Goal: Task Accomplishment & Management: Complete application form

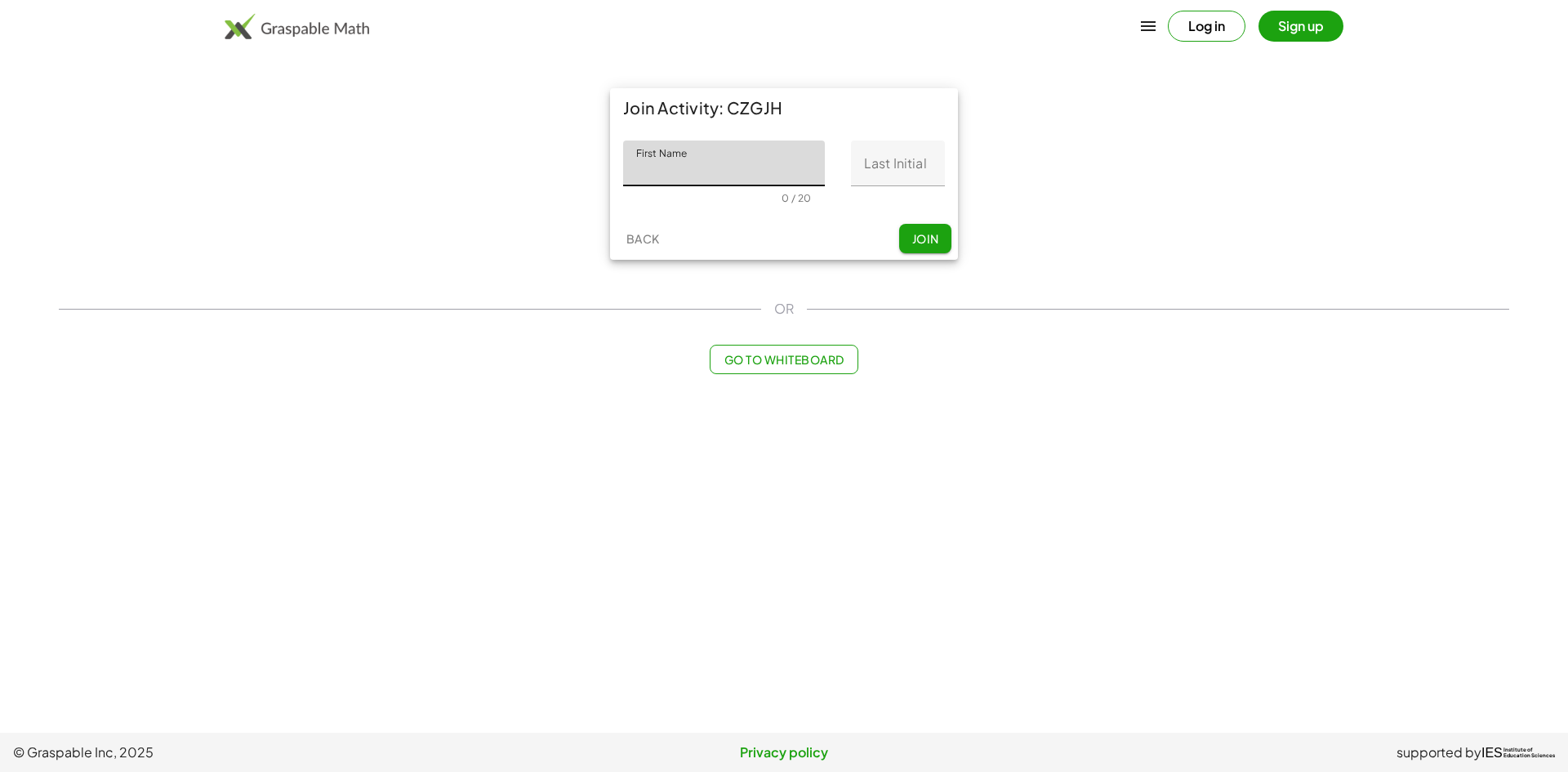
click at [914, 166] on input "Last Initial" at bounding box center [898, 163] width 94 height 46
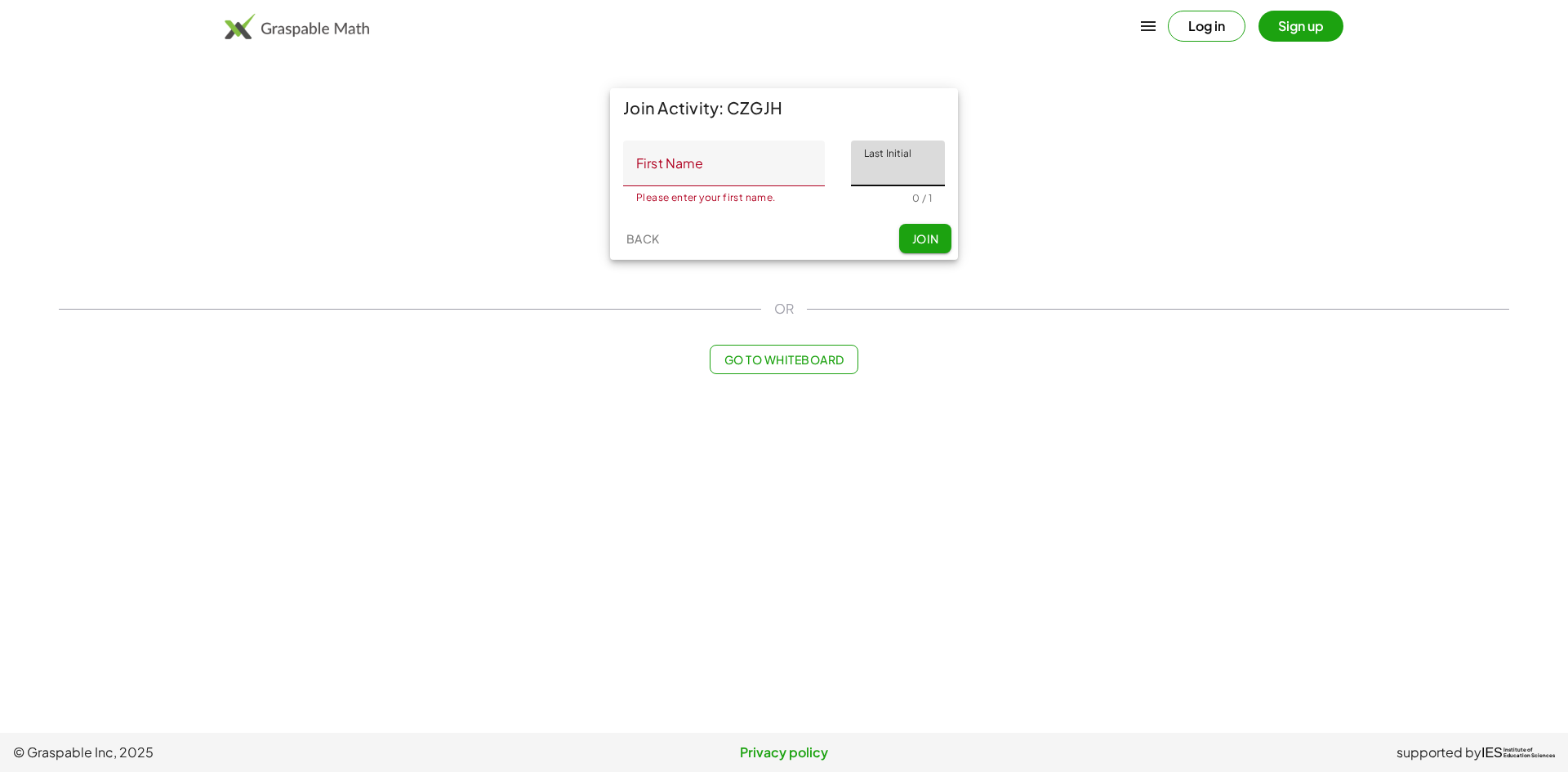
click at [776, 169] on input "First Name" at bounding box center [724, 163] width 202 height 46
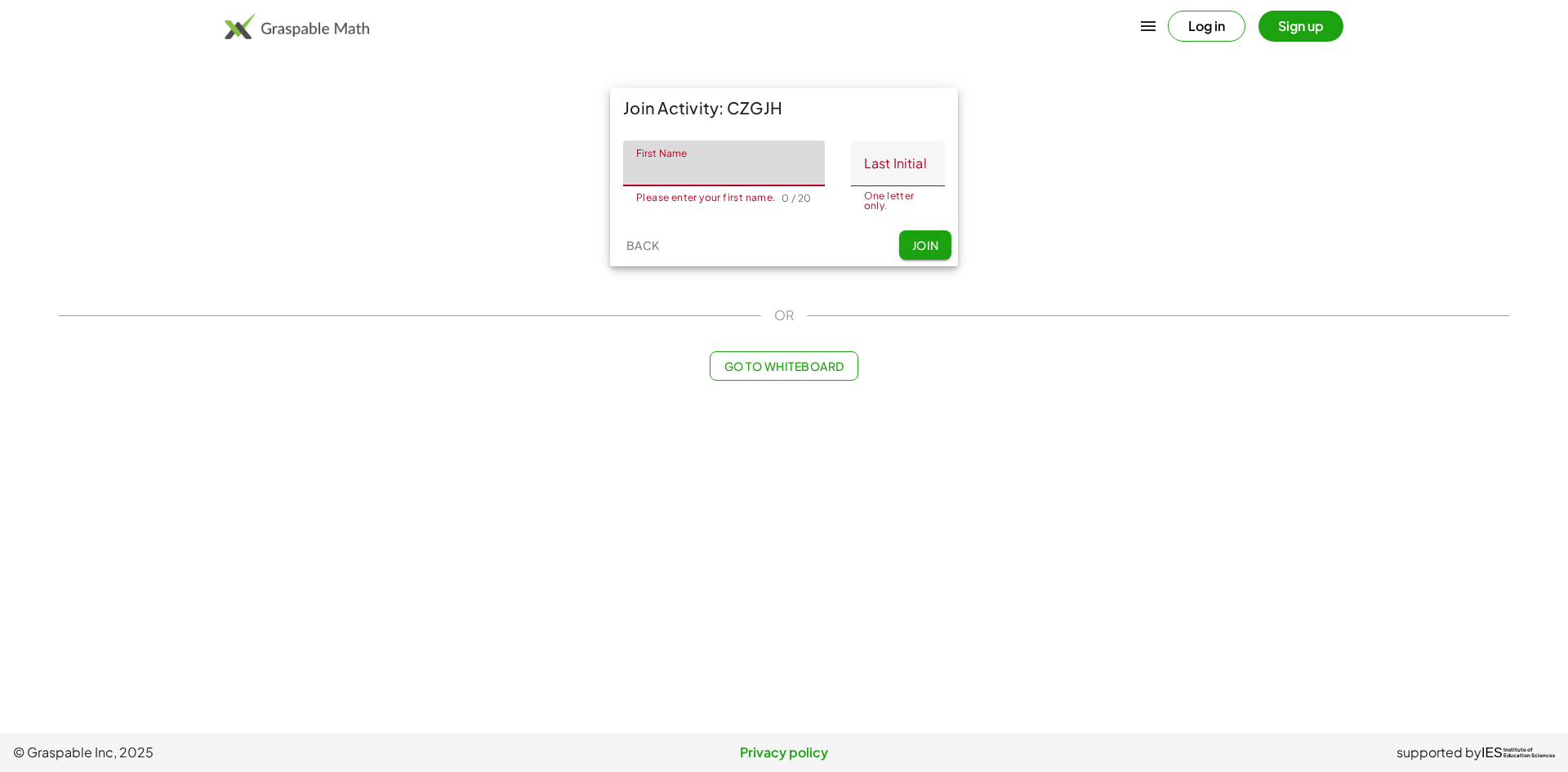
click at [677, 177] on input "First Name" at bounding box center [724, 163] width 202 height 46
type input "*****"
click at [932, 176] on input "Last Initial" at bounding box center [898, 163] width 94 height 46
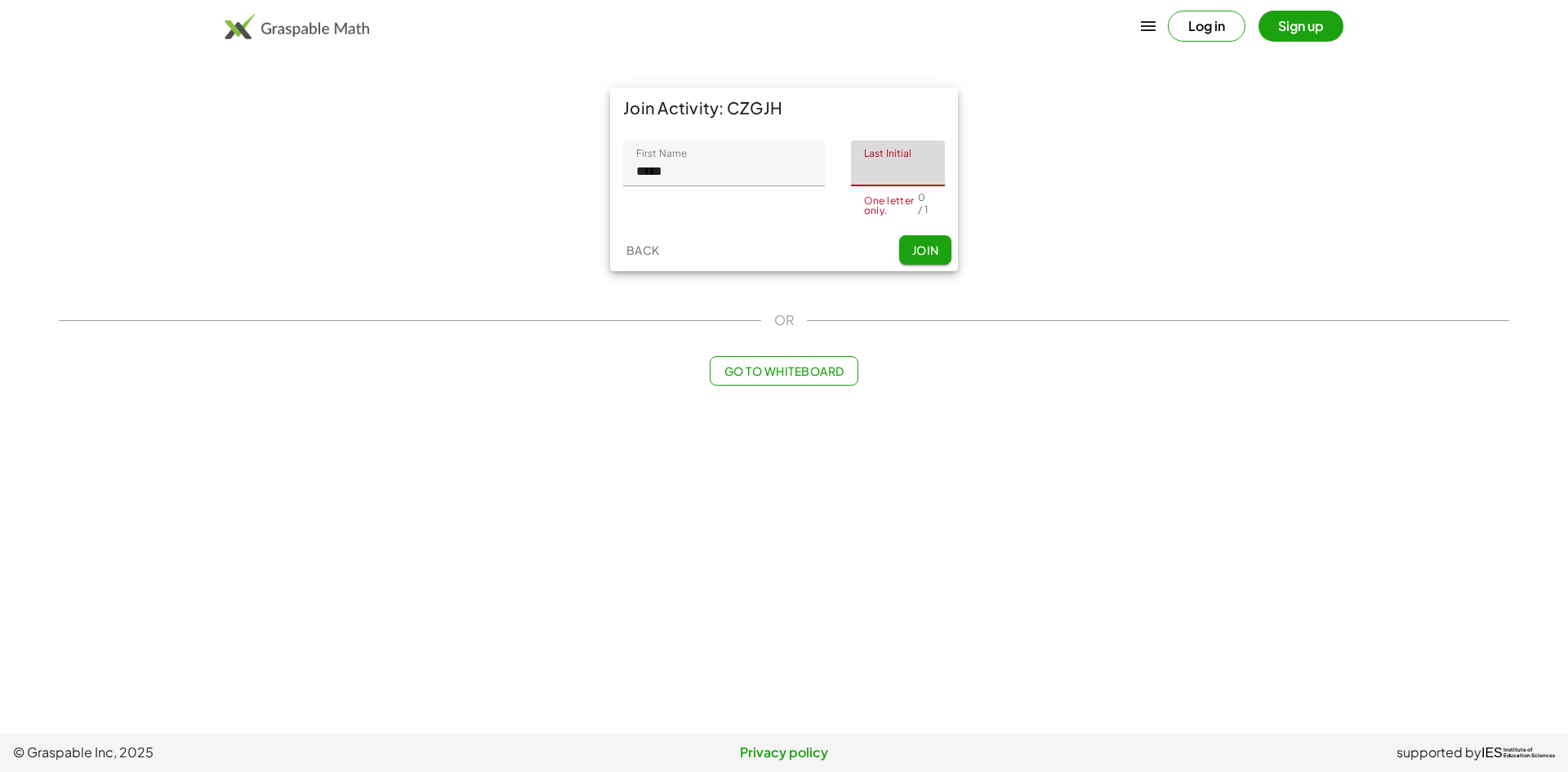
type input "*"
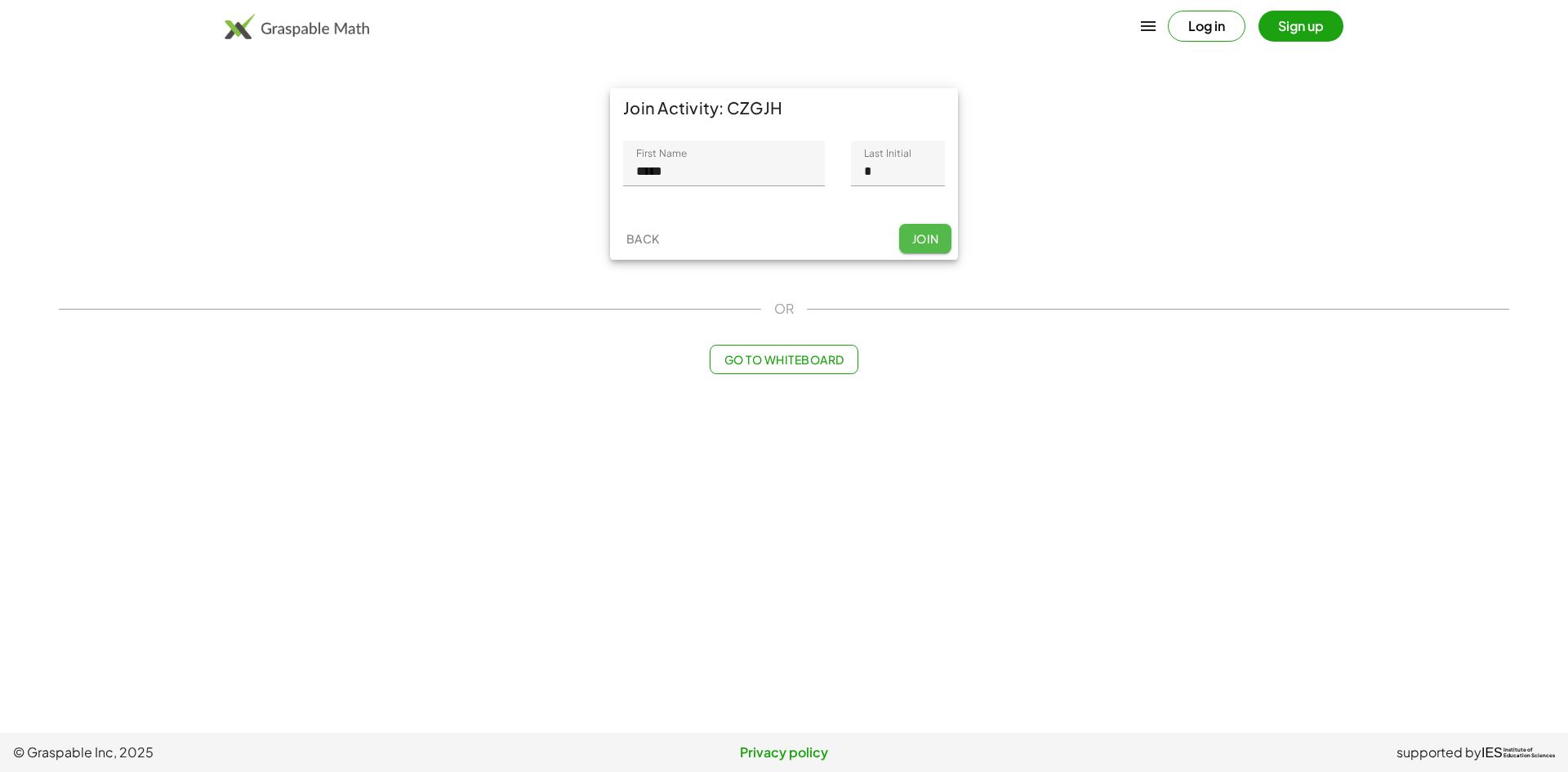
click at [932, 256] on div "Back Join" at bounding box center [784, 238] width 348 height 42
click at [932, 247] on button "Join" at bounding box center [925, 238] width 52 height 29
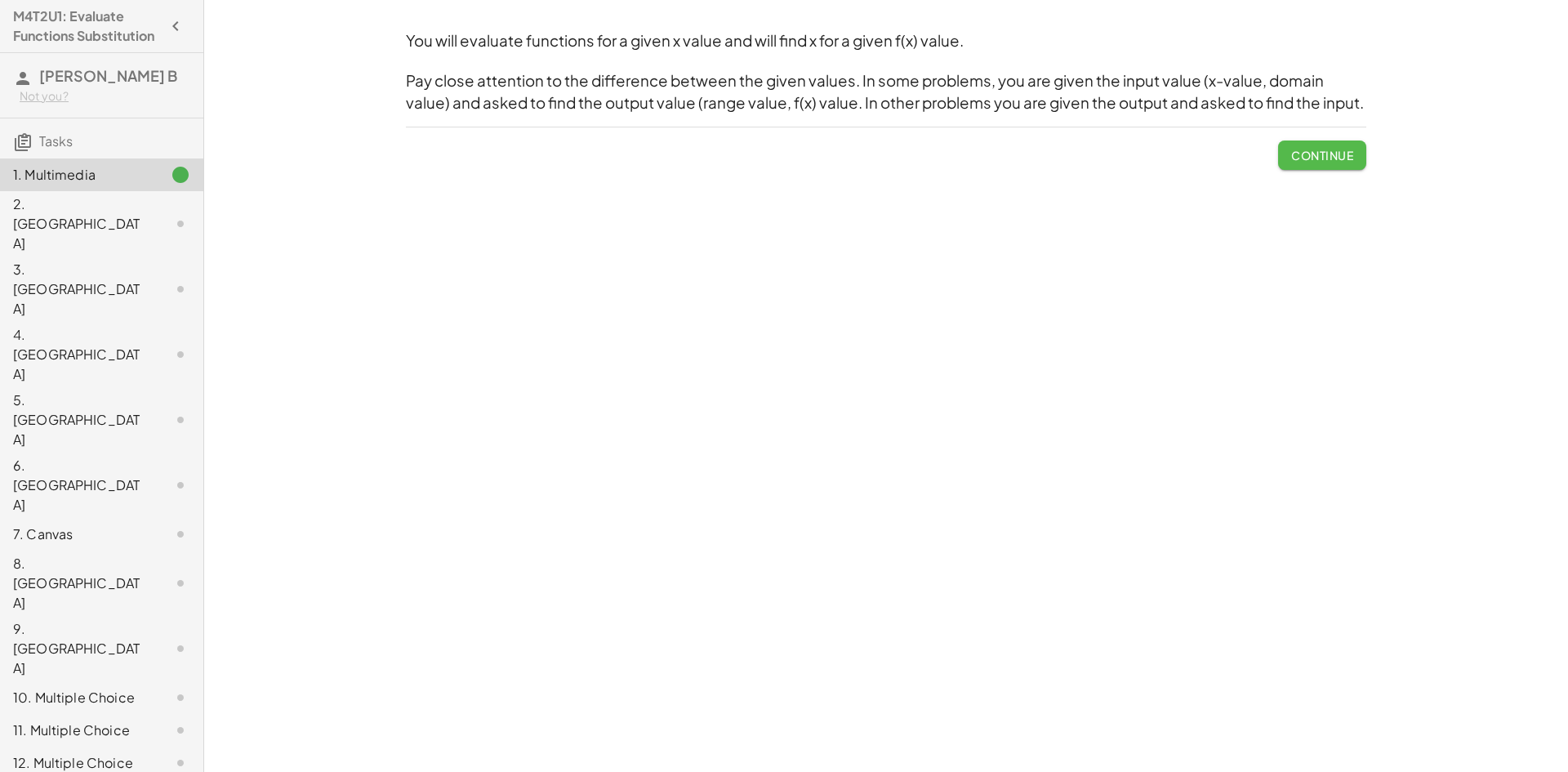
click at [1318, 156] on span "Continue" at bounding box center [1322, 155] width 62 height 15
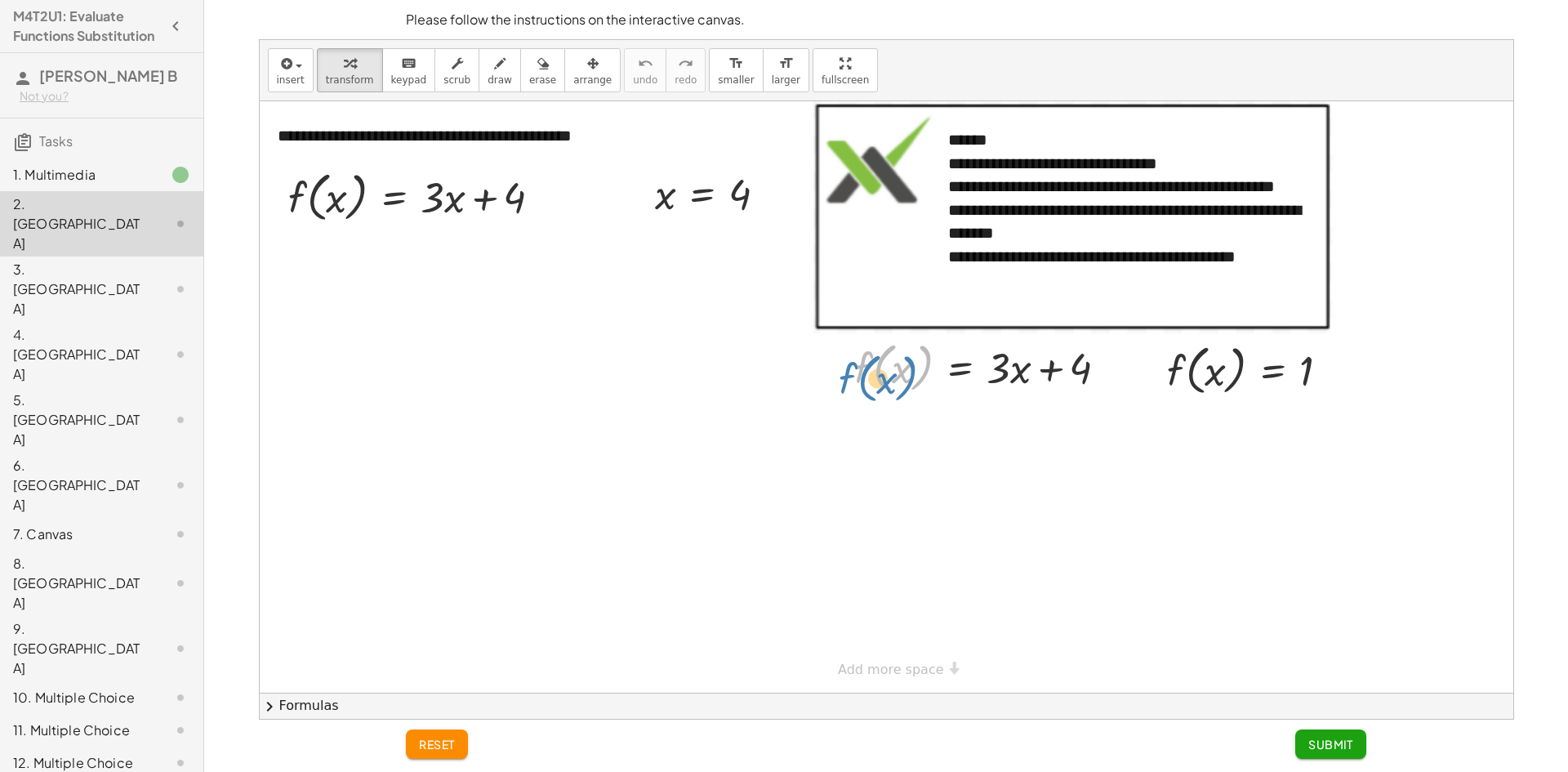
drag, startPoint x: 883, startPoint y: 378, endPoint x: 868, endPoint y: 389, distance: 18.8
click at [868, 389] on div at bounding box center [987, 367] width 282 height 62
drag, startPoint x: 898, startPoint y: 380, endPoint x: 895, endPoint y: 389, distance: 9.6
click at [899, 389] on div at bounding box center [987, 367] width 282 height 62
drag, startPoint x: 873, startPoint y: 374, endPoint x: 1025, endPoint y: 389, distance: 153.4
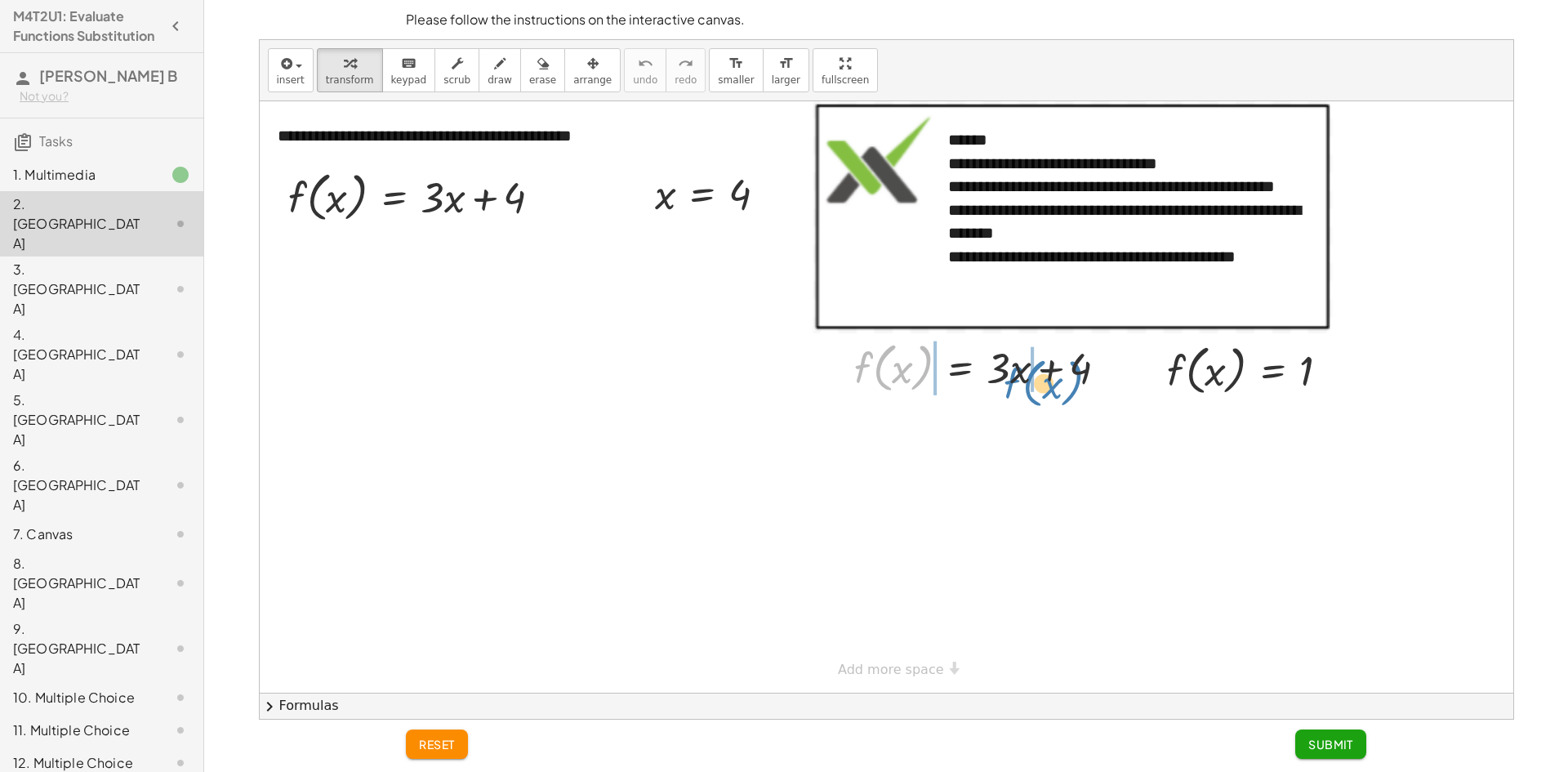
click at [1025, 389] on div at bounding box center [987, 367] width 282 height 62
drag, startPoint x: 667, startPoint y: 204, endPoint x: 336, endPoint y: 214, distance: 331.6
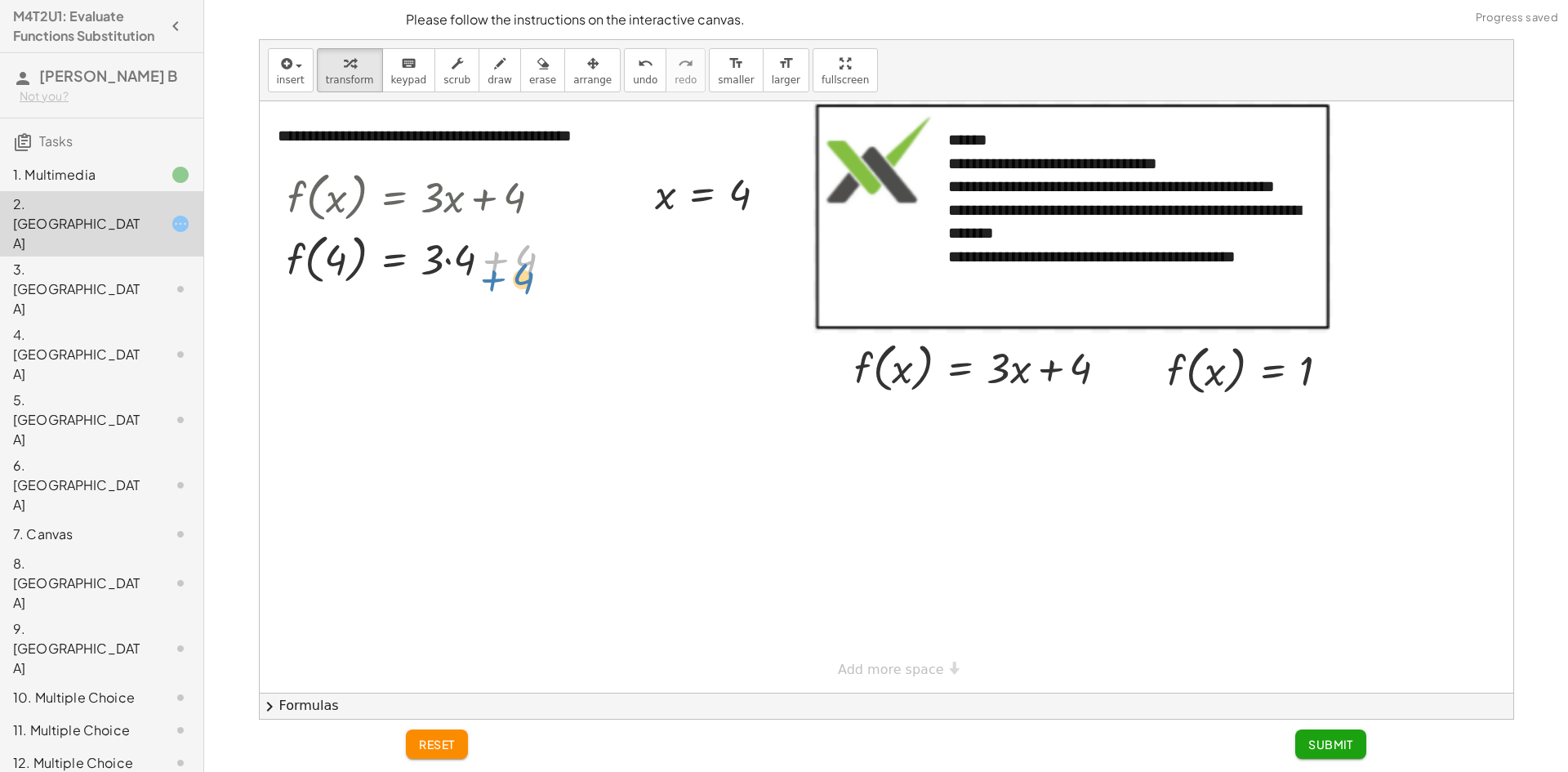
drag, startPoint x: 500, startPoint y: 257, endPoint x: 498, endPoint y: 276, distance: 18.9
click at [498, 276] on div at bounding box center [426, 258] width 296 height 62
click at [494, 257] on div at bounding box center [426, 258] width 296 height 62
click at [447, 260] on div at bounding box center [426, 258] width 296 height 62
click at [475, 322] on div at bounding box center [426, 319] width 296 height 62
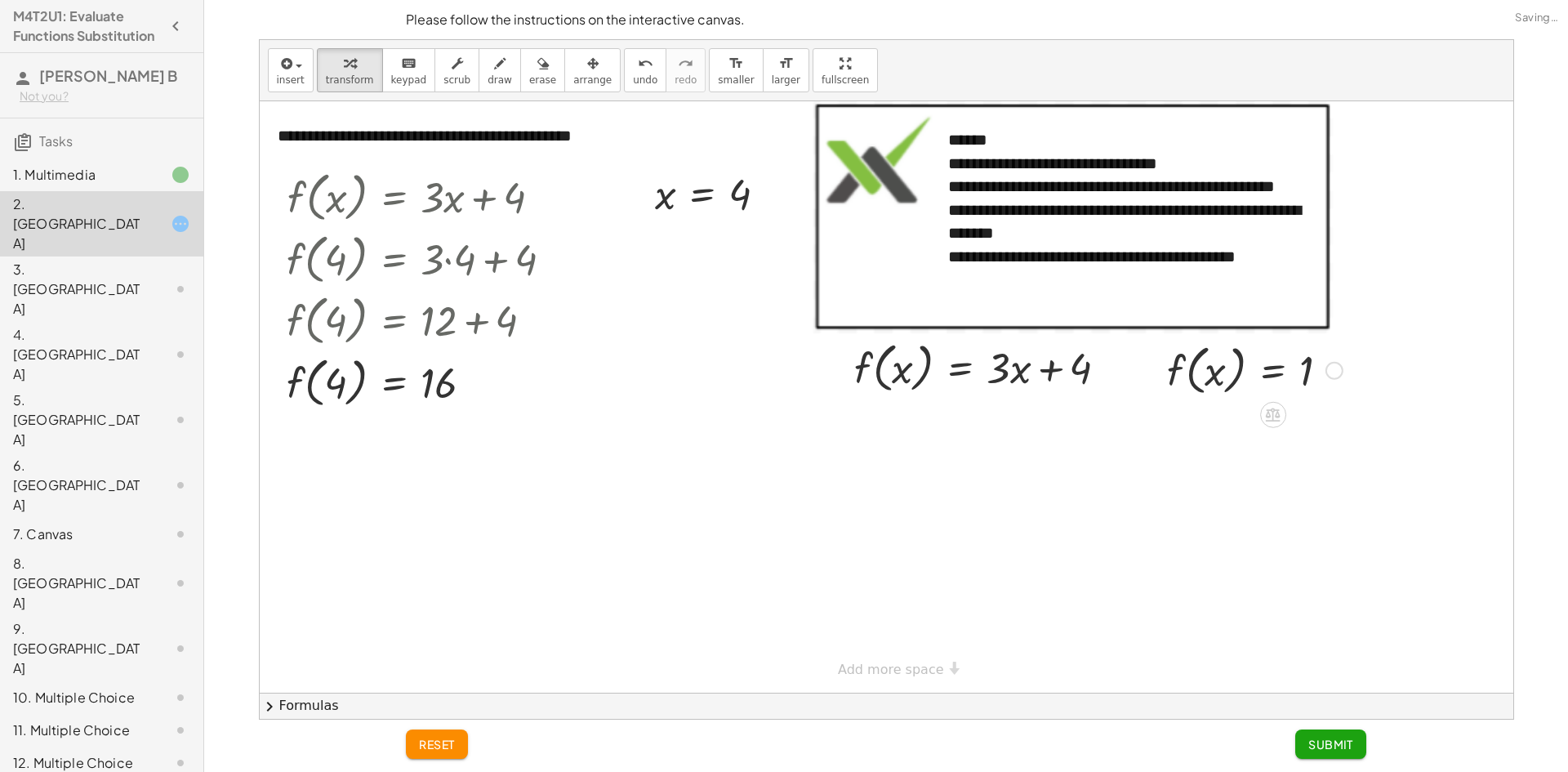
click at [1174, 375] on div at bounding box center [1255, 369] width 192 height 62
drag, startPoint x: 1174, startPoint y: 375, endPoint x: 852, endPoint y: 381, distance: 321.7
click at [852, 381] on div "**********" at bounding box center [886, 396] width 1253 height 591
click at [964, 431] on div at bounding box center [987, 426] width 282 height 56
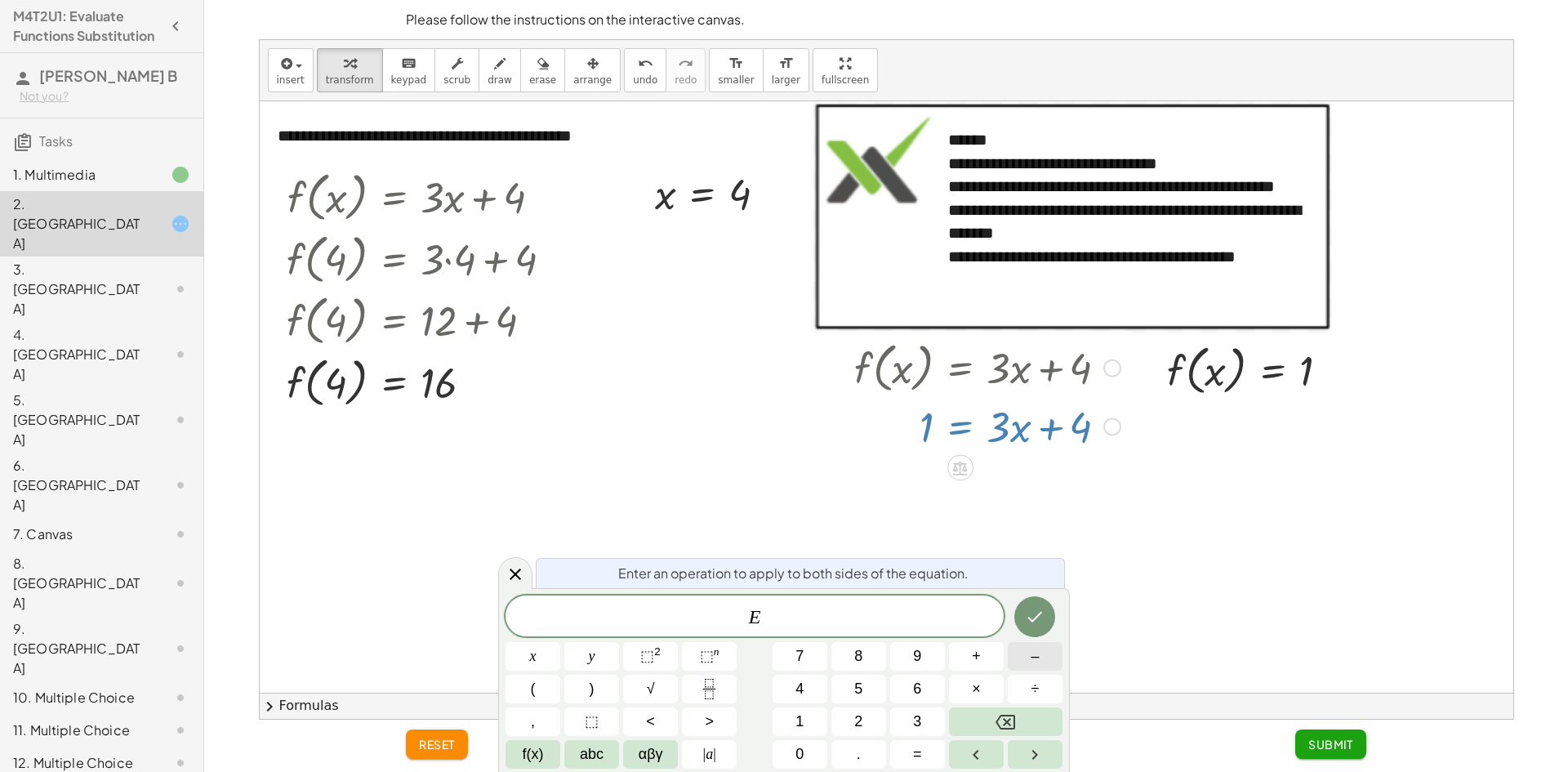
click at [1023, 652] on button "–" at bounding box center [1035, 656] width 55 height 29
click at [816, 685] on button "4" at bounding box center [799, 688] width 55 height 29
click at [1034, 614] on icon "Done" at bounding box center [1035, 617] width 20 height 20
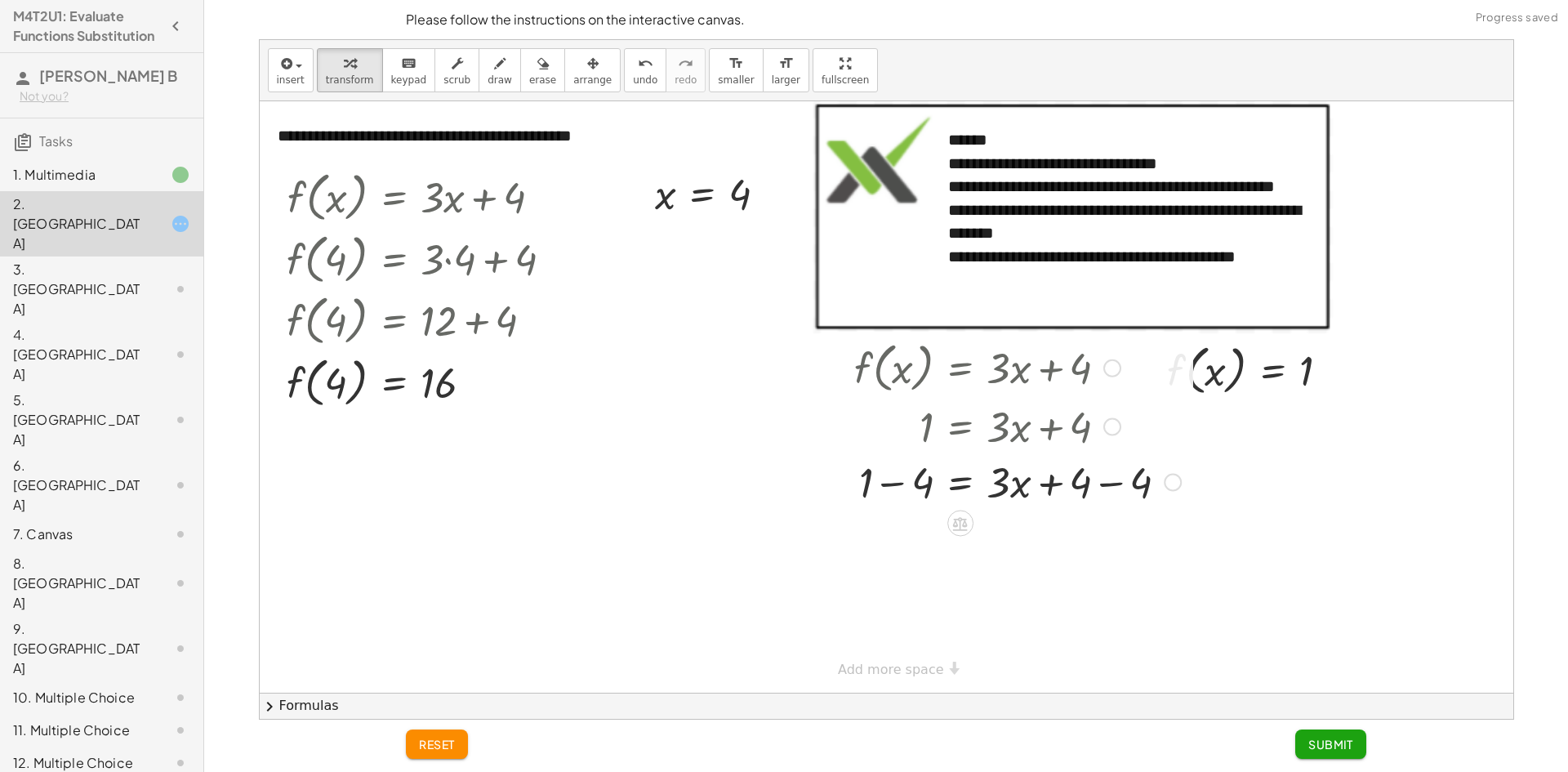
click at [896, 487] on div at bounding box center [1017, 481] width 343 height 56
click at [1115, 541] on div at bounding box center [1017, 537] width 343 height 56
drag, startPoint x: 998, startPoint y: 549, endPoint x: 927, endPoint y: 576, distance: 75.7
click at [927, 576] on div "**********" at bounding box center [886, 396] width 1253 height 591
click at [1003, 594] on div at bounding box center [1017, 604] width 343 height 82
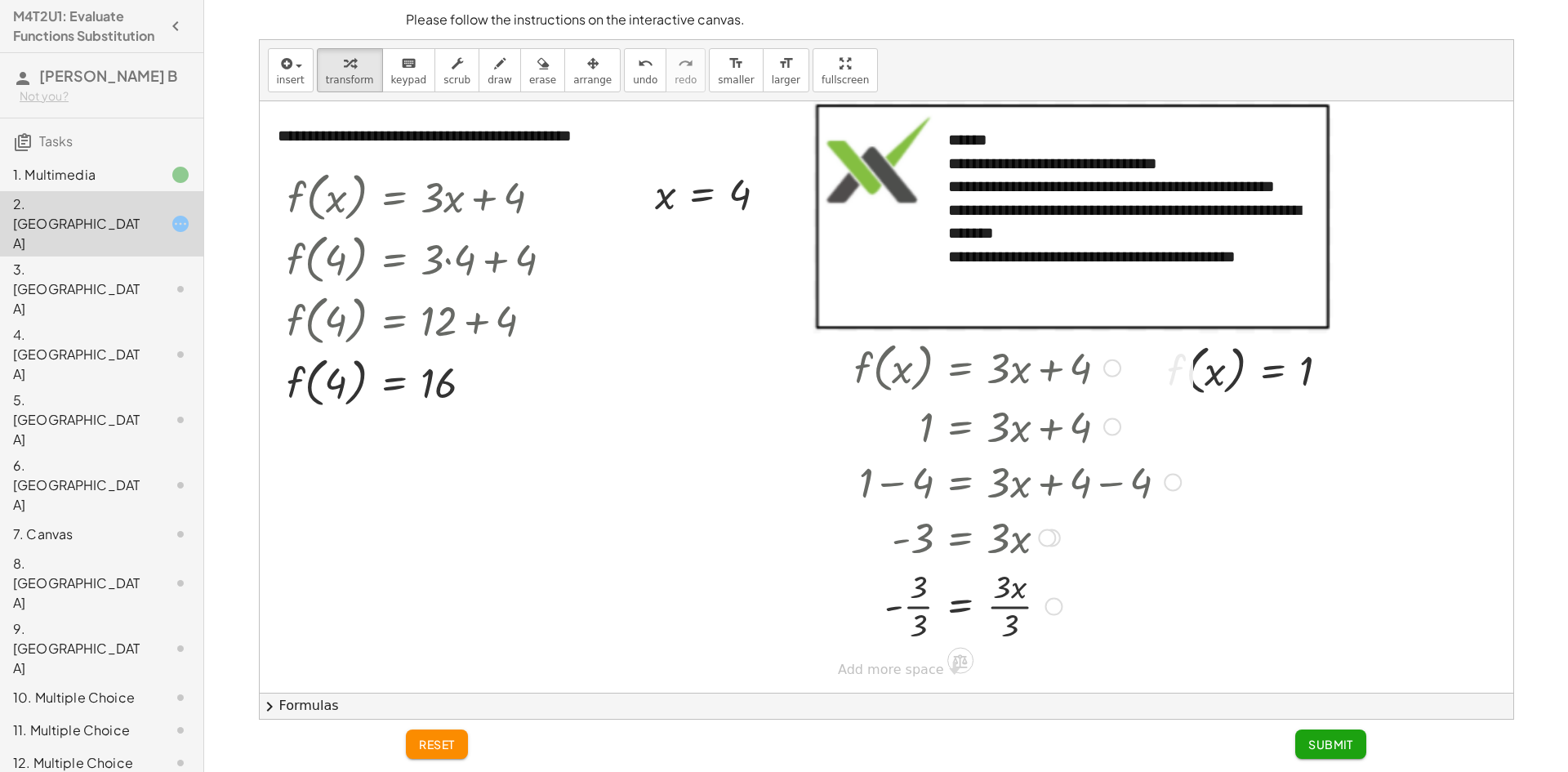
click at [1008, 607] on div at bounding box center [1017, 604] width 343 height 82
click at [925, 608] on div at bounding box center [1017, 604] width 343 height 82
click at [927, 672] on div "**********" at bounding box center [886, 396] width 1253 height 591
click at [1319, 748] on span "Submit" at bounding box center [1330, 743] width 45 height 15
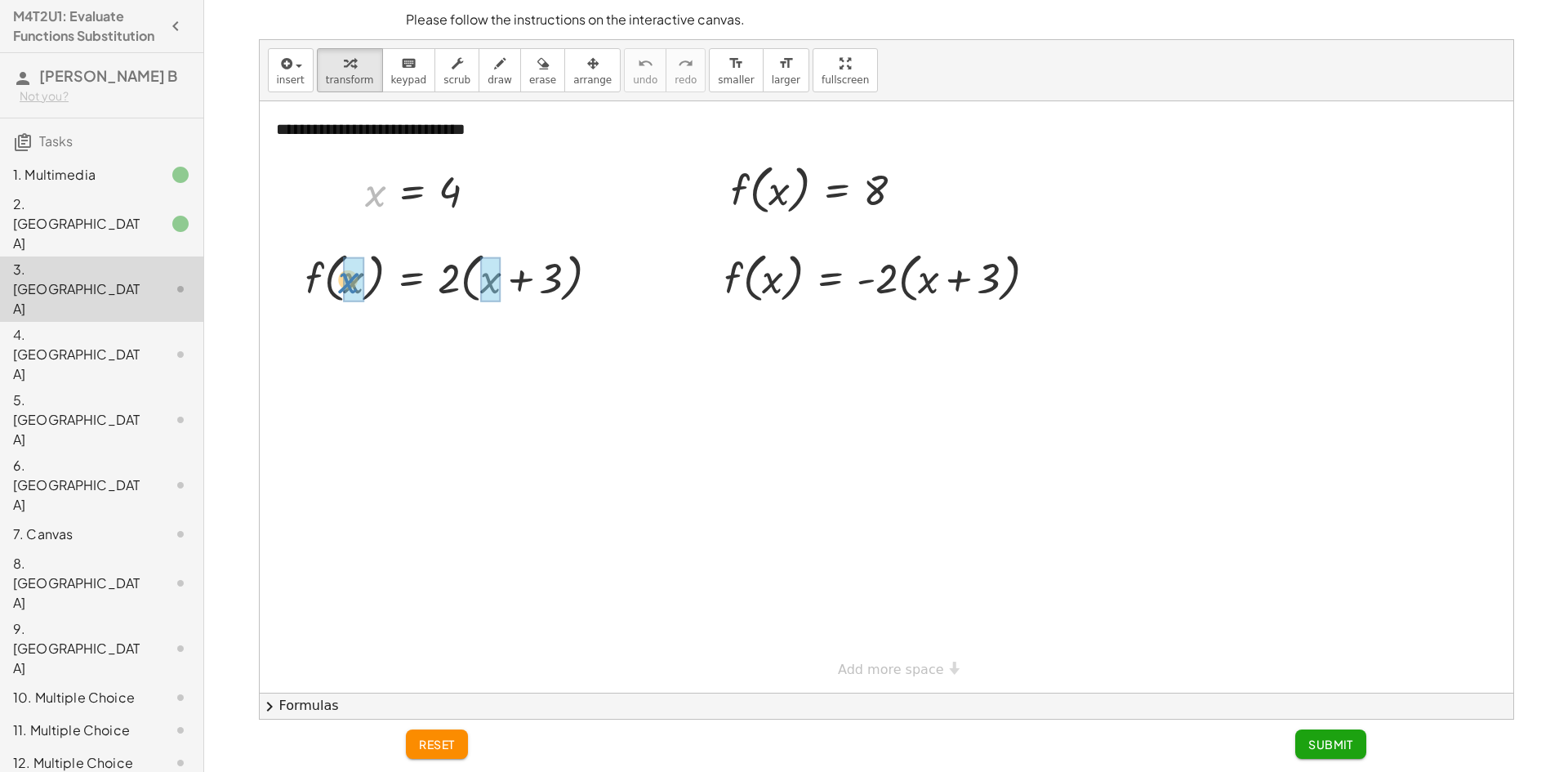
drag, startPoint x: 371, startPoint y: 198, endPoint x: 341, endPoint y: 287, distance: 93.7
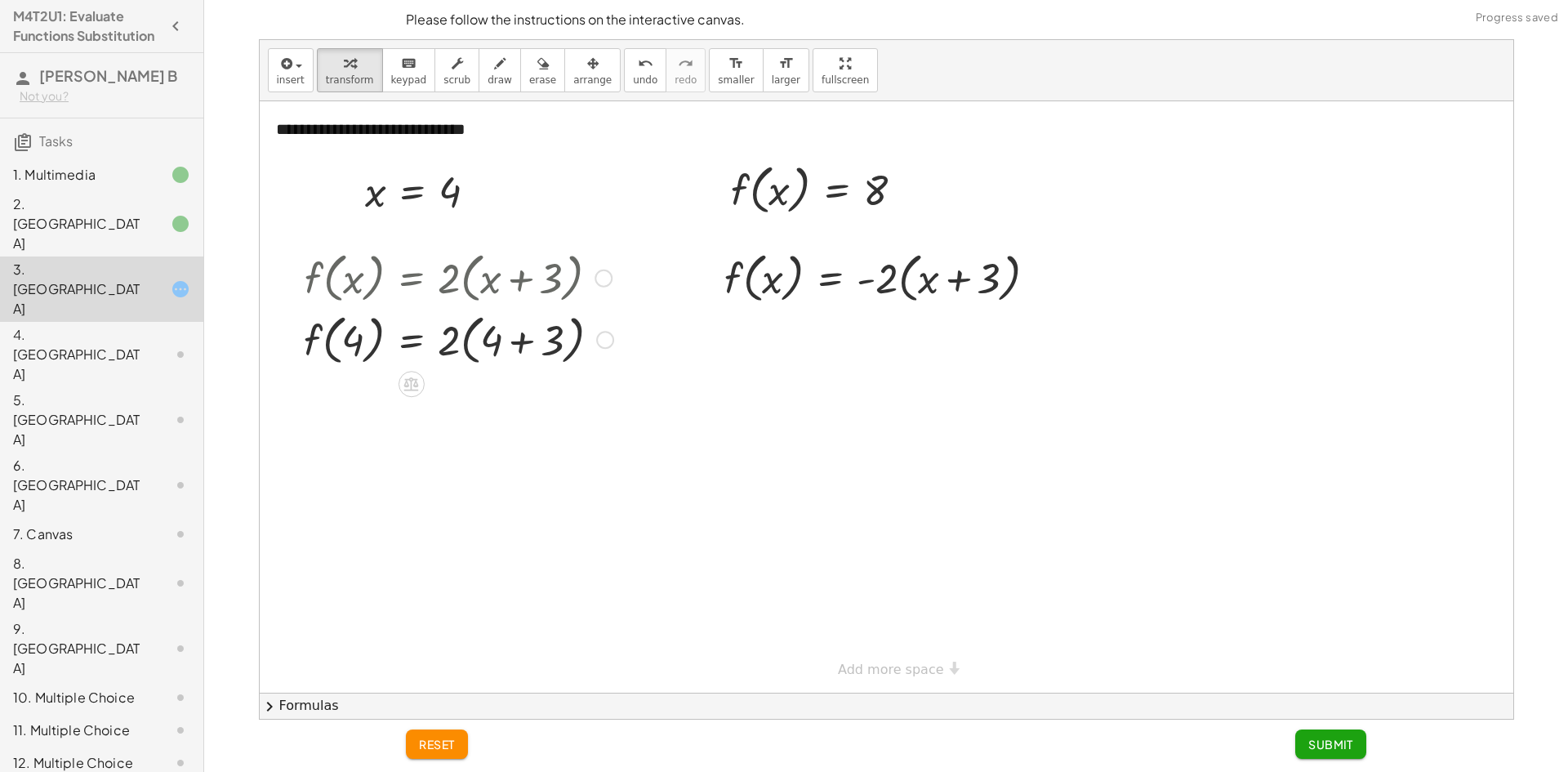
click at [522, 346] on div at bounding box center [459, 339] width 326 height 62
click at [460, 405] on div at bounding box center [459, 400] width 326 height 62
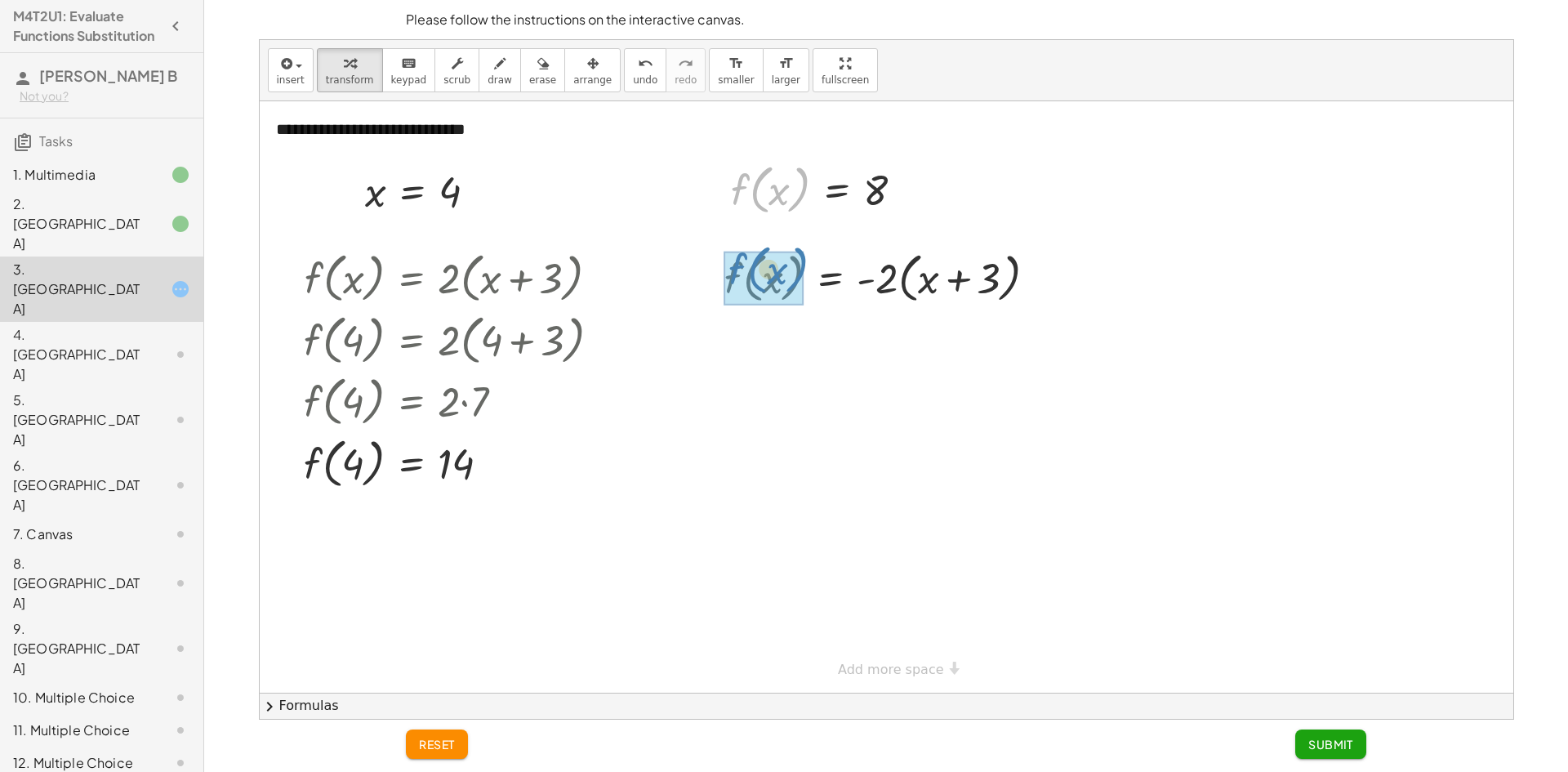
drag, startPoint x: 764, startPoint y: 198, endPoint x: 763, endPoint y: 278, distance: 80.0
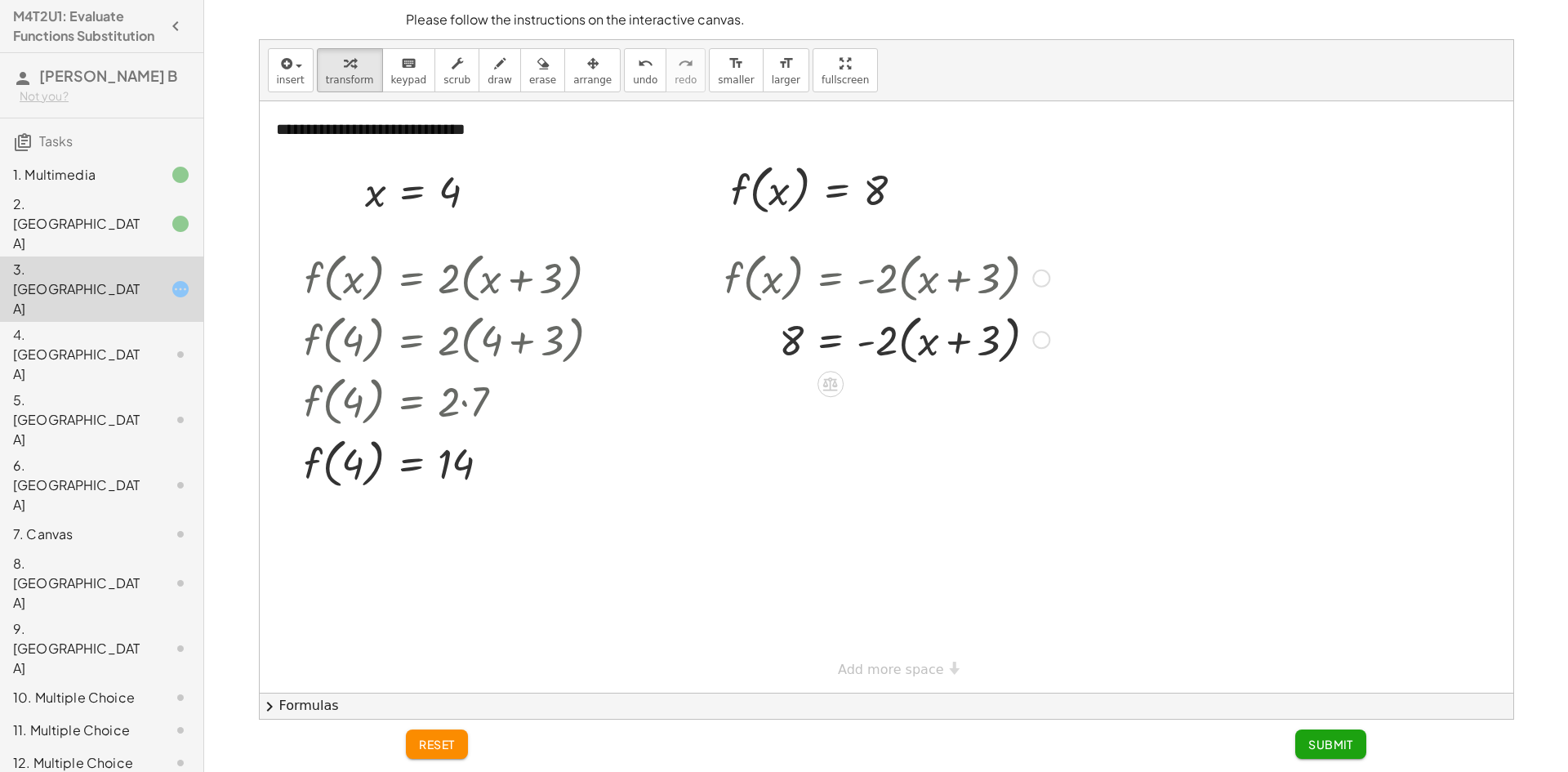
click at [905, 346] on div at bounding box center [886, 339] width 341 height 62
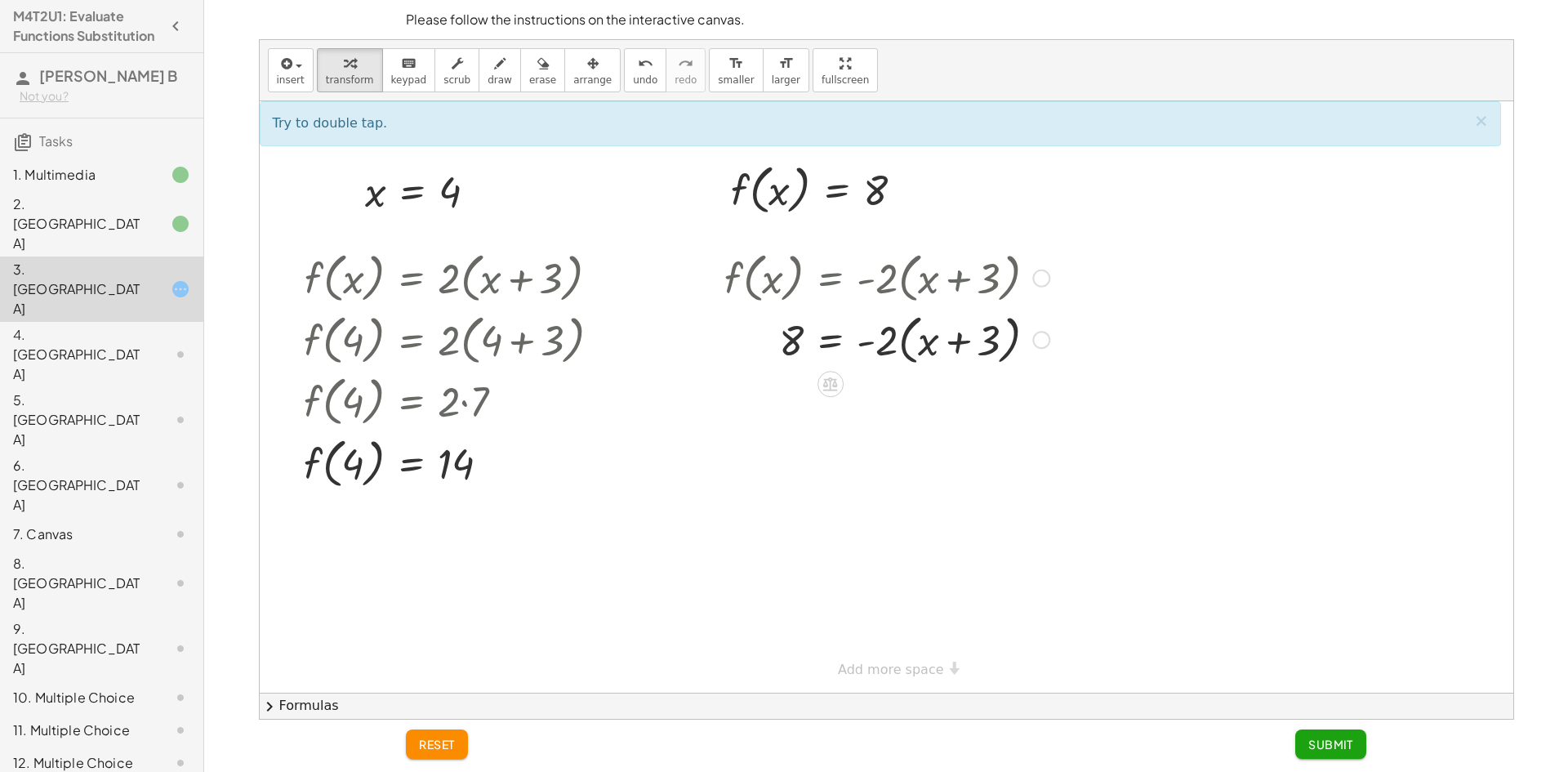
click at [961, 345] on div at bounding box center [886, 339] width 341 height 62
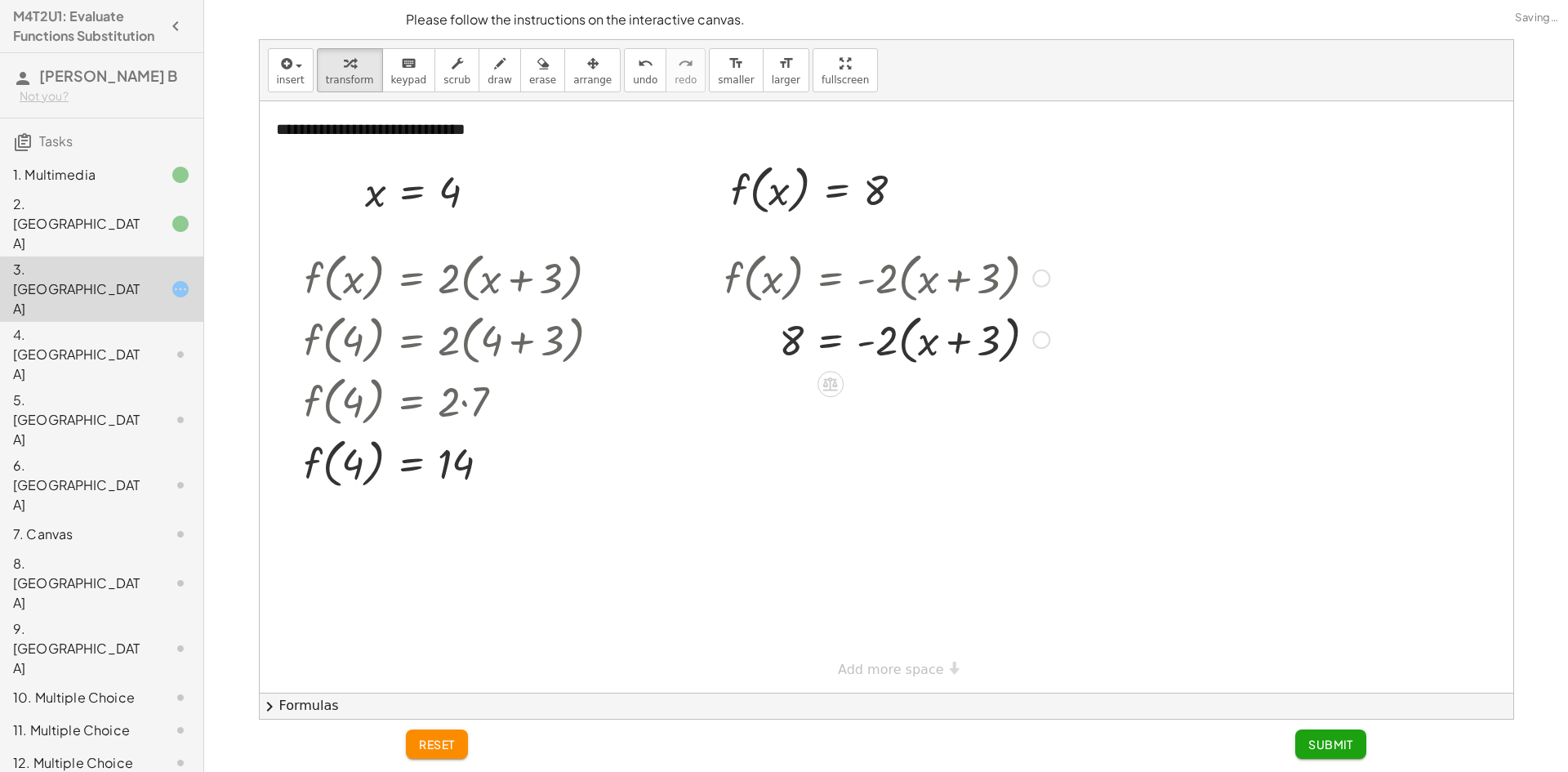
click at [872, 344] on div at bounding box center [886, 339] width 341 height 62
click at [796, 349] on div at bounding box center [886, 339] width 341 height 62
drag, startPoint x: 885, startPoint y: 347, endPoint x: 950, endPoint y: 353, distance: 64.8
click at [950, 353] on div at bounding box center [886, 339] width 341 height 62
click at [1000, 399] on div at bounding box center [892, 397] width 352 height 56
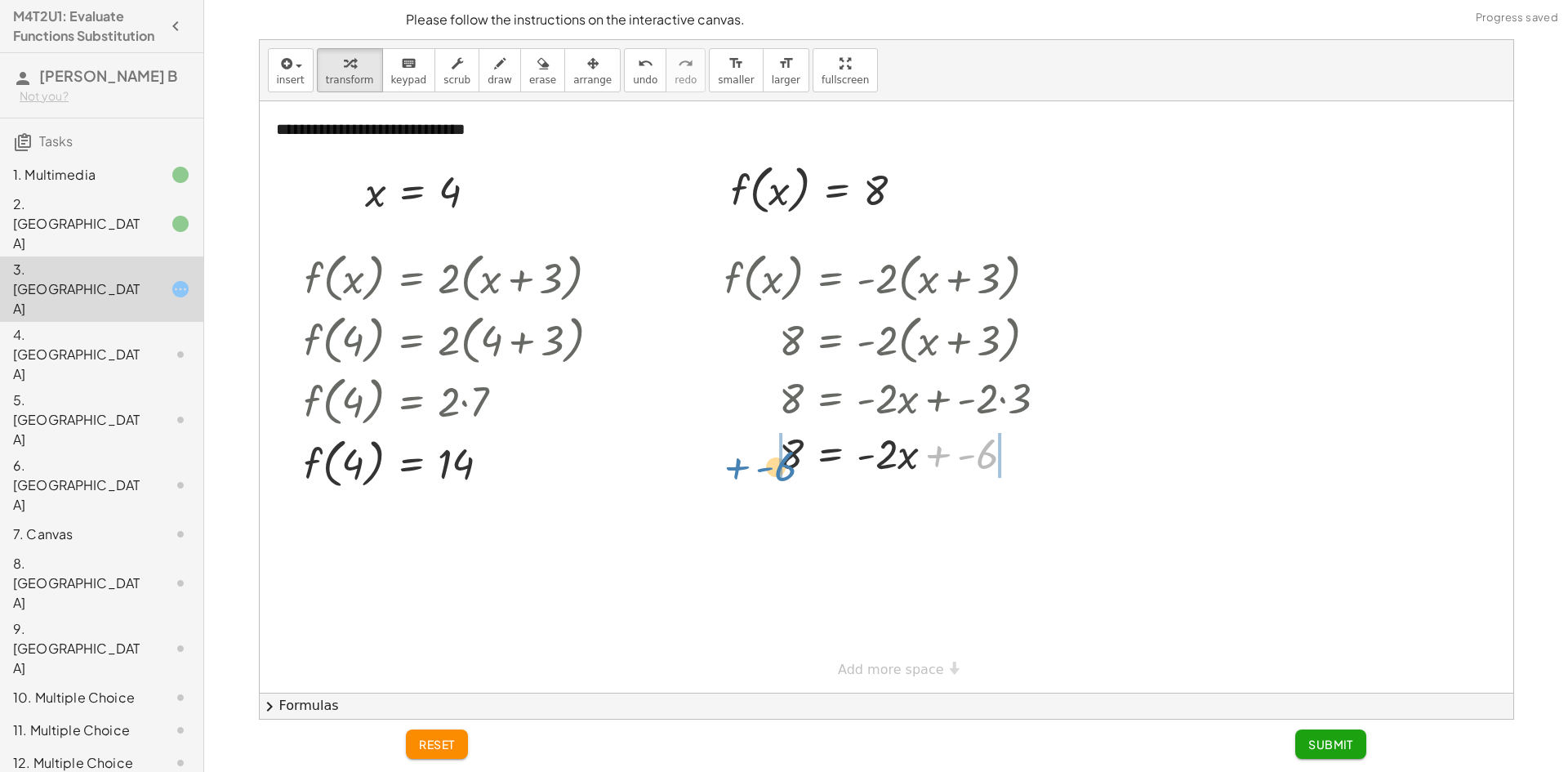
drag, startPoint x: 984, startPoint y: 456, endPoint x: 776, endPoint y: 465, distance: 208.4
click at [776, 465] on div at bounding box center [892, 453] width 352 height 56
click at [1017, 512] on div at bounding box center [902, 508] width 385 height 56
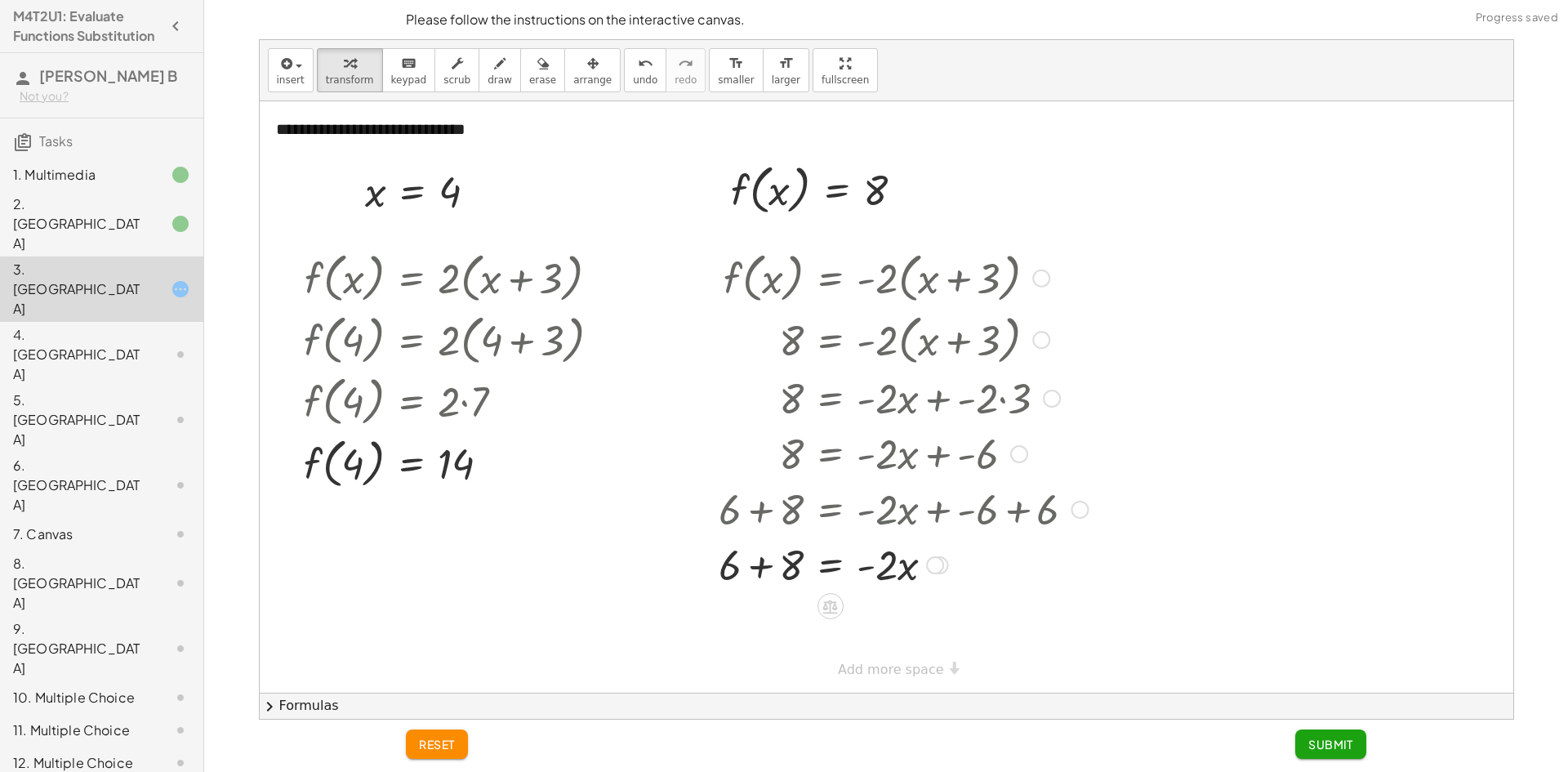
click at [763, 565] on div at bounding box center [902, 564] width 385 height 56
click at [936, 670] on div "**********" at bounding box center [886, 396] width 1253 height 591
drag, startPoint x: 888, startPoint y: 625, endPoint x: 791, endPoint y: 629, distance: 97.2
click at [791, 629] on div at bounding box center [902, 619] width 385 height 56
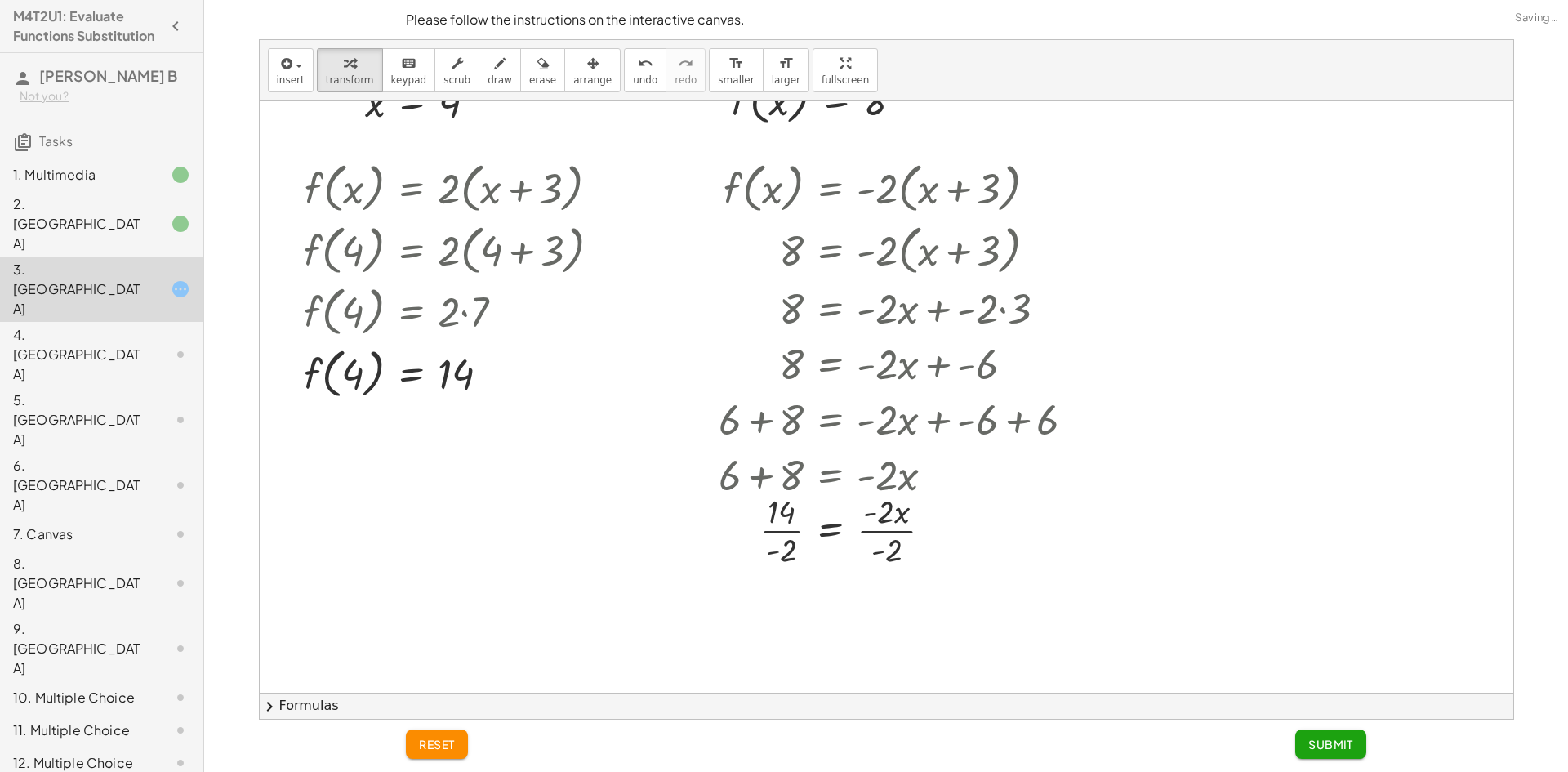
scroll to position [327, 0]
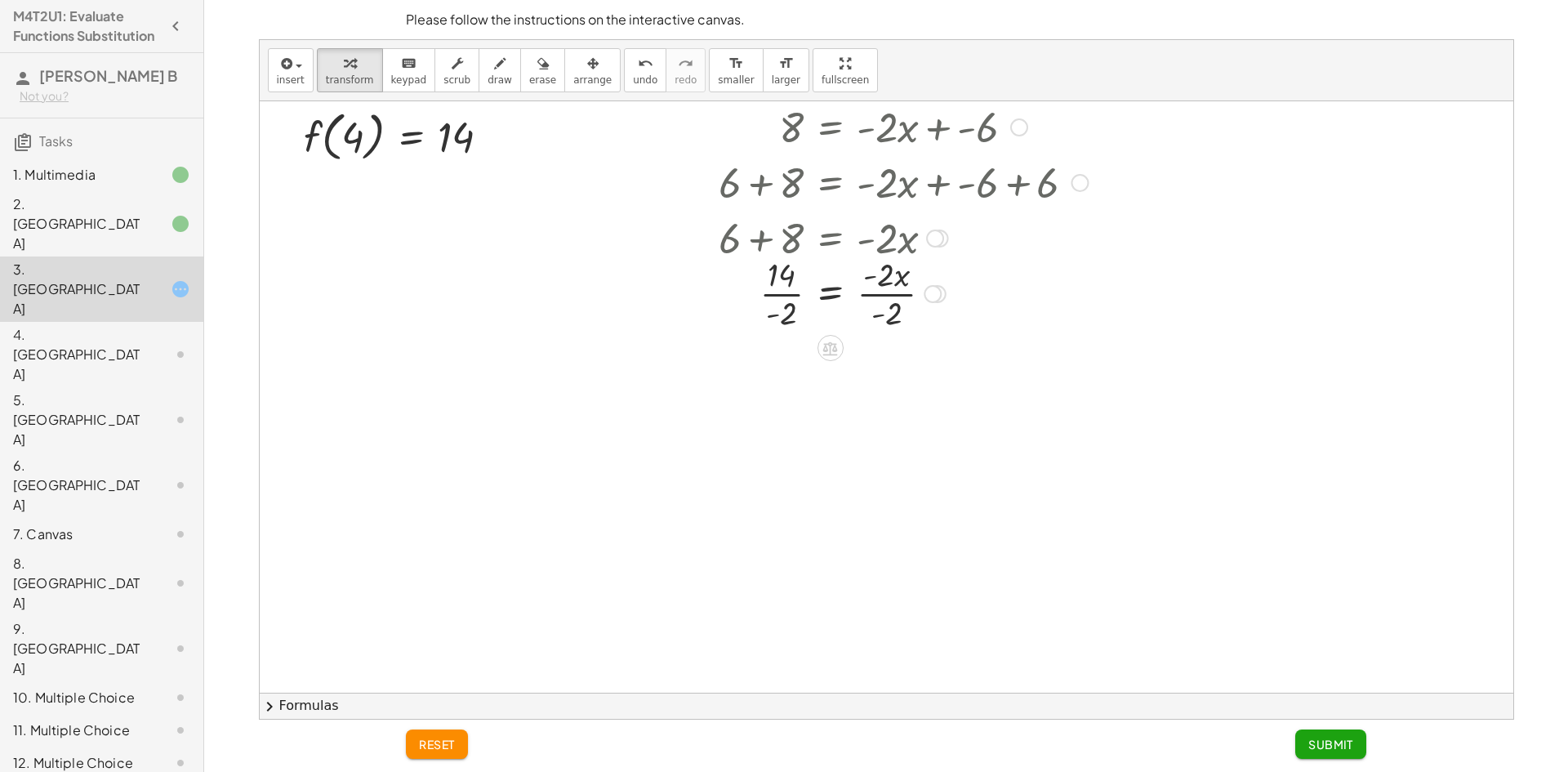
click at [784, 294] on div at bounding box center [902, 292] width 385 height 82
click at [892, 377] on div at bounding box center [902, 374] width 385 height 82
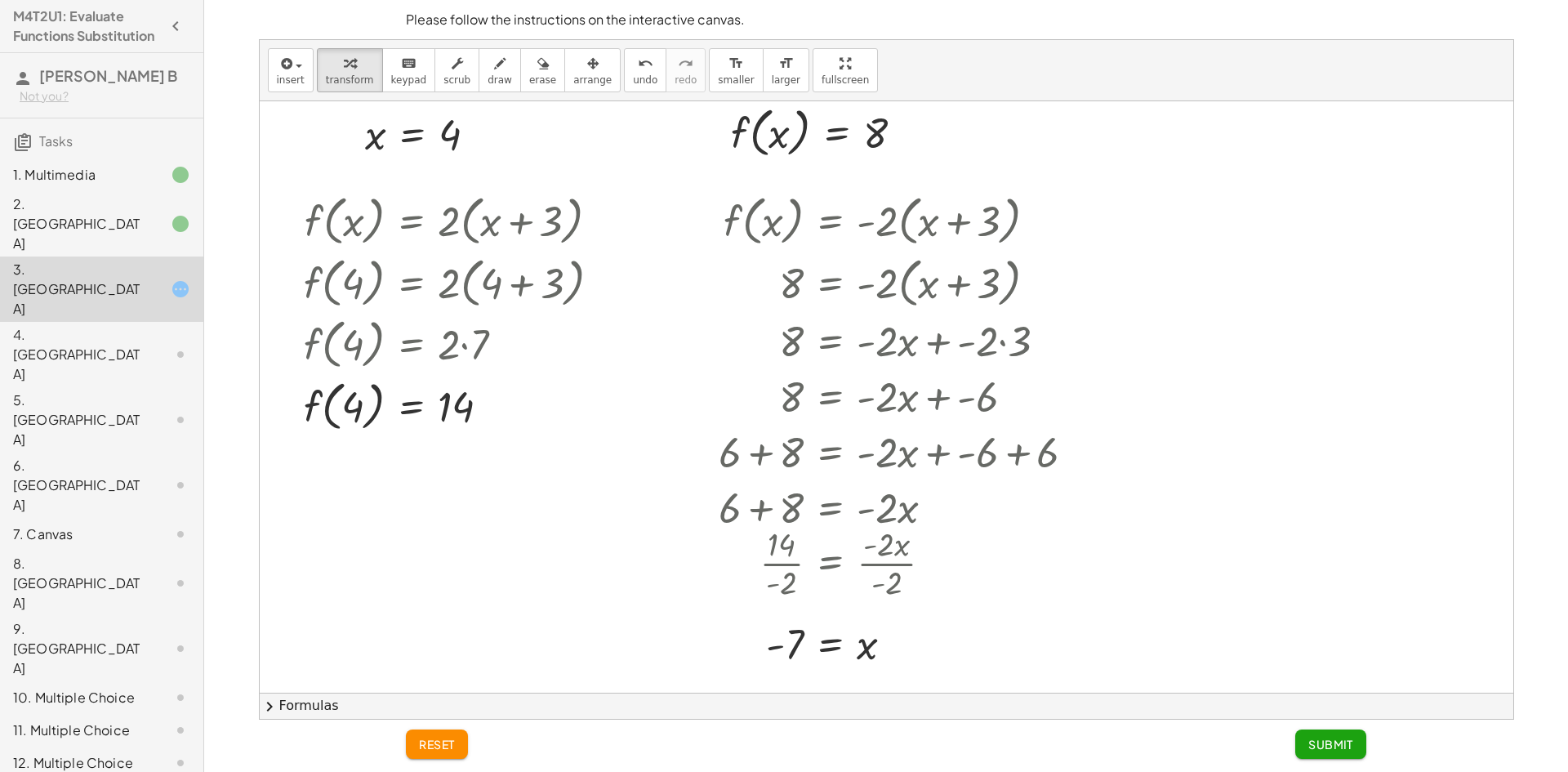
scroll to position [82, 0]
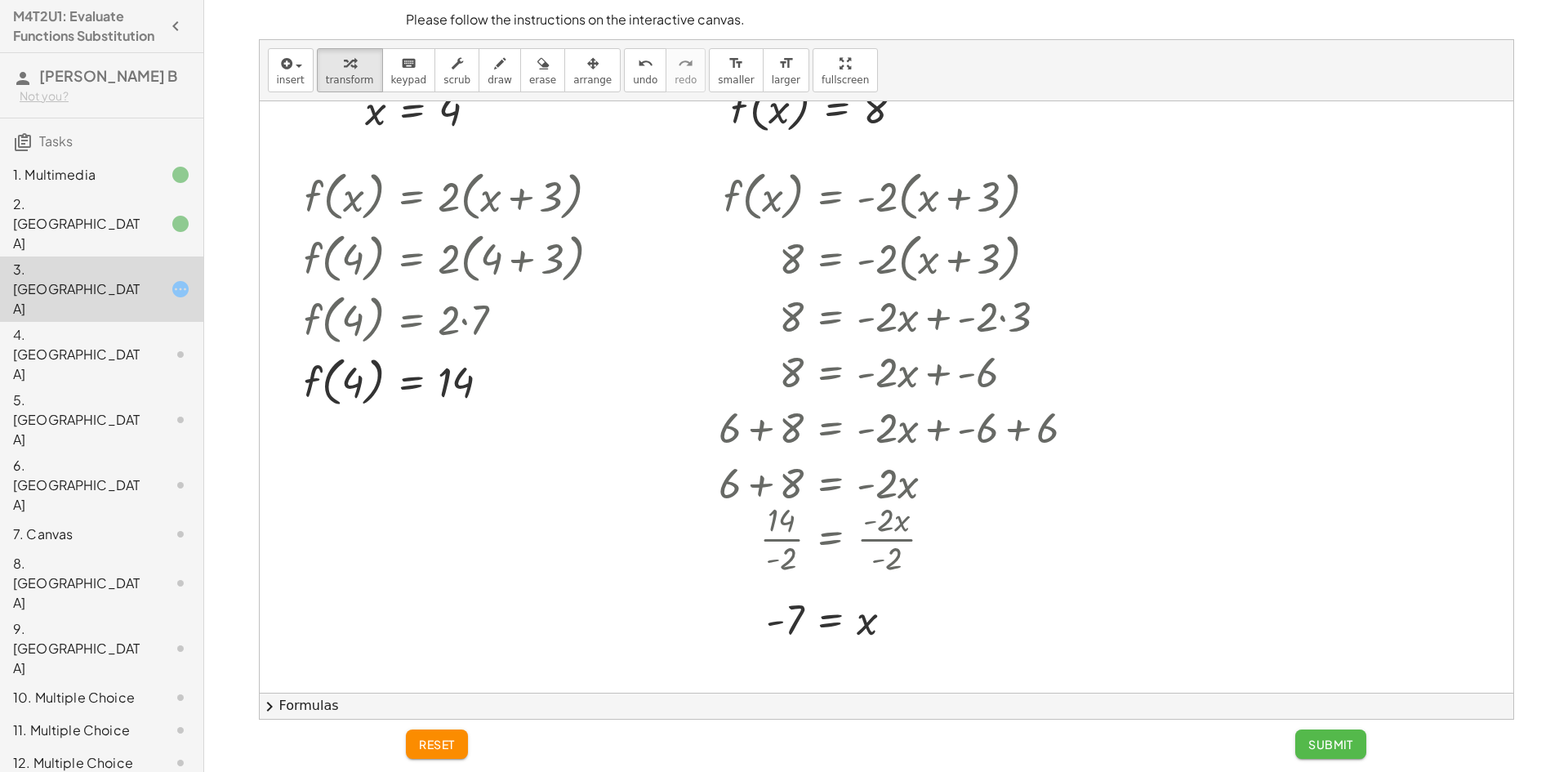
click at [1330, 743] on span "Submit" at bounding box center [1330, 743] width 45 height 15
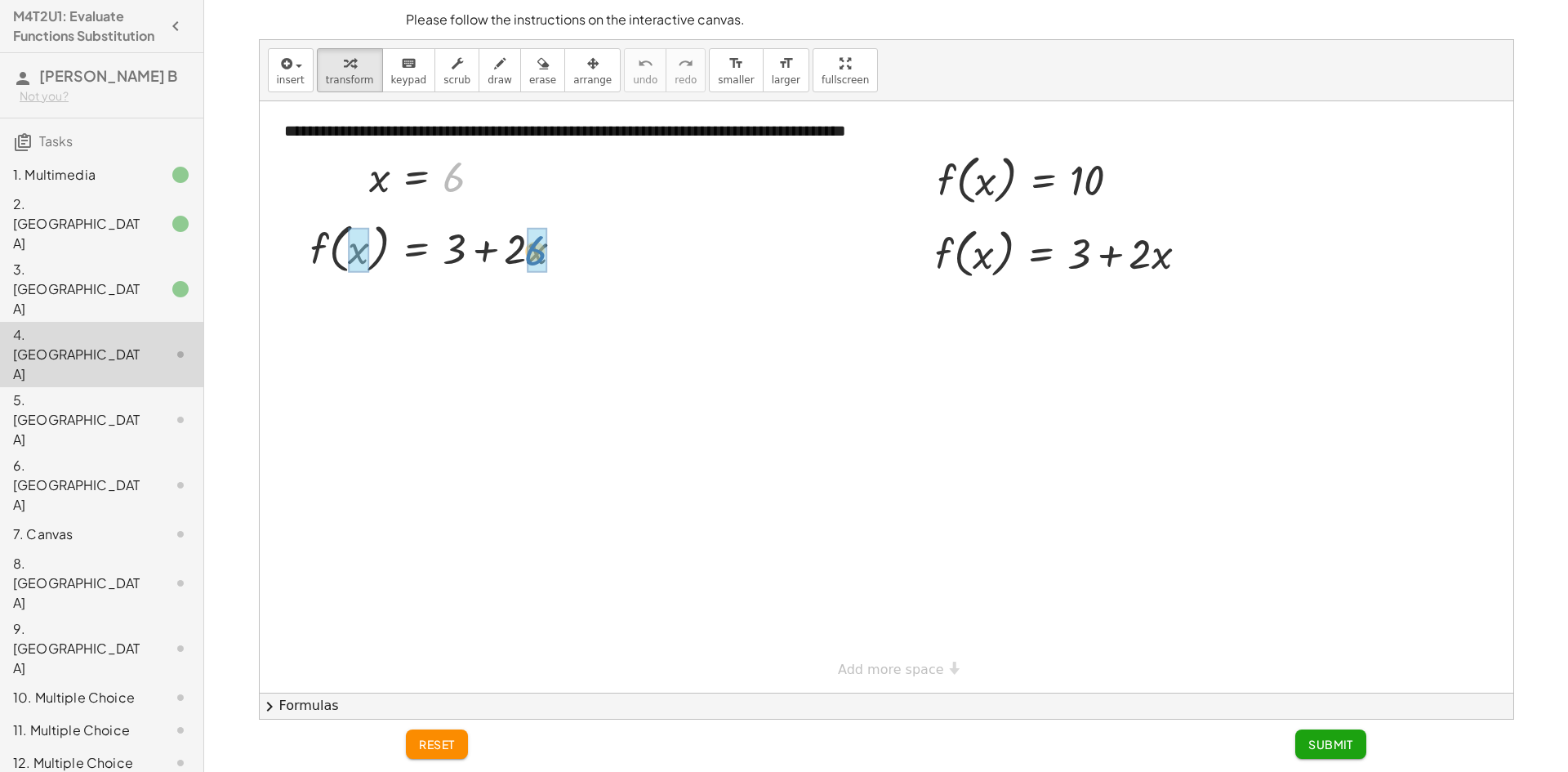
drag, startPoint x: 451, startPoint y: 187, endPoint x: 539, endPoint y: 264, distance: 116.3
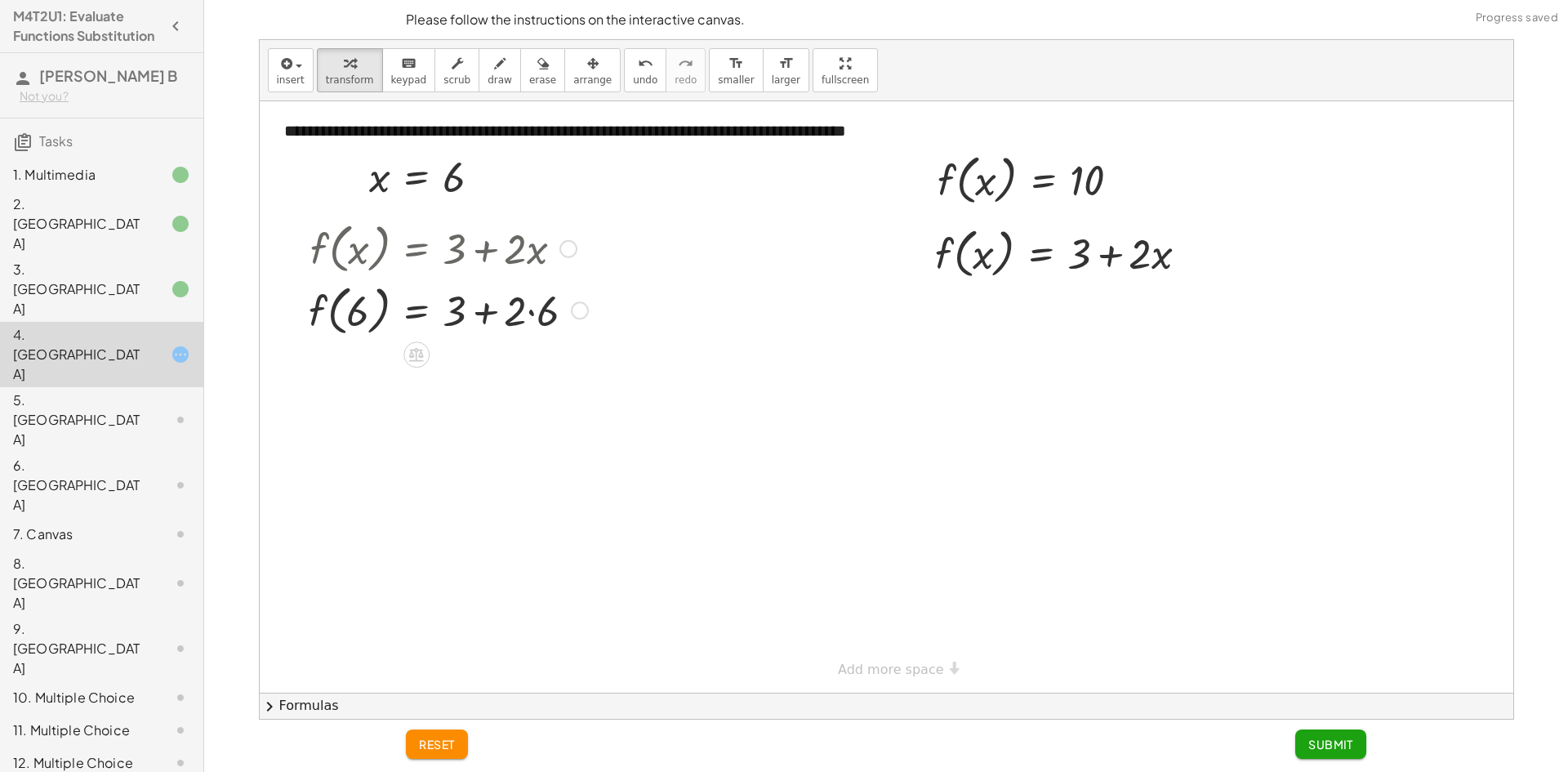
click at [530, 309] on div at bounding box center [448, 309] width 296 height 62
click at [484, 378] on div at bounding box center [448, 371] width 296 height 62
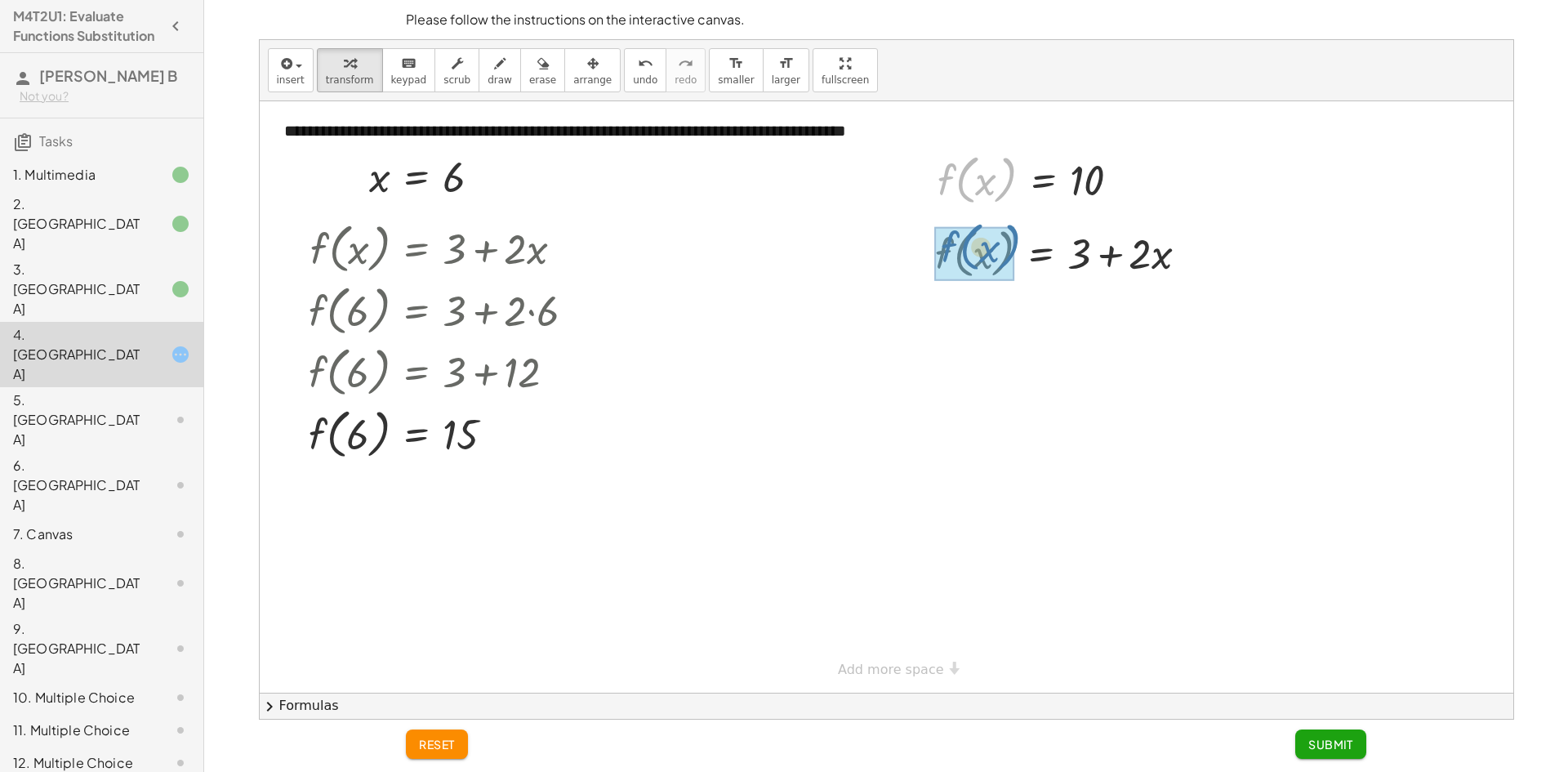
drag, startPoint x: 967, startPoint y: 191, endPoint x: 971, endPoint y: 259, distance: 67.8
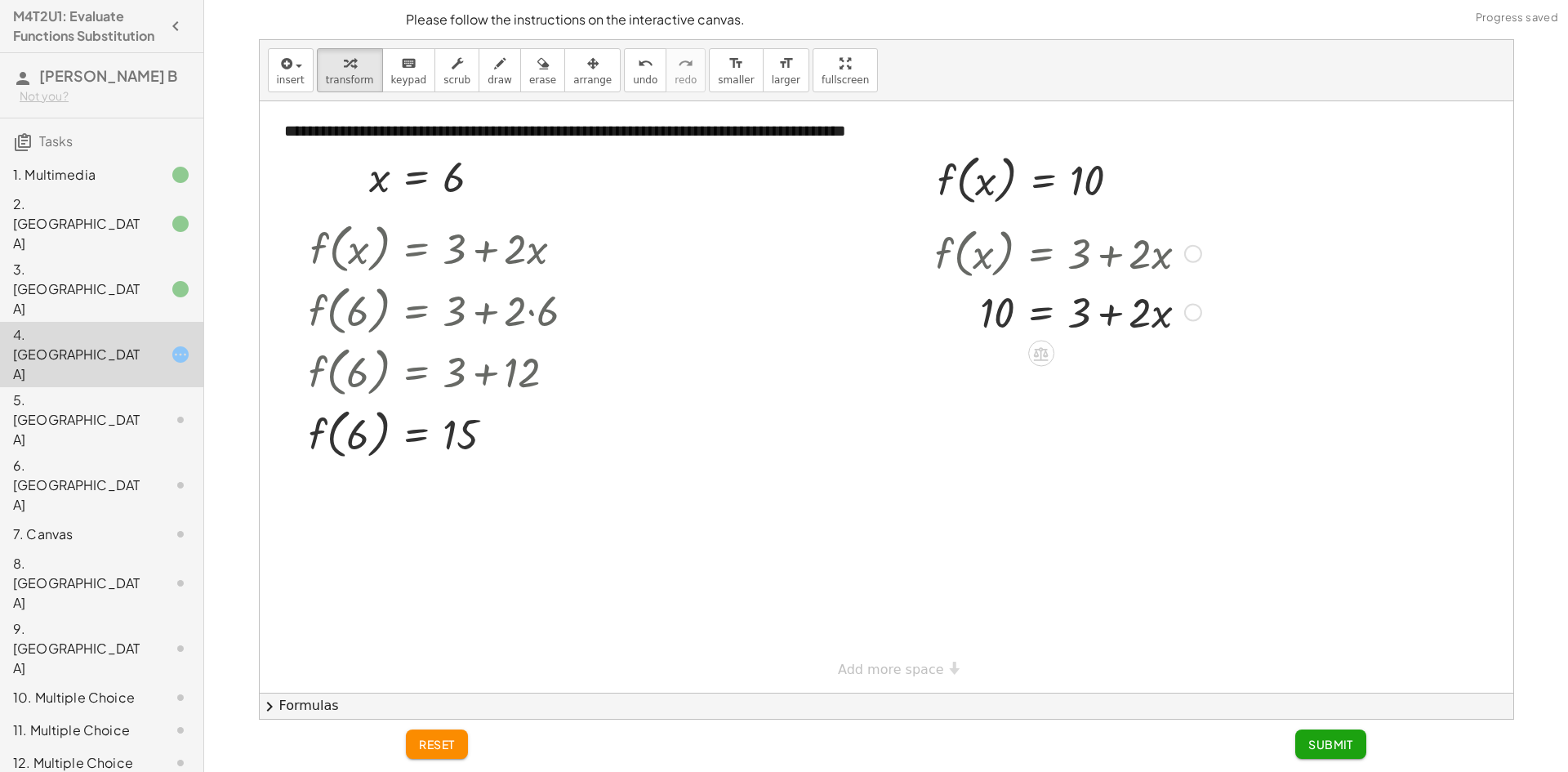
click at [1116, 319] on div at bounding box center [1068, 311] width 282 height 56
drag, startPoint x: 1047, startPoint y: 312, endPoint x: 1064, endPoint y: 312, distance: 17.1
click at [1062, 312] on div at bounding box center [1068, 311] width 282 height 56
drag, startPoint x: 1079, startPoint y: 310, endPoint x: 945, endPoint y: 309, distance: 134.7
click at [945, 309] on div at bounding box center [1068, 311] width 282 height 56
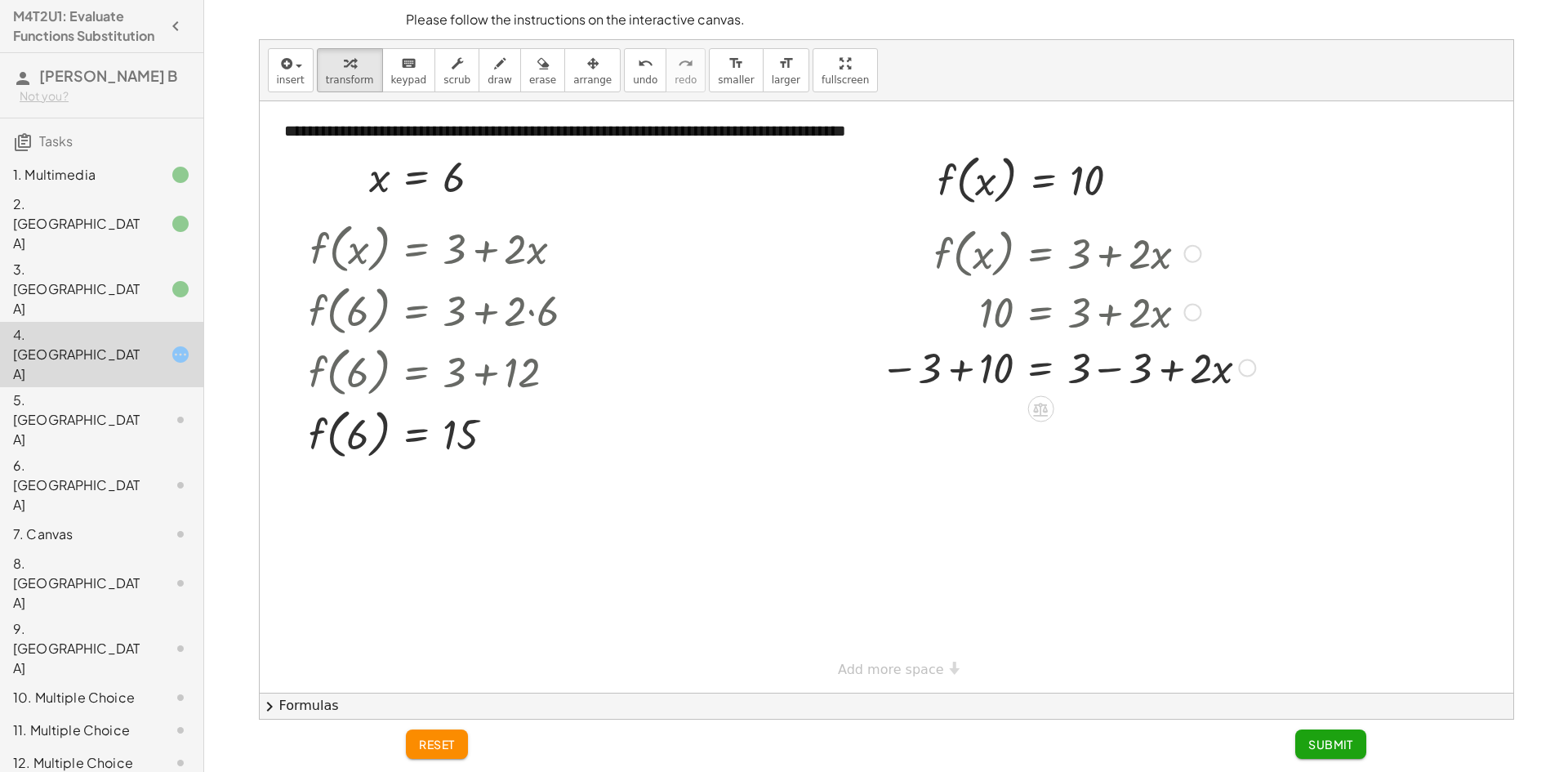
click at [1114, 373] on div at bounding box center [1067, 367] width 391 height 56
click at [953, 423] on div at bounding box center [1067, 422] width 391 height 56
click at [1085, 486] on div at bounding box center [1067, 478] width 391 height 56
drag, startPoint x: 1080, startPoint y: 495, endPoint x: 1008, endPoint y: 505, distance: 73.4
click at [1008, 507] on div "f ( , x ) = + 3 + · 2 · x 10 = + 3 + · 2 · x − 3 + 10 = + 3 − 3 + · 2 · x − 3 +…" at bounding box center [1061, 363] width 411 height 292
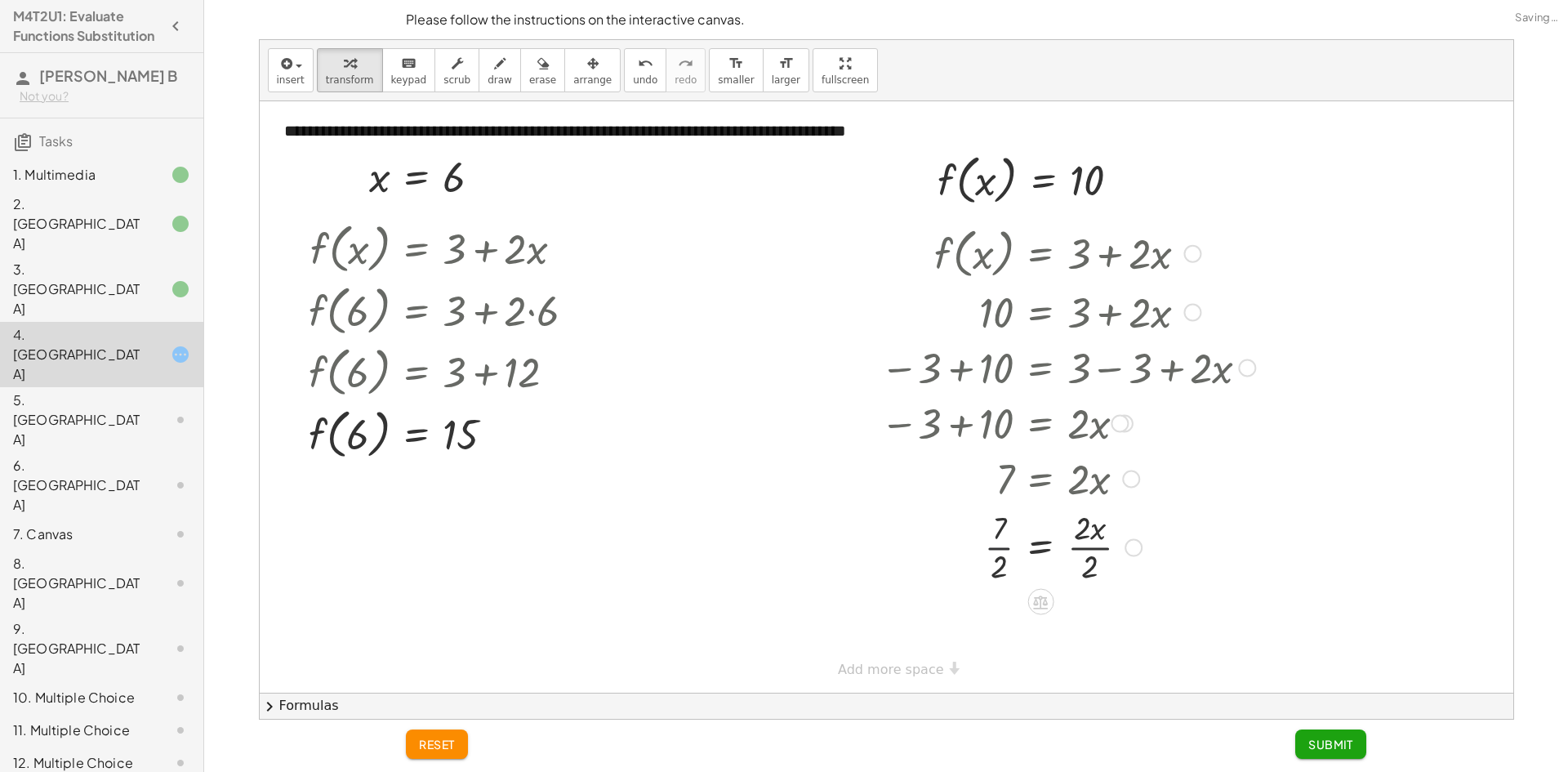
click at [1007, 549] on div at bounding box center [1067, 546] width 391 height 82
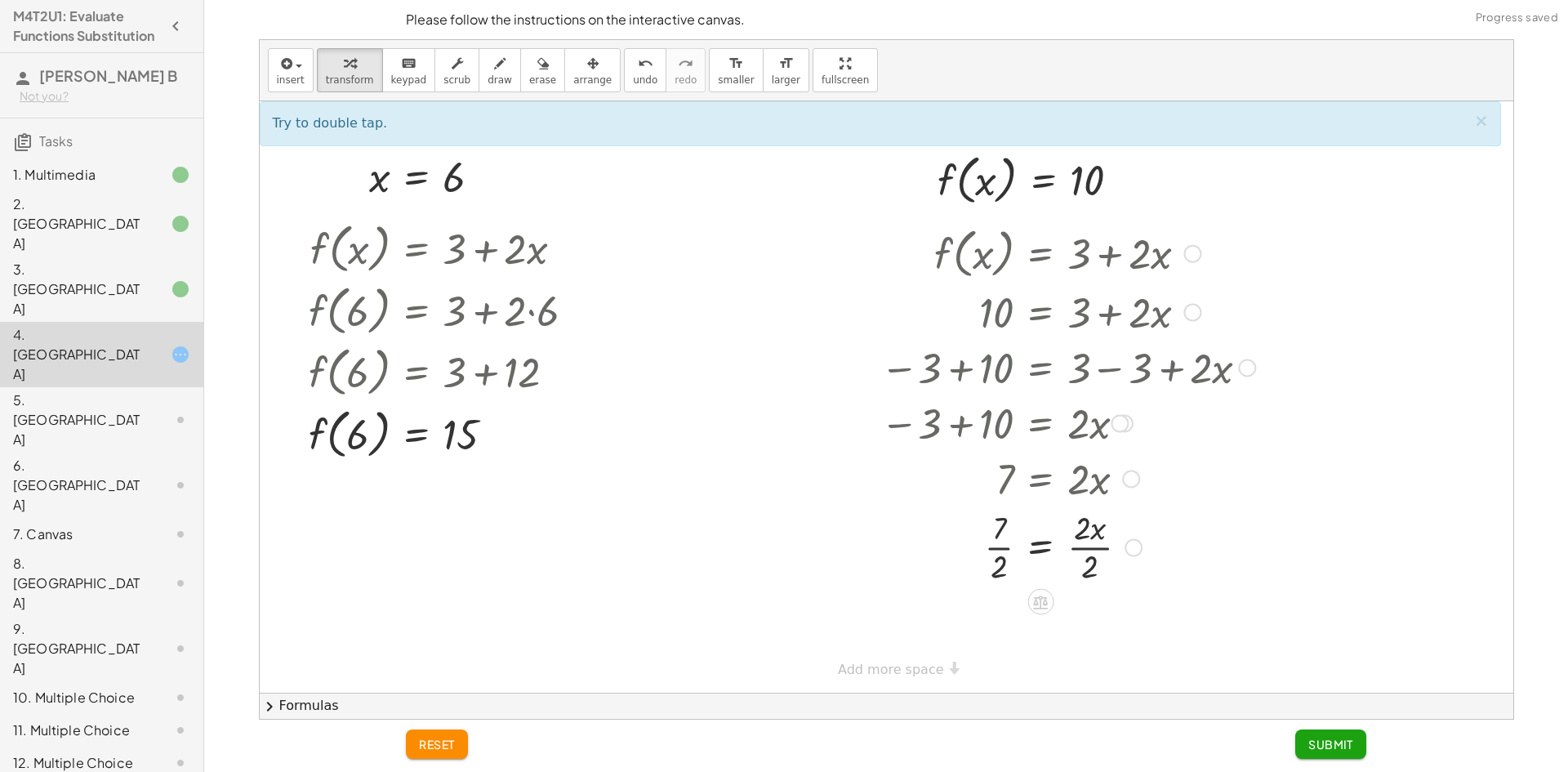
click at [1048, 548] on div at bounding box center [1067, 546] width 391 height 82
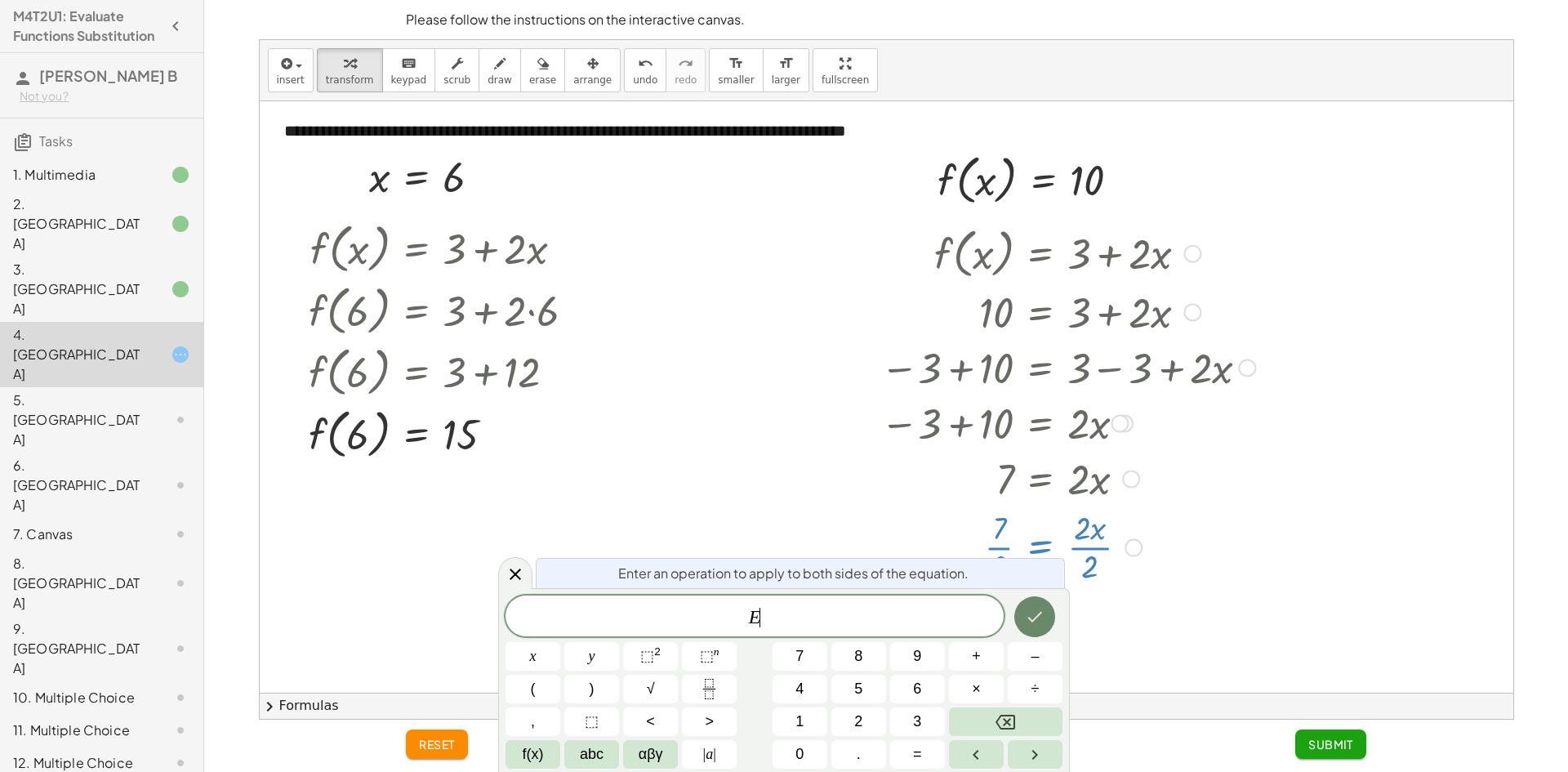
click at [1047, 611] on button "Done" at bounding box center [1034, 616] width 41 height 41
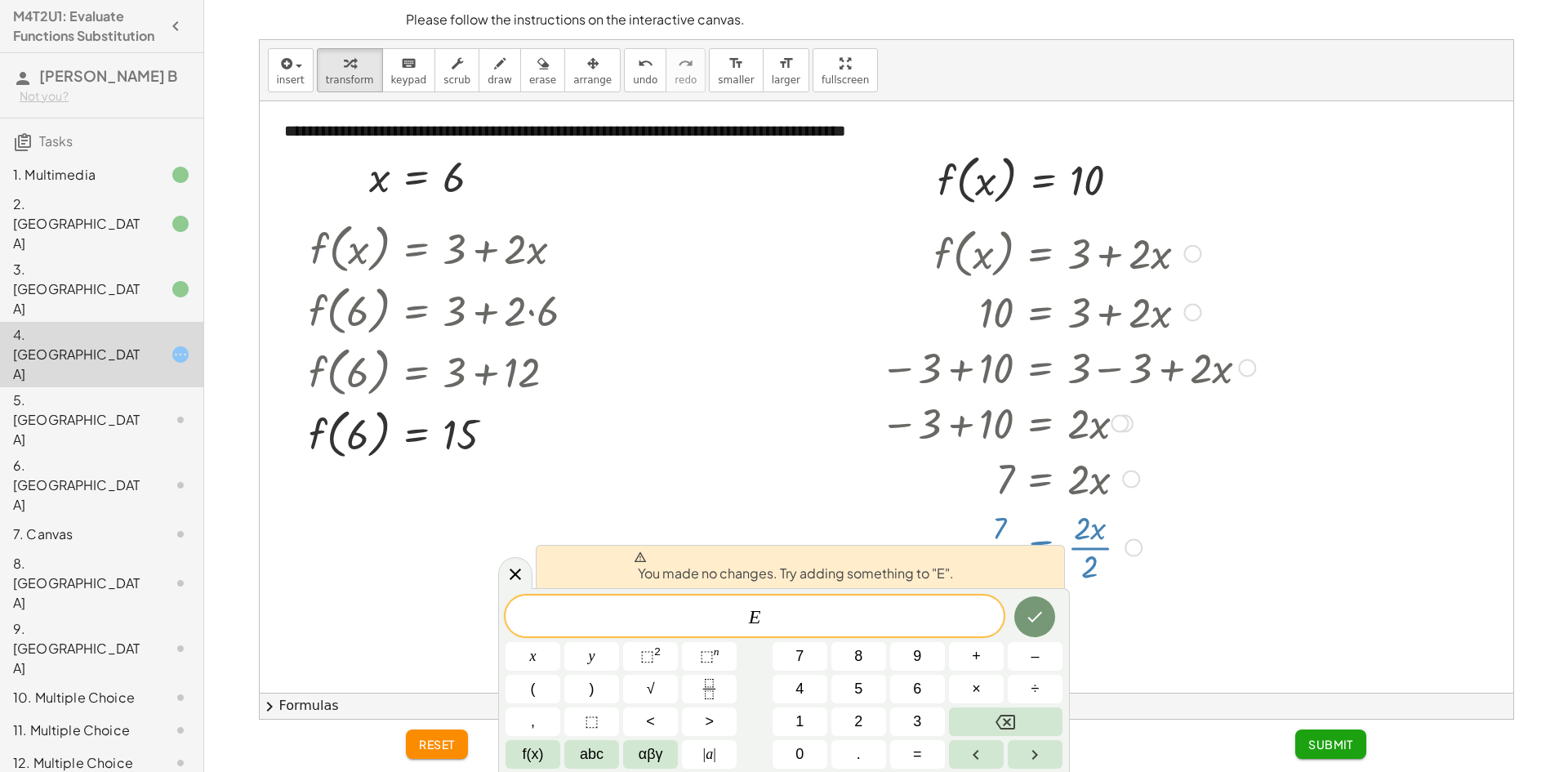
click at [843, 471] on div at bounding box center [886, 396] width 1253 height 591
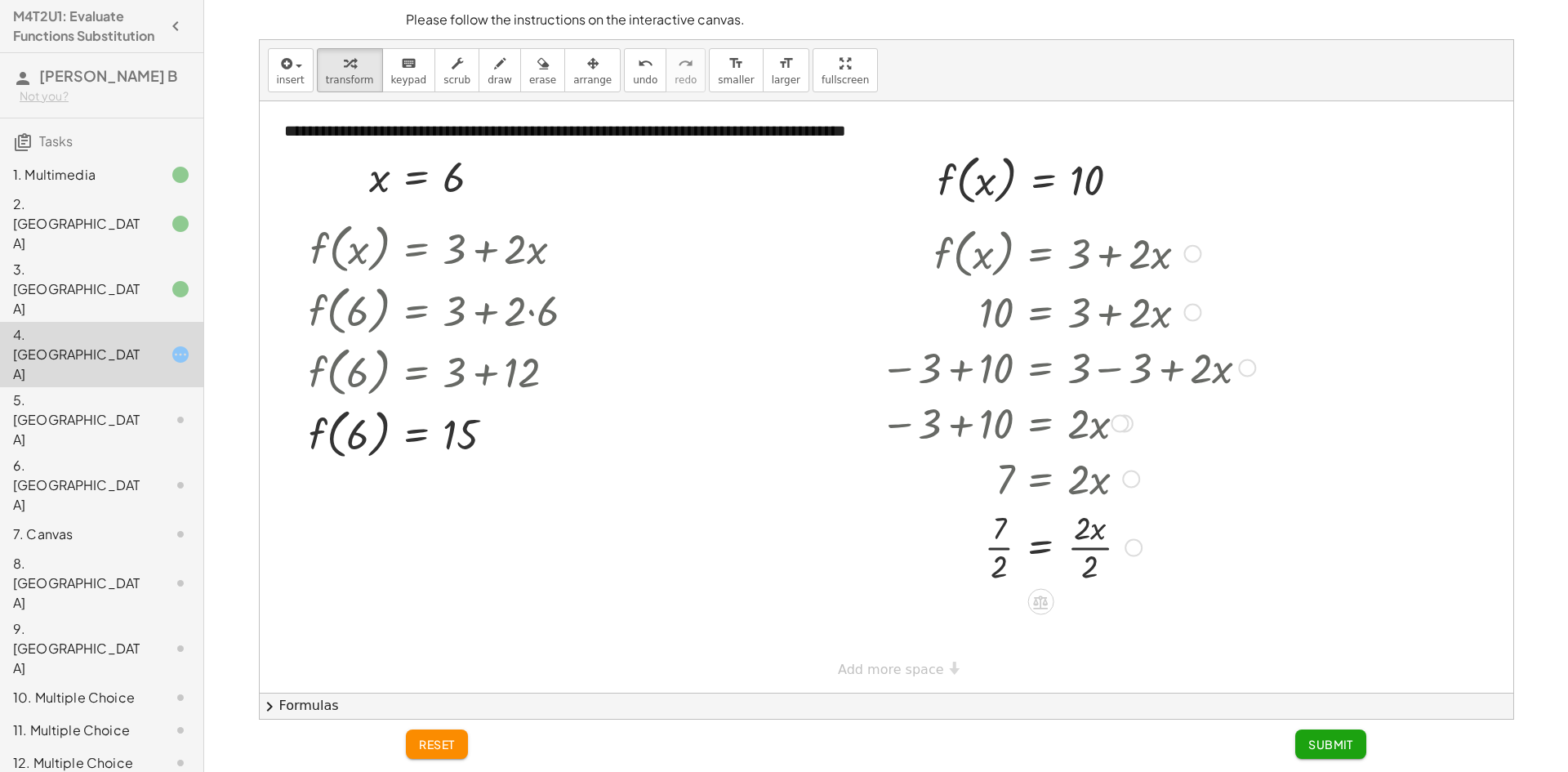
click at [1102, 549] on div at bounding box center [1067, 546] width 391 height 82
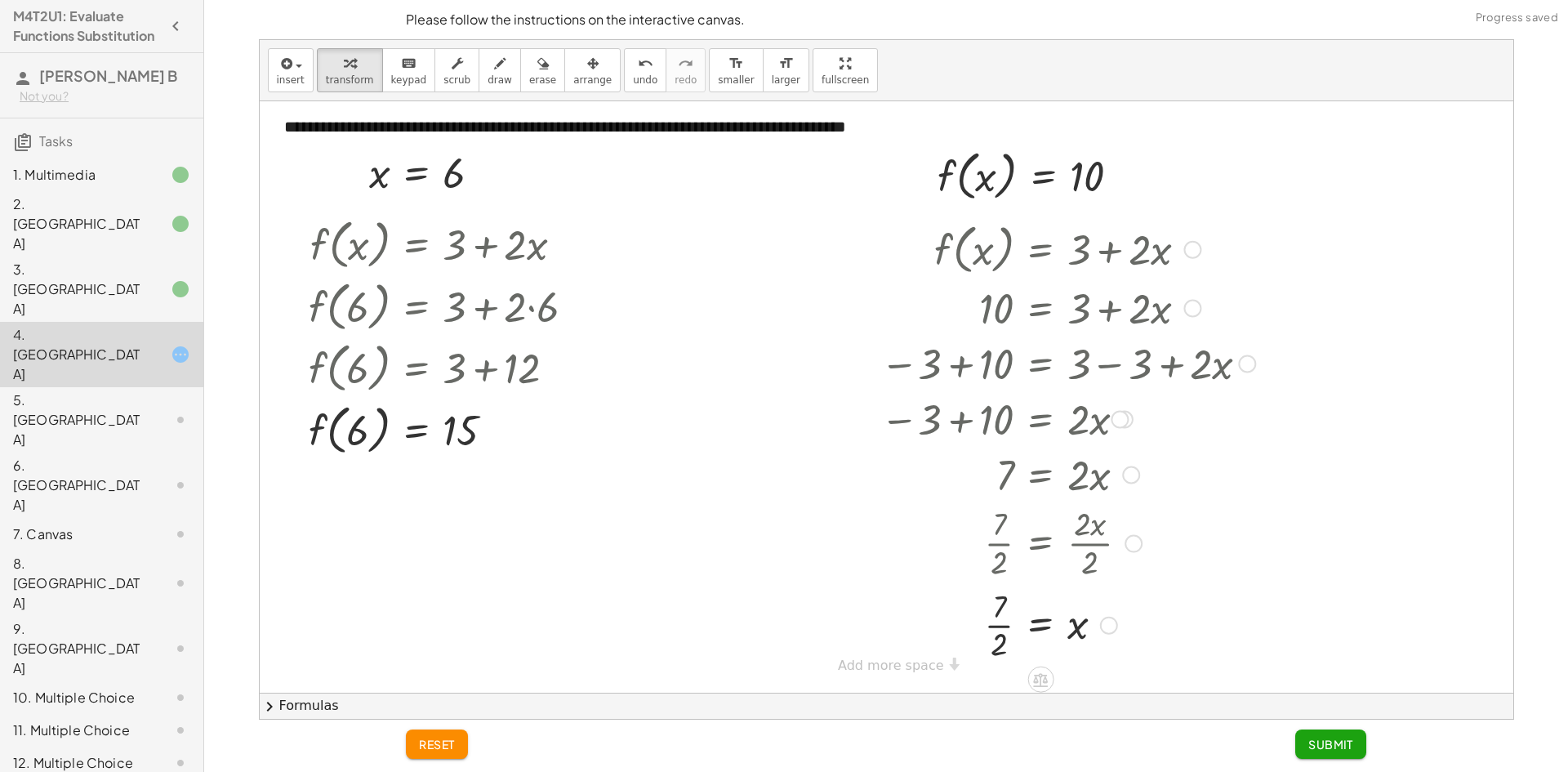
click at [994, 626] on div at bounding box center [1067, 624] width 391 height 82
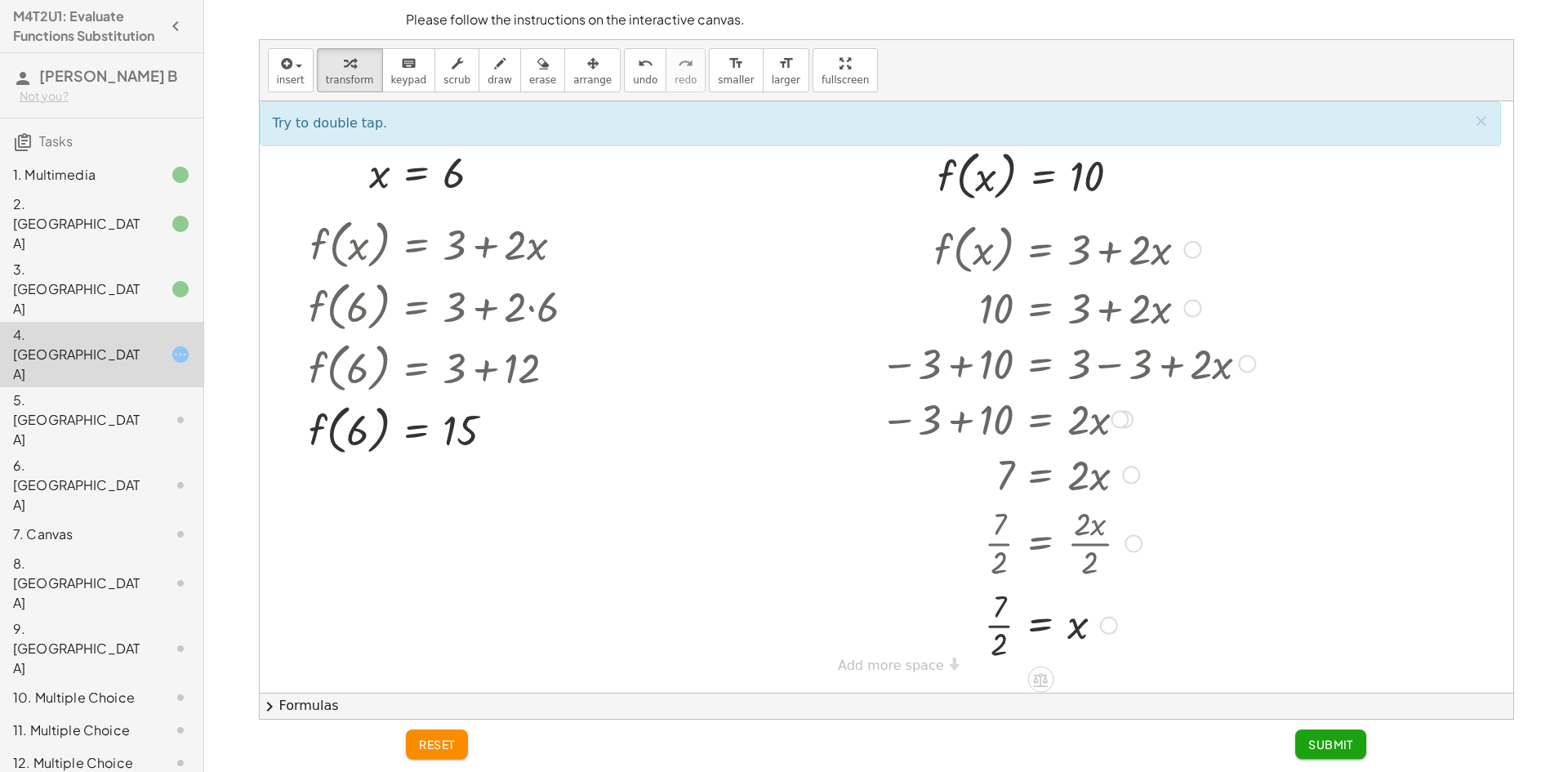
click at [994, 626] on div at bounding box center [1067, 624] width 391 height 82
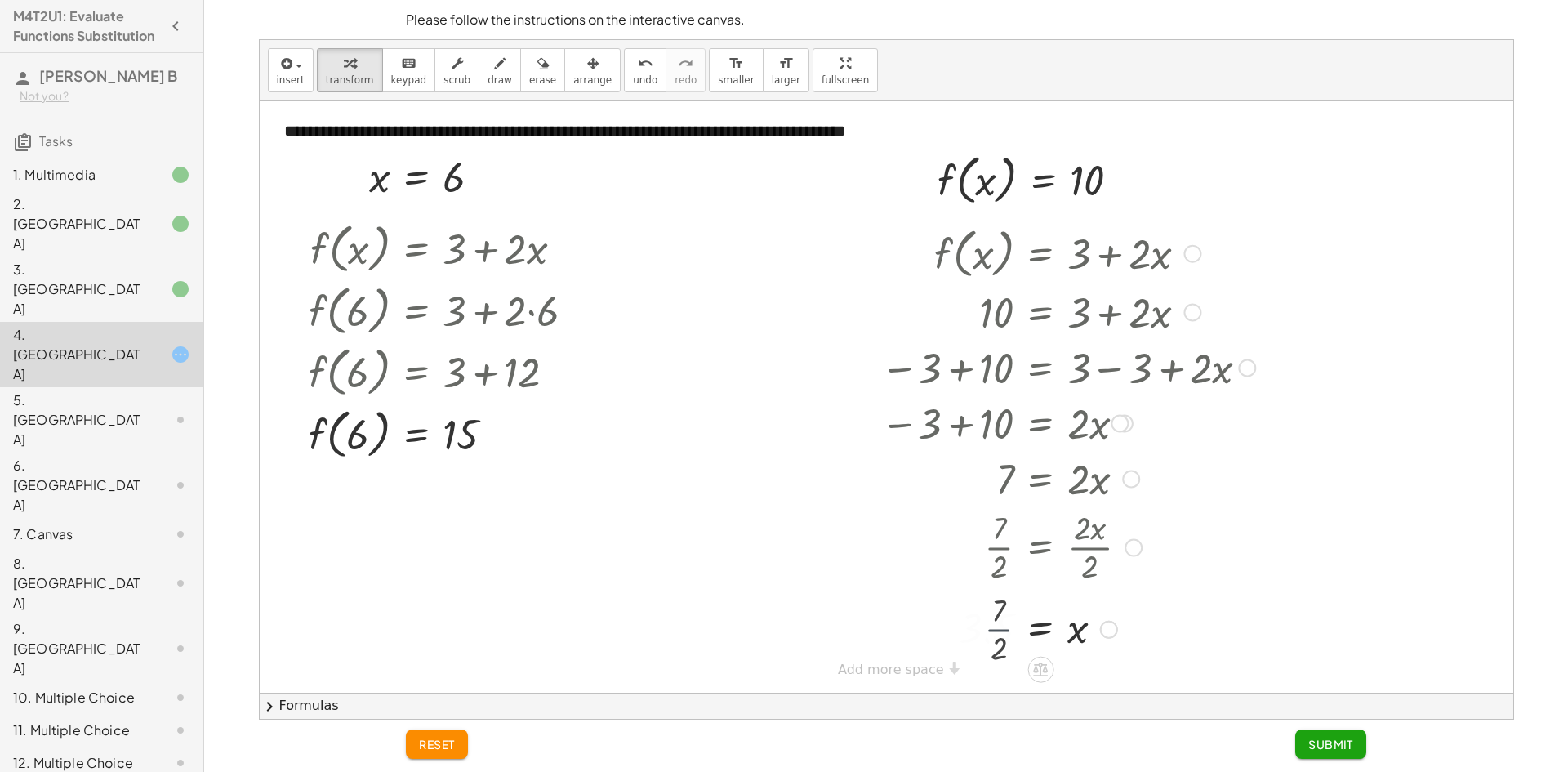
scroll to position [0, 0]
click at [633, 82] on span "undo" at bounding box center [645, 79] width 24 height 11
click at [633, 80] on span "undo" at bounding box center [645, 79] width 24 height 11
click at [1101, 547] on div at bounding box center [1080, 546] width 416 height 82
click at [1313, 736] on span "Submit" at bounding box center [1330, 743] width 45 height 15
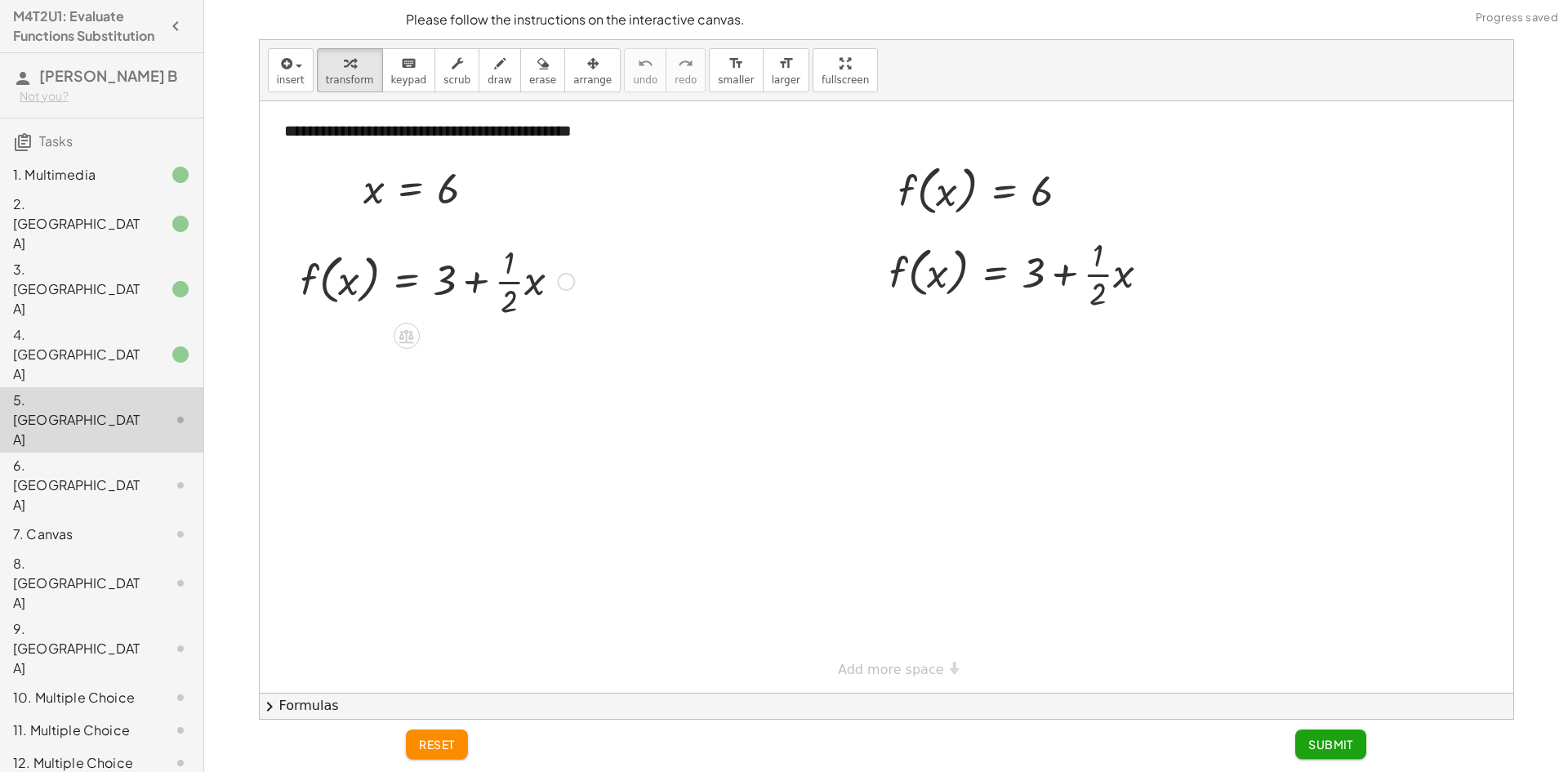
click at [344, 282] on div at bounding box center [437, 280] width 290 height 82
click at [343, 282] on div at bounding box center [437, 280] width 290 height 82
click at [483, 279] on div at bounding box center [437, 280] width 290 height 82
drag, startPoint x: 910, startPoint y: 201, endPoint x: 911, endPoint y: 253, distance: 52.3
click at [1059, 362] on div at bounding box center [1026, 355] width 290 height 82
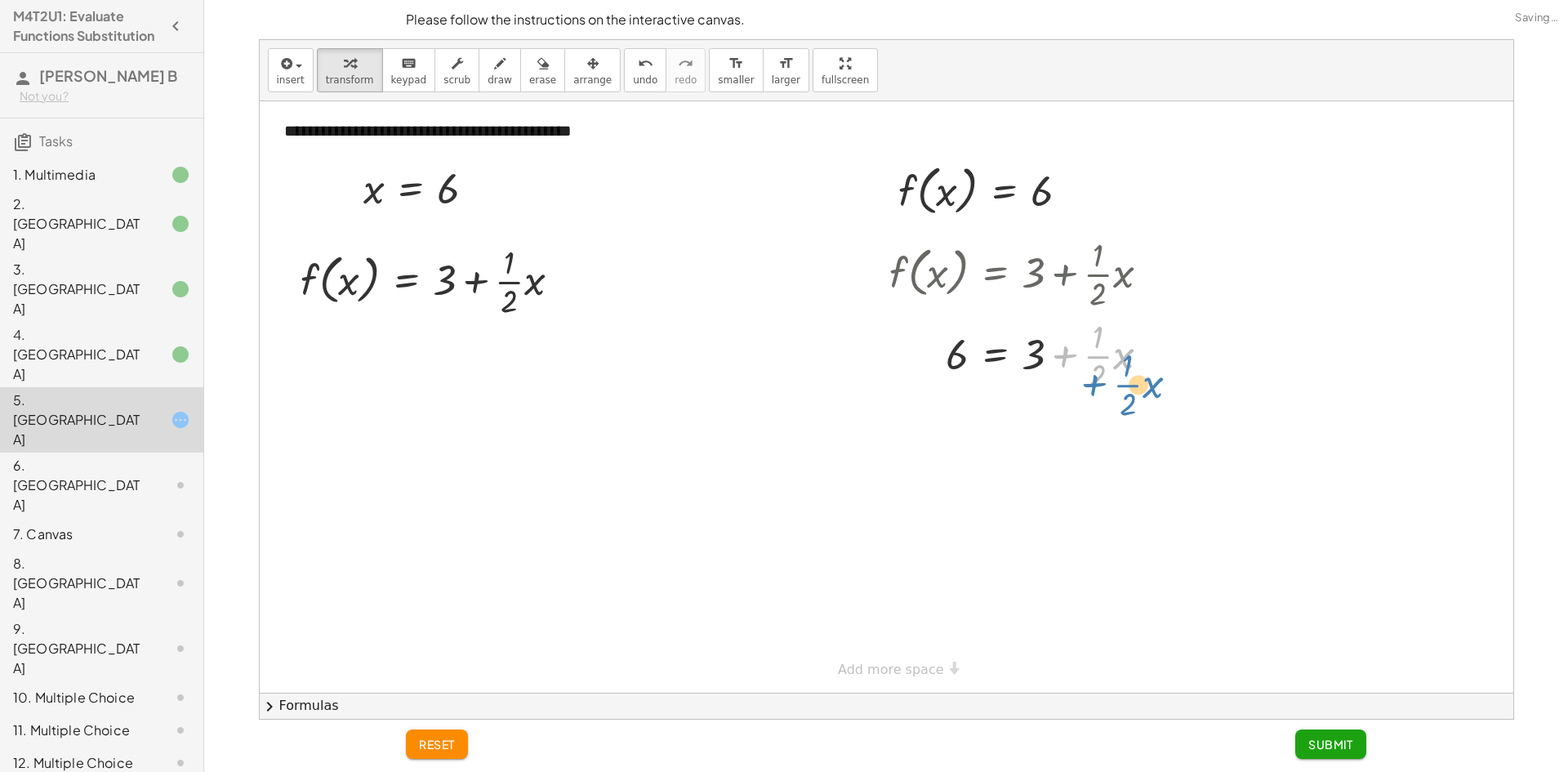
drag, startPoint x: 1046, startPoint y: 366, endPoint x: 1100, endPoint y: 393, distance: 60.2
click at [1099, 394] on div at bounding box center [1026, 355] width 290 height 82
drag, startPoint x: 1035, startPoint y: 364, endPoint x: 902, endPoint y: 384, distance: 134.5
click at [903, 389] on div at bounding box center [1026, 355] width 290 height 82
click at [933, 440] on div at bounding box center [1031, 436] width 387 height 82
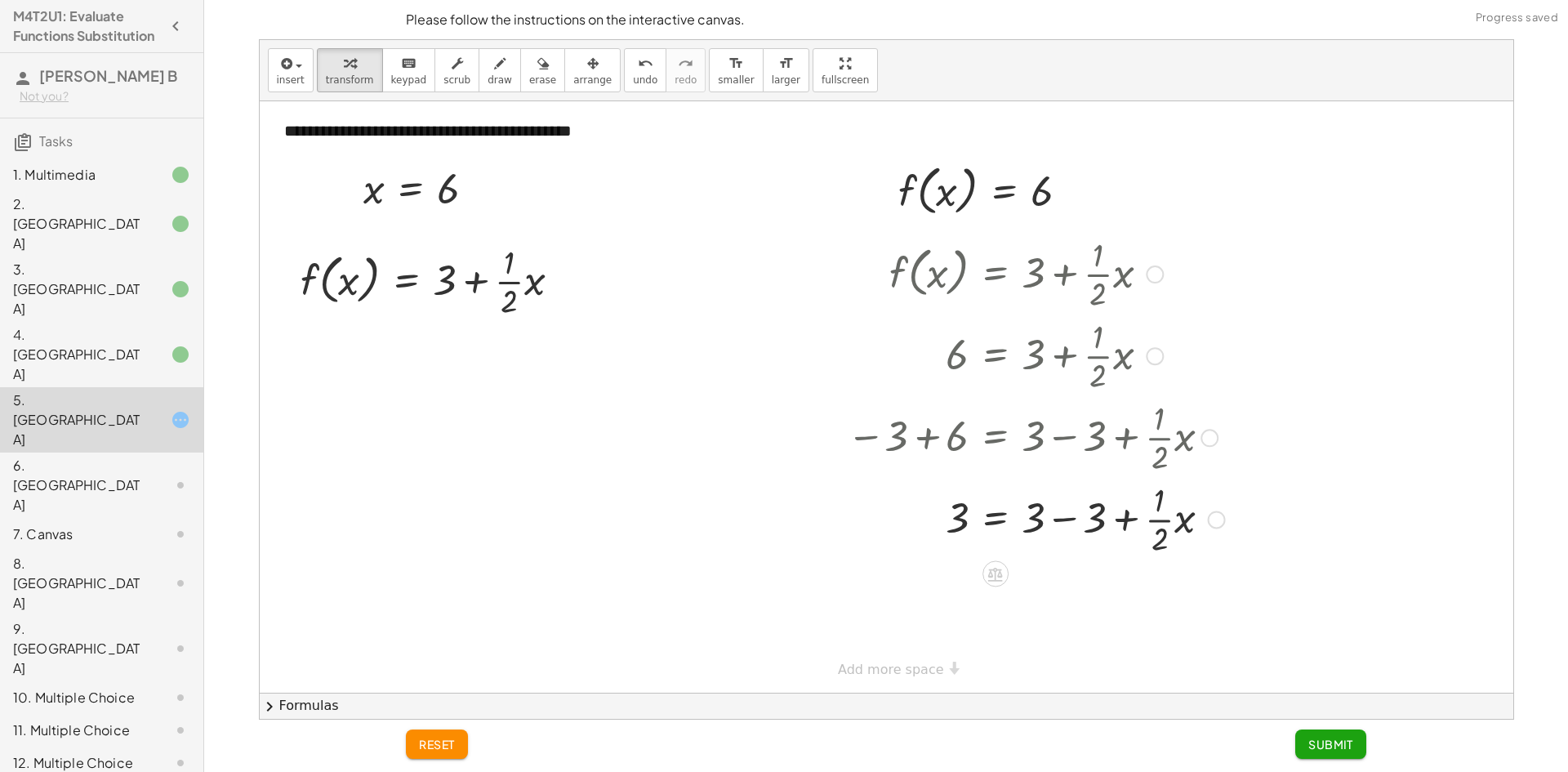
click at [1127, 518] on div at bounding box center [1035, 518] width 394 height 82
click at [1071, 521] on div at bounding box center [1035, 518] width 394 height 82
drag, startPoint x: 1043, startPoint y: 542, endPoint x: 984, endPoint y: 542, distance: 58.8
click at [984, 542] on div at bounding box center [1031, 518] width 387 height 82
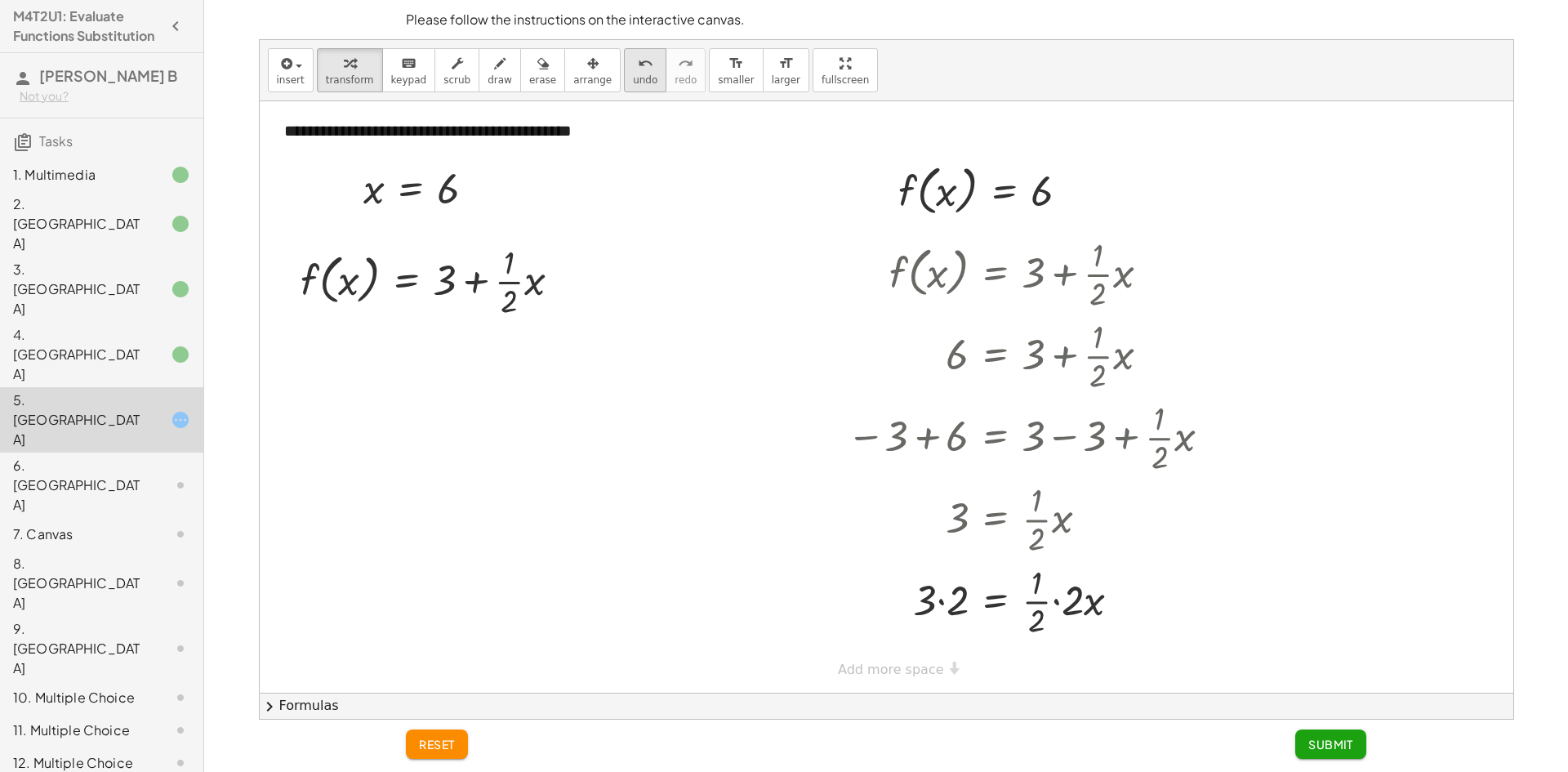
click at [638, 65] on icon "undo" at bounding box center [646, 64] width 16 height 20
drag, startPoint x: 1036, startPoint y: 542, endPoint x: 960, endPoint y: 557, distance: 77.3
click at [960, 557] on div at bounding box center [1031, 518] width 323 height 82
click at [629, 67] on button "undo undo" at bounding box center [645, 70] width 42 height 44
drag, startPoint x: 378, startPoint y: 200, endPoint x: 349, endPoint y: 274, distance: 78.8
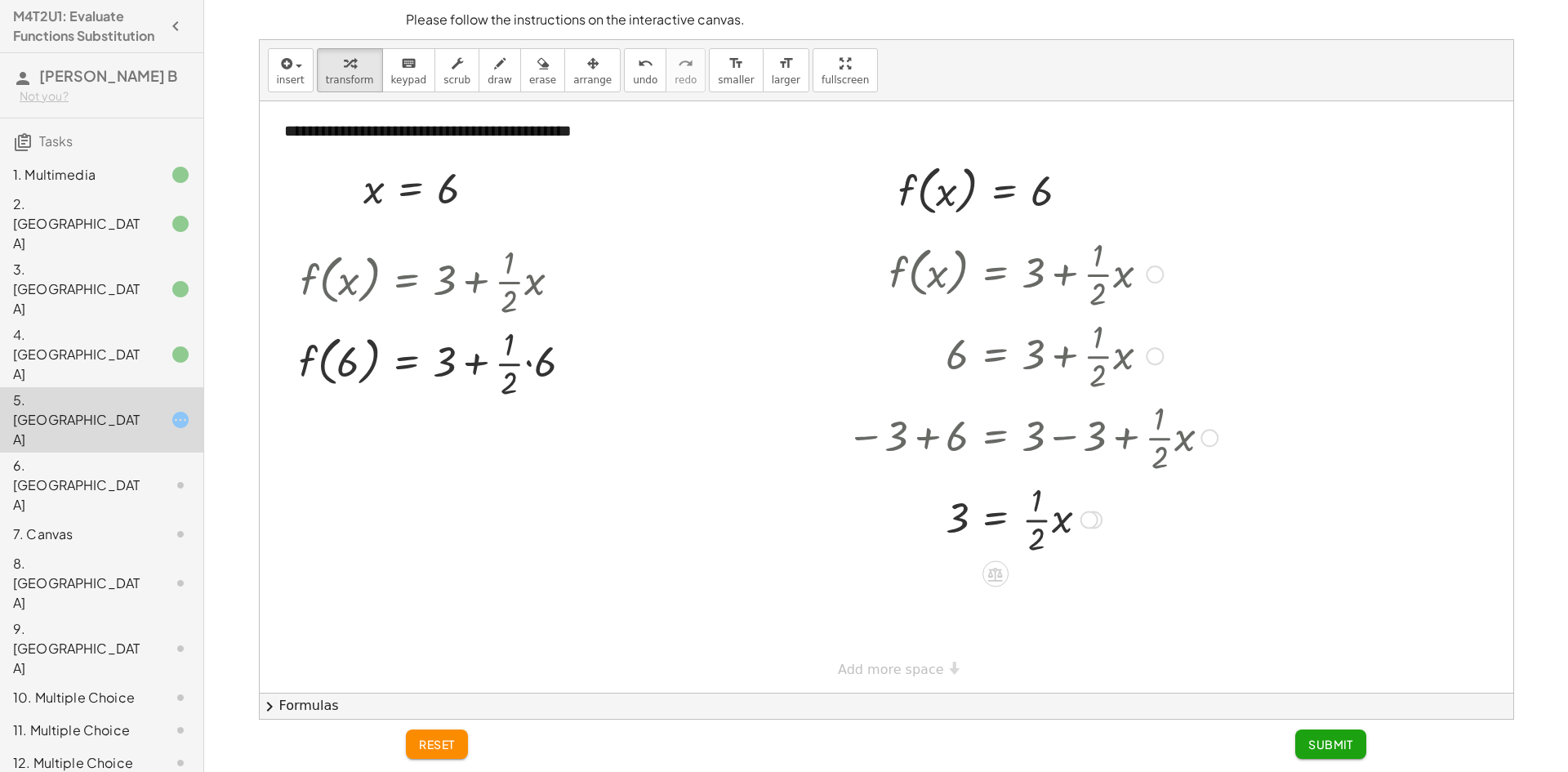
drag, startPoint x: 1030, startPoint y: 536, endPoint x: 1020, endPoint y: 536, distance: 10.6
click at [1001, 533] on div at bounding box center [1031, 518] width 323 height 82
drag, startPoint x: 1034, startPoint y: 543, endPoint x: 1052, endPoint y: 543, distance: 17.1
click at [1052, 543] on div at bounding box center [1031, 518] width 323 height 82
click at [633, 74] on span "undo" at bounding box center [645, 79] width 24 height 11
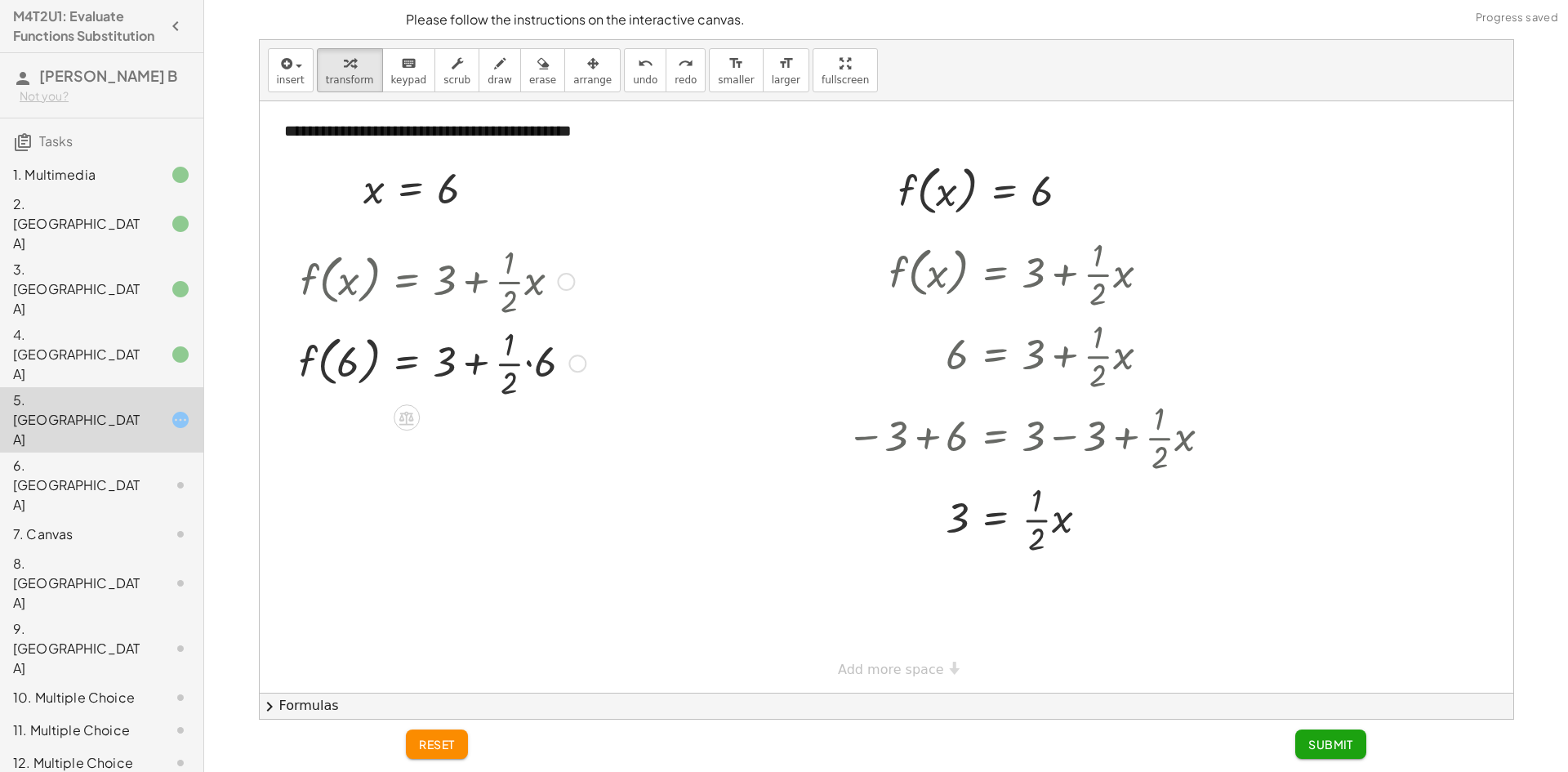
click at [531, 360] on div at bounding box center [442, 362] width 303 height 82
click at [511, 445] on div at bounding box center [442, 444] width 303 height 82
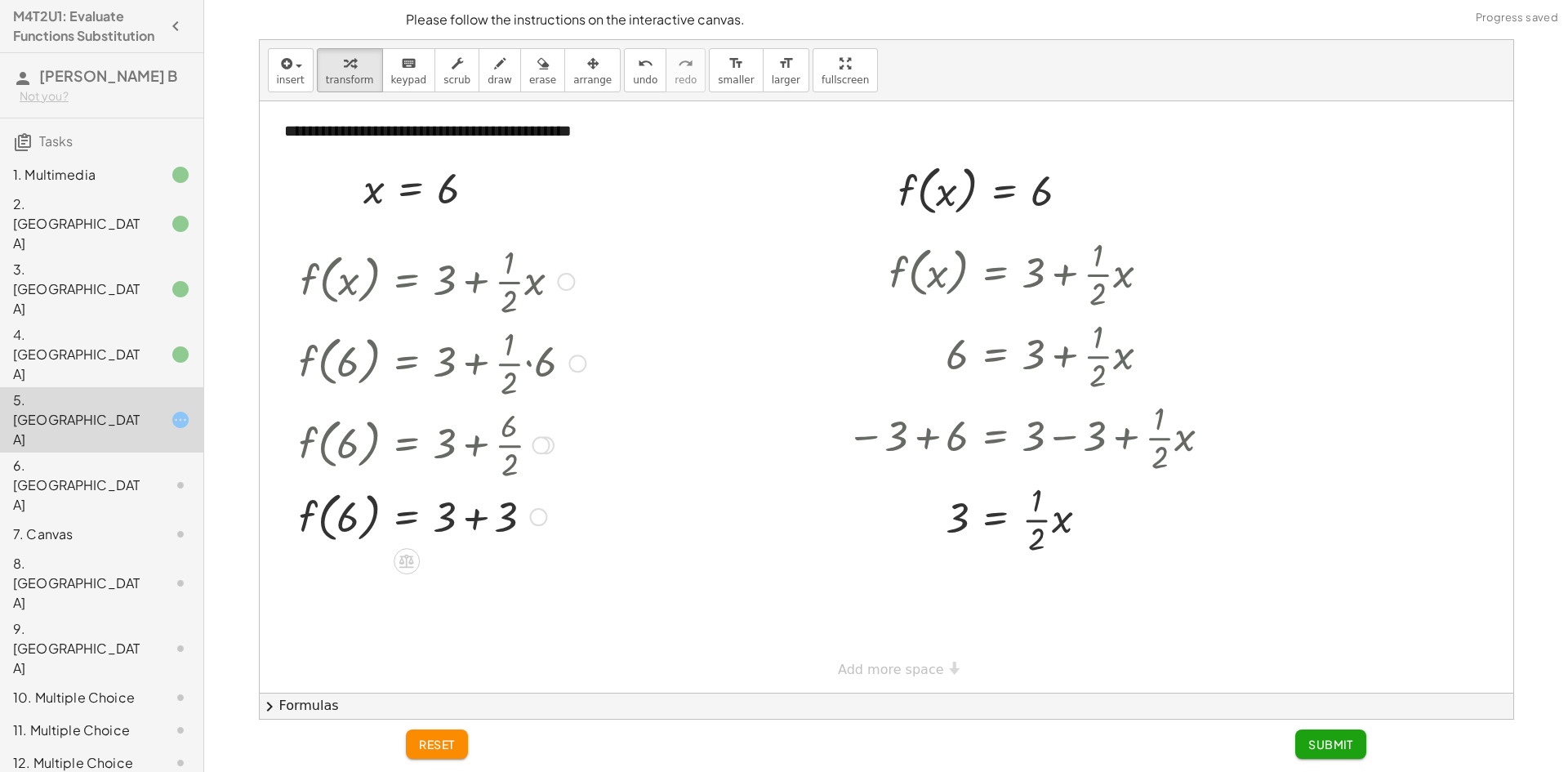
click at [477, 521] on div at bounding box center [442, 515] width 303 height 62
click at [1325, 746] on span "Submit" at bounding box center [1330, 743] width 45 height 15
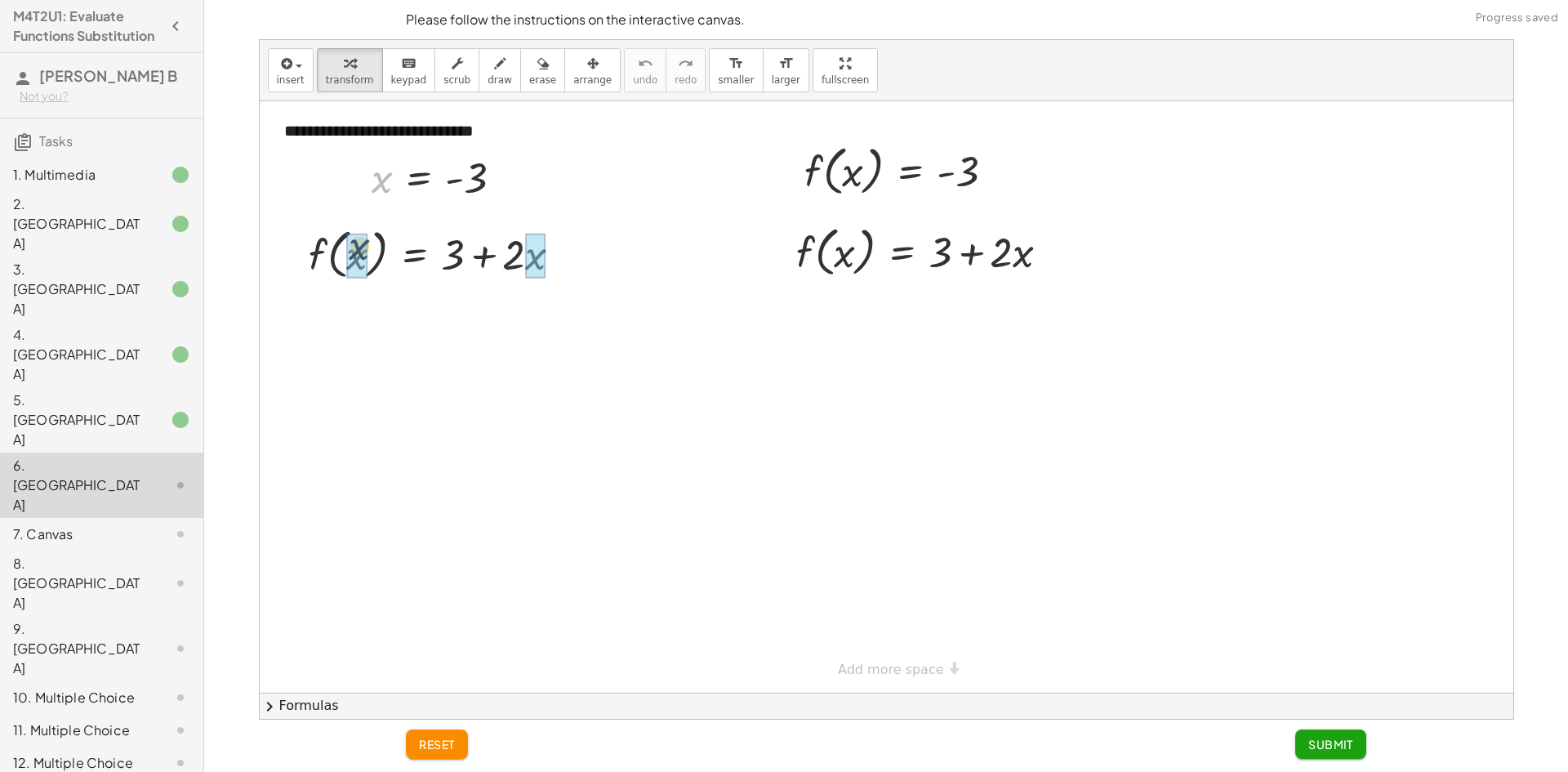
drag, startPoint x: 375, startPoint y: 185, endPoint x: 359, endPoint y: 234, distance: 51.4
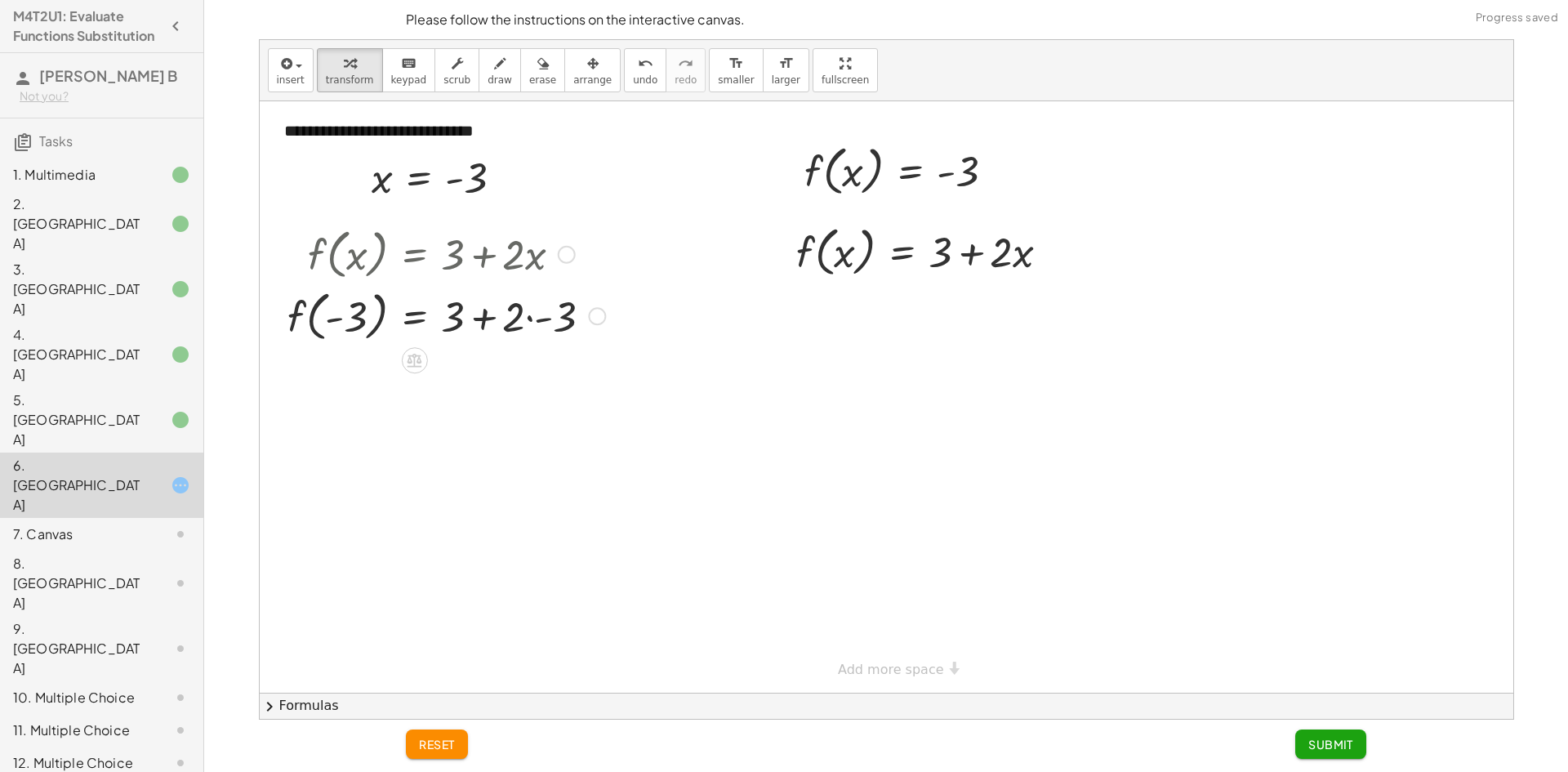
click at [486, 319] on div at bounding box center [446, 315] width 334 height 62
click at [540, 320] on div at bounding box center [446, 315] width 334 height 62
click at [510, 382] on div at bounding box center [446, 376] width 334 height 62
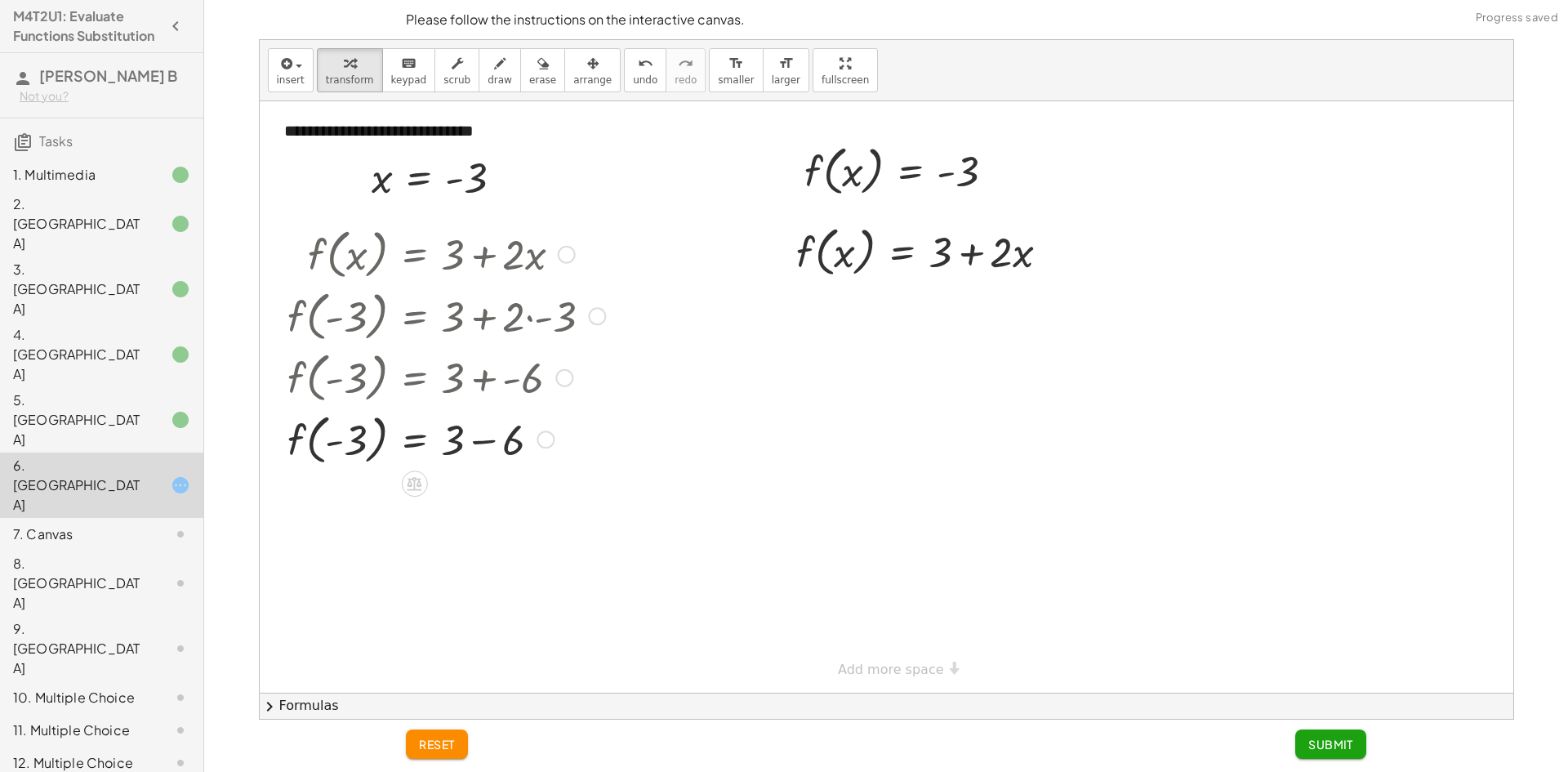
click at [481, 437] on div at bounding box center [446, 438] width 334 height 62
click at [333, 508] on div at bounding box center [446, 500] width 334 height 62
click at [350, 505] on div at bounding box center [446, 500] width 334 height 62
click at [457, 505] on div at bounding box center [446, 500] width 334 height 62
drag, startPoint x: 852, startPoint y: 181, endPoint x: 842, endPoint y: 295, distance: 113.9
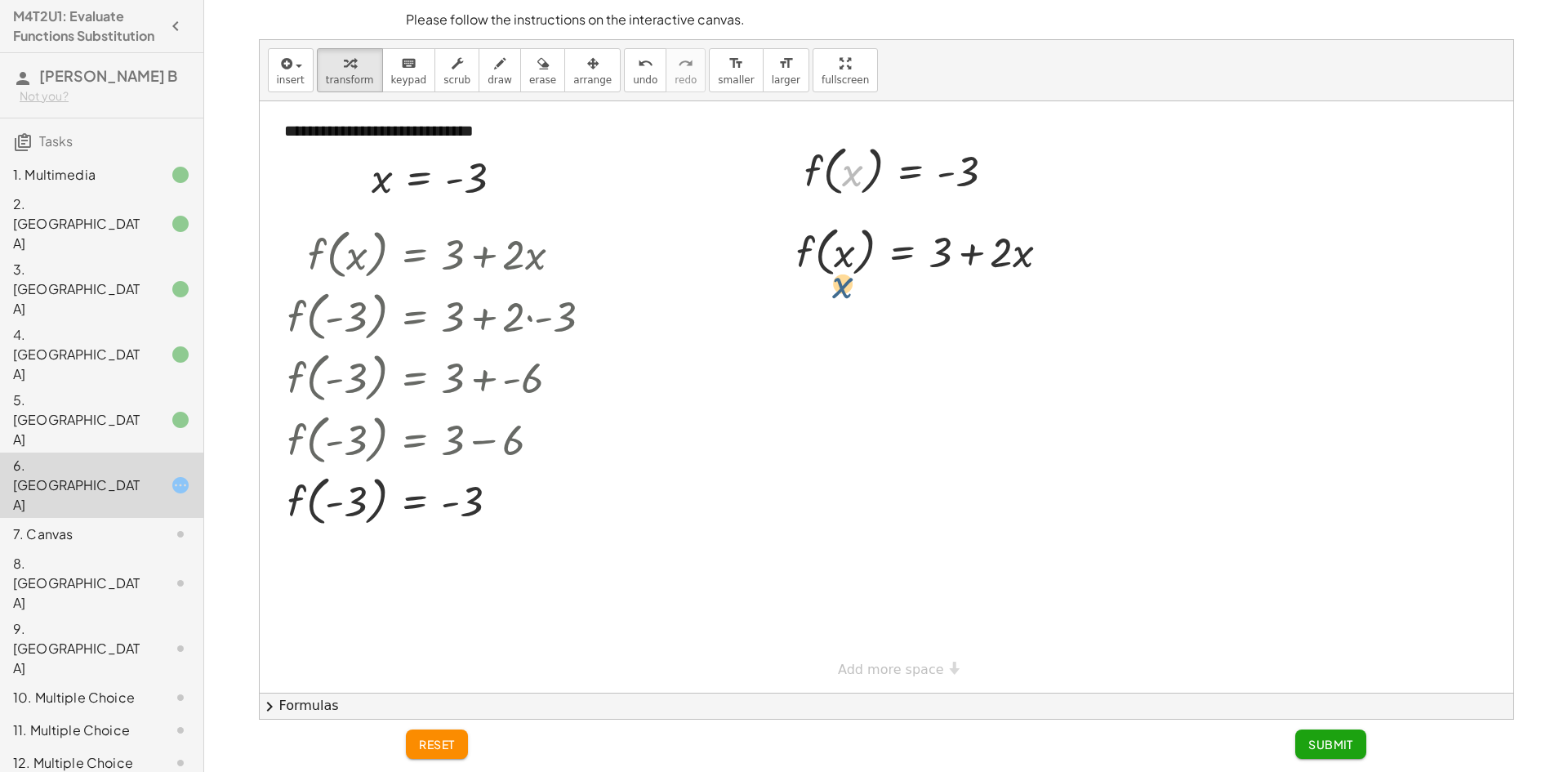
click at [842, 295] on div "**********" at bounding box center [886, 396] width 1253 height 591
drag, startPoint x: 822, startPoint y: 182, endPoint x: 823, endPoint y: 269, distance: 86.5
click at [979, 314] on div at bounding box center [929, 310] width 282 height 56
drag, startPoint x: 950, startPoint y: 316, endPoint x: 842, endPoint y: 335, distance: 109.4
click at [842, 335] on div at bounding box center [929, 310] width 282 height 56
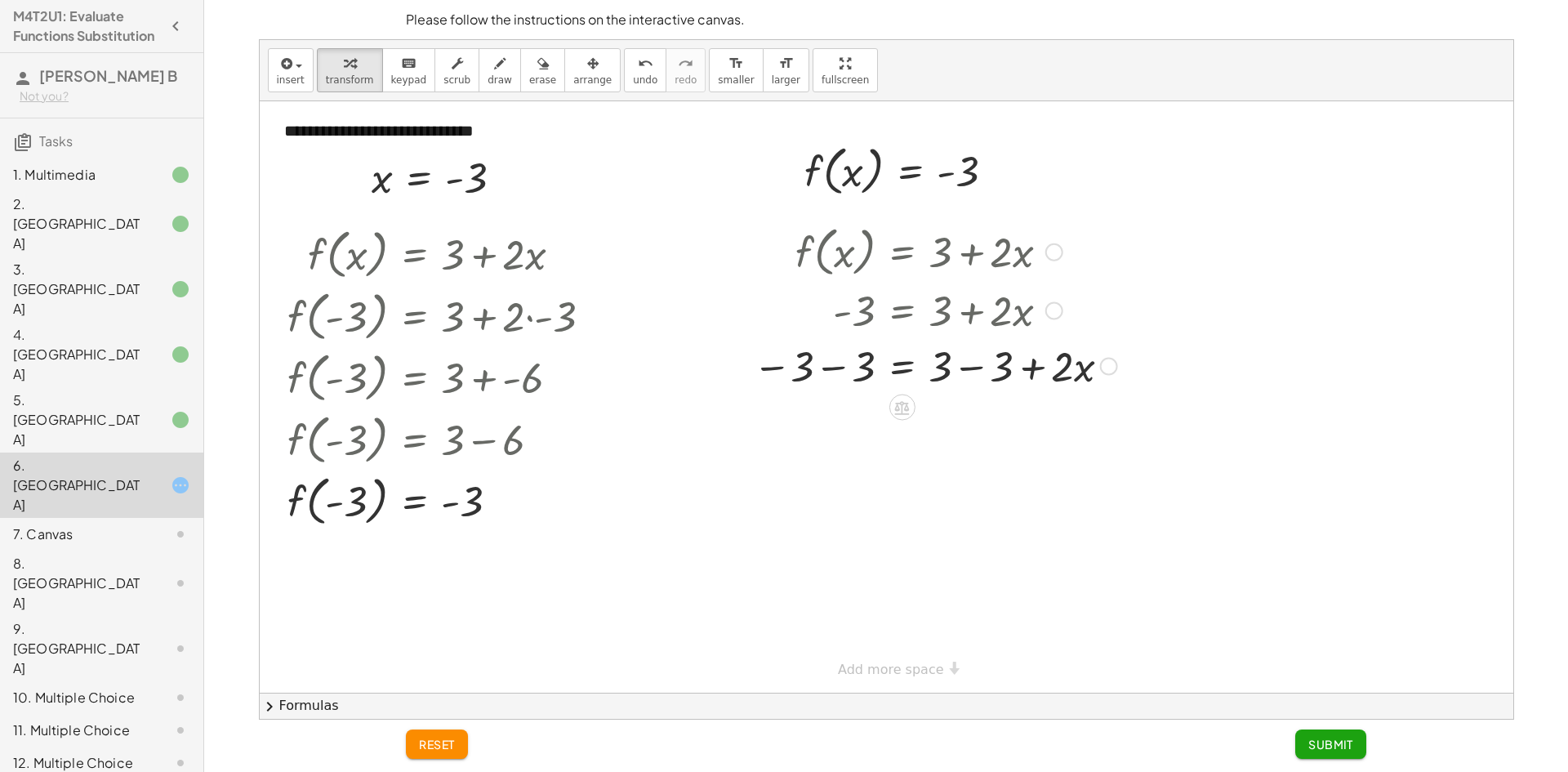
click at [761, 369] on div at bounding box center [935, 365] width 380 height 56
click at [852, 371] on div at bounding box center [935, 365] width 380 height 56
click at [971, 422] on div at bounding box center [938, 421] width 387 height 56
click at [330, 506] on div at bounding box center [446, 500] width 334 height 62
click at [1318, 738] on span "Submit" at bounding box center [1330, 743] width 45 height 15
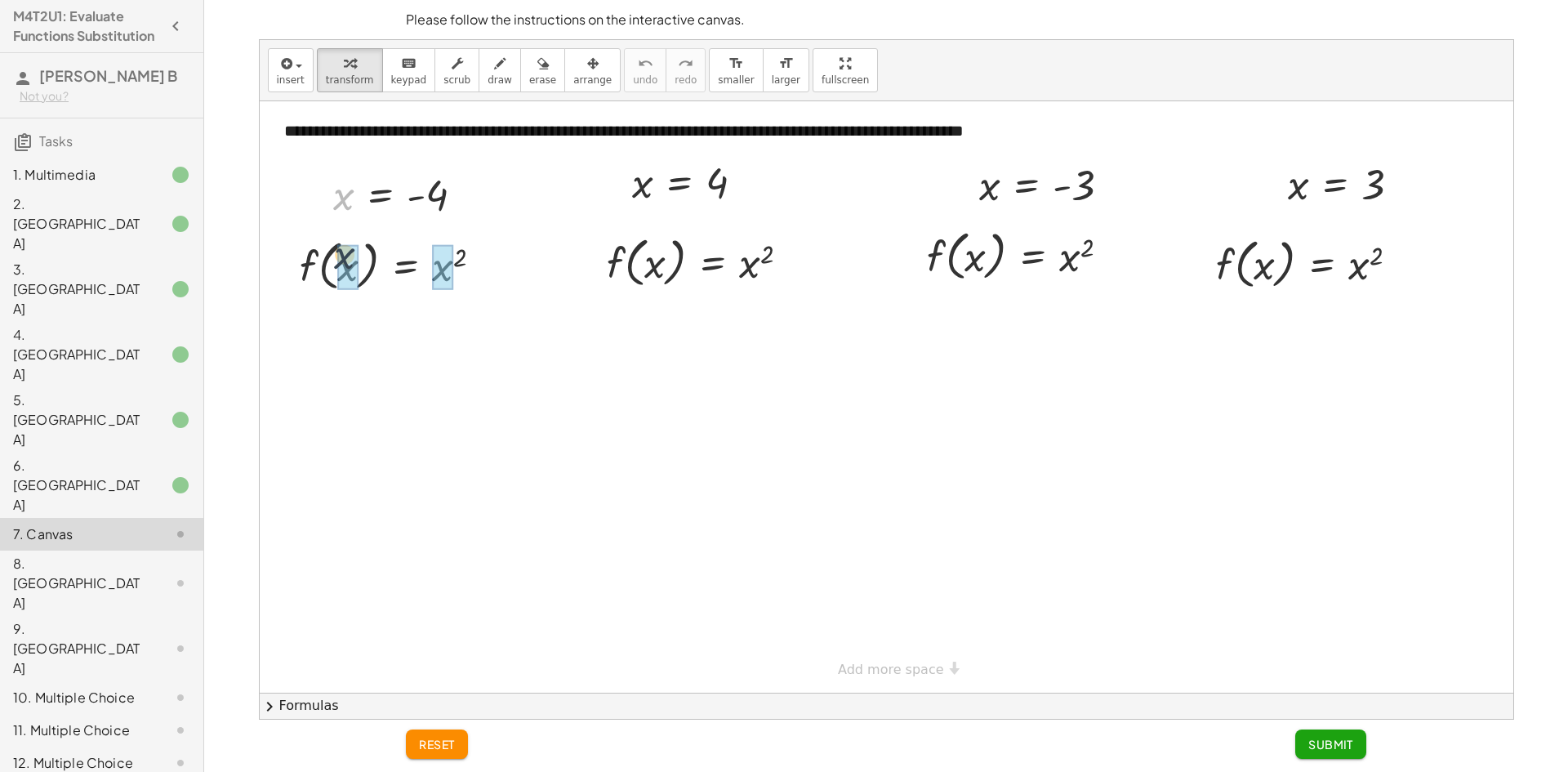
drag, startPoint x: 344, startPoint y: 207, endPoint x: 349, endPoint y: 276, distance: 68.8
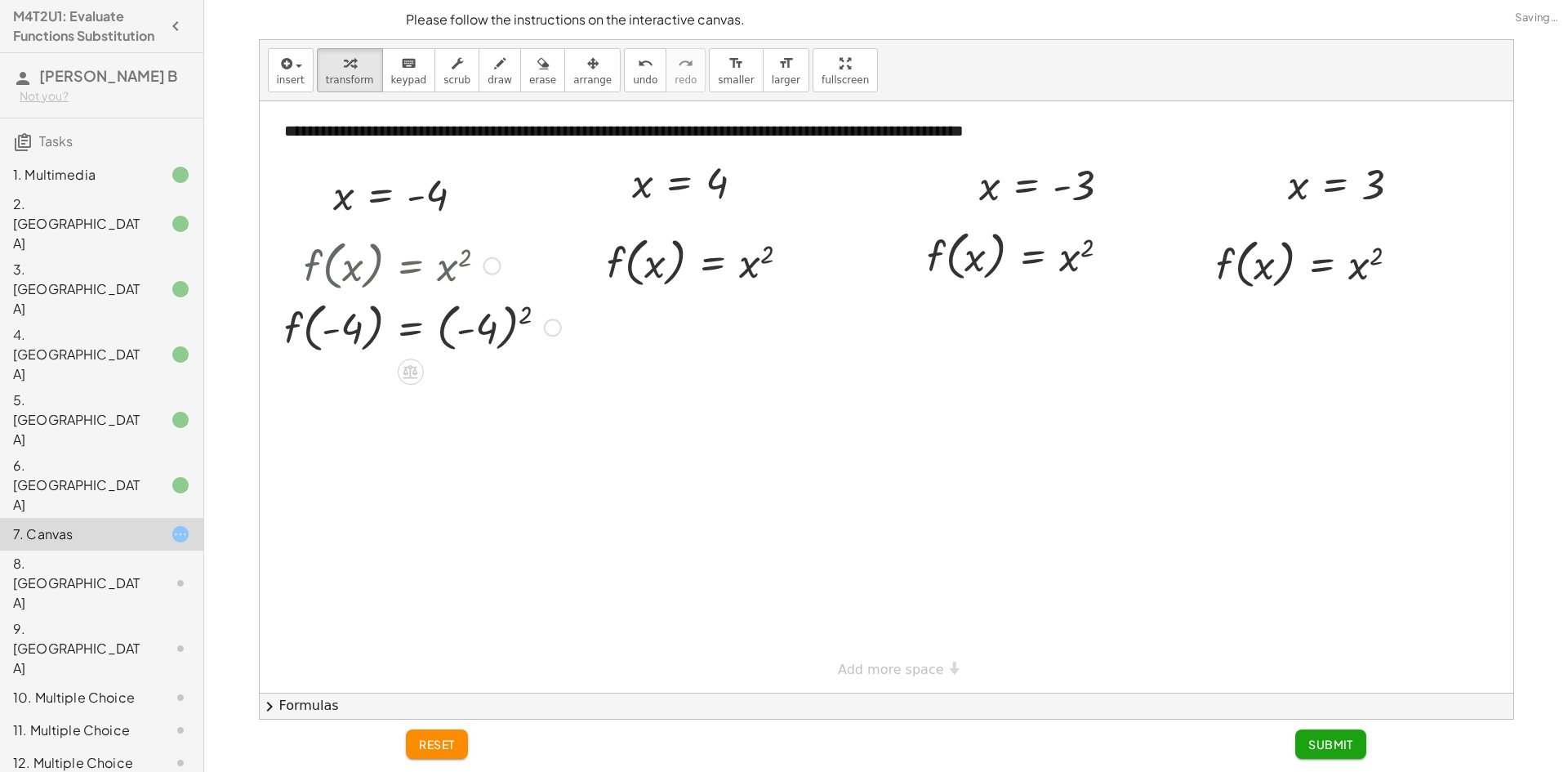
click at [526, 313] on div at bounding box center [422, 327] width 293 height 62
drag, startPoint x: 647, startPoint y: 206, endPoint x: 647, endPoint y: 259, distance: 53.1
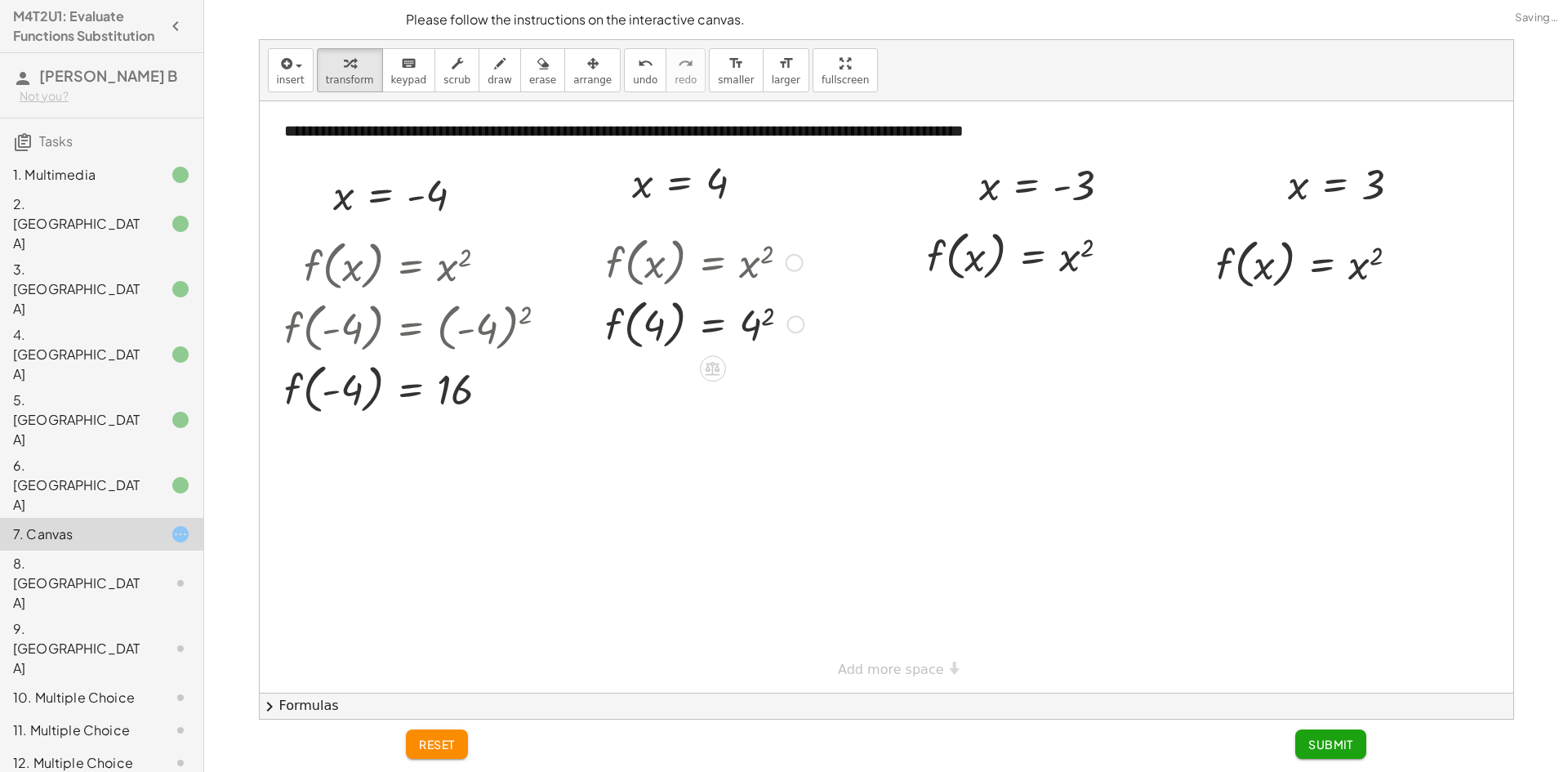
click at [771, 318] on div at bounding box center [704, 323] width 215 height 62
drag, startPoint x: 984, startPoint y: 193, endPoint x: 957, endPoint y: 272, distance: 83.7
click at [1150, 246] on div at bounding box center [1044, 255] width 295 height 62
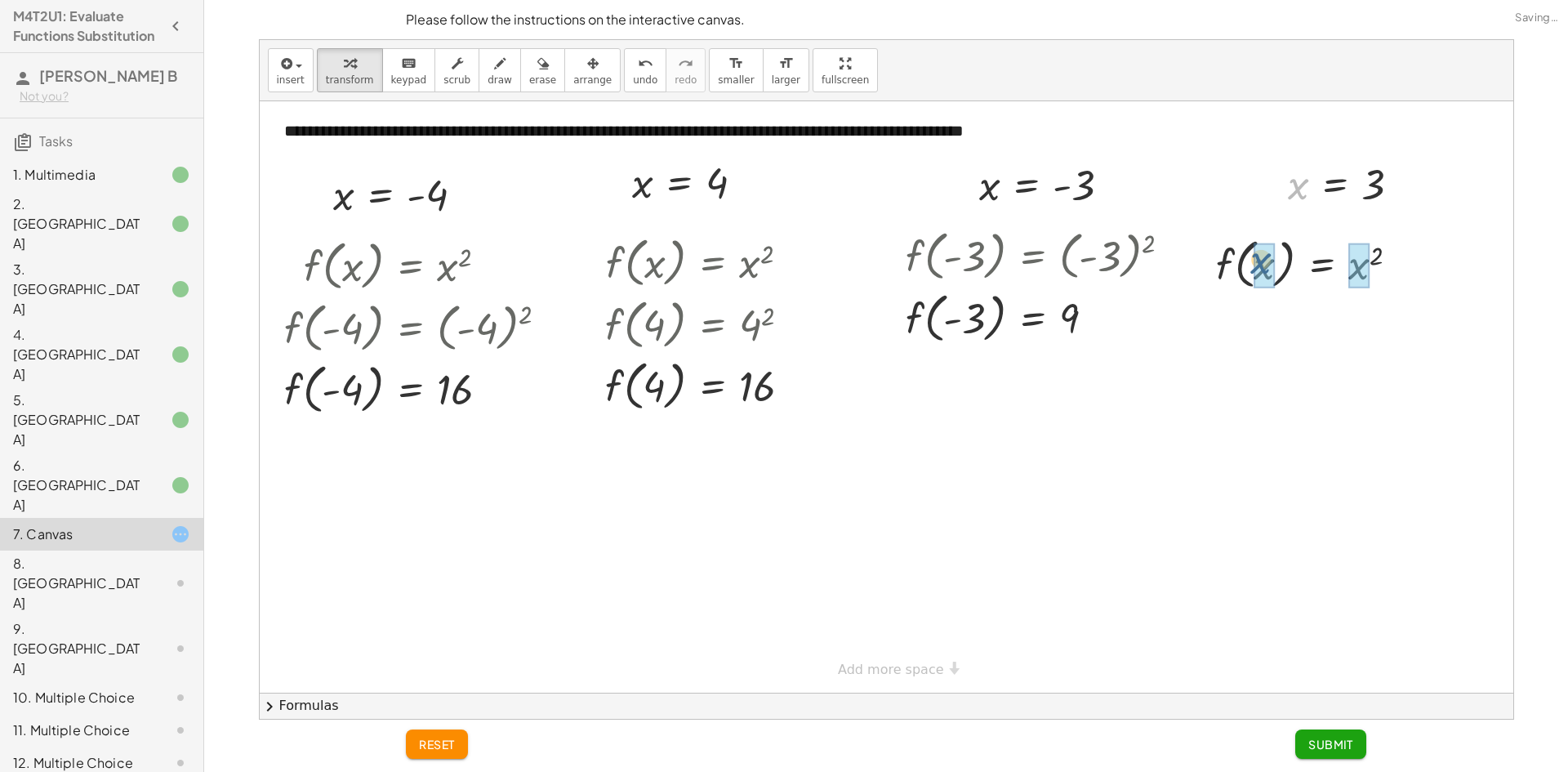
drag, startPoint x: 1298, startPoint y: 201, endPoint x: 1260, endPoint y: 278, distance: 85.8
click at [1378, 256] on div at bounding box center [1313, 263] width 216 height 62
click at [1328, 753] on button "Submit" at bounding box center [1330, 743] width 71 height 29
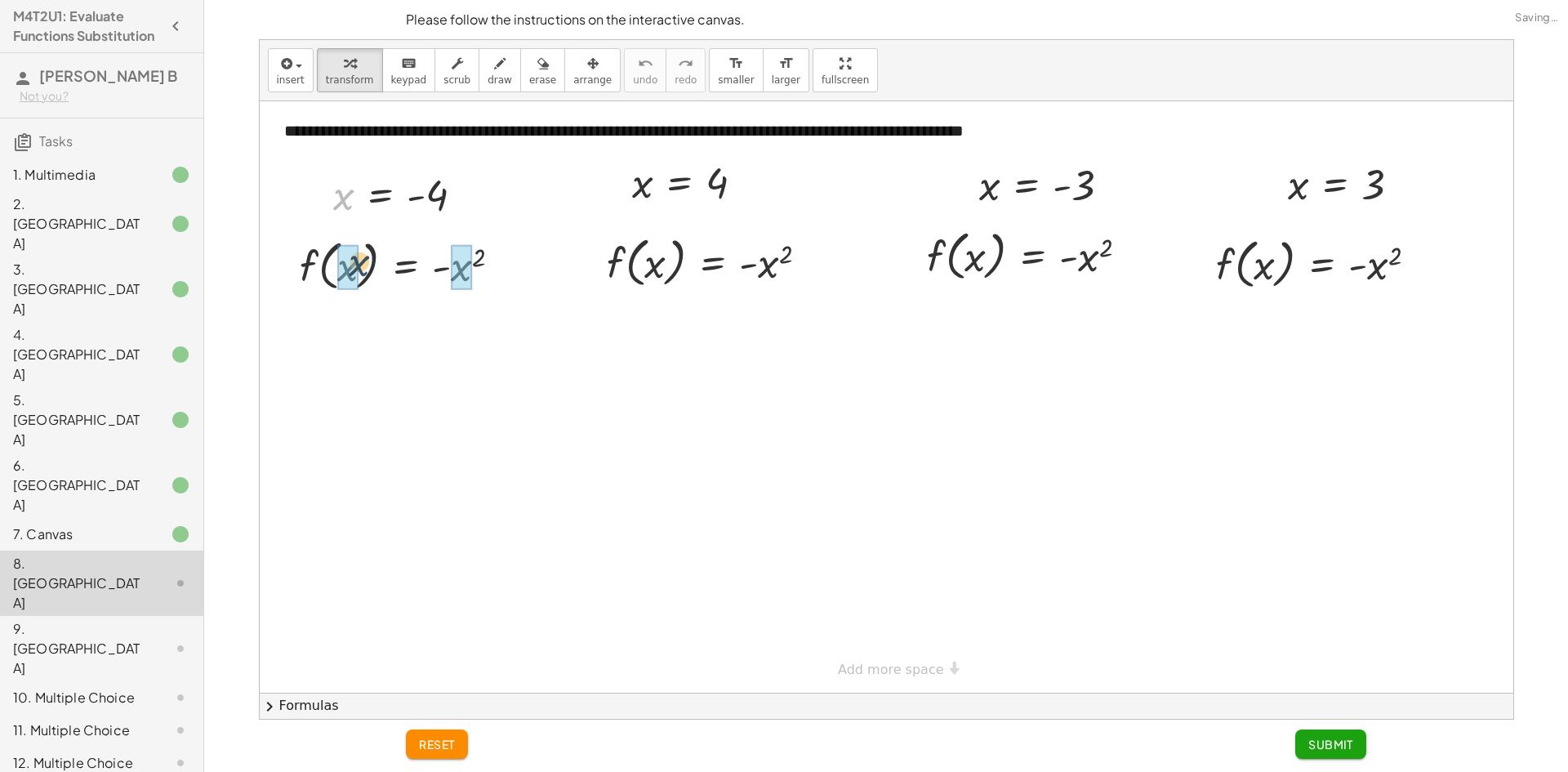
drag, startPoint x: 340, startPoint y: 198, endPoint x: 348, endPoint y: 242, distance: 43.9
click at [543, 255] on div at bounding box center [432, 265] width 312 height 62
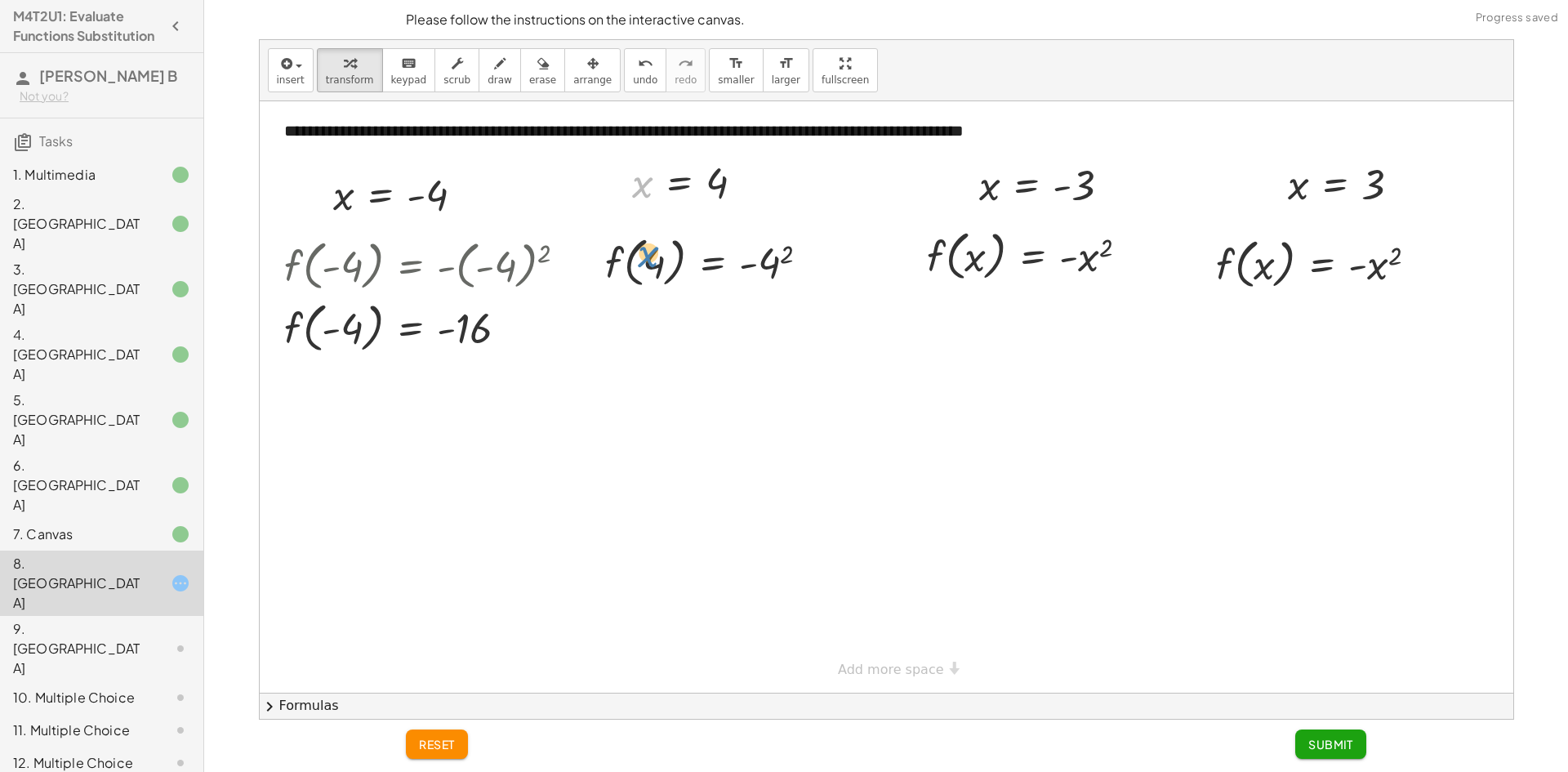
drag, startPoint x: 646, startPoint y: 193, endPoint x: 652, endPoint y: 263, distance: 69.7
click at [652, 263] on div "**********" at bounding box center [886, 396] width 1253 height 591
click at [785, 253] on div at bounding box center [714, 261] width 234 height 62
drag, startPoint x: 986, startPoint y: 198, endPoint x: 978, endPoint y: 256, distance: 57.7
click at [1165, 253] on div at bounding box center [1054, 255] width 314 height 62
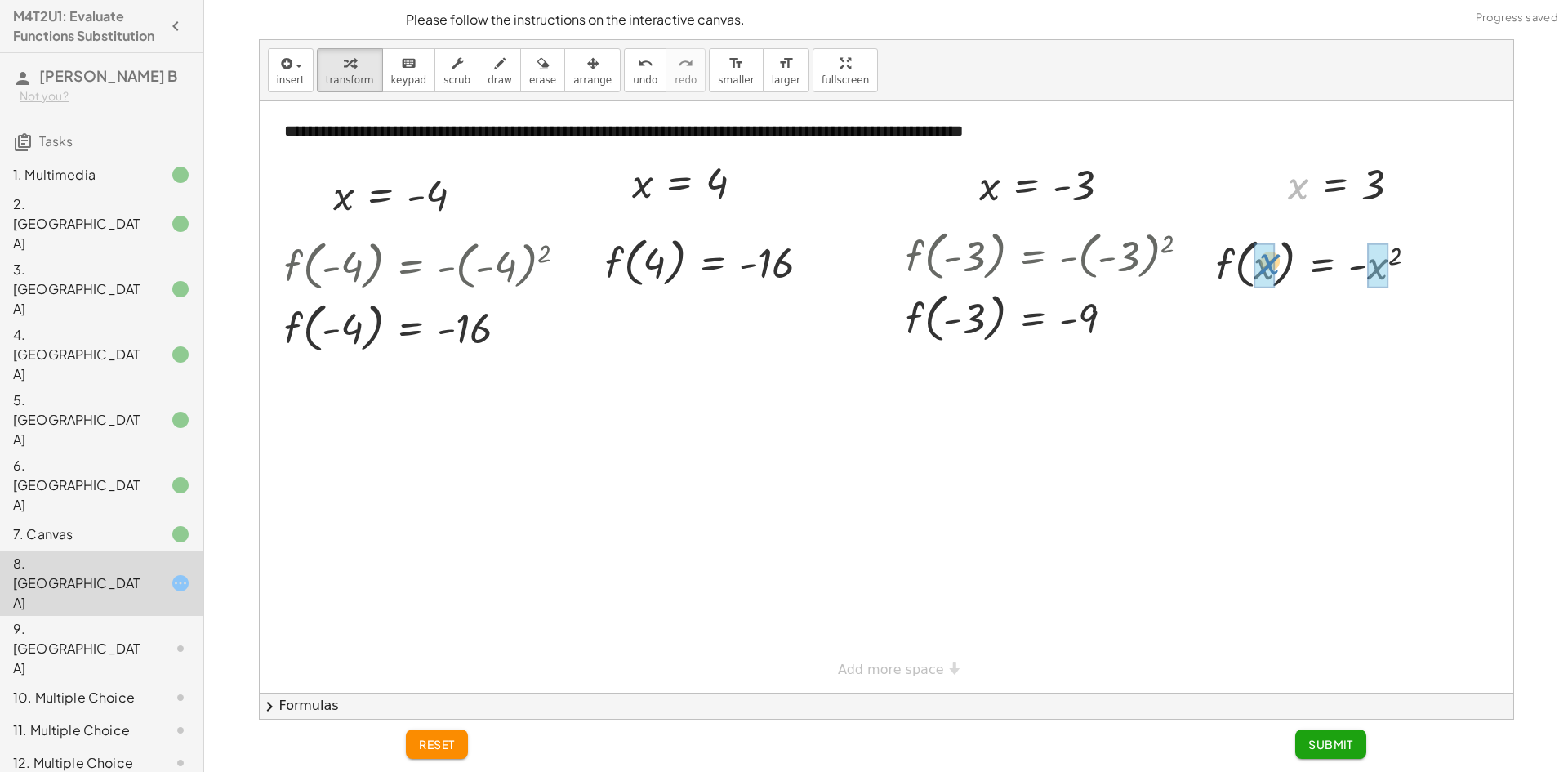
drag, startPoint x: 1293, startPoint y: 200, endPoint x: 1261, endPoint y: 285, distance: 91.0
click at [1398, 247] on div at bounding box center [1322, 263] width 235 height 62
click at [1316, 739] on span "Submit" at bounding box center [1330, 743] width 45 height 15
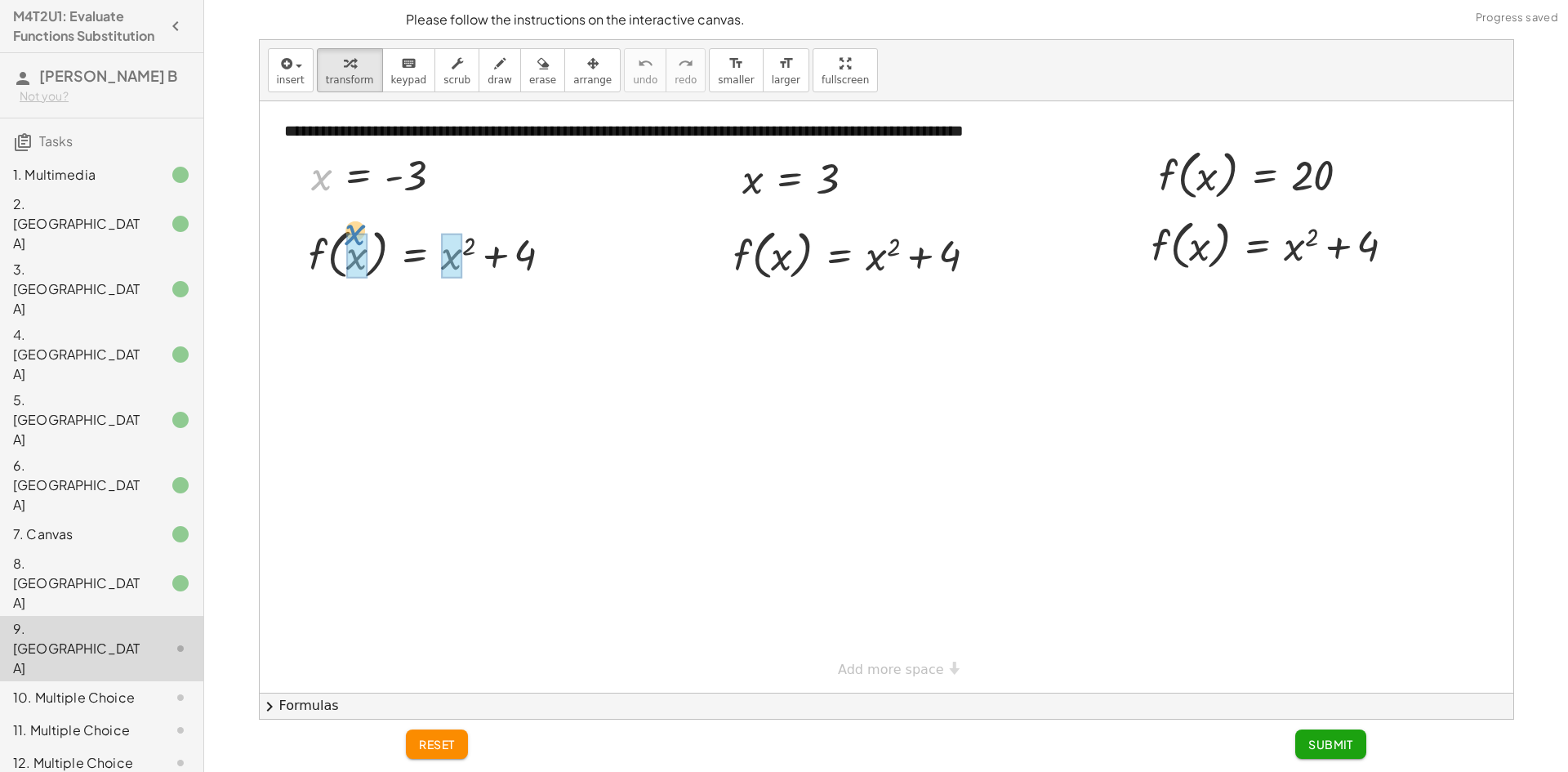
drag, startPoint x: 318, startPoint y: 180, endPoint x: 353, endPoint y: 238, distance: 67.4
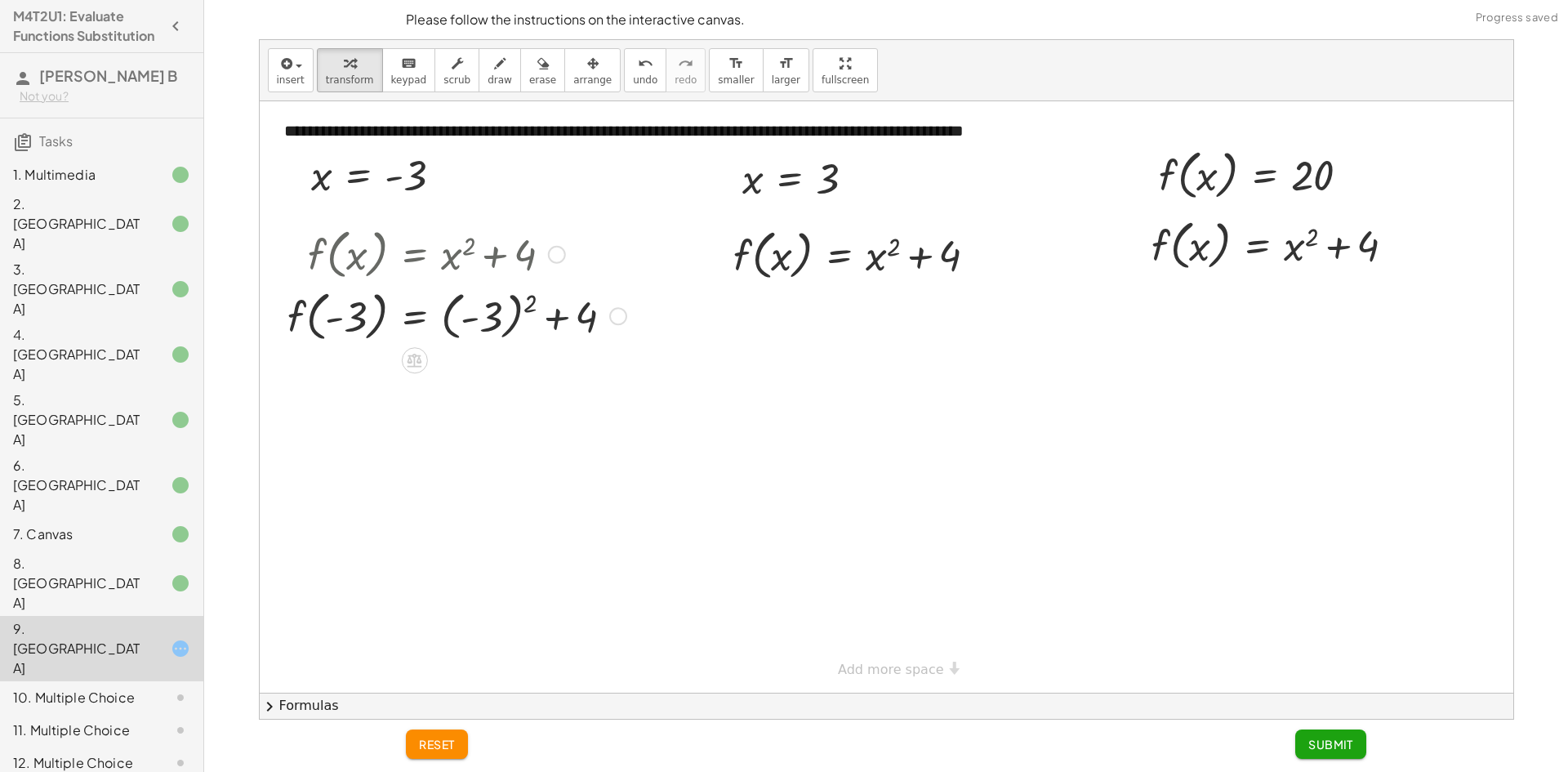
click at [554, 320] on div at bounding box center [456, 315] width 355 height 62
click at [524, 306] on div at bounding box center [456, 315] width 355 height 62
click at [483, 376] on div at bounding box center [456, 376] width 355 height 62
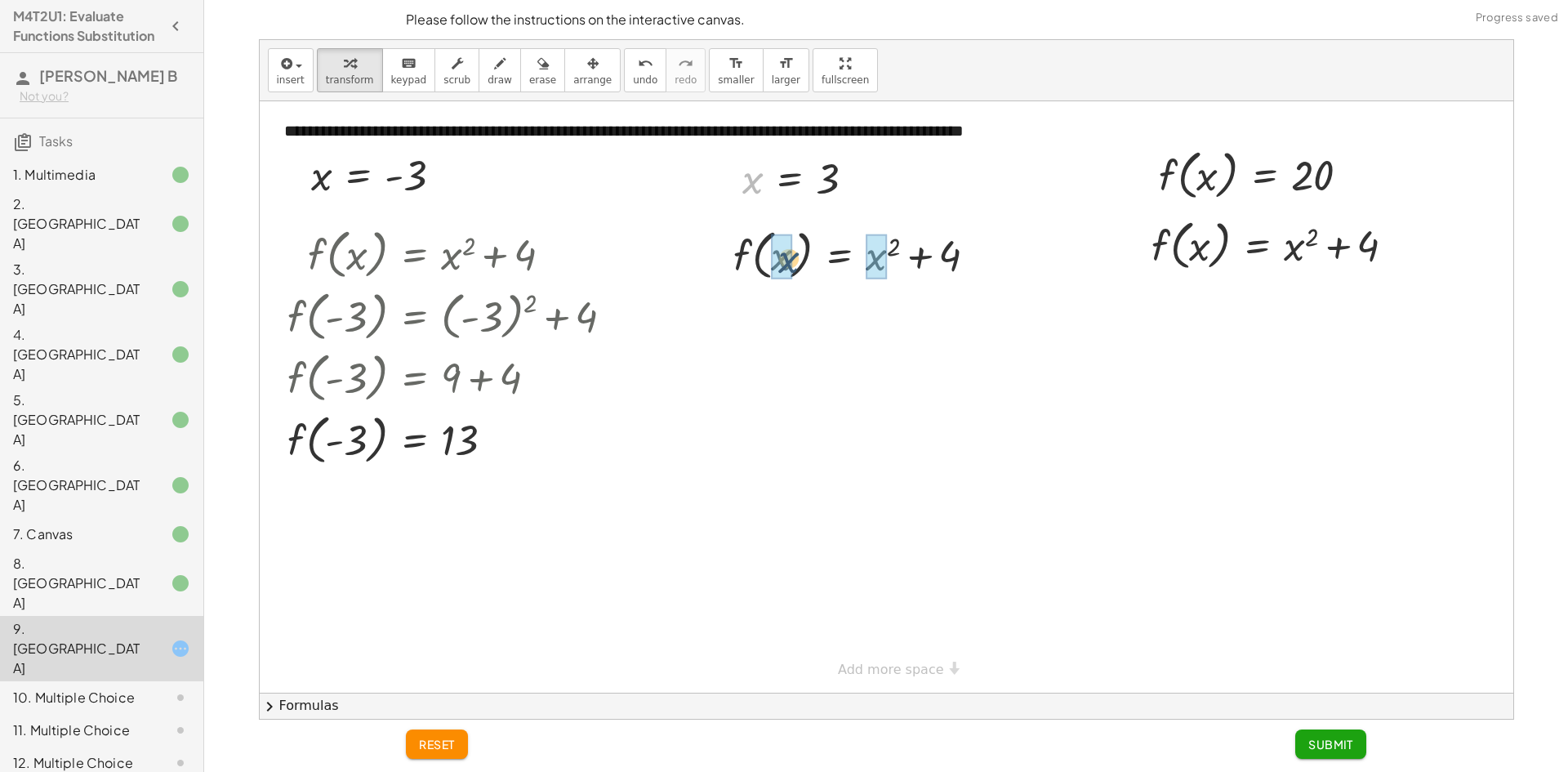
drag, startPoint x: 755, startPoint y: 185, endPoint x: 794, endPoint y: 276, distance: 98.7
click at [896, 314] on div at bounding box center [862, 316] width 278 height 62
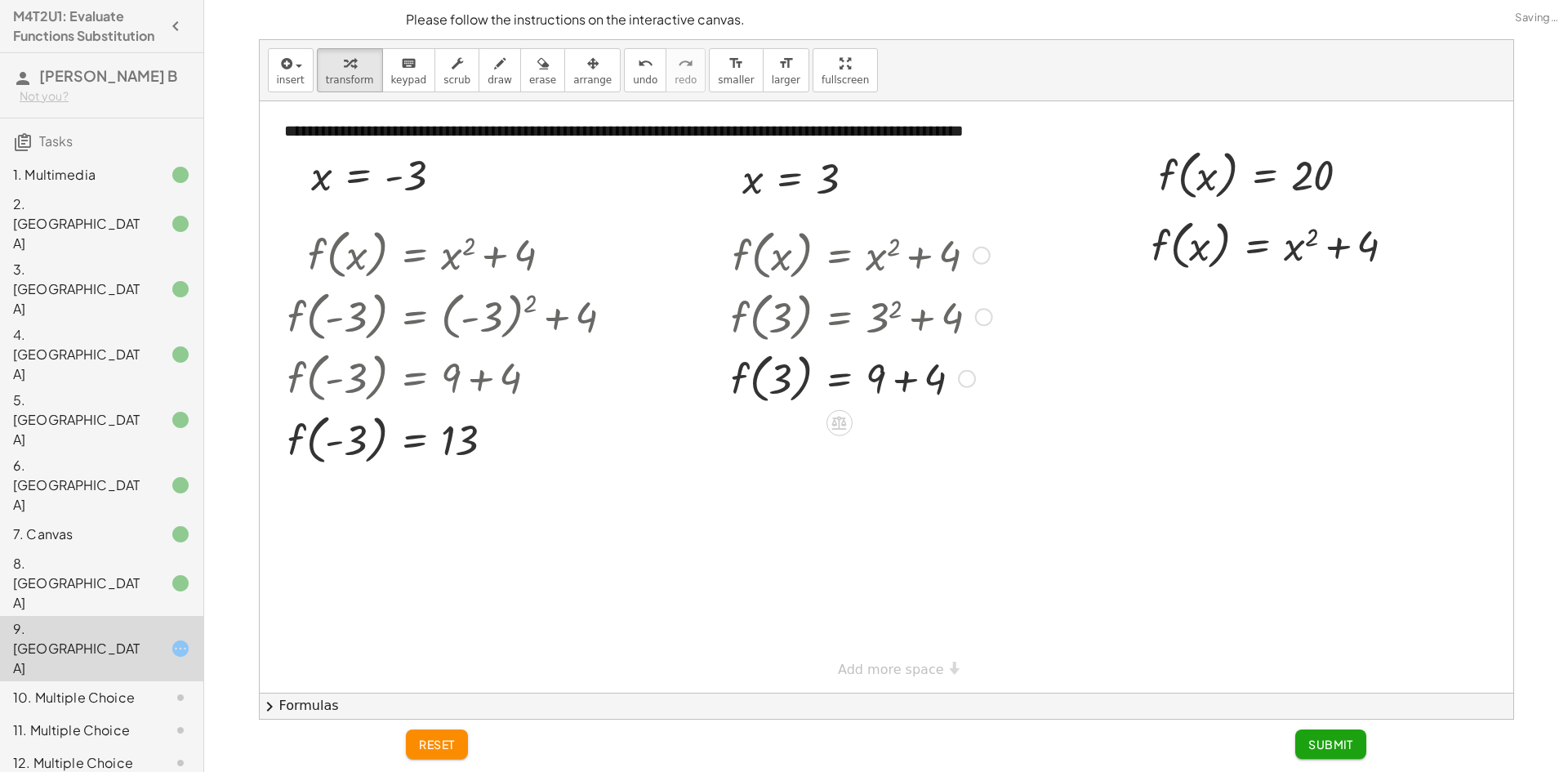
click at [907, 378] on div at bounding box center [862, 377] width 278 height 62
drag, startPoint x: 1209, startPoint y: 179, endPoint x: 1196, endPoint y: 267, distance: 89.1
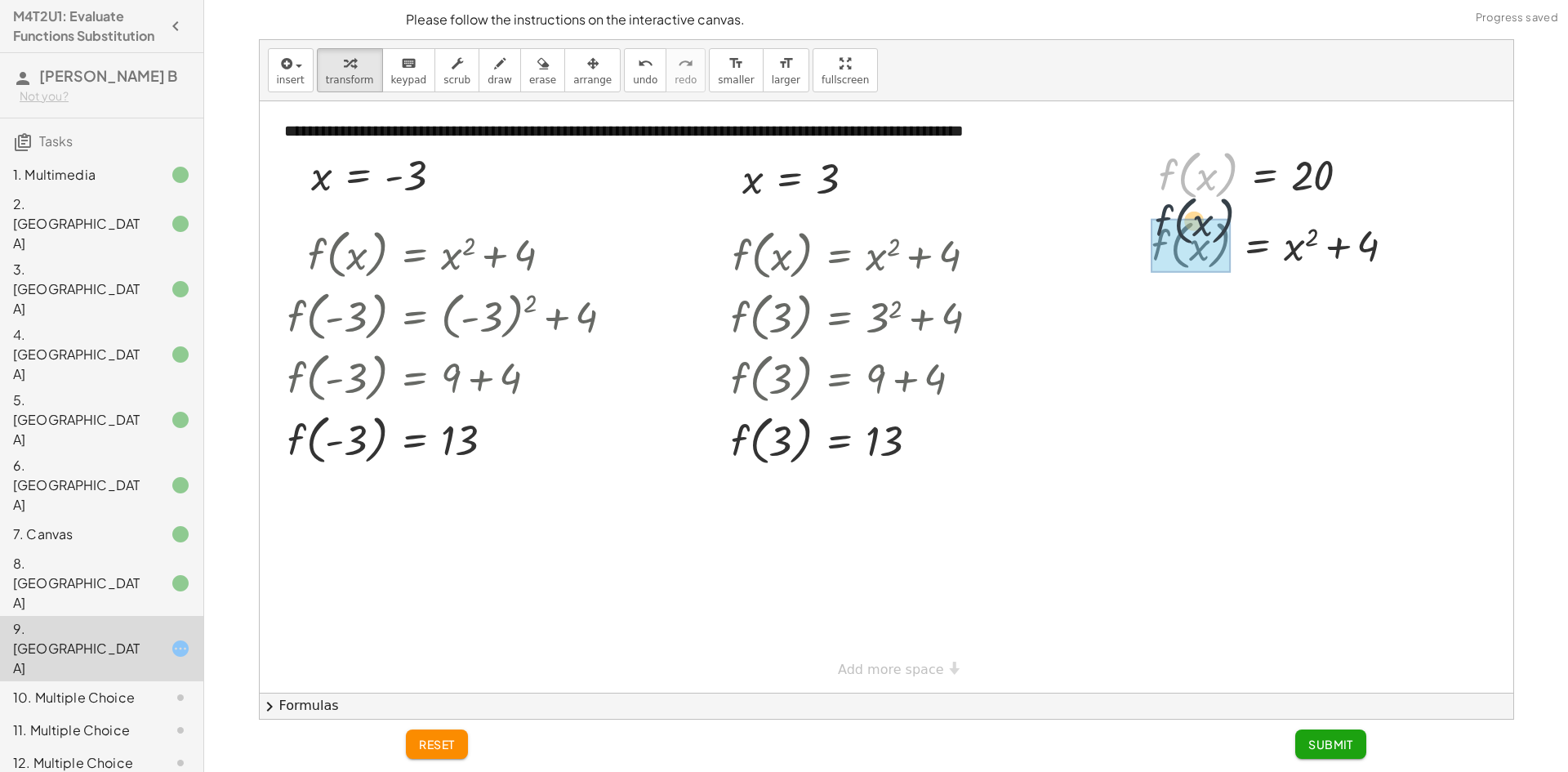
drag, startPoint x: 1164, startPoint y: 186, endPoint x: 1160, endPoint y: 251, distance: 65.4
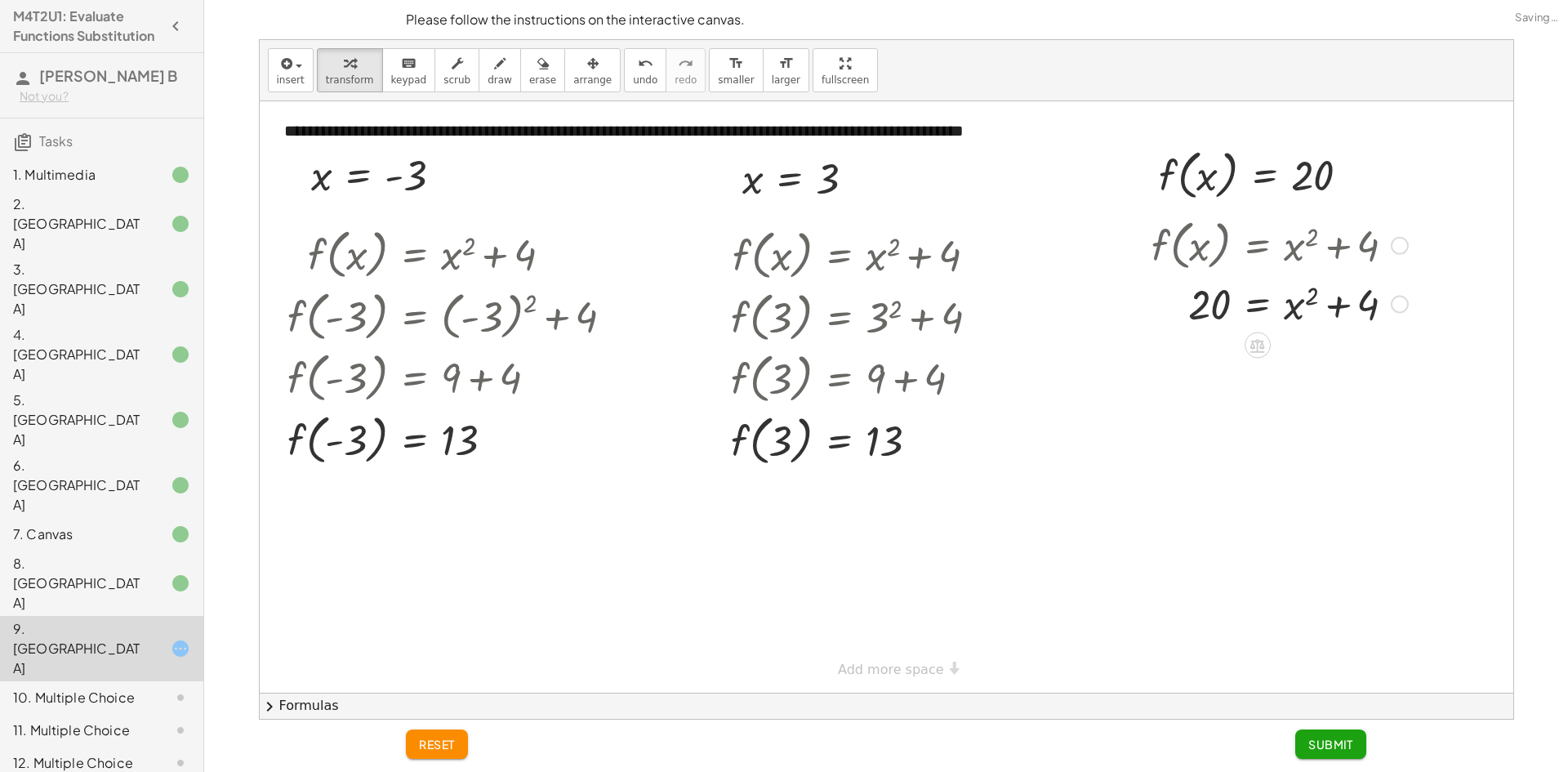
click at [1310, 298] on div at bounding box center [1279, 303] width 273 height 56
click at [1339, 312] on div at bounding box center [1279, 303] width 273 height 56
drag, startPoint x: 1363, startPoint y: 308, endPoint x: 1271, endPoint y: 312, distance: 92.3
click at [1271, 312] on div at bounding box center [1279, 303] width 273 height 56
click at [1335, 363] on div at bounding box center [1279, 359] width 273 height 56
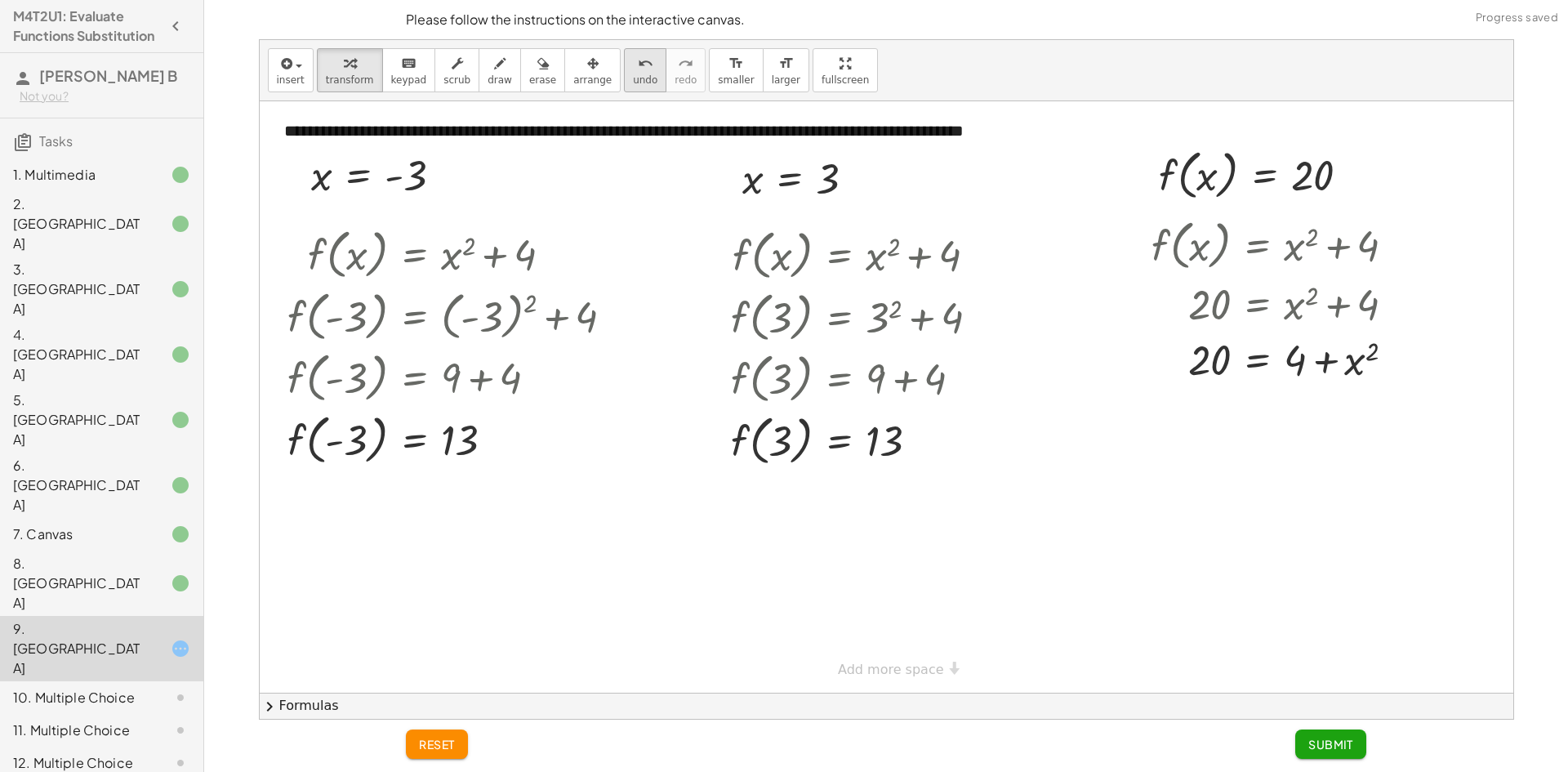
click at [633, 81] on span "undo" at bounding box center [645, 79] width 24 height 11
drag, startPoint x: 1307, startPoint y: 316, endPoint x: 1270, endPoint y: 349, distance: 49.8
drag, startPoint x: 1332, startPoint y: 318, endPoint x: 1290, endPoint y: 357, distance: 57.2
click at [1290, 357] on div "**********" at bounding box center [886, 396] width 1253 height 591
drag, startPoint x: 1335, startPoint y: 318, endPoint x: 1159, endPoint y: 325, distance: 175.7
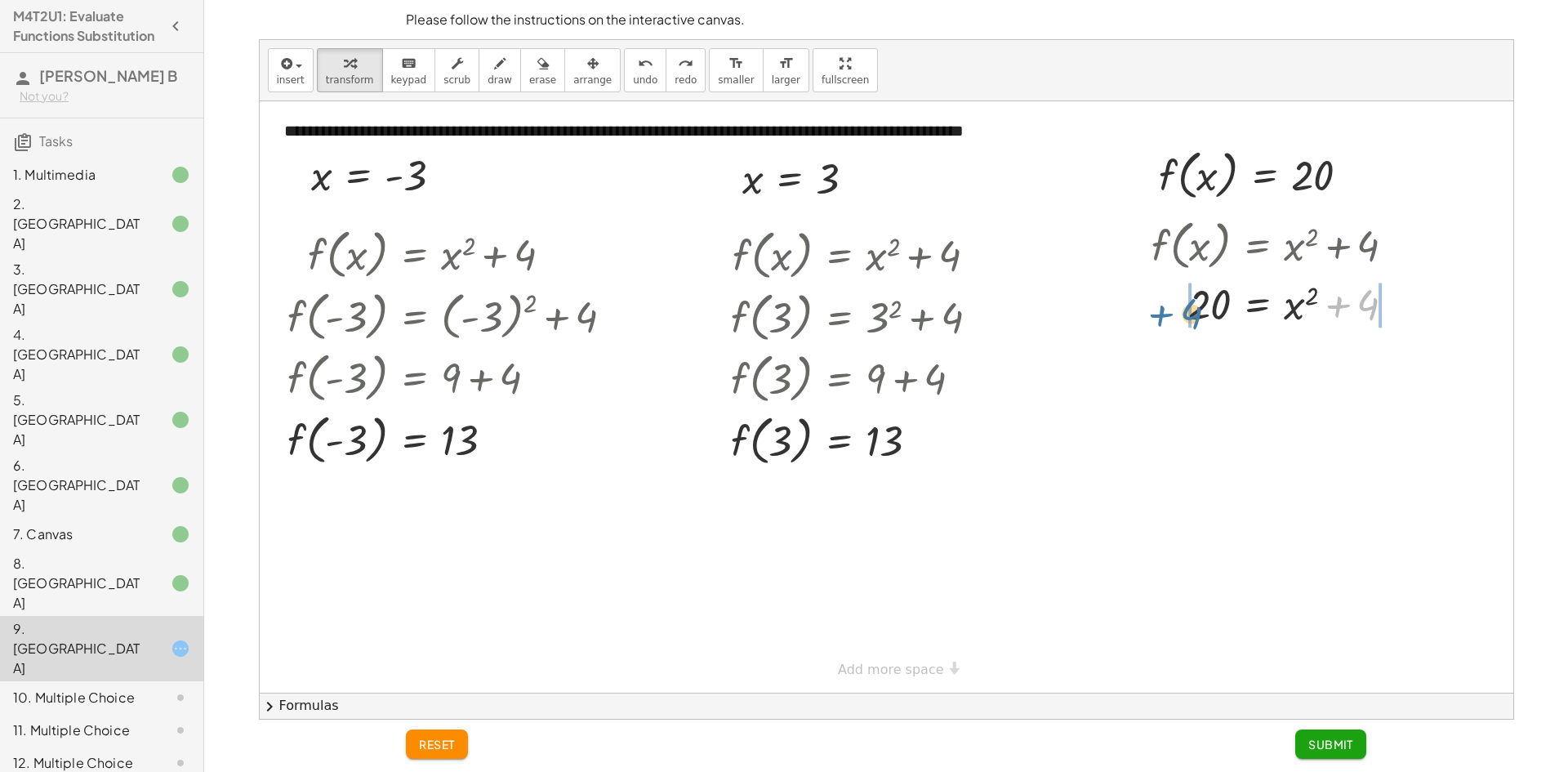
click at [1157, 326] on div at bounding box center [1279, 303] width 273 height 56
click at [1335, 365] on div at bounding box center [1275, 359] width 389 height 56
click at [1396, 364] on div at bounding box center [1275, 359] width 389 height 56
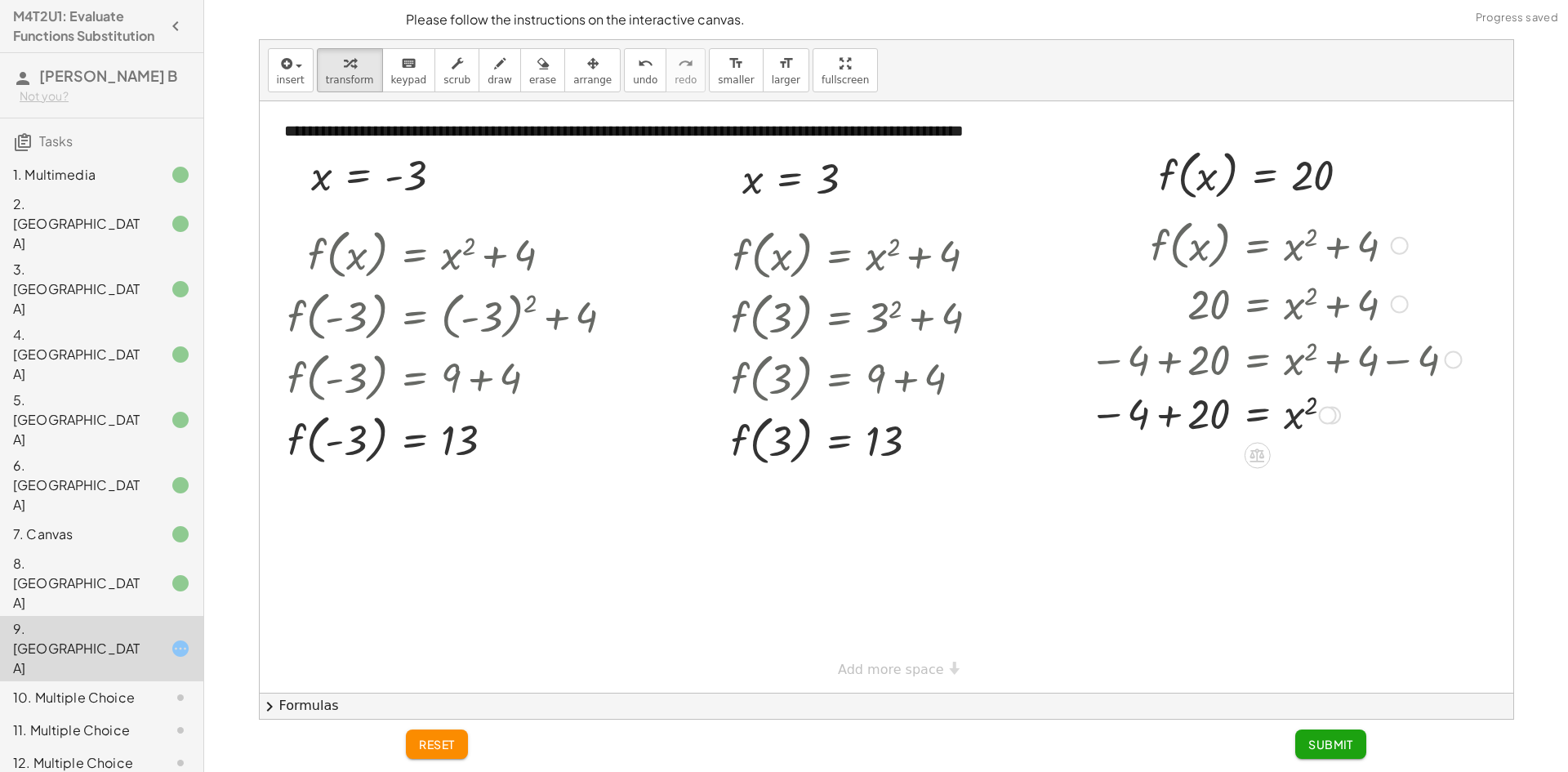
click at [1168, 413] on div at bounding box center [1275, 414] width 389 height 54
click at [1317, 742] on span "Submit" at bounding box center [1330, 743] width 45 height 15
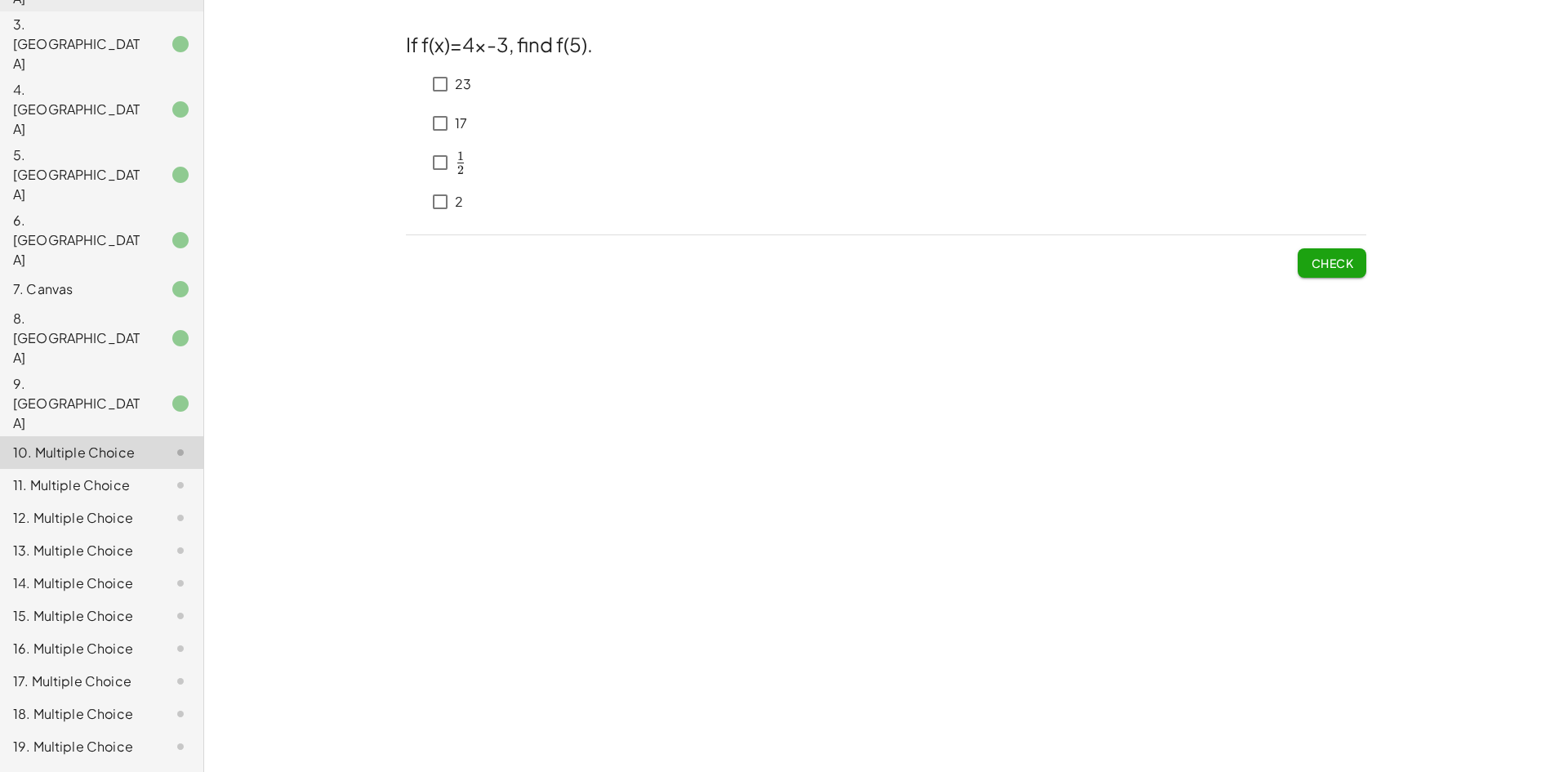
scroll to position [308, 0]
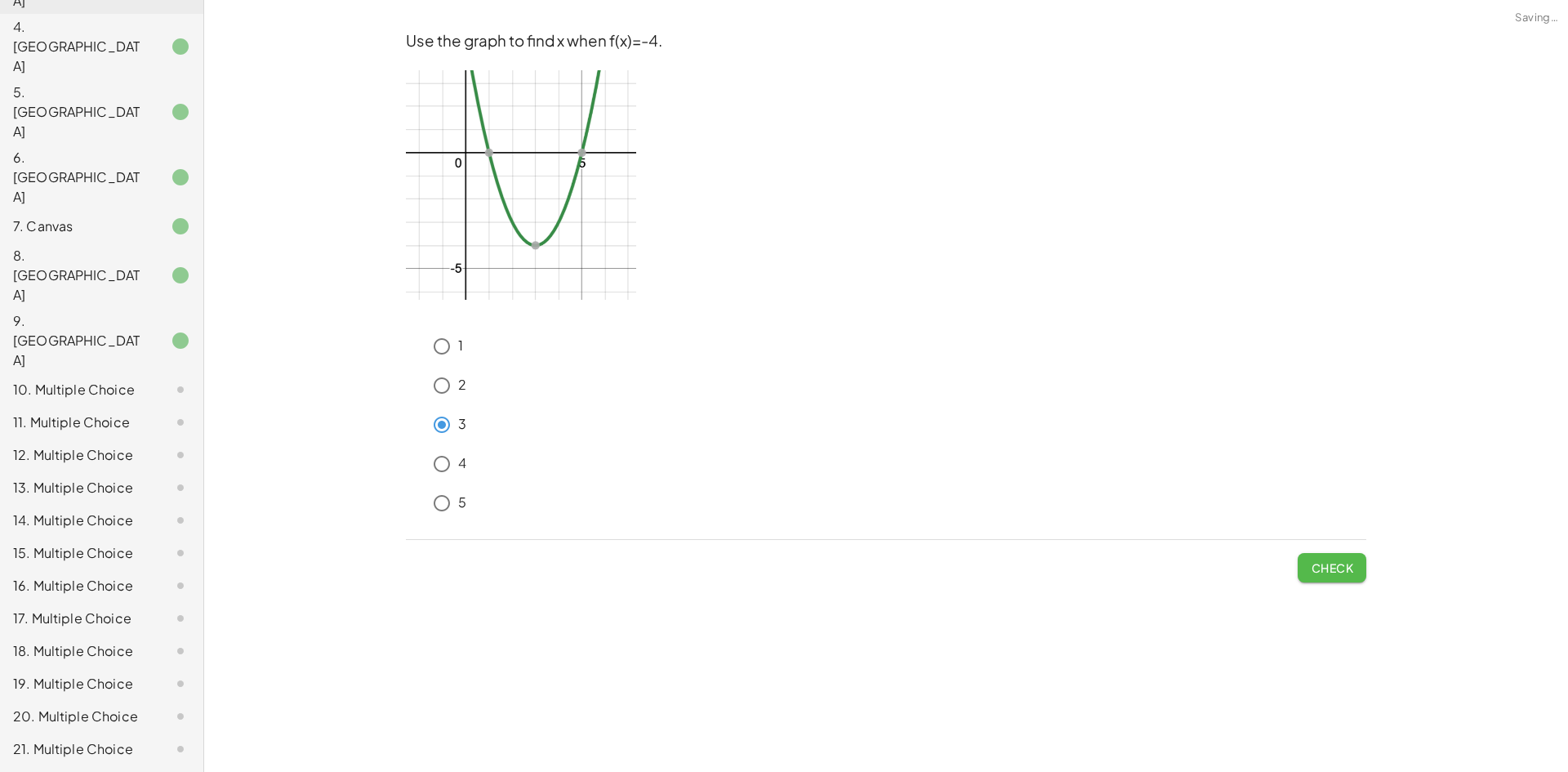
click at [1323, 567] on span "Check" at bounding box center [1331, 567] width 42 height 15
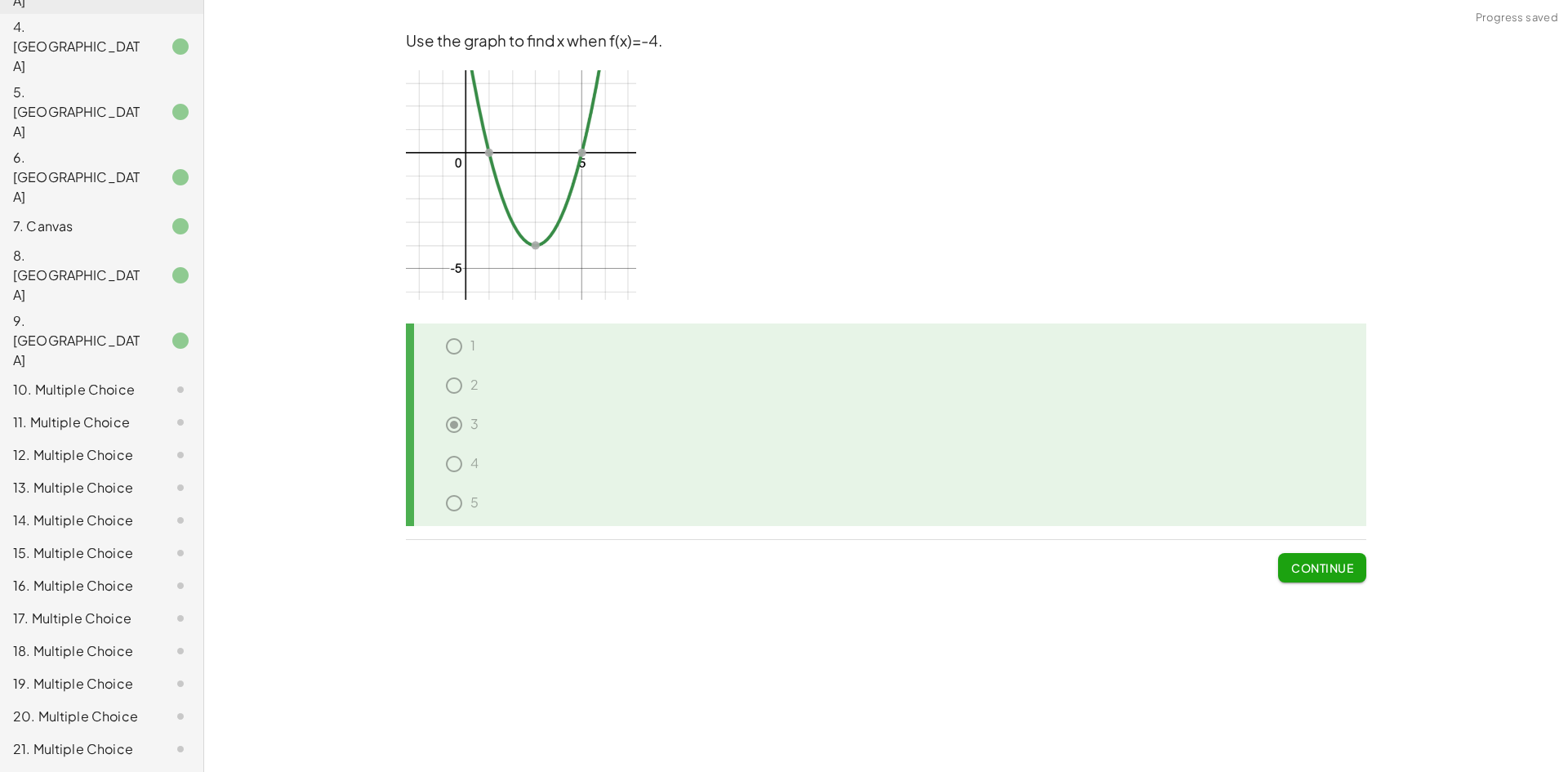
click at [150, 438] on div "10. Multiple Choice" at bounding box center [101, 454] width 203 height 33
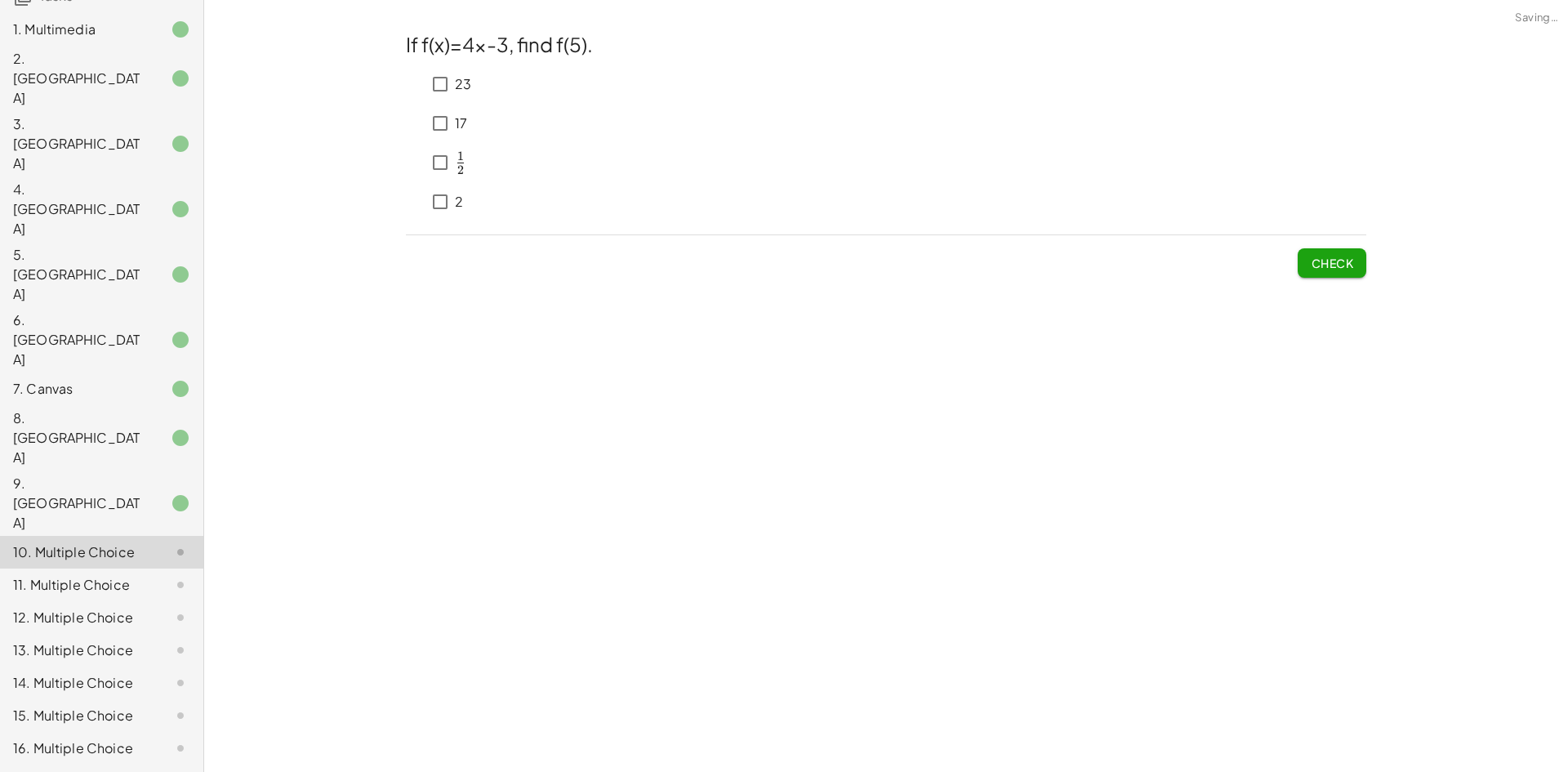
scroll to position [145, 0]
click at [145, 576] on div at bounding box center [168, 586] width 46 height 20
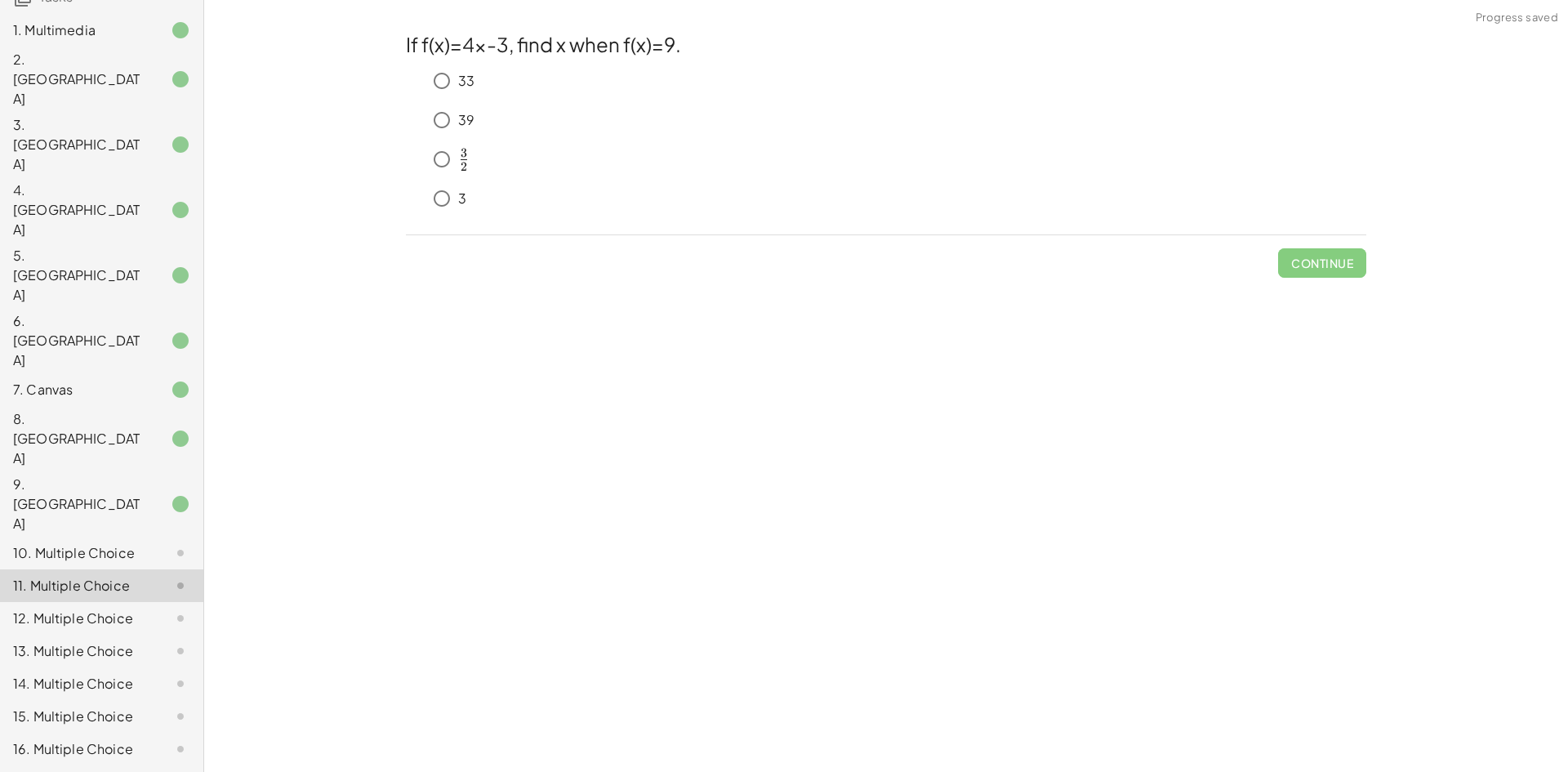
click at [120, 608] on div "12. Multiple Choice" at bounding box center [78, 618] width 131 height 20
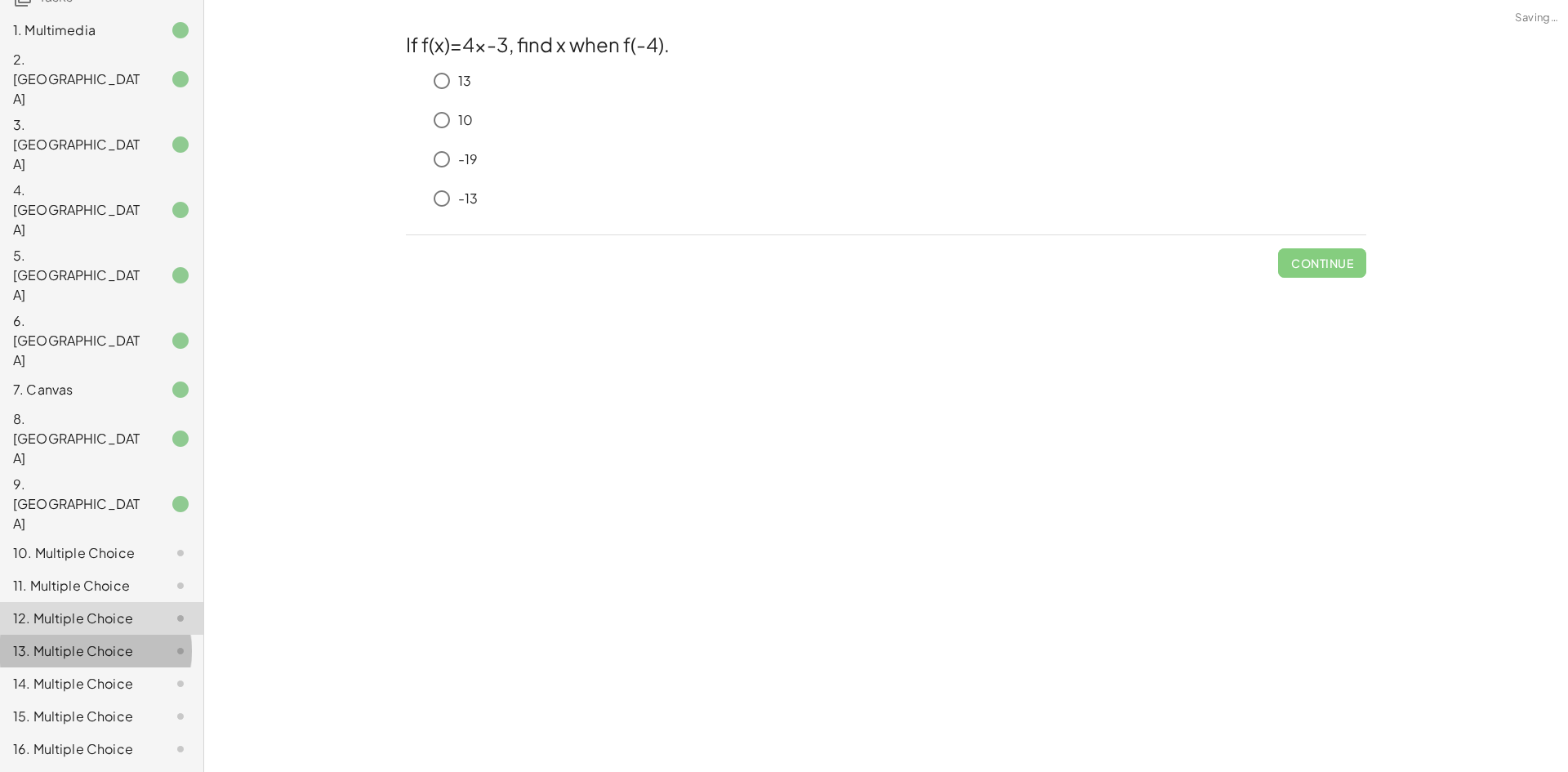
click at [127, 641] on div "13. Multiple Choice" at bounding box center [78, 651] width 131 height 20
click at [103, 732] on div "14. Multiple Choice" at bounding box center [101, 748] width 203 height 33
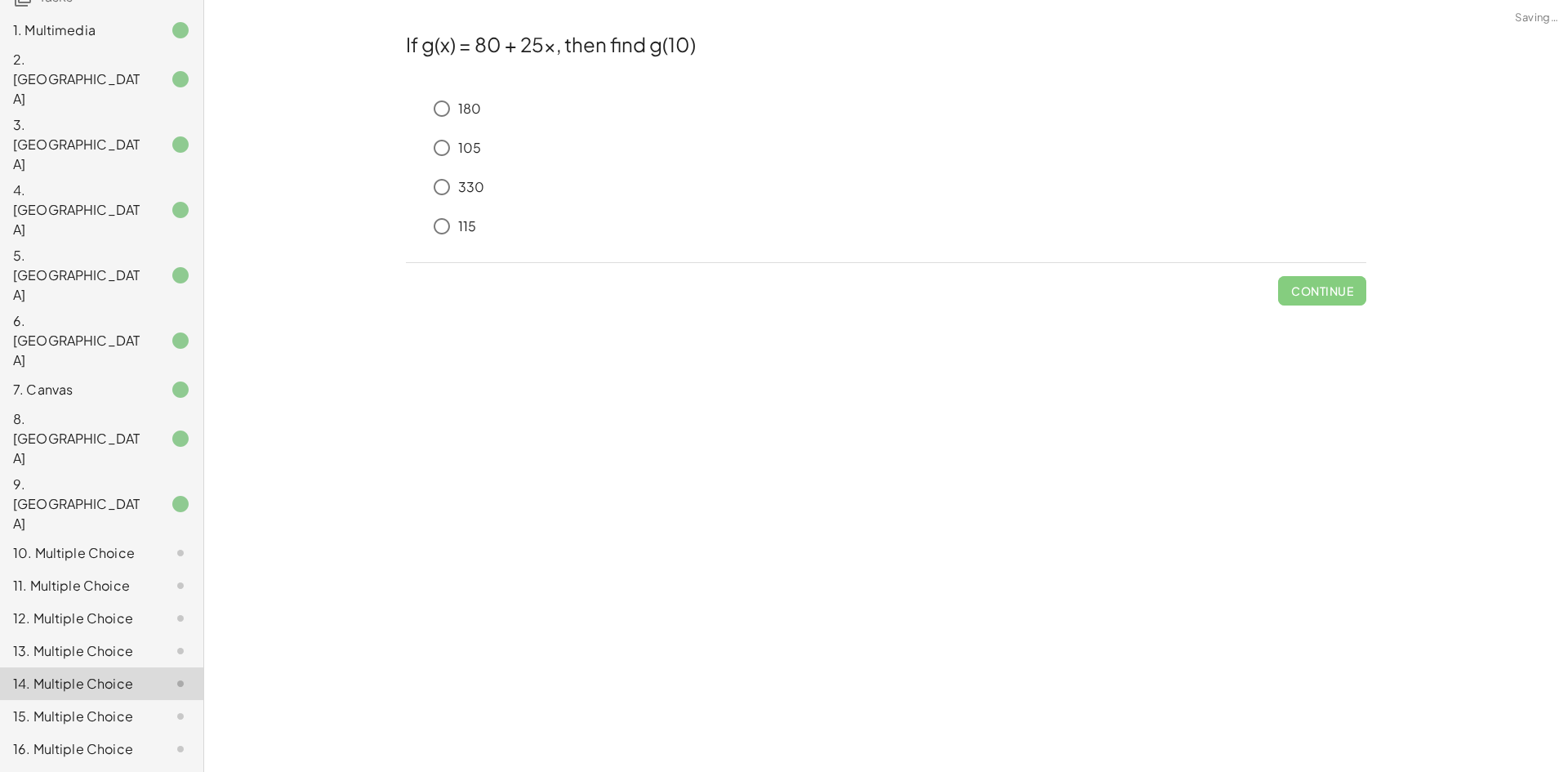
click at [101, 706] on div "15. Multiple Choice" at bounding box center [78, 716] width 131 height 20
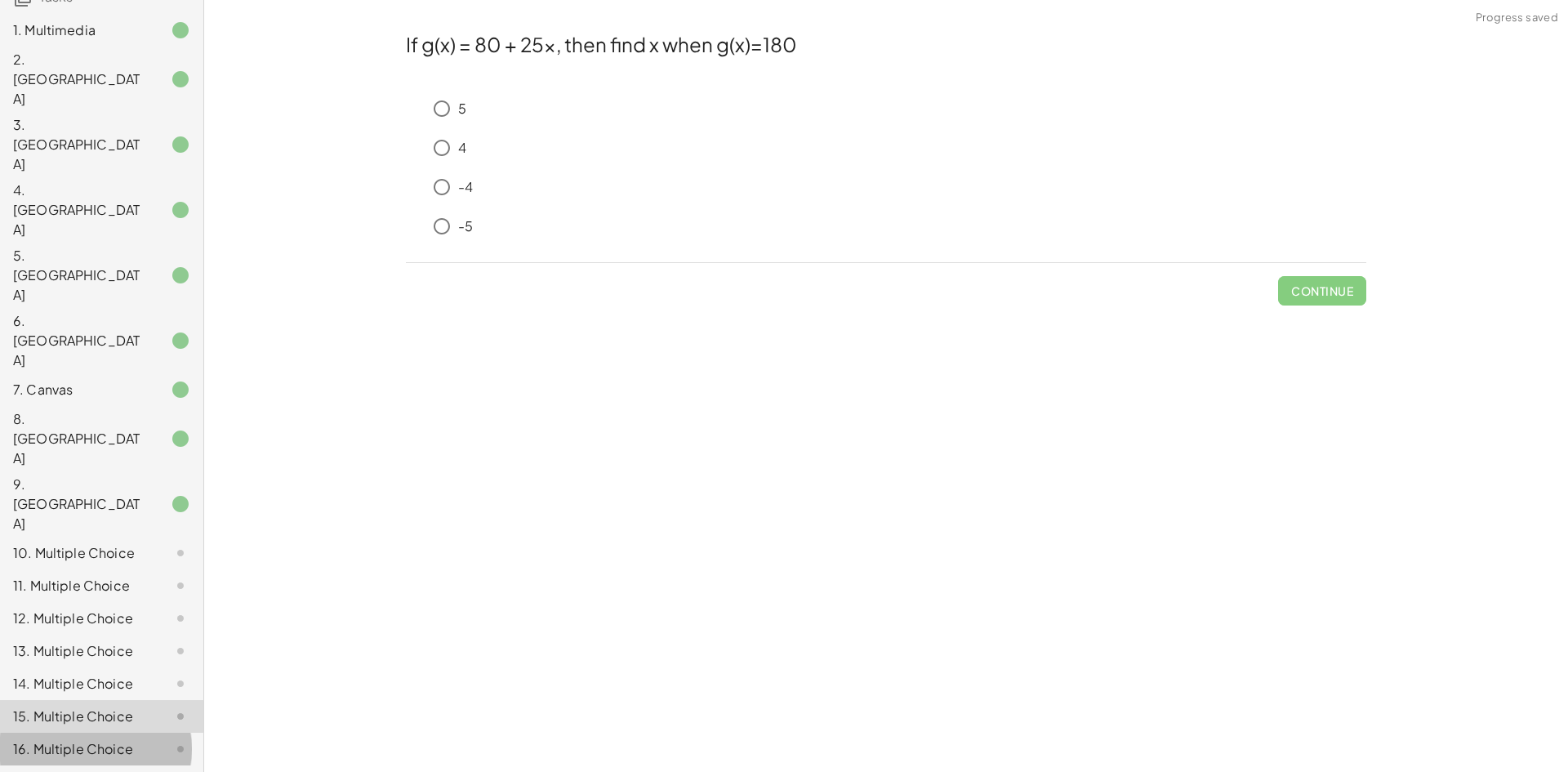
click at [105, 739] on div "16. Multiple Choice" at bounding box center [78, 749] width 131 height 20
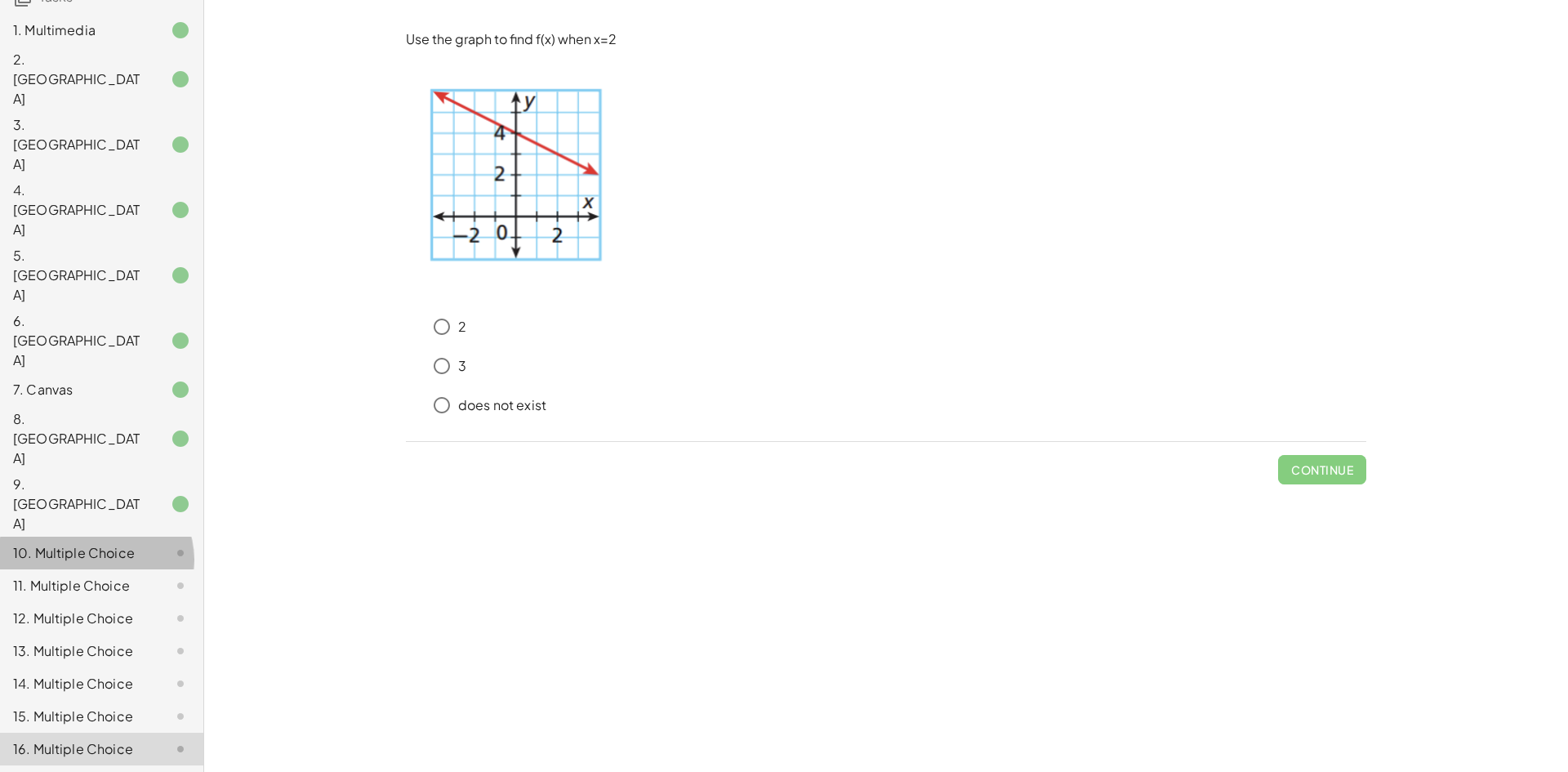
click at [171, 543] on icon at bounding box center [181, 553] width 20 height 20
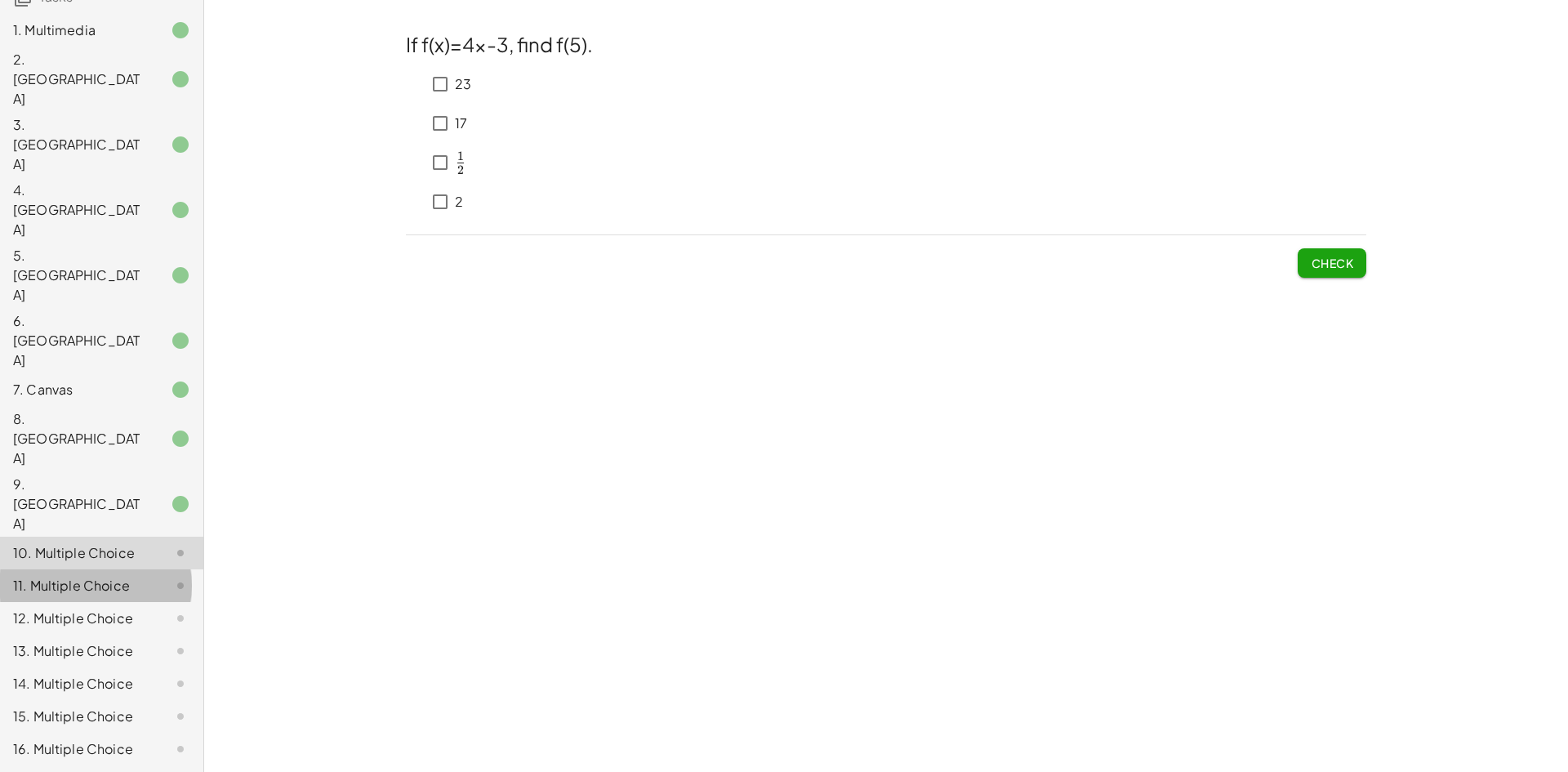
click at [145, 576] on div at bounding box center [168, 586] width 46 height 20
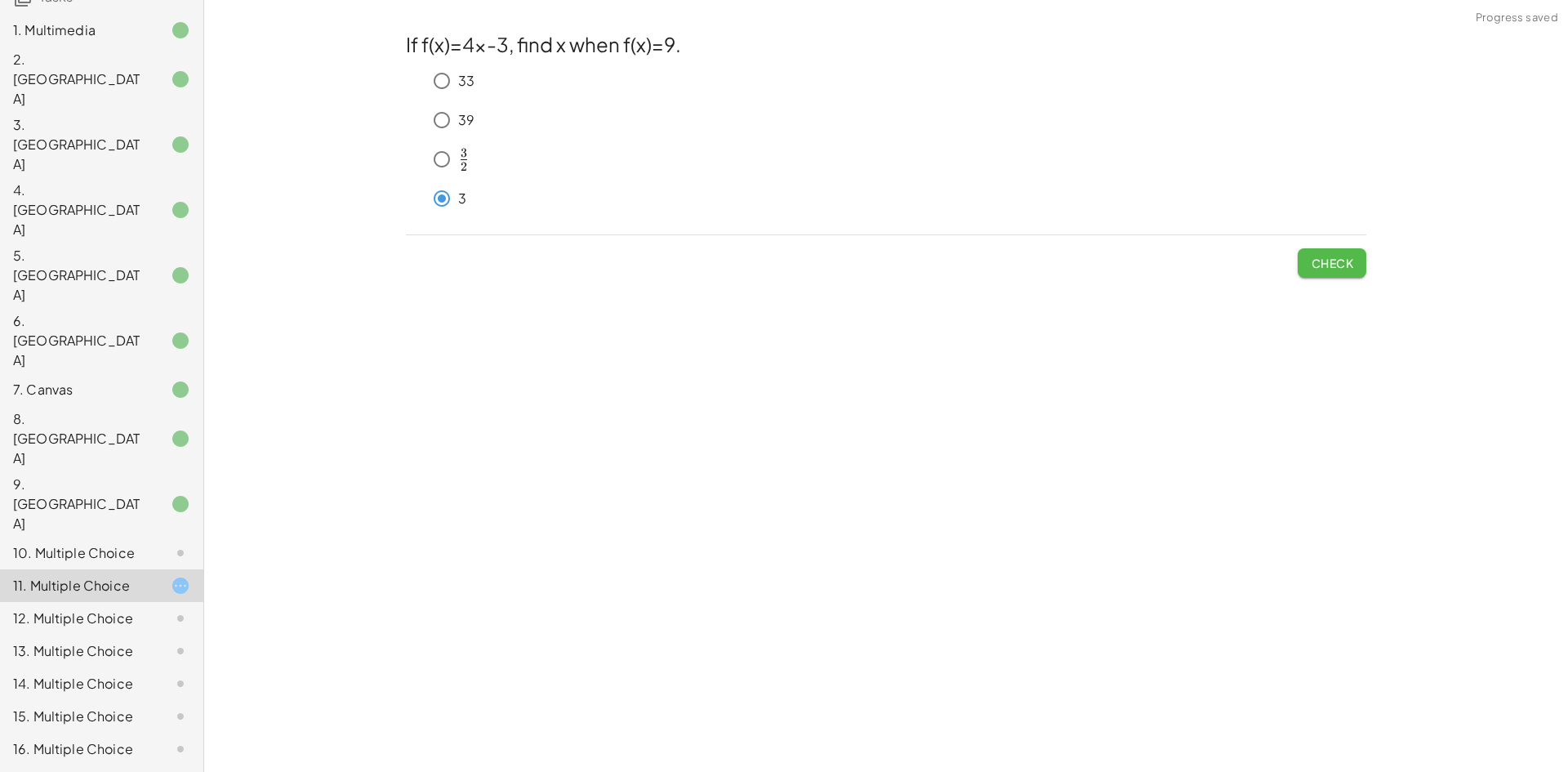
click at [1326, 264] on span "Check" at bounding box center [1331, 263] width 42 height 15
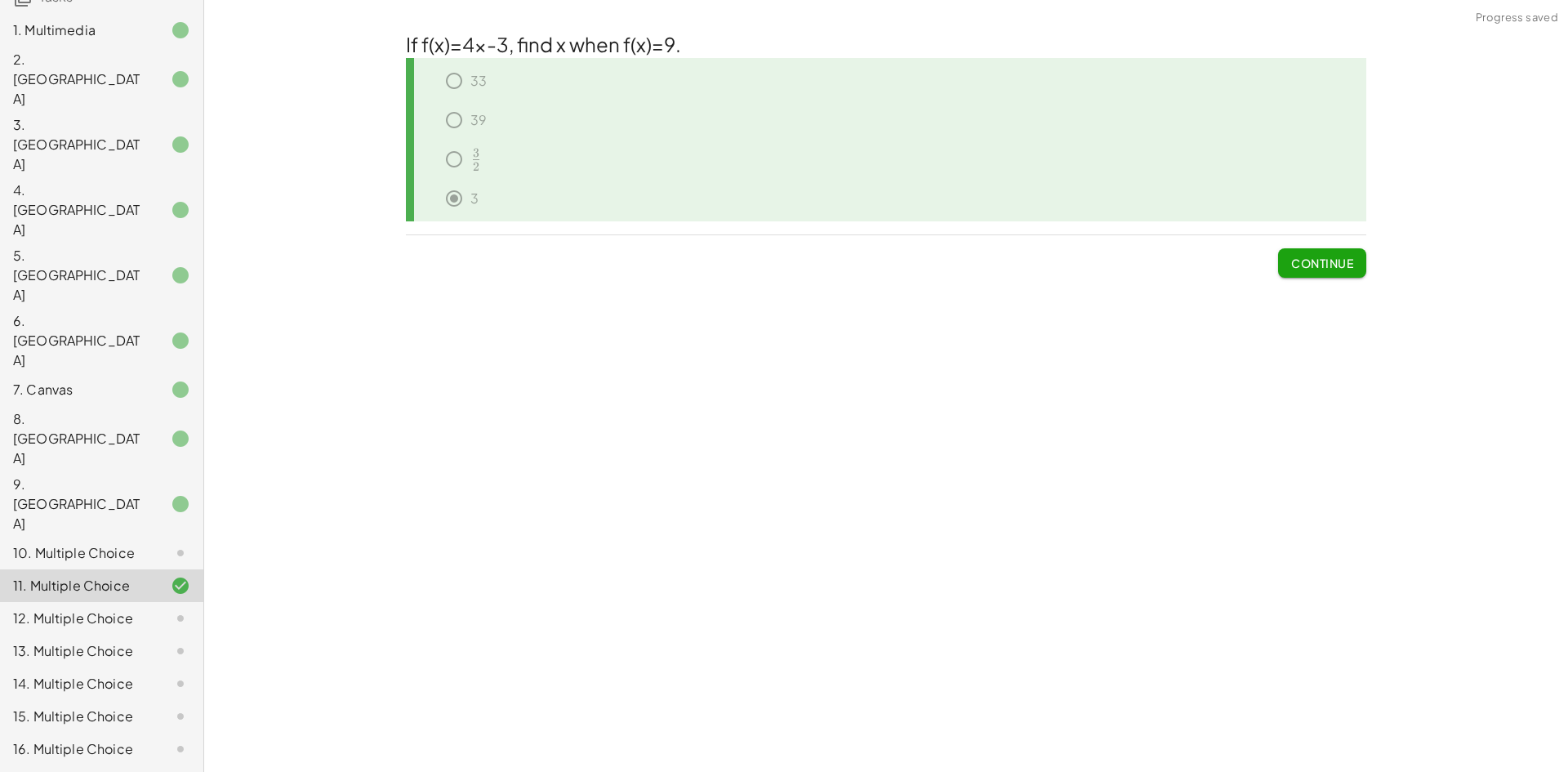
click at [171, 543] on icon at bounding box center [181, 553] width 20 height 20
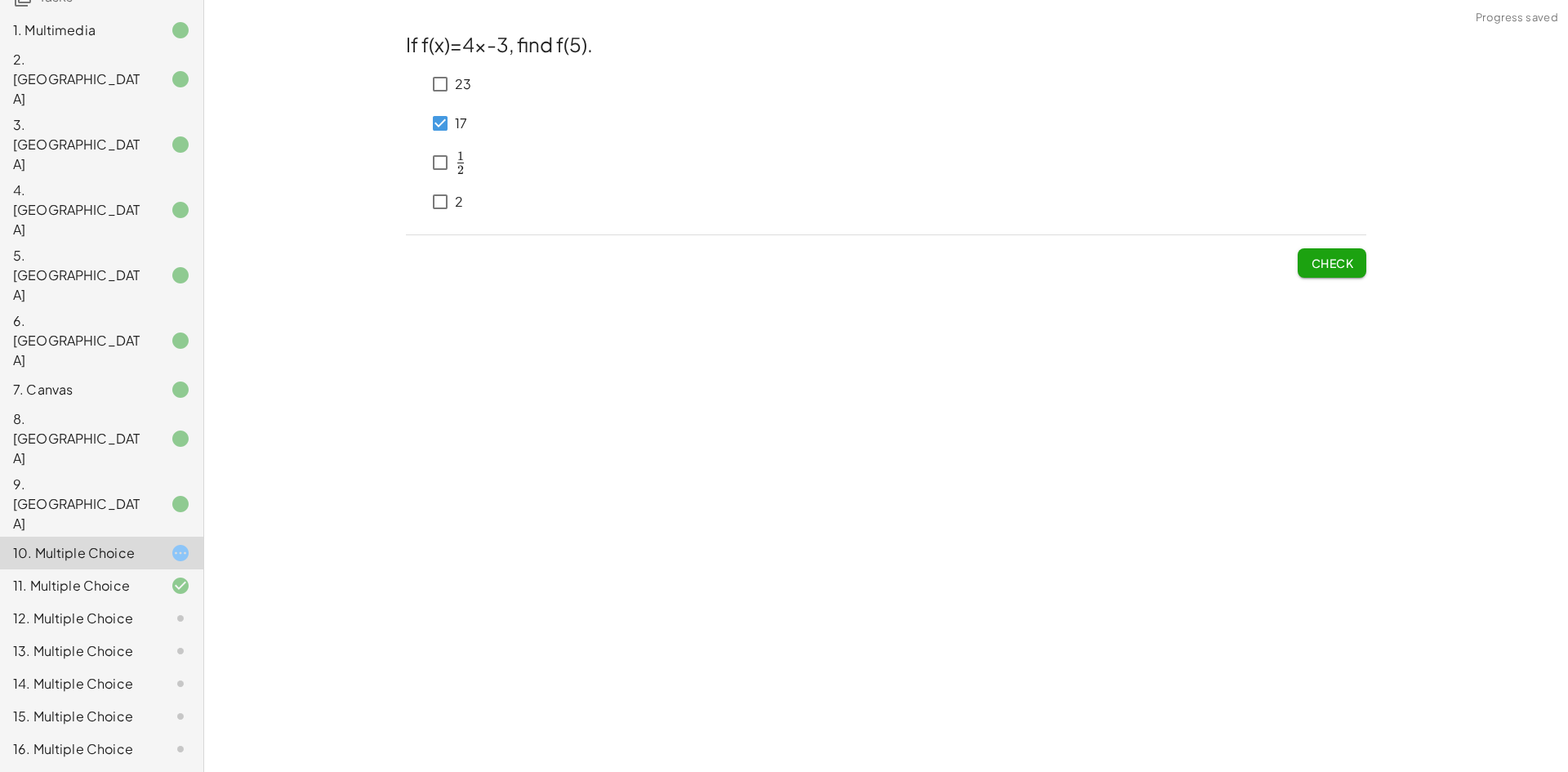
click at [1344, 267] on span "Check" at bounding box center [1331, 263] width 42 height 15
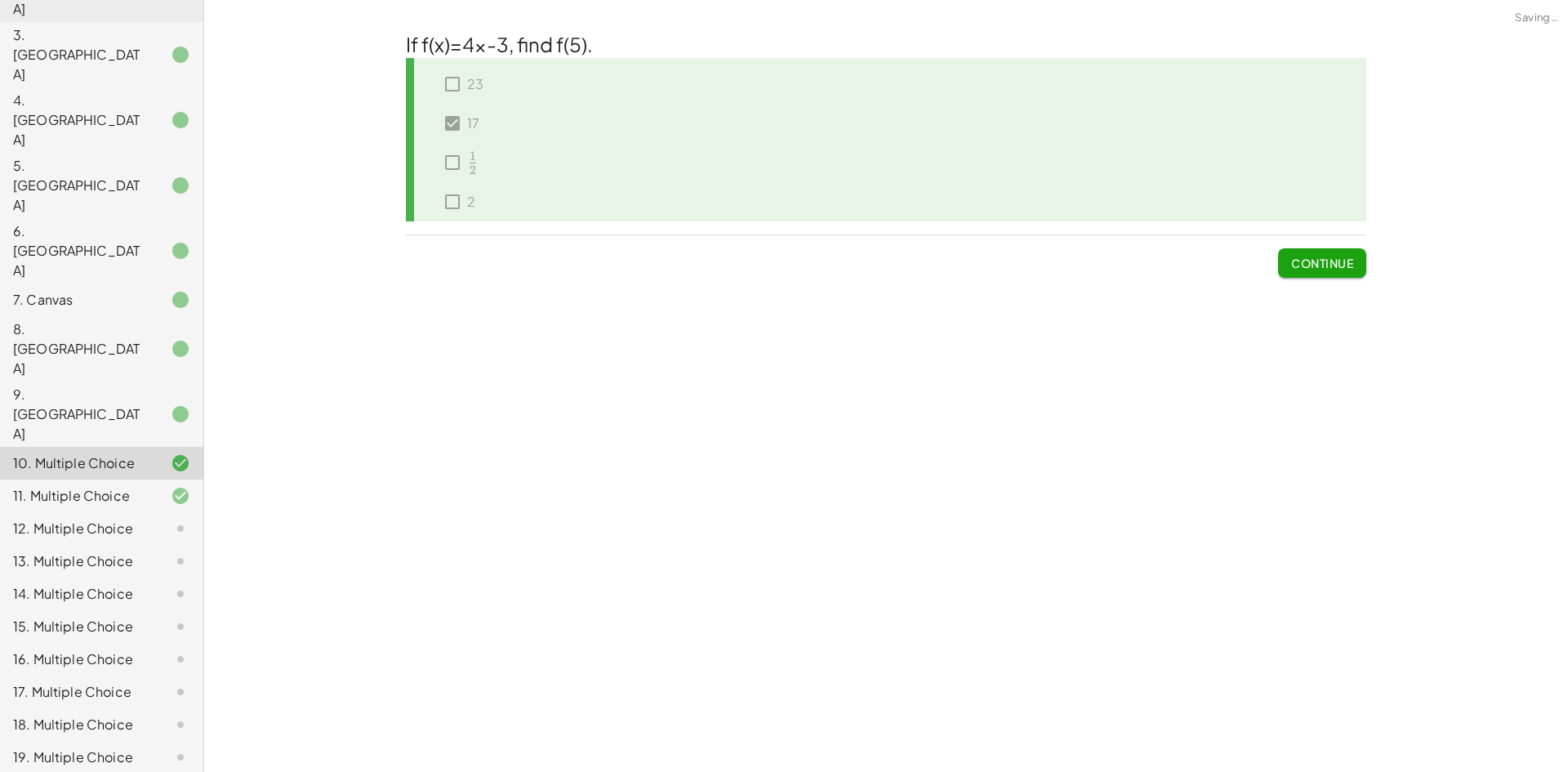
scroll to position [308, 0]
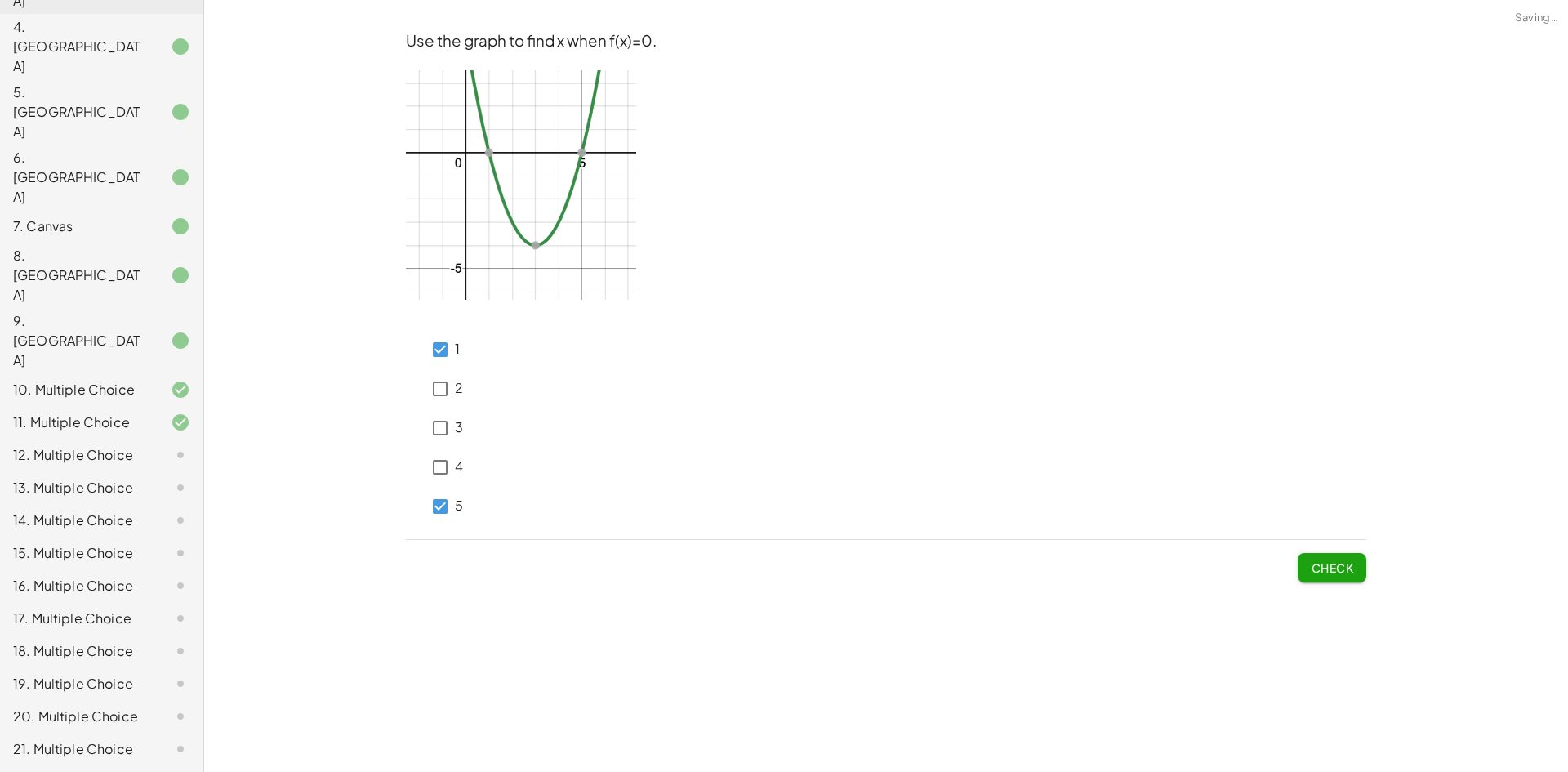
click at [1317, 572] on span "Check" at bounding box center [1331, 567] width 42 height 15
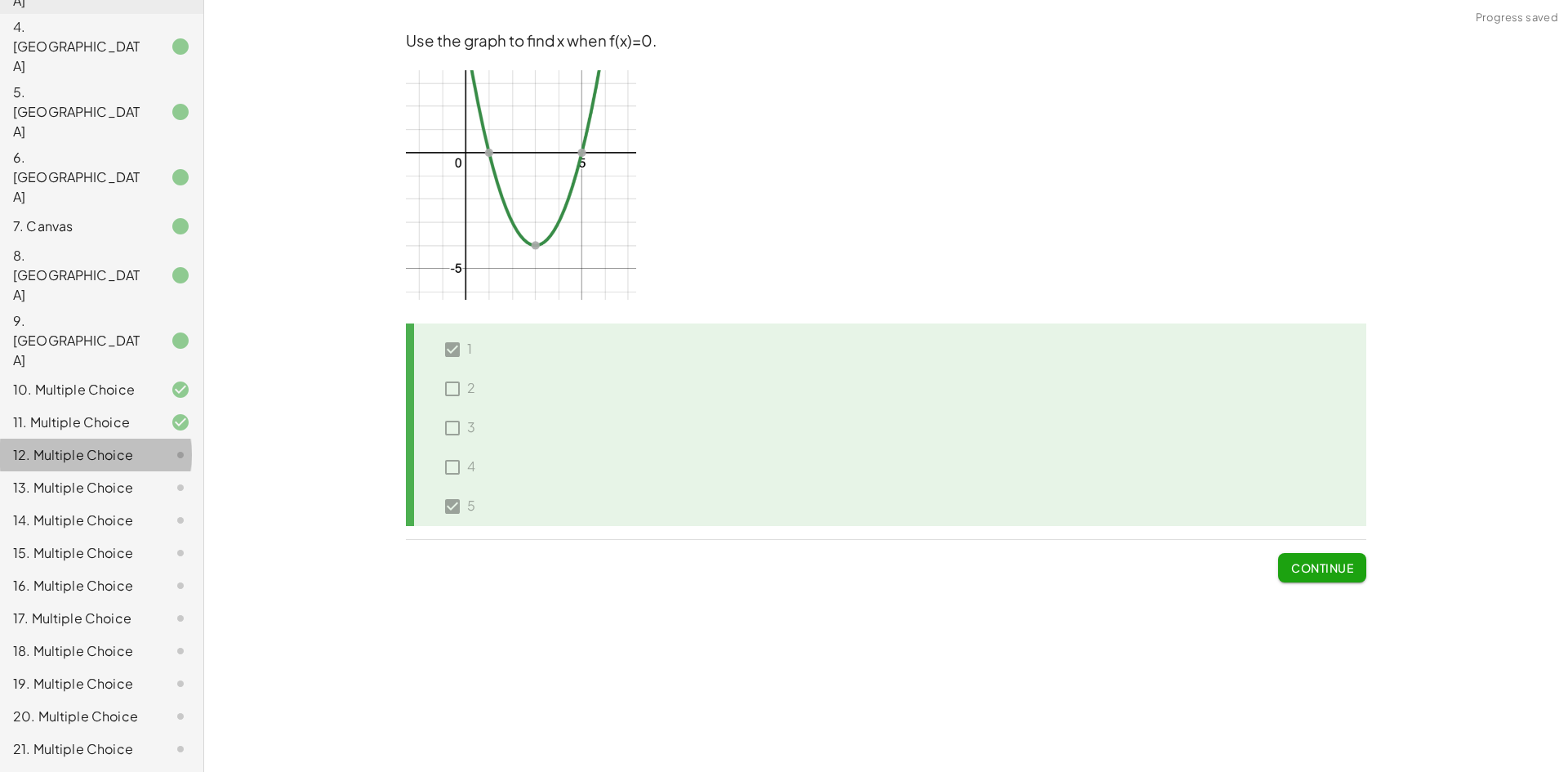
click at [148, 445] on div at bounding box center [168, 455] width 46 height 20
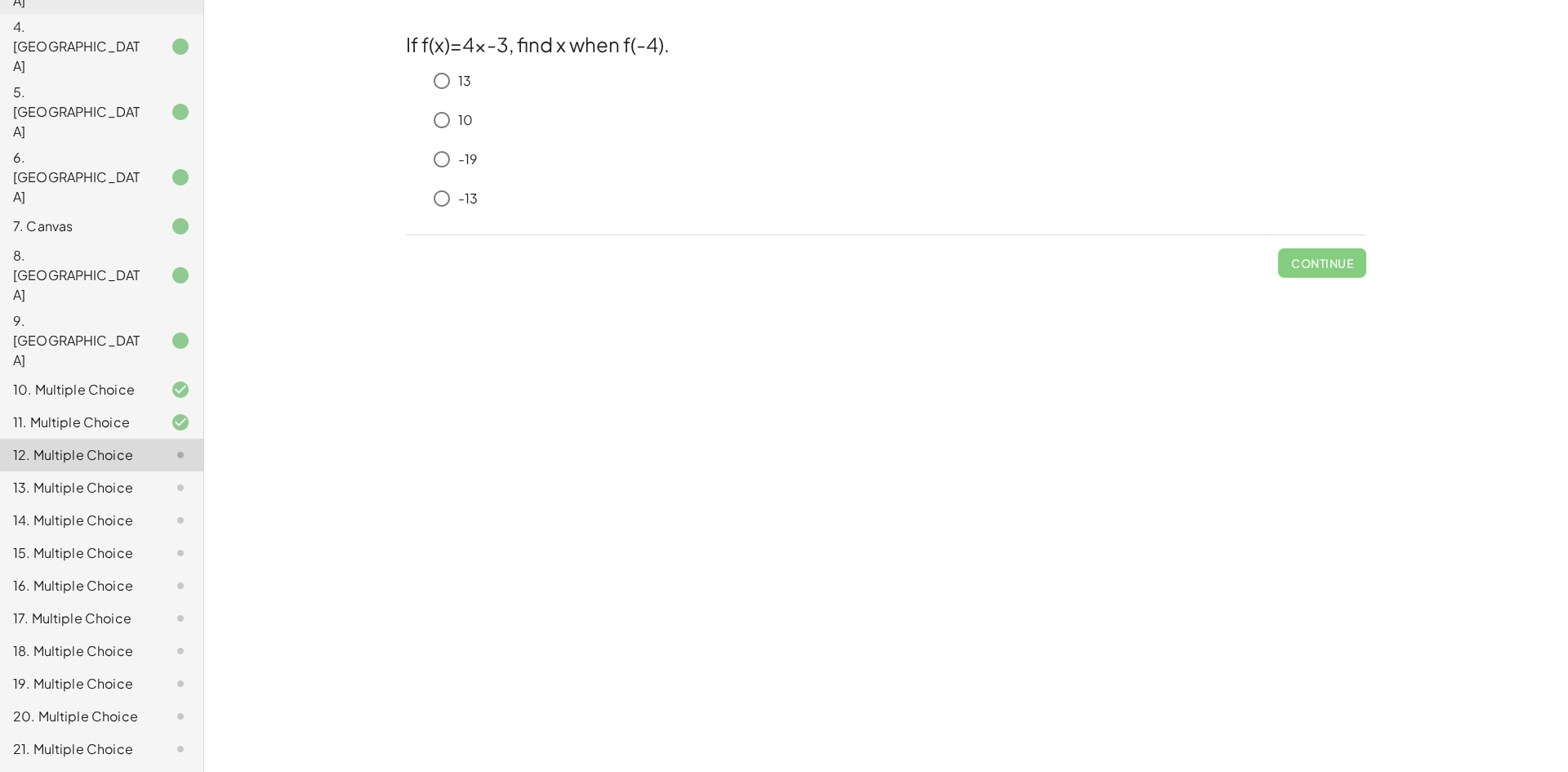
click at [122, 471] on div "11. Multiple Choice" at bounding box center [101, 487] width 203 height 33
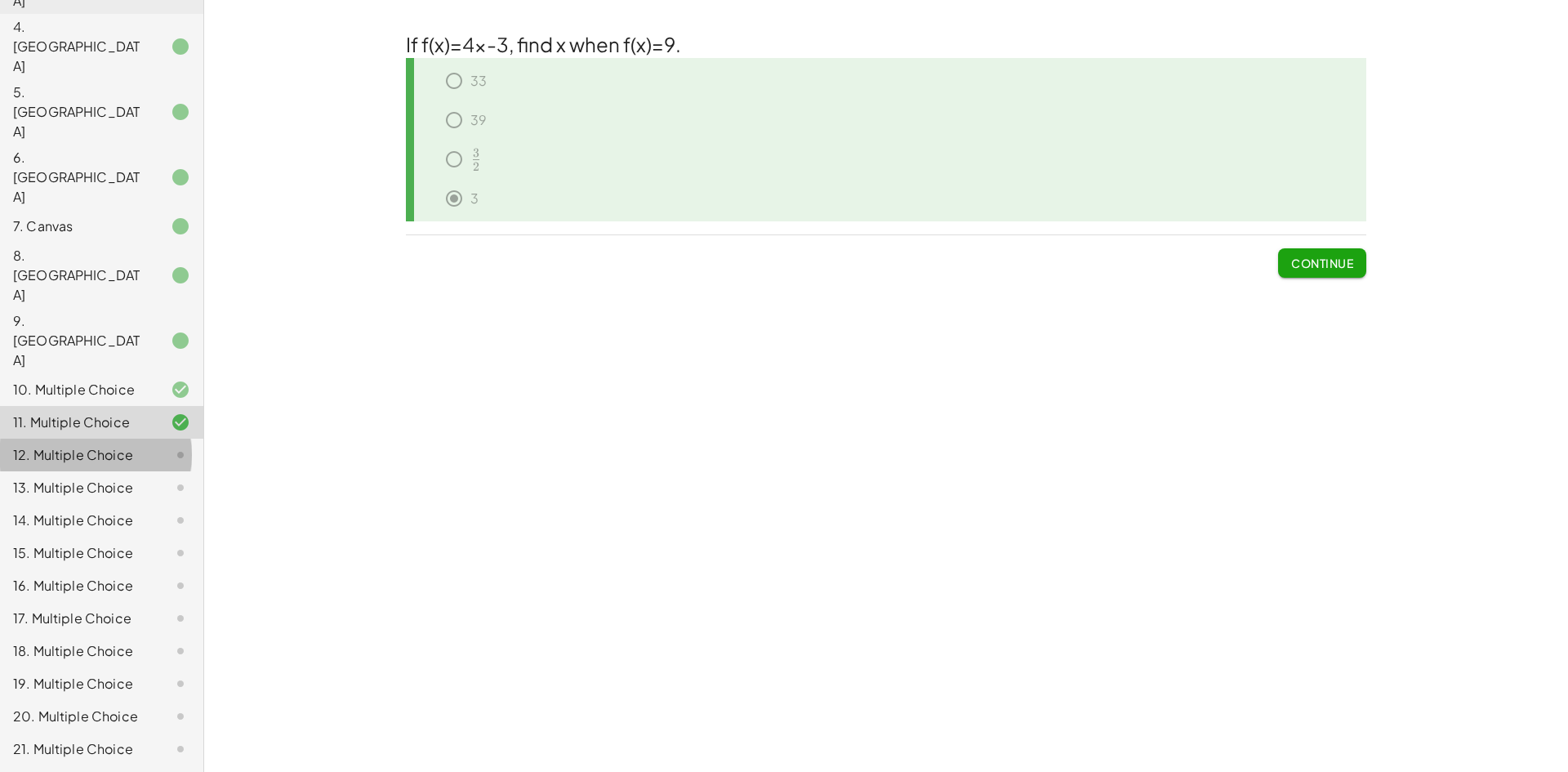
click at [125, 445] on div "12. Multiple Choice" at bounding box center [78, 455] width 131 height 20
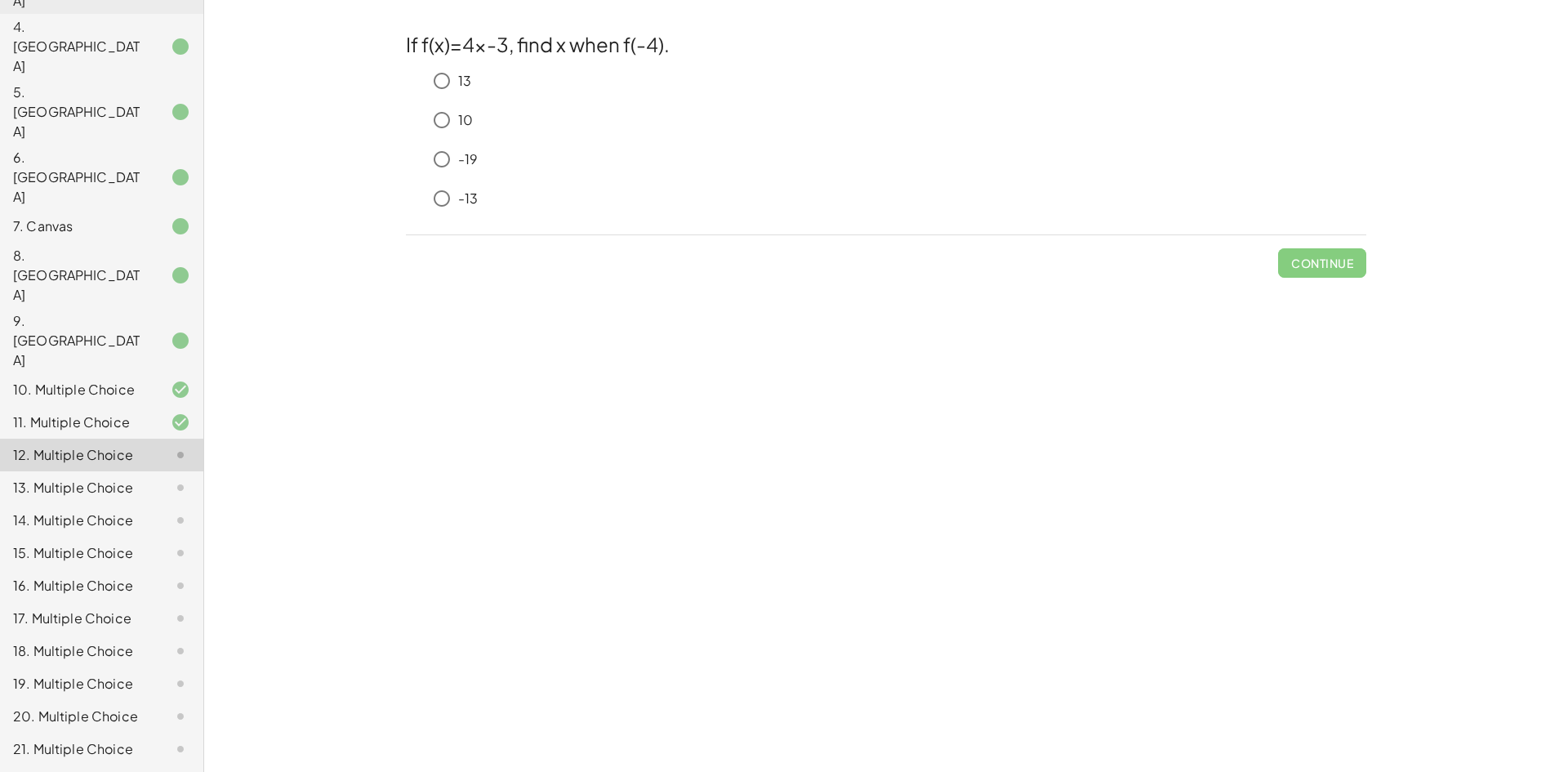
click at [73, 771] on div "22. Multiple Choice" at bounding box center [78, 782] width 131 height 20
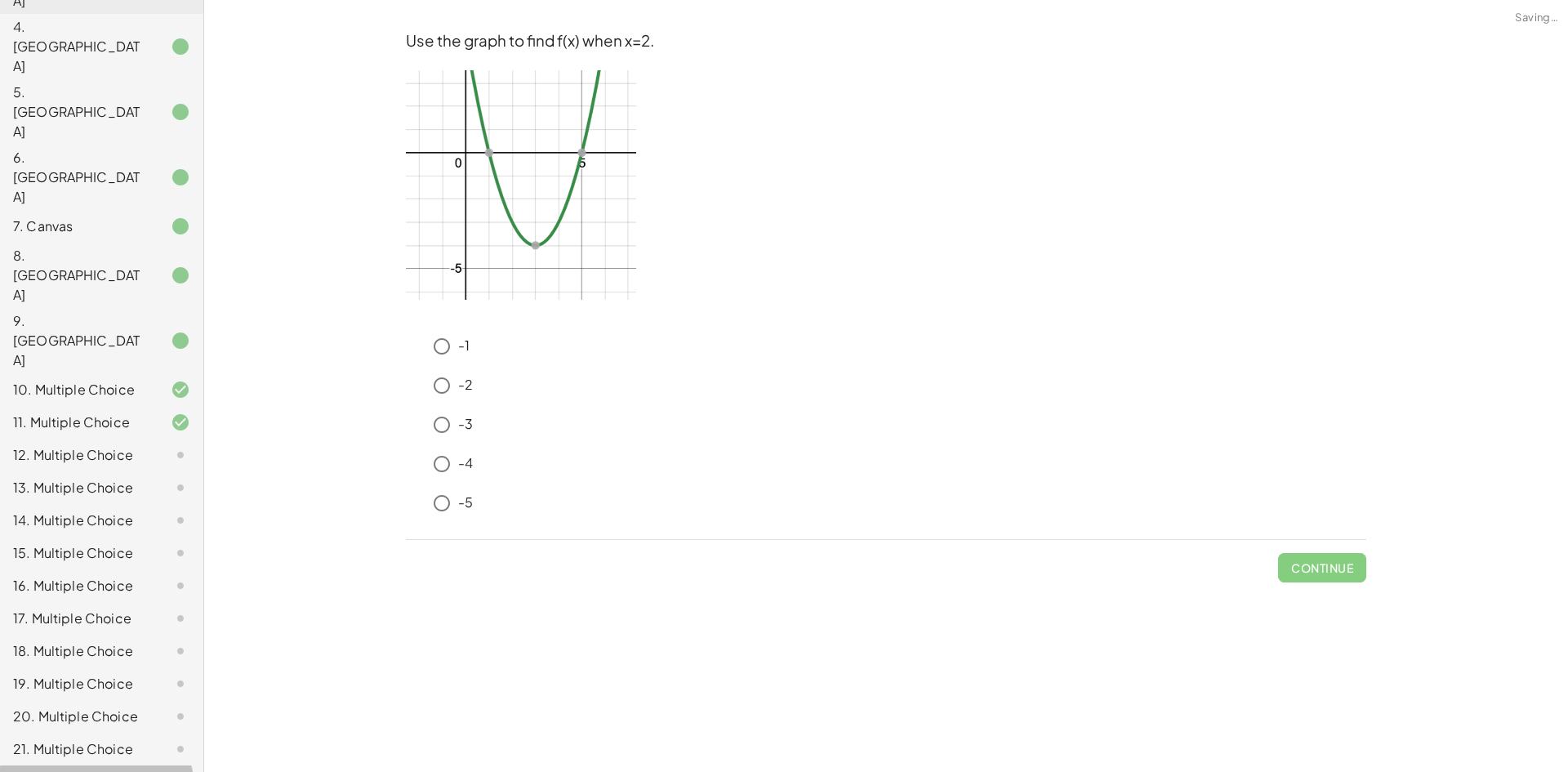
click at [104, 771] on div "22. Multiple Choice" at bounding box center [78, 782] width 131 height 20
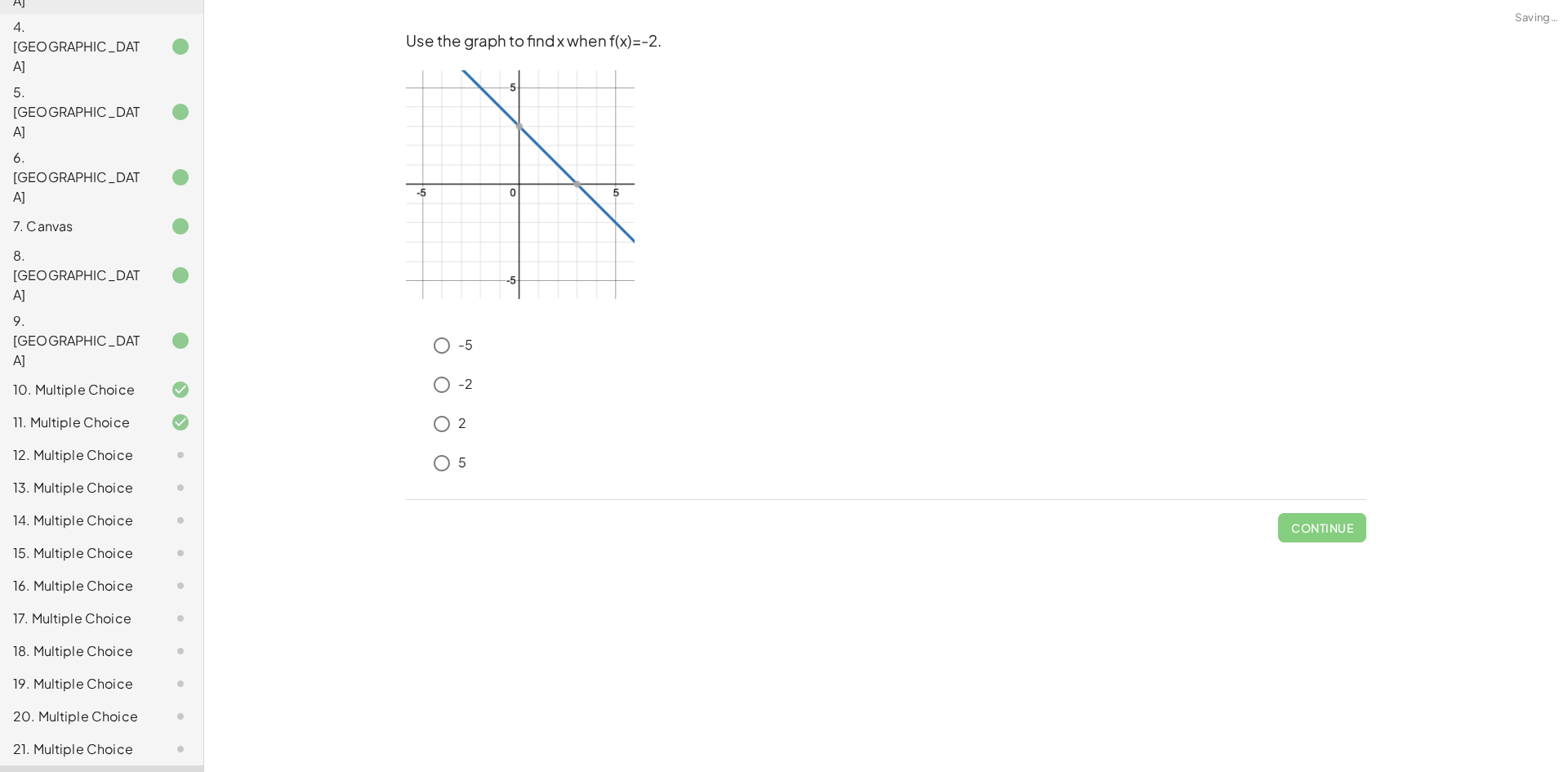
click at [154, 445] on div at bounding box center [168, 455] width 46 height 20
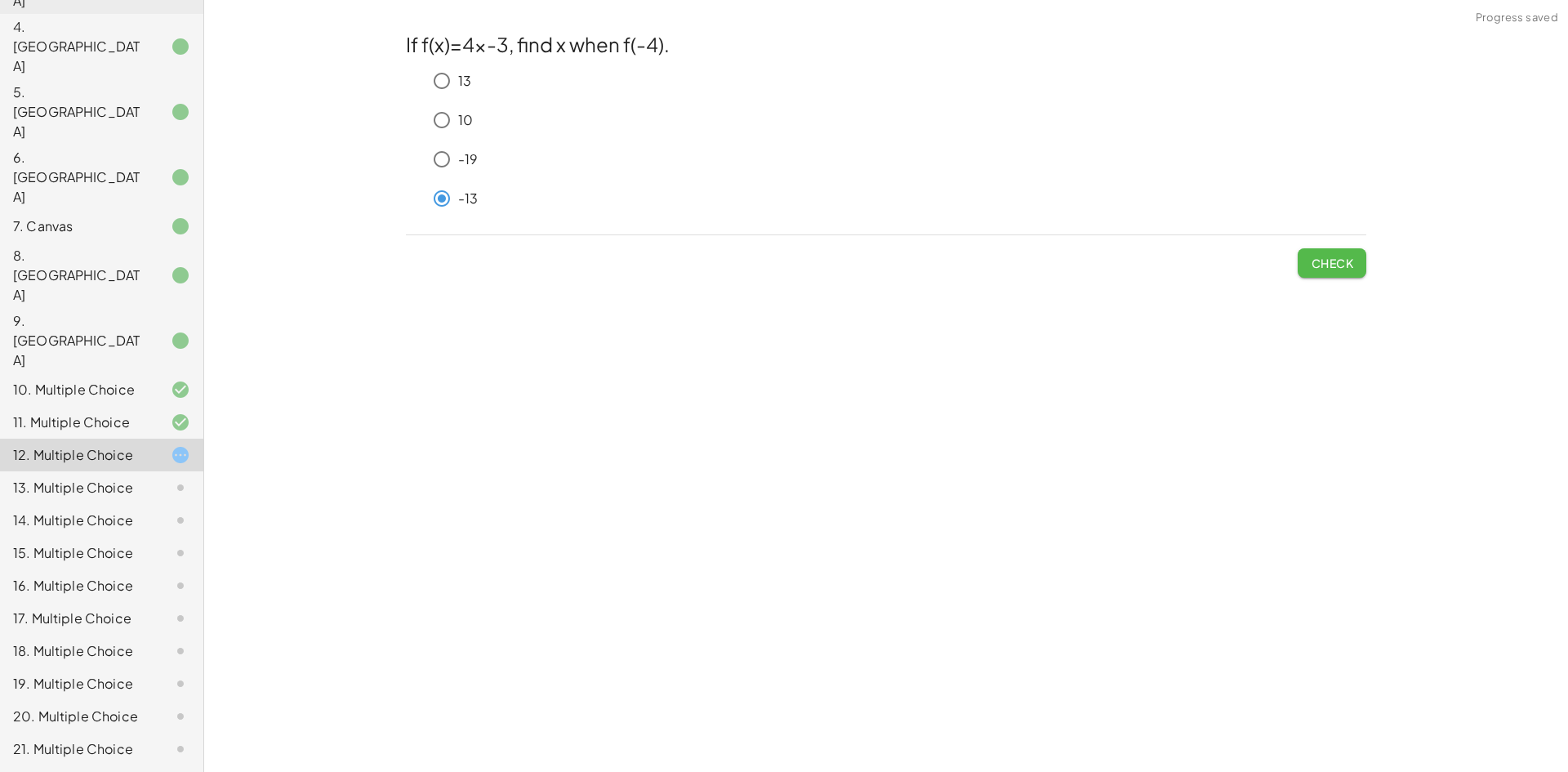
click at [1323, 268] on span "Check" at bounding box center [1331, 263] width 42 height 15
click at [1325, 258] on span "Check" at bounding box center [1331, 263] width 42 height 15
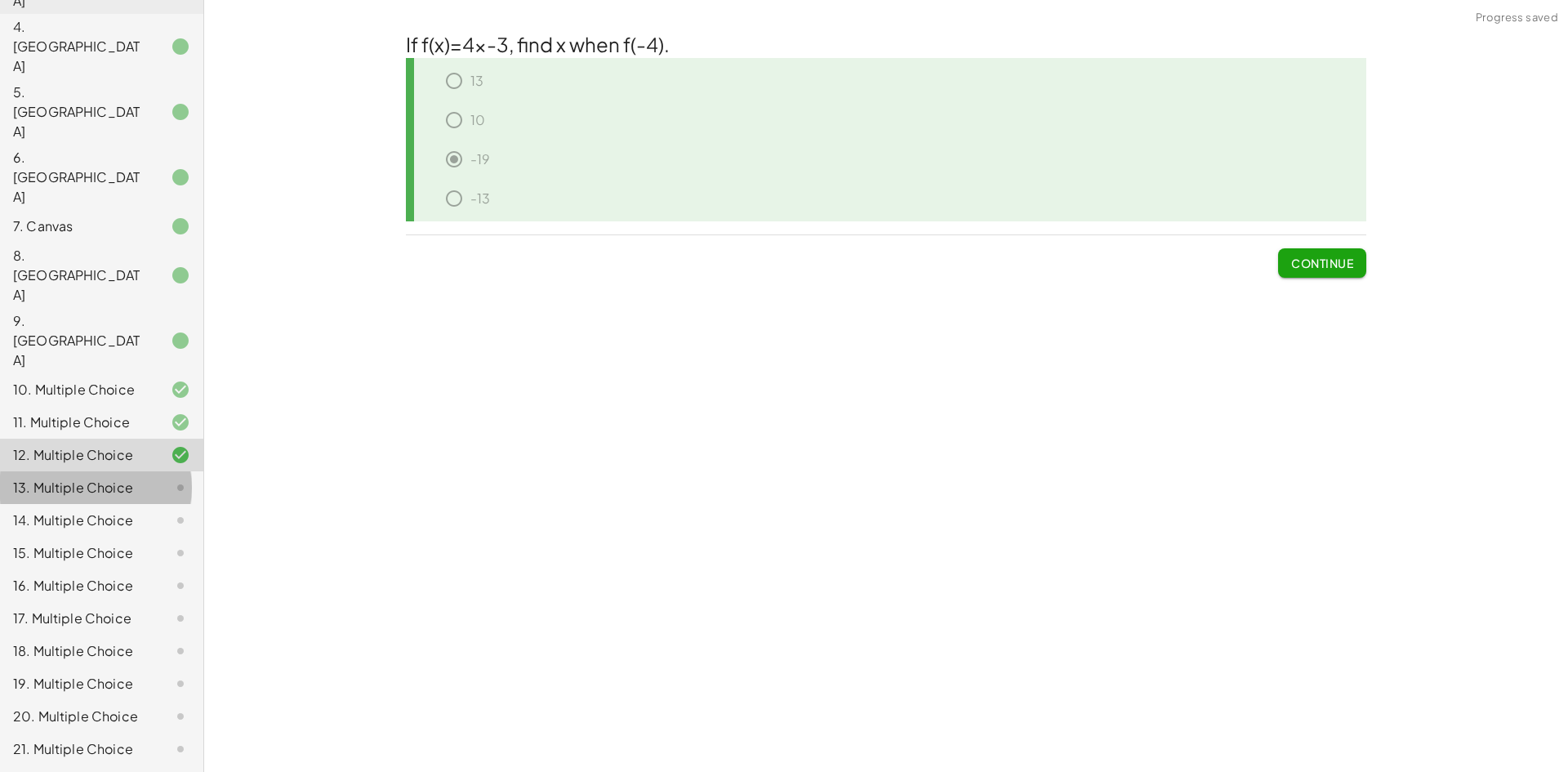
click at [145, 478] on div at bounding box center [168, 488] width 46 height 20
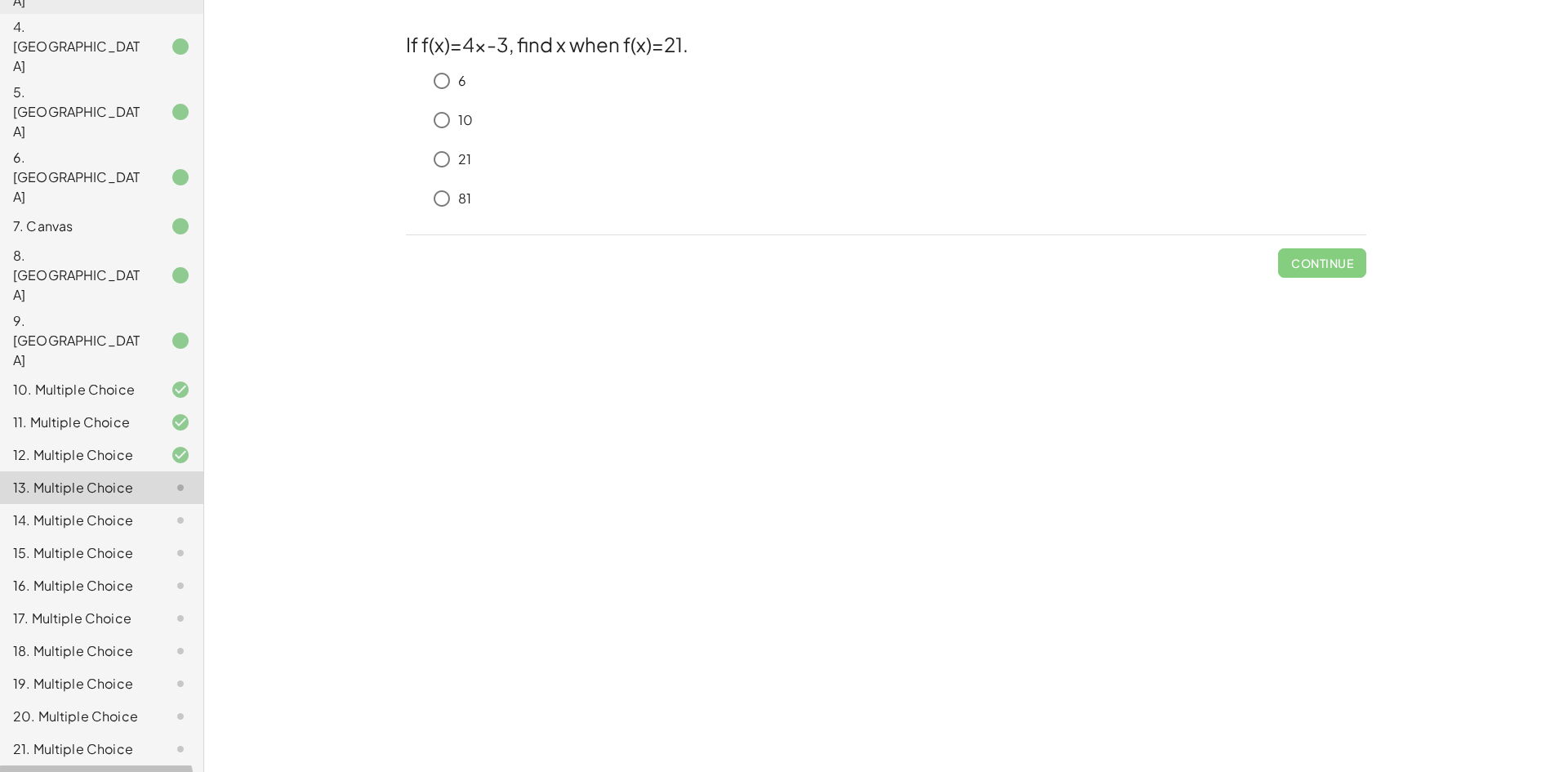
click at [153, 771] on div at bounding box center [168, 782] width 46 height 20
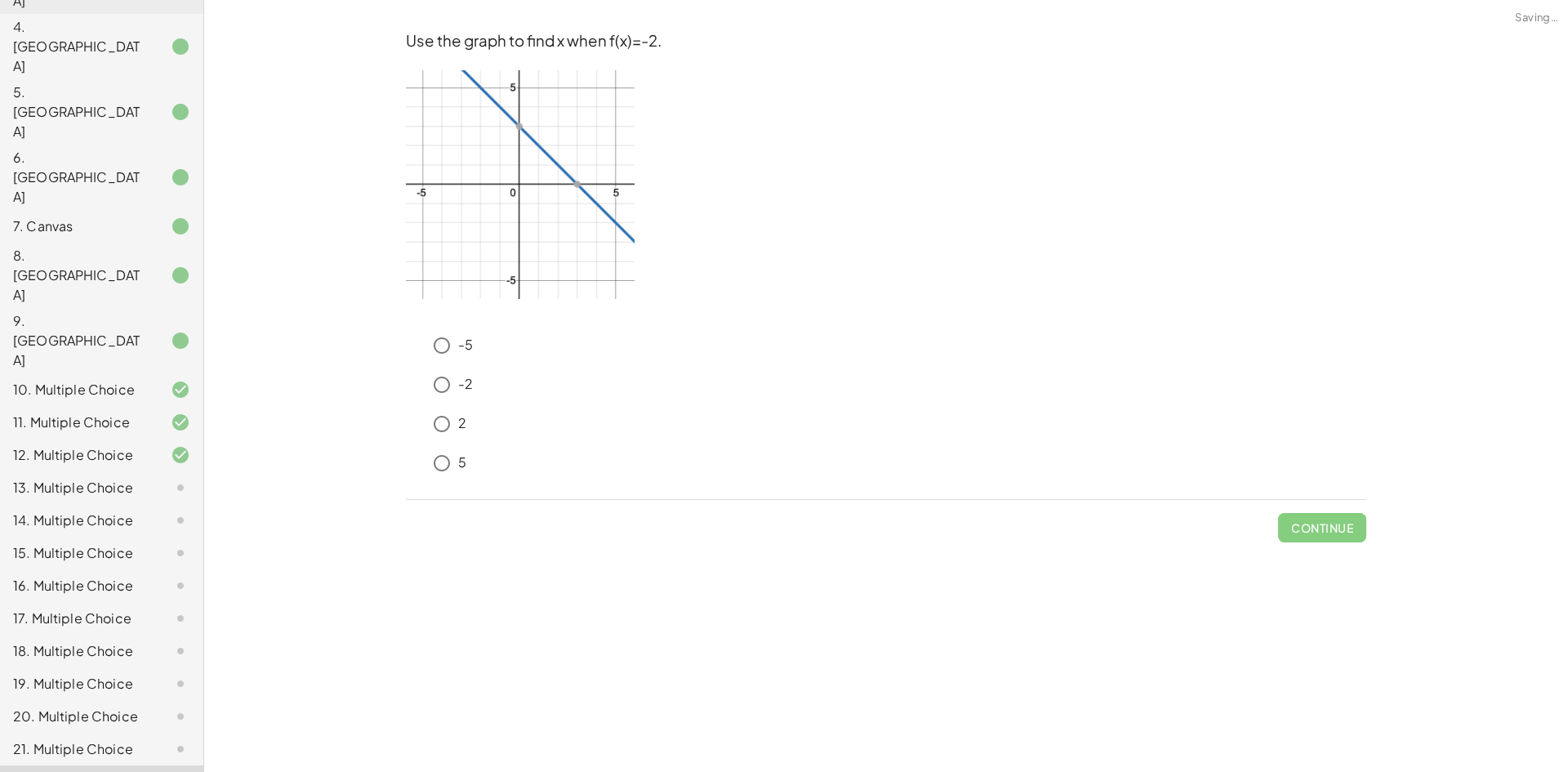
click at [146, 739] on div at bounding box center [168, 749] width 46 height 20
click at [145, 706] on div at bounding box center [168, 716] width 46 height 20
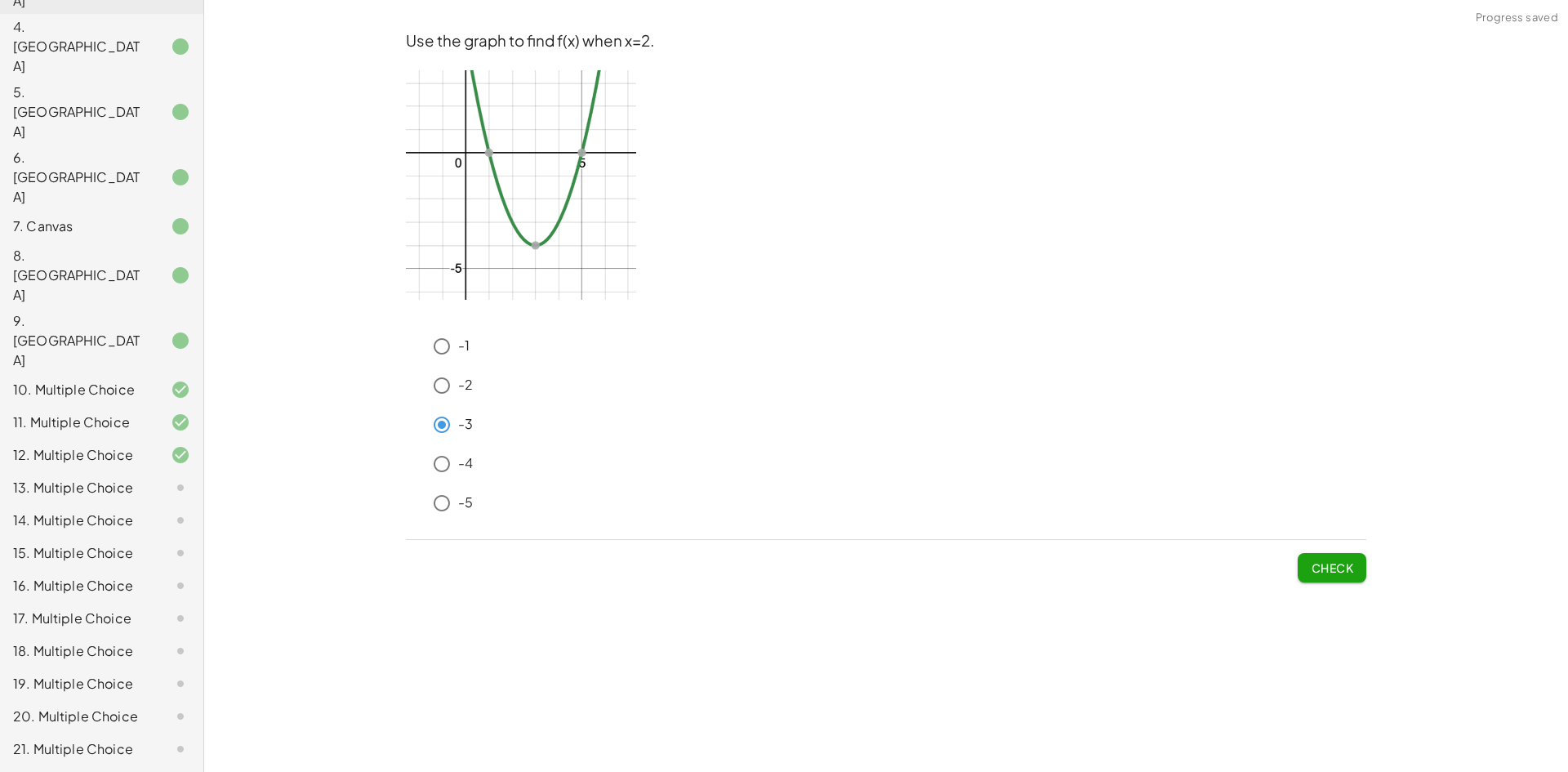
click at [1327, 567] on span "Check" at bounding box center [1331, 567] width 42 height 15
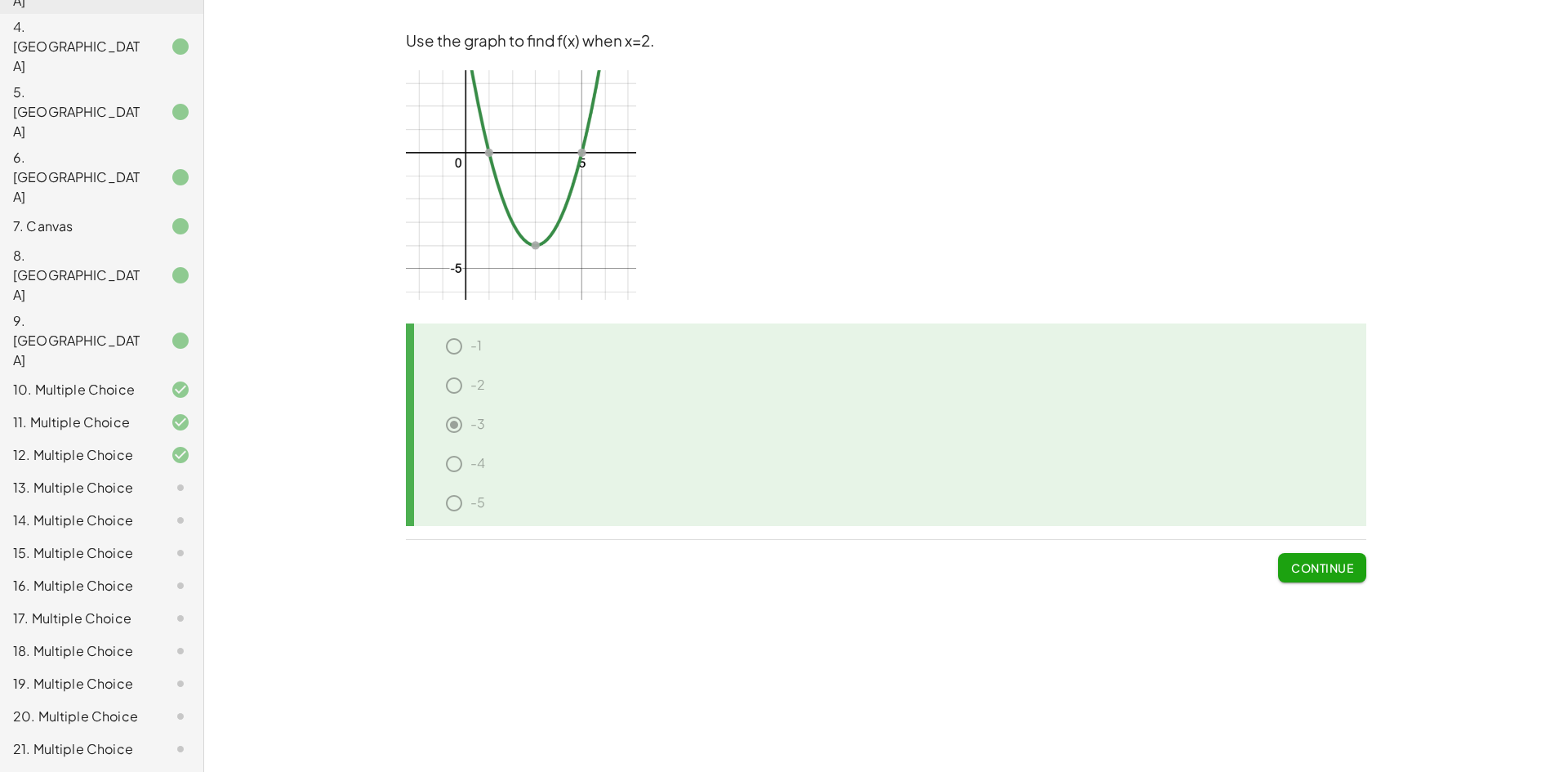
click at [145, 478] on div at bounding box center [168, 488] width 46 height 20
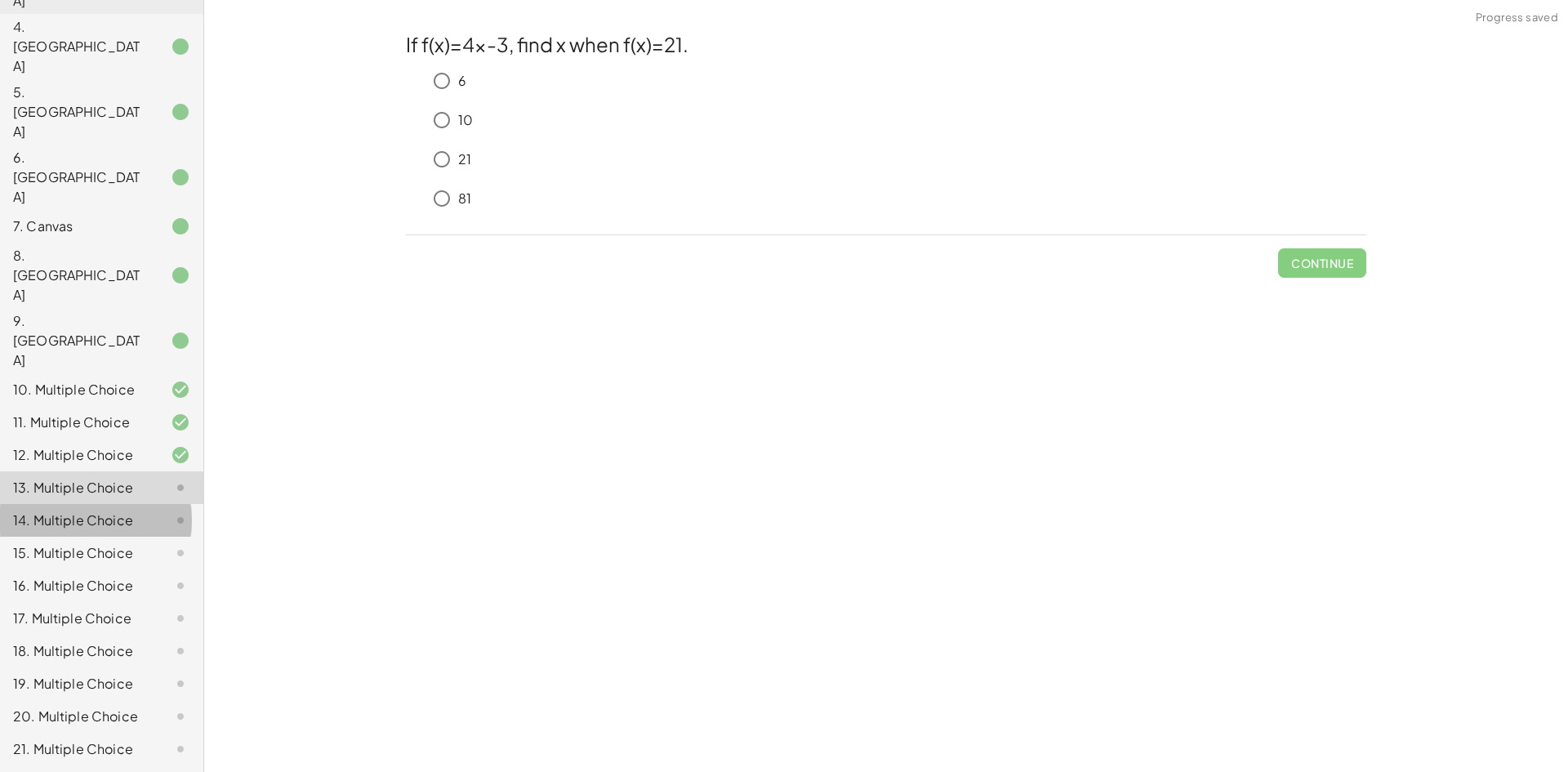
click at [111, 510] on div "14. Multiple Choice" at bounding box center [78, 520] width 131 height 20
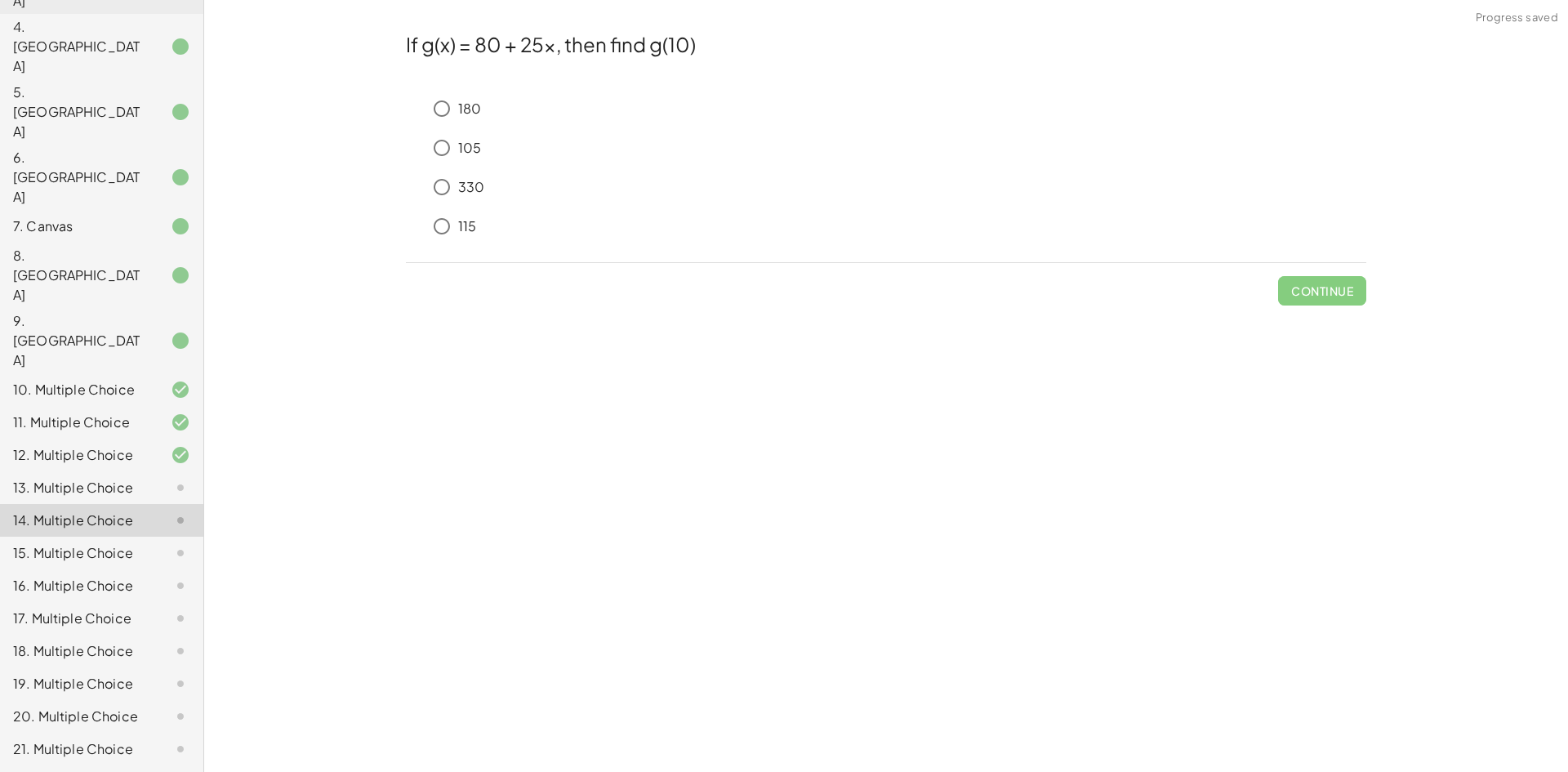
click at [149, 667] on div "17. Multiple Choice" at bounding box center [101, 683] width 203 height 33
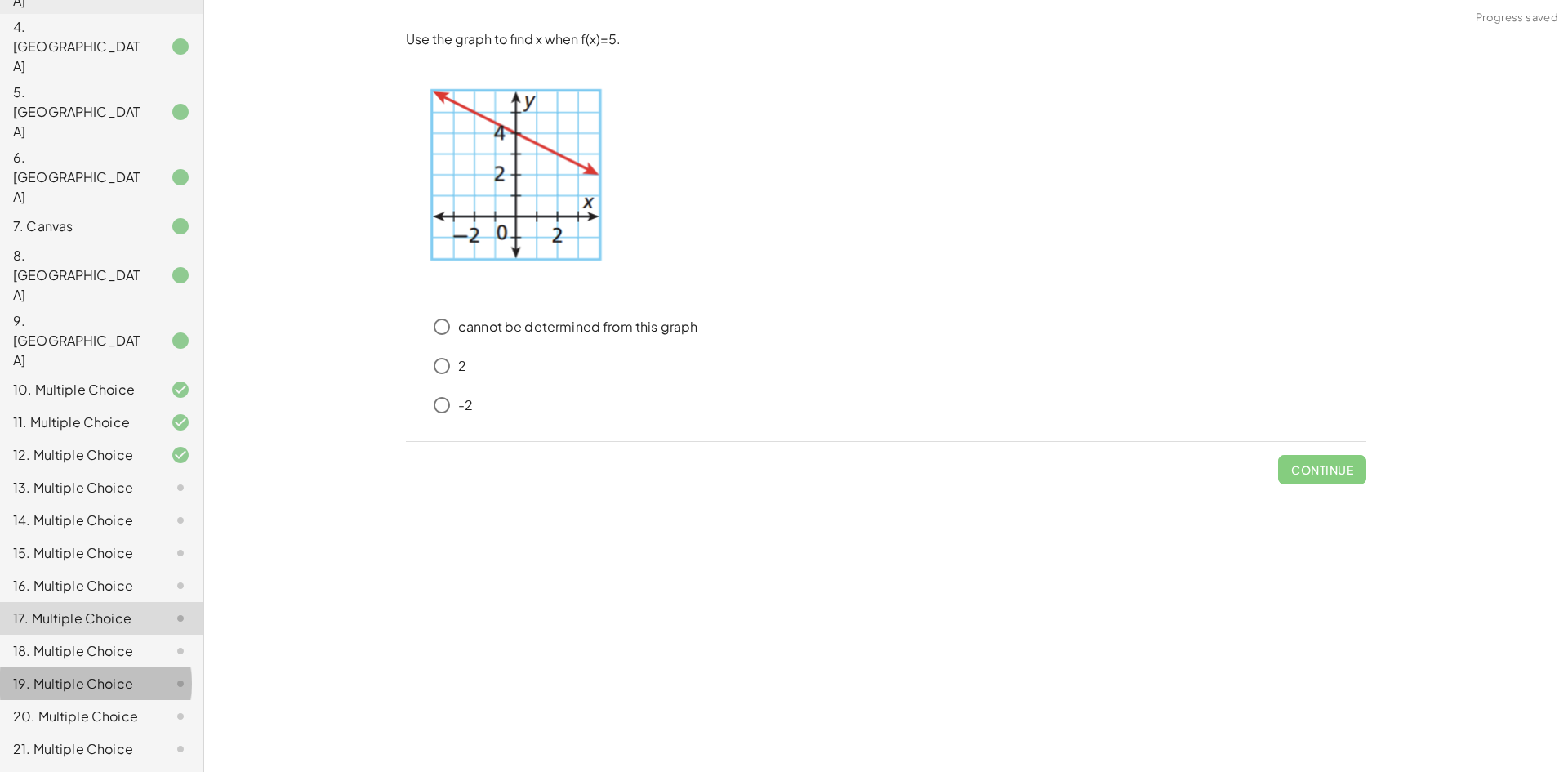
click at [145, 674] on div at bounding box center [168, 684] width 46 height 20
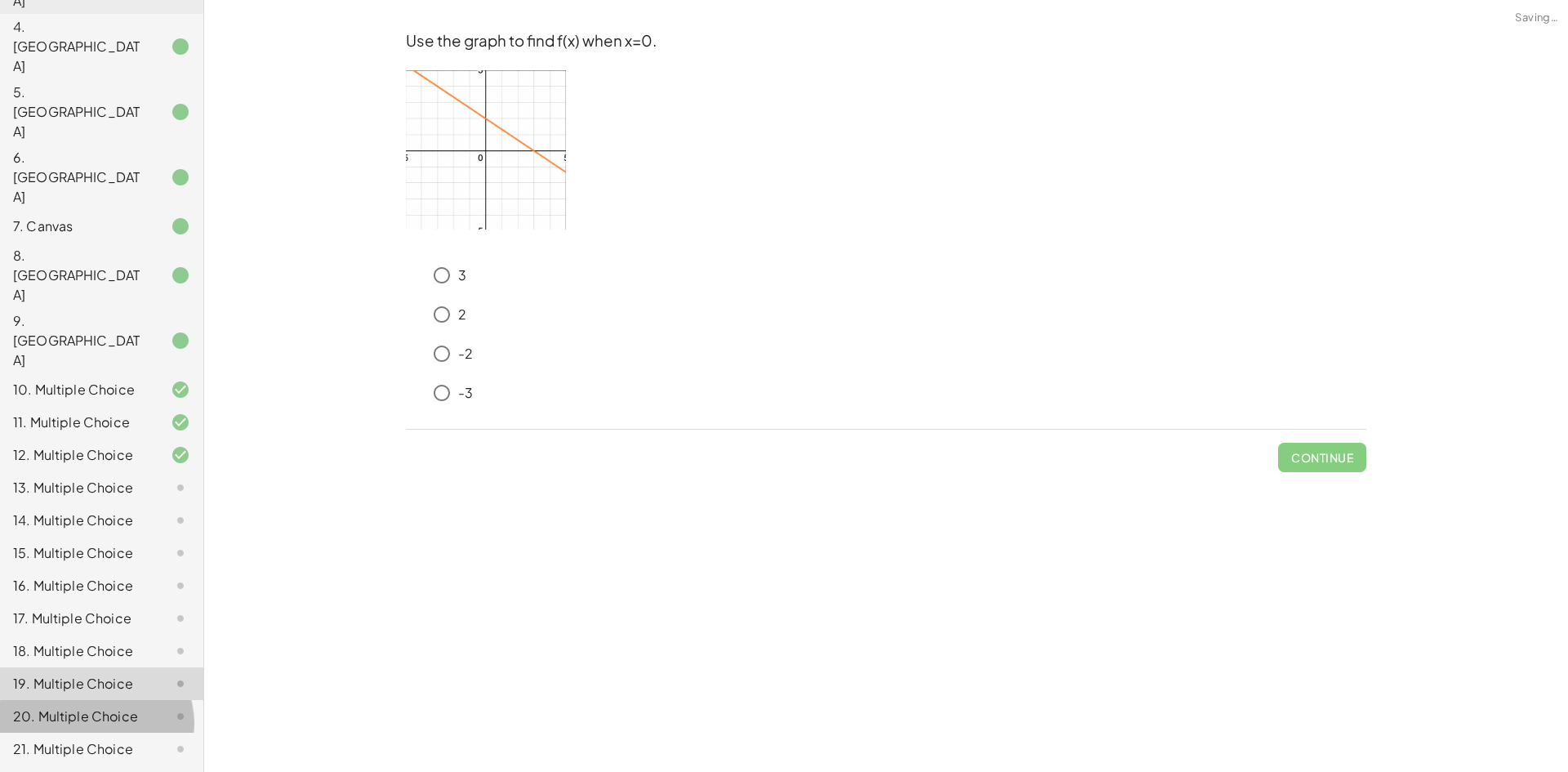
click at [130, 765] on div "20. Multiple Choice" at bounding box center [101, 781] width 203 height 33
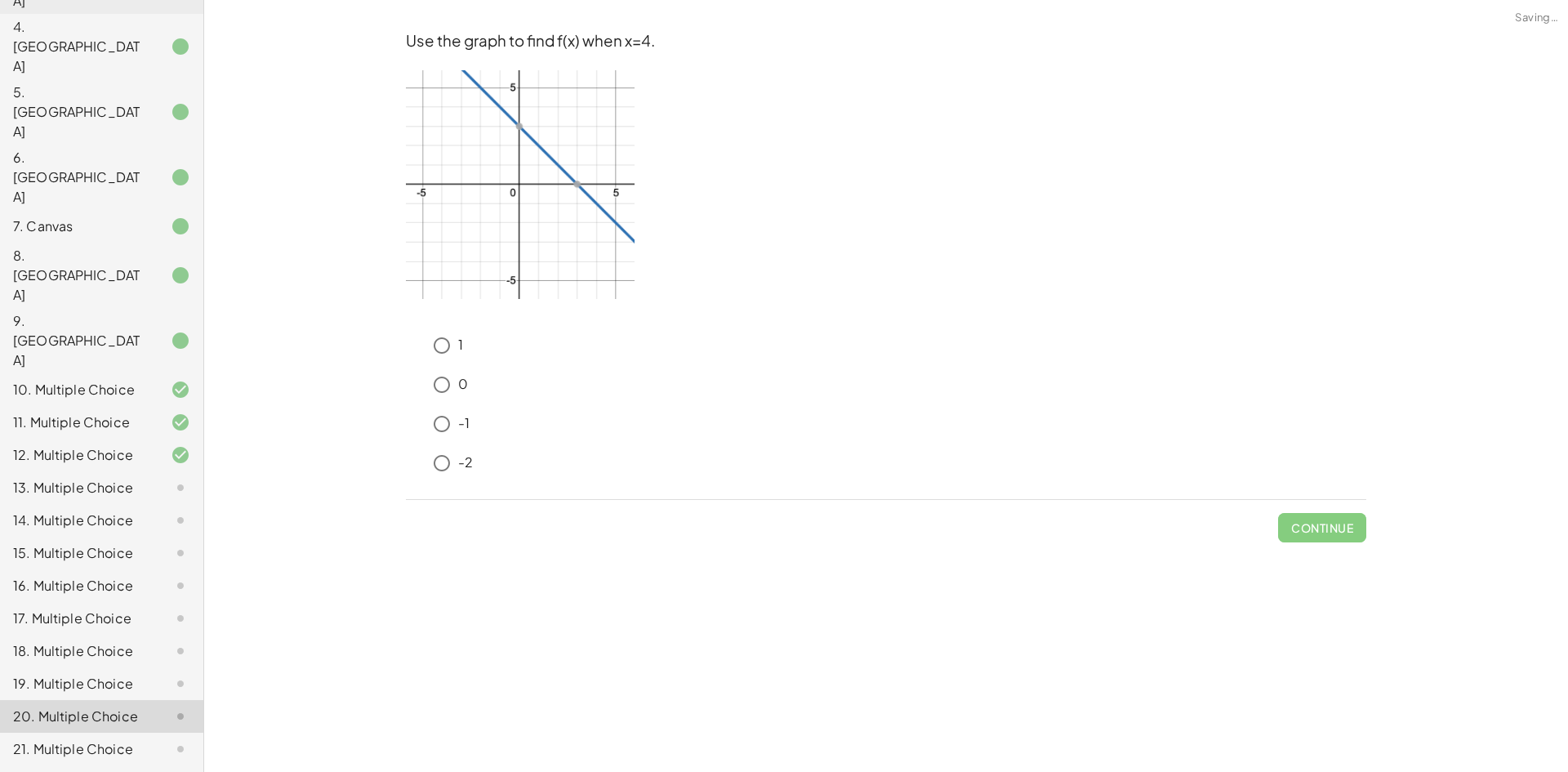
click at [129, 706] on div "20. Multiple Choice" at bounding box center [78, 716] width 131 height 20
click at [125, 771] on div "22. Multiple Choice" at bounding box center [78, 782] width 131 height 20
click at [127, 739] on div "21. Multiple Choice" at bounding box center [78, 749] width 131 height 20
click at [123, 771] on div "22. Multiple Choice" at bounding box center [78, 782] width 131 height 20
click at [122, 706] on div "20. Multiple Choice" at bounding box center [78, 716] width 131 height 20
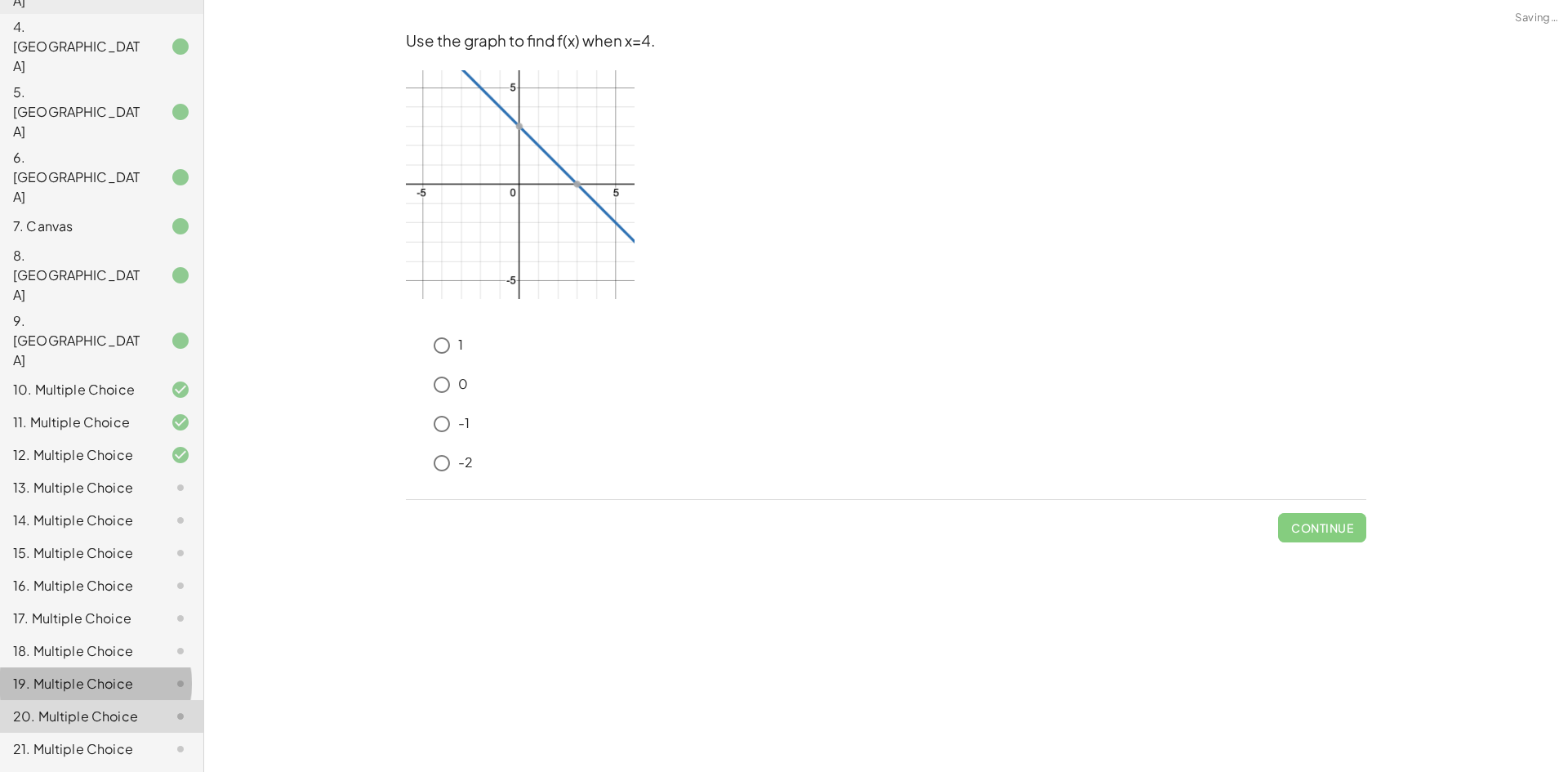
click at [126, 674] on div "19. Multiple Choice" at bounding box center [78, 684] width 131 height 20
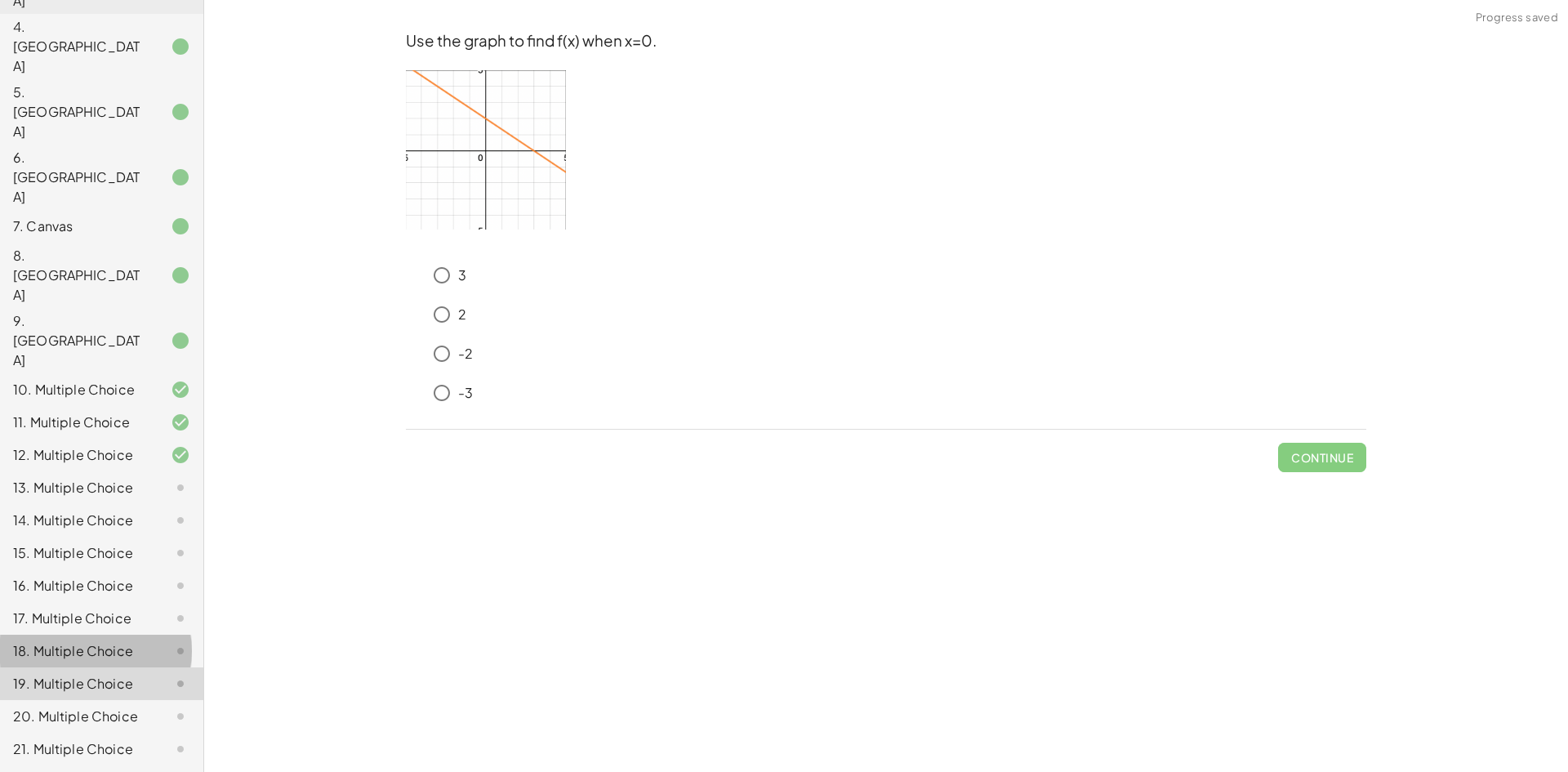
click at [129, 641] on div "18. Multiple Choice" at bounding box center [78, 651] width 131 height 20
click at [145, 608] on div at bounding box center [168, 618] width 46 height 20
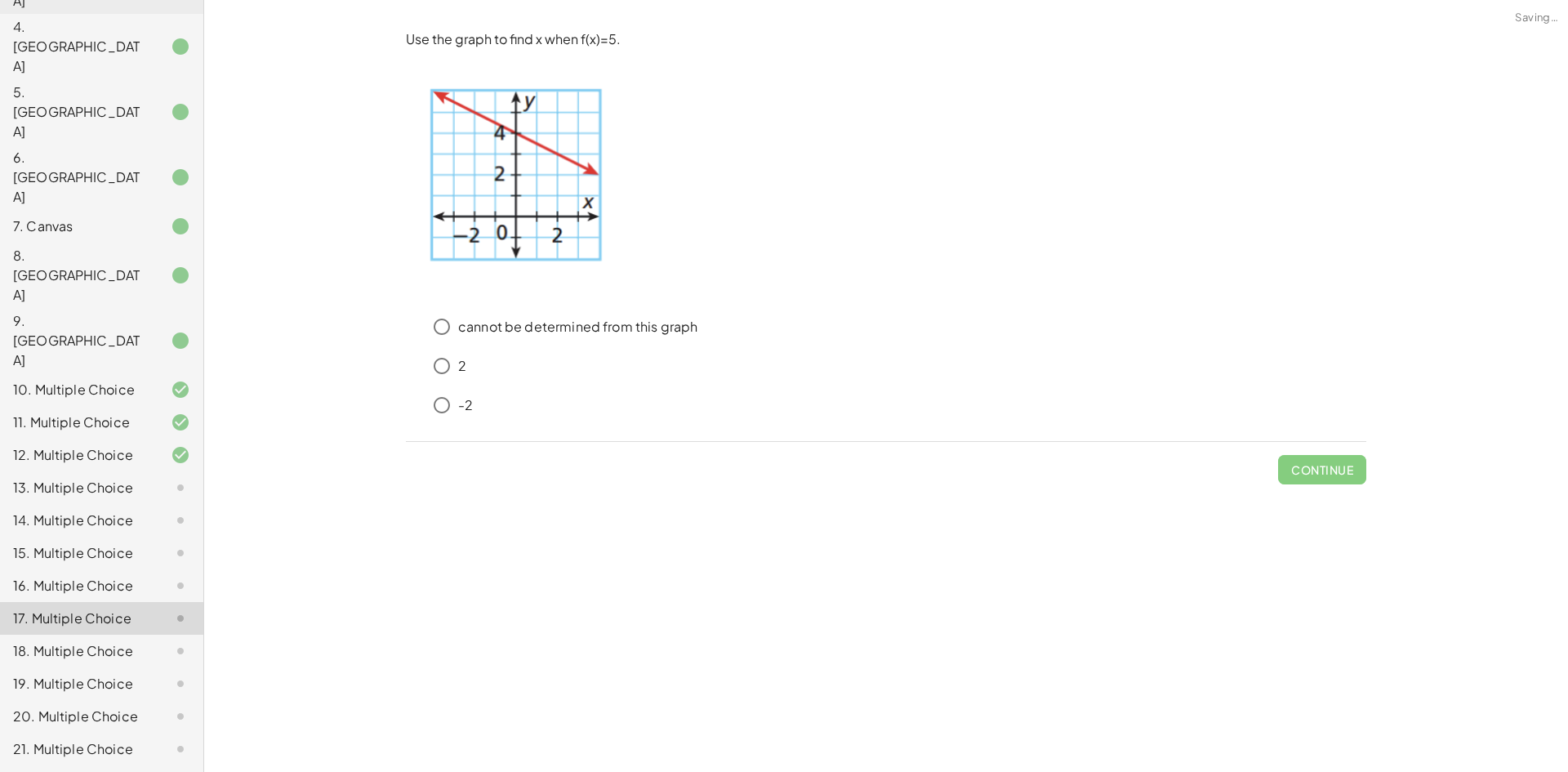
click at [145, 576] on div at bounding box center [168, 586] width 46 height 20
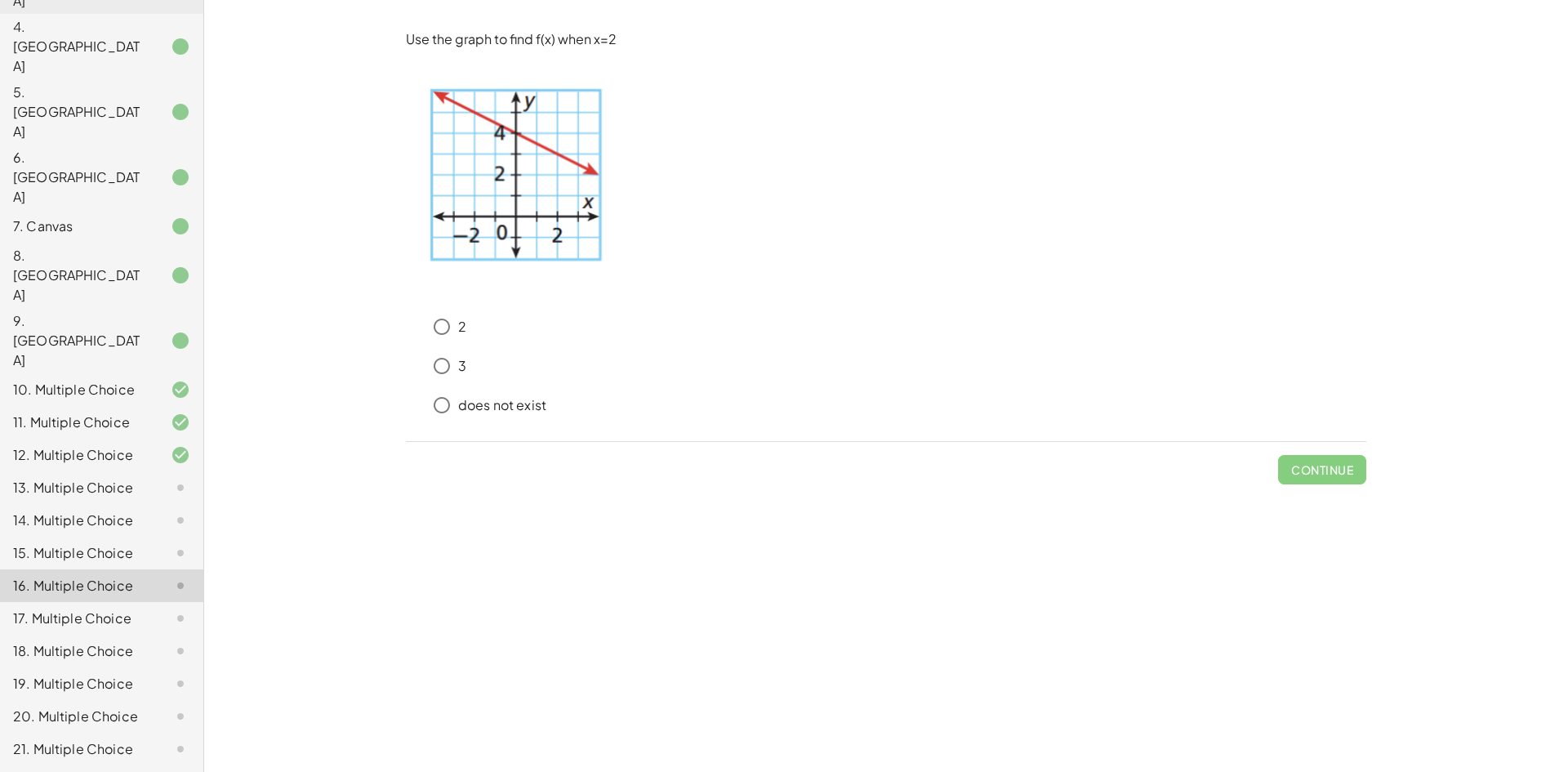
click at [145, 478] on div at bounding box center [168, 488] width 46 height 20
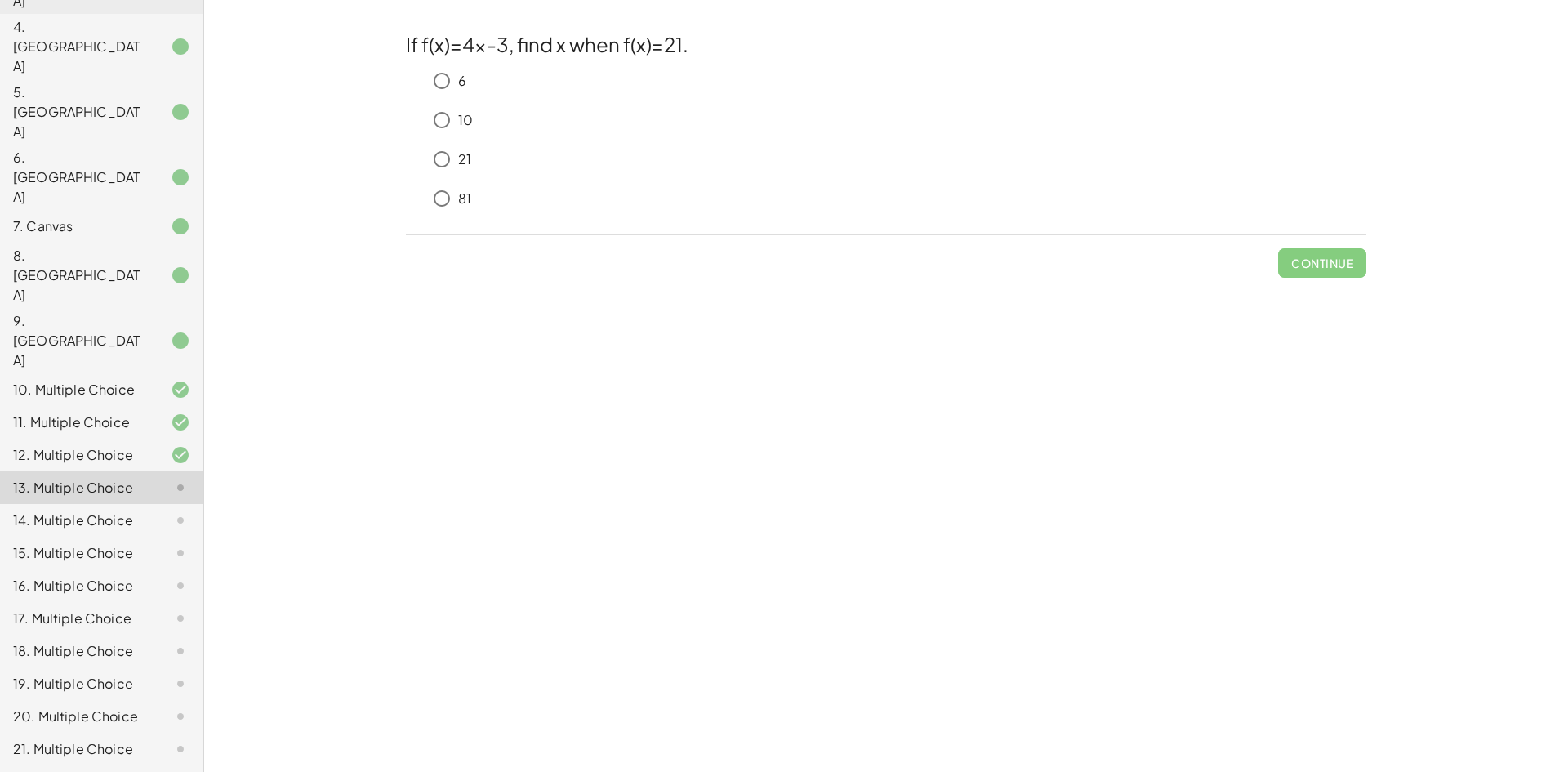
click at [103, 608] on div "17. Multiple Choice" at bounding box center [78, 618] width 131 height 20
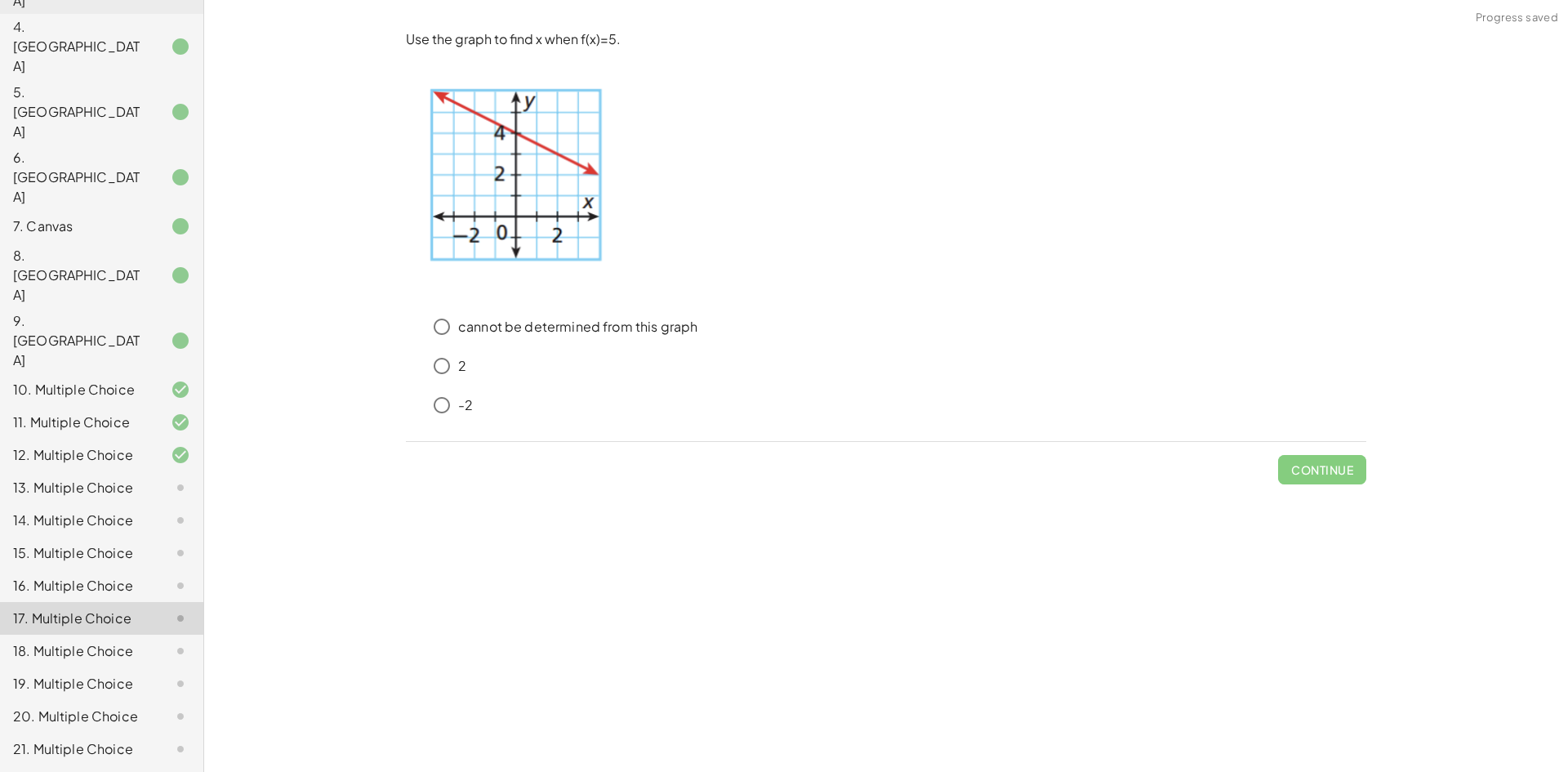
click at [152, 510] on div at bounding box center [168, 520] width 46 height 20
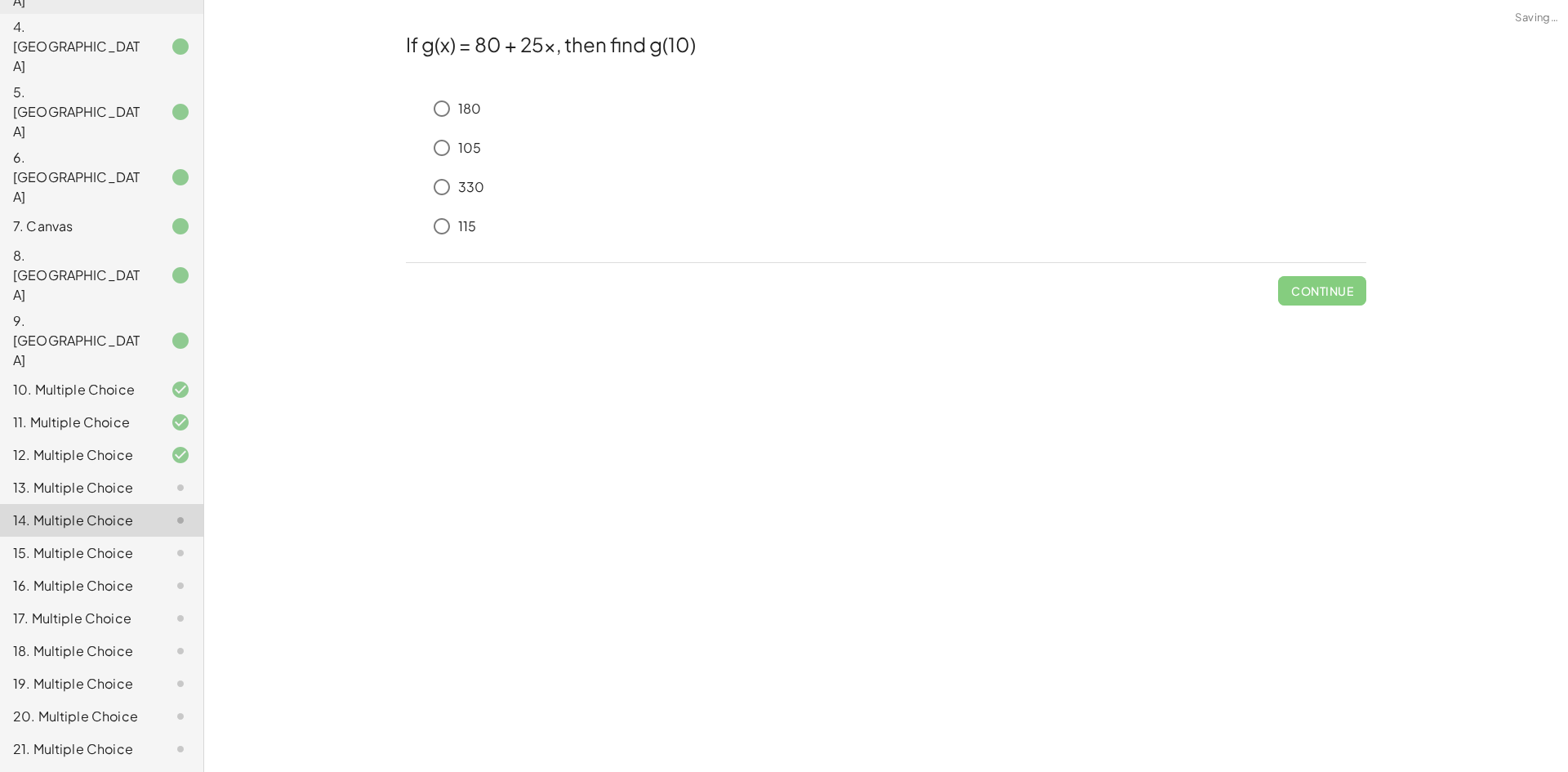
click at [171, 478] on icon at bounding box center [181, 488] width 20 height 20
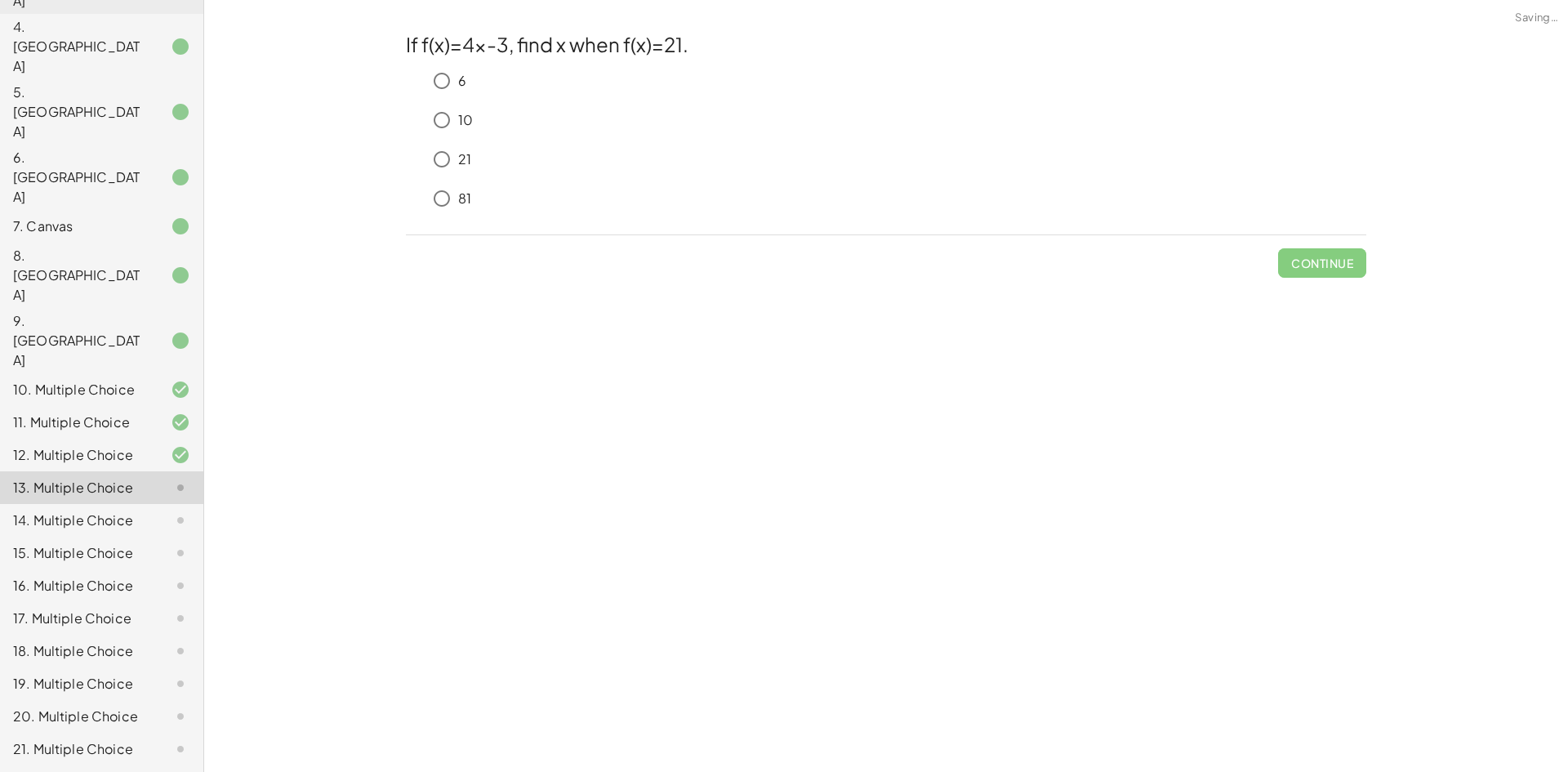
click at [171, 543] on icon at bounding box center [181, 553] width 20 height 20
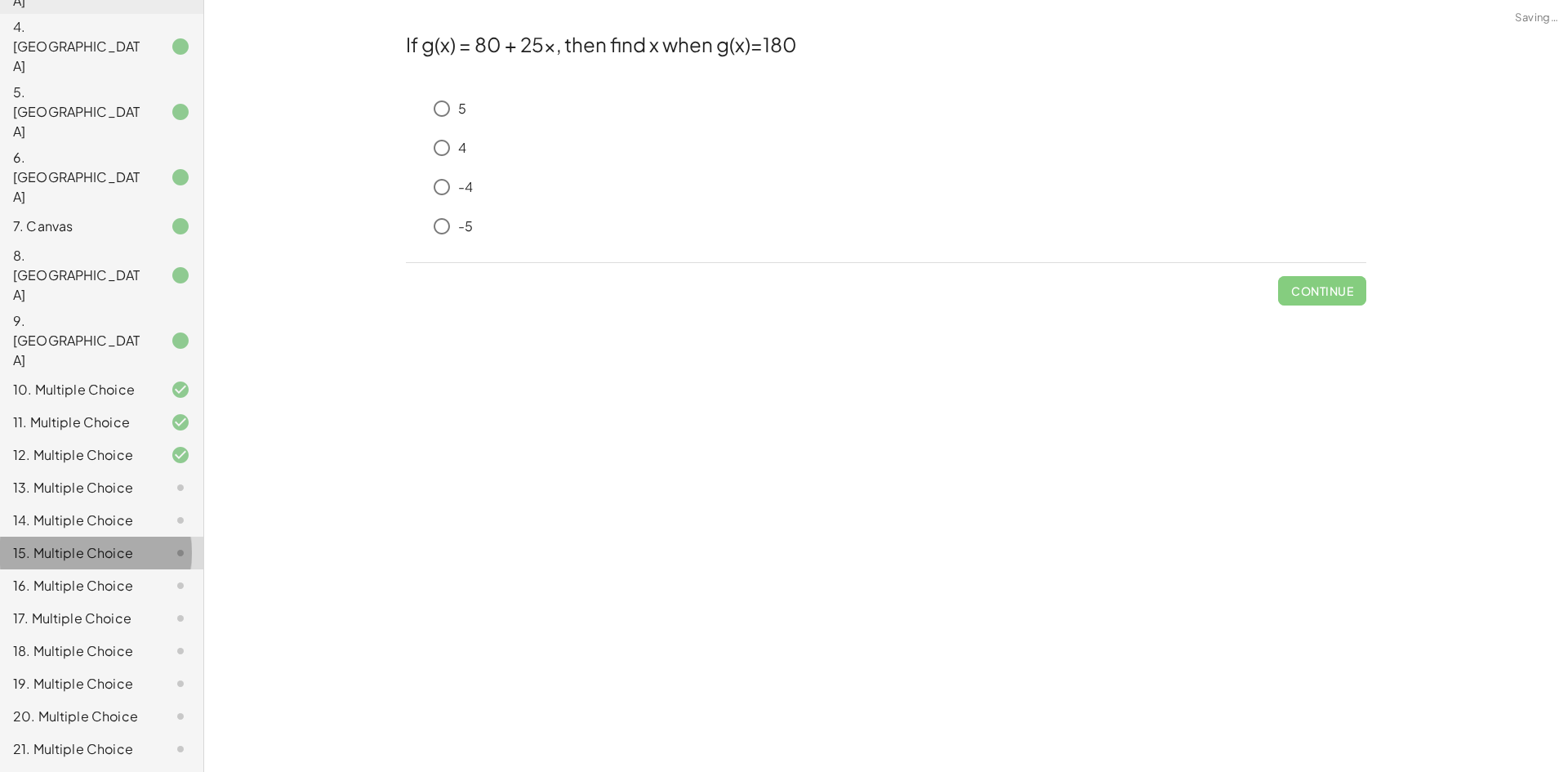
click at [171, 576] on icon at bounding box center [181, 586] width 20 height 20
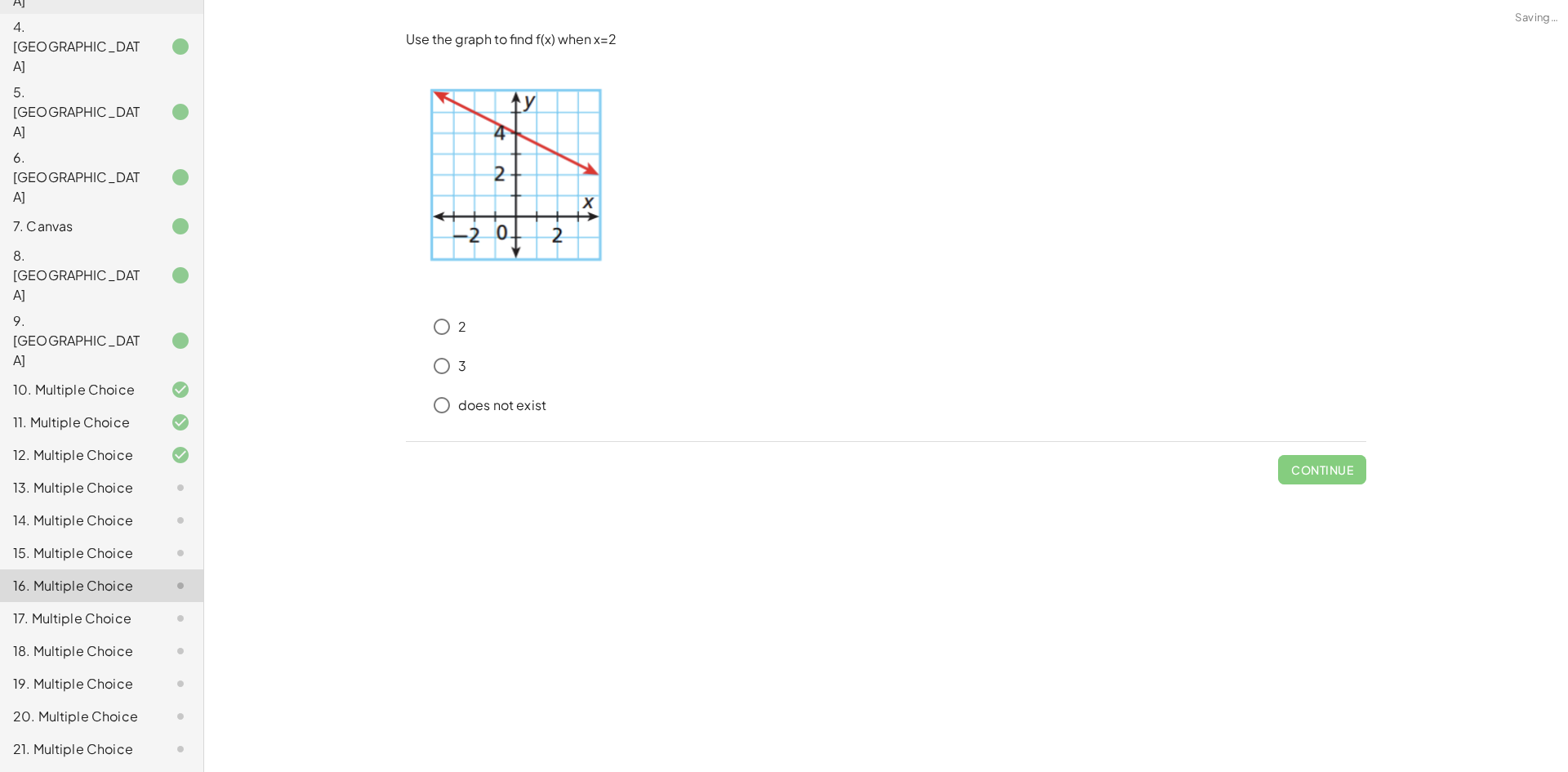
click at [145, 478] on div at bounding box center [168, 488] width 46 height 20
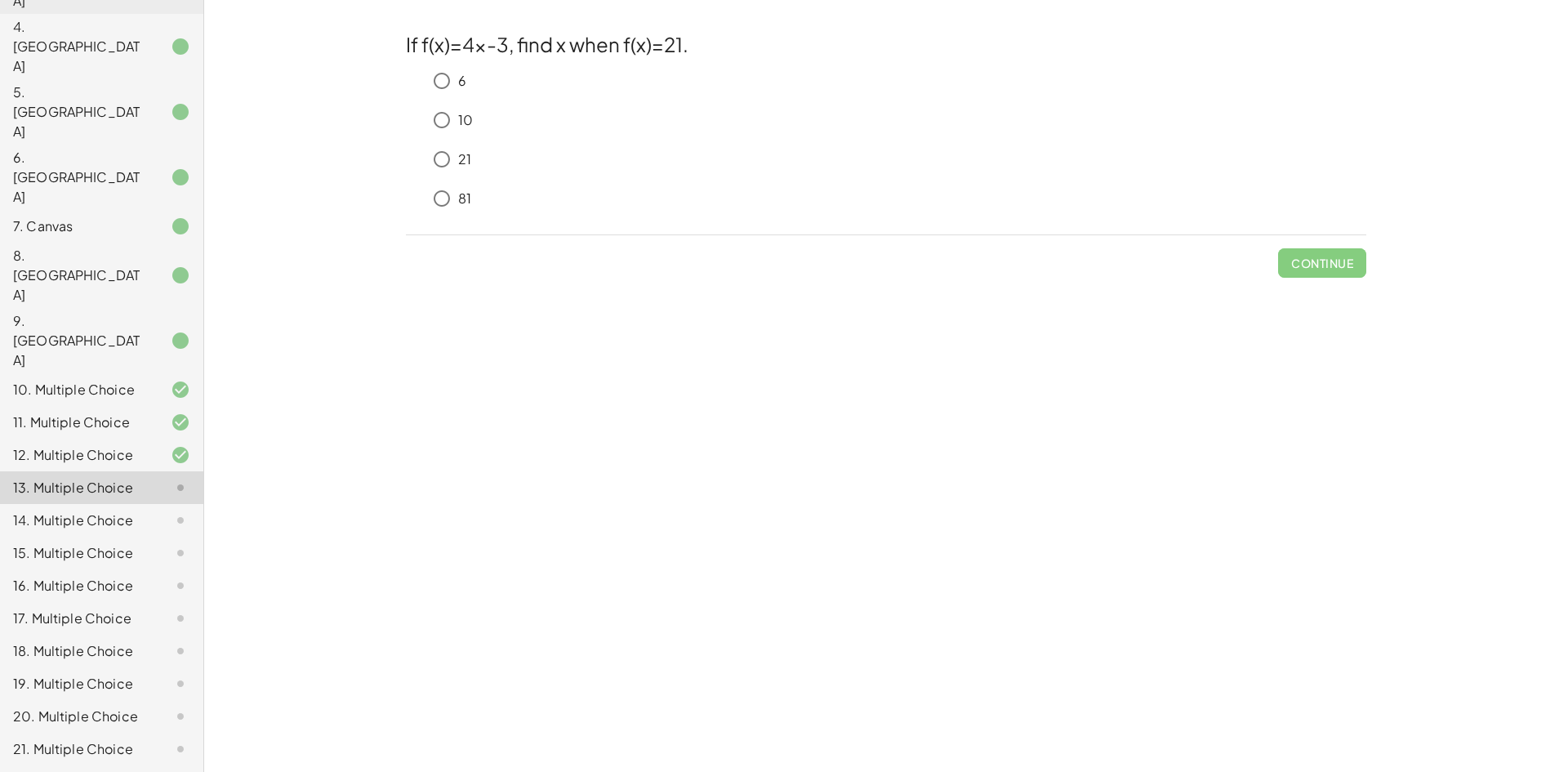
click at [56, 510] on div "14. Multiple Choice" at bounding box center [78, 520] width 131 height 20
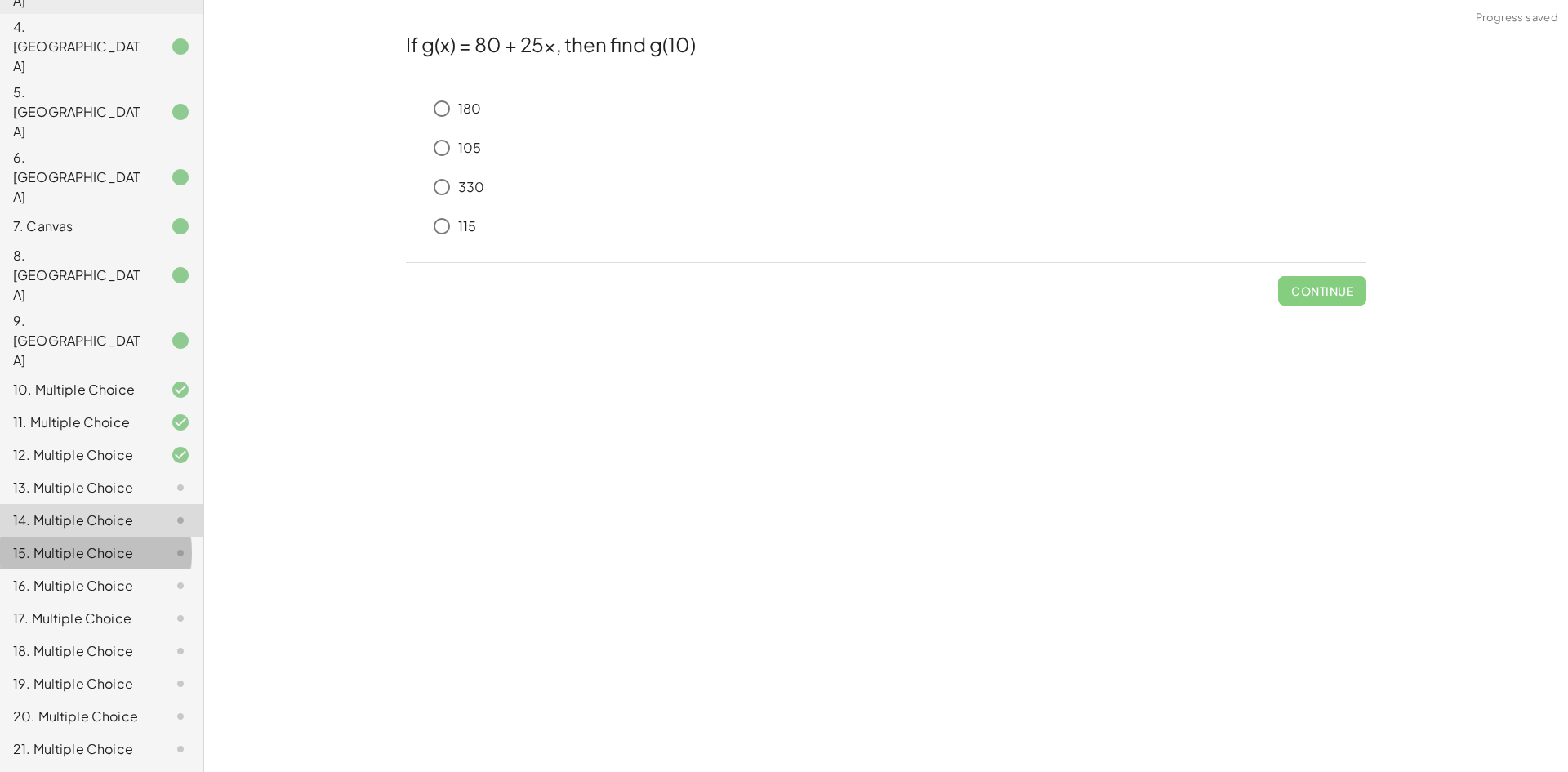
click at [60, 543] on div "15. Multiple Choice" at bounding box center [78, 553] width 131 height 20
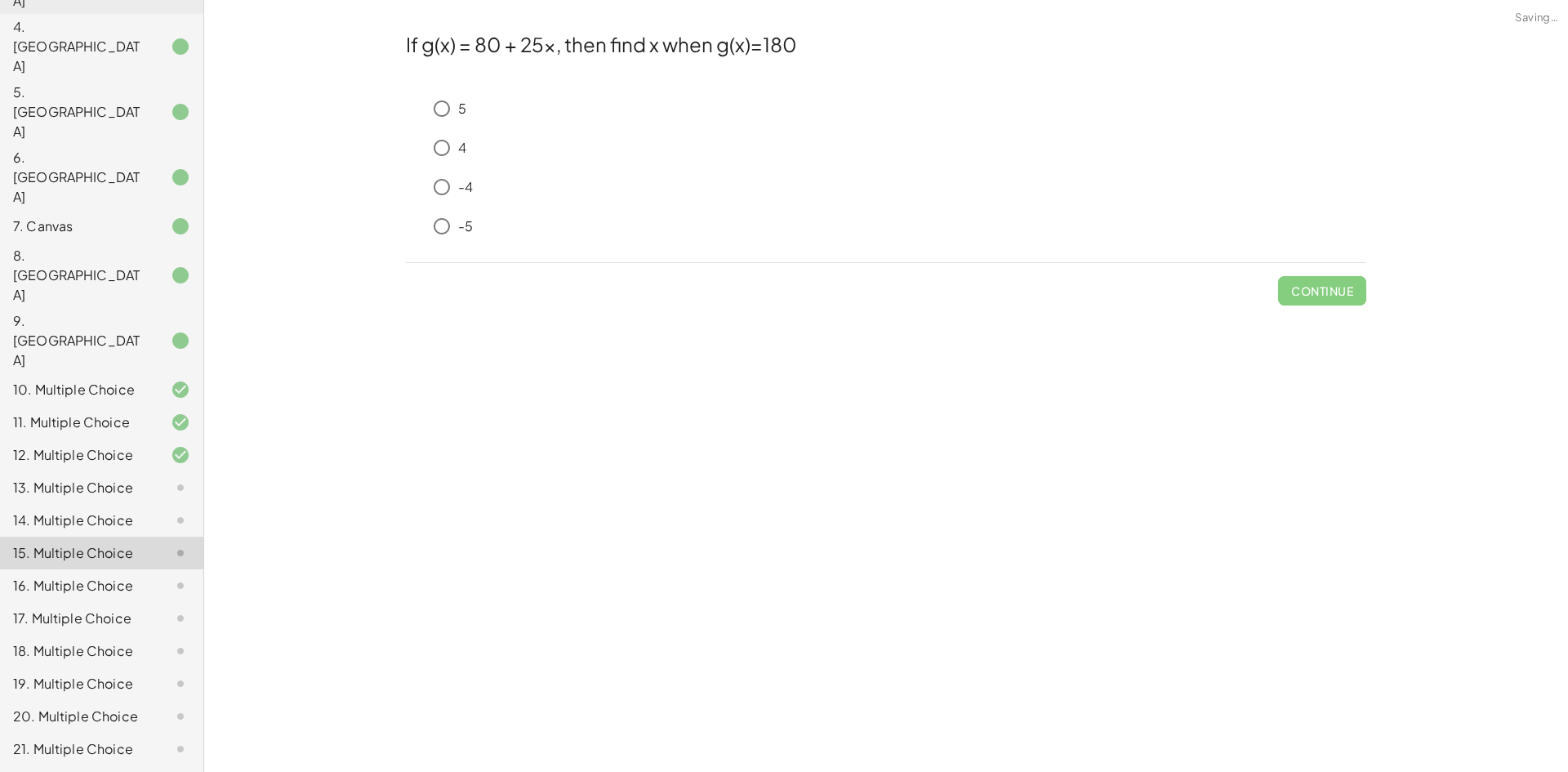
click at [72, 576] on div "16. Multiple Choice" at bounding box center [78, 586] width 131 height 20
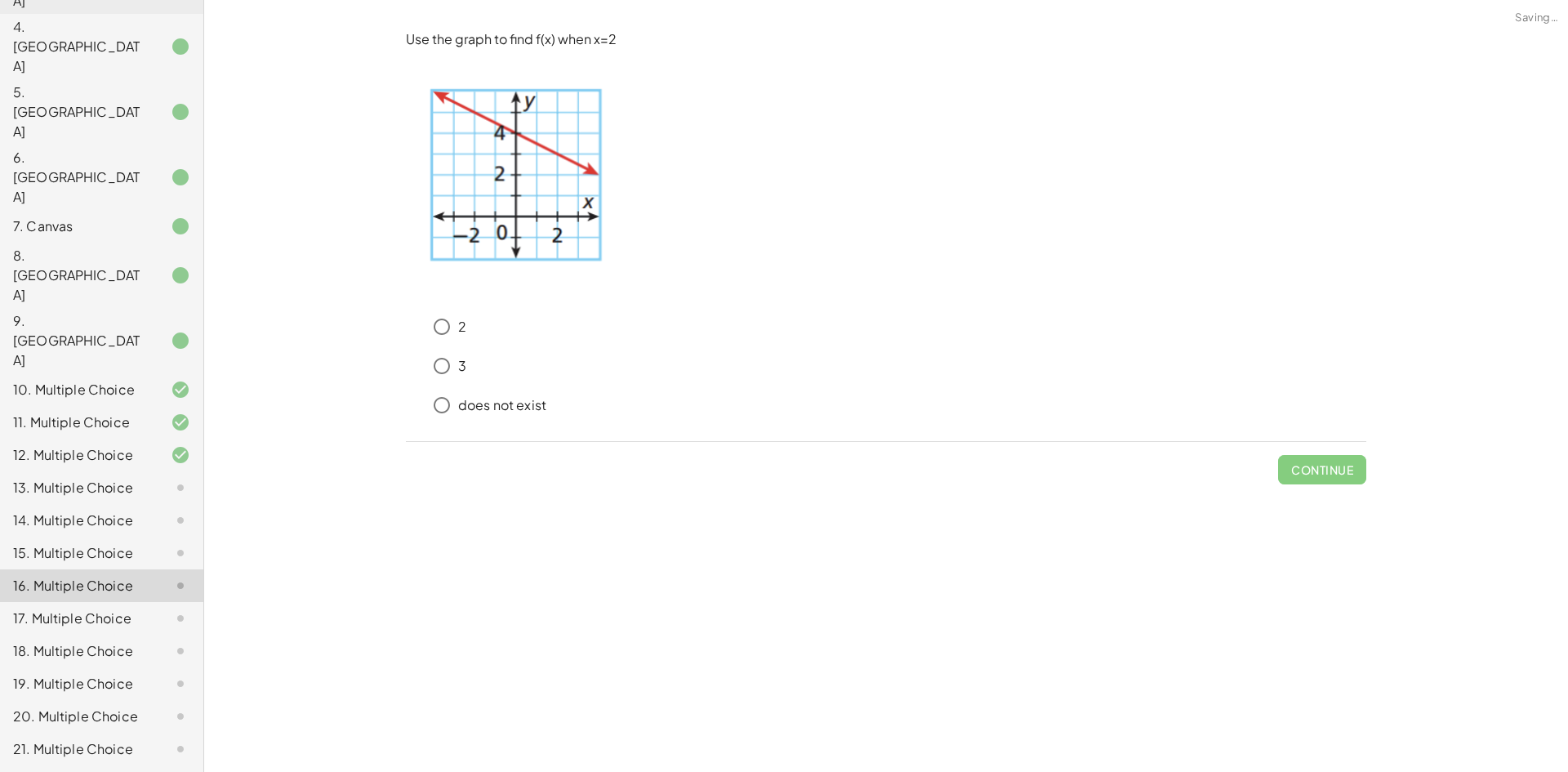
click at [67, 700] on div "18. Multiple Choice" at bounding box center [101, 716] width 203 height 33
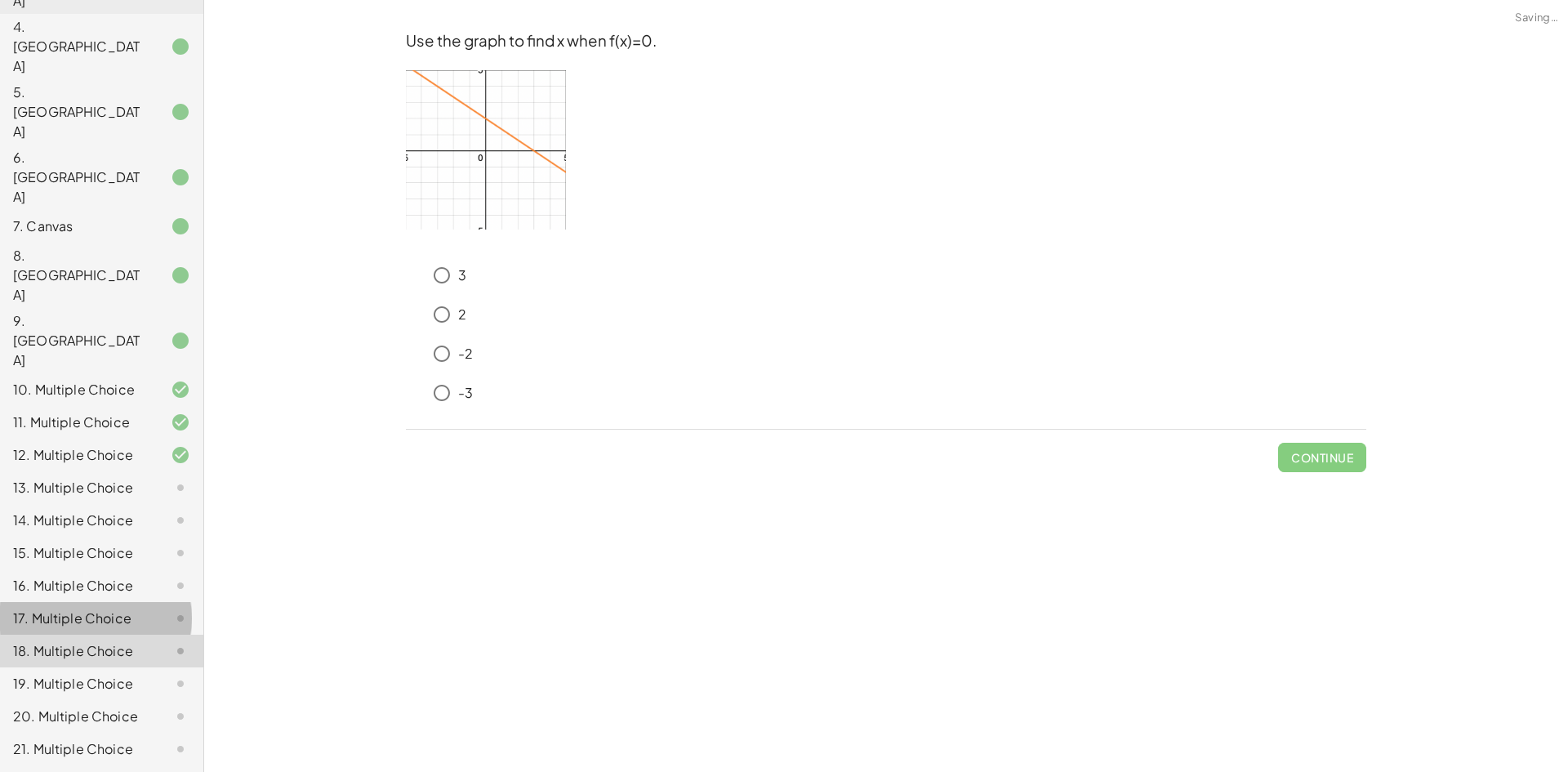
click at [89, 608] on div "17. Multiple Choice" at bounding box center [78, 618] width 131 height 20
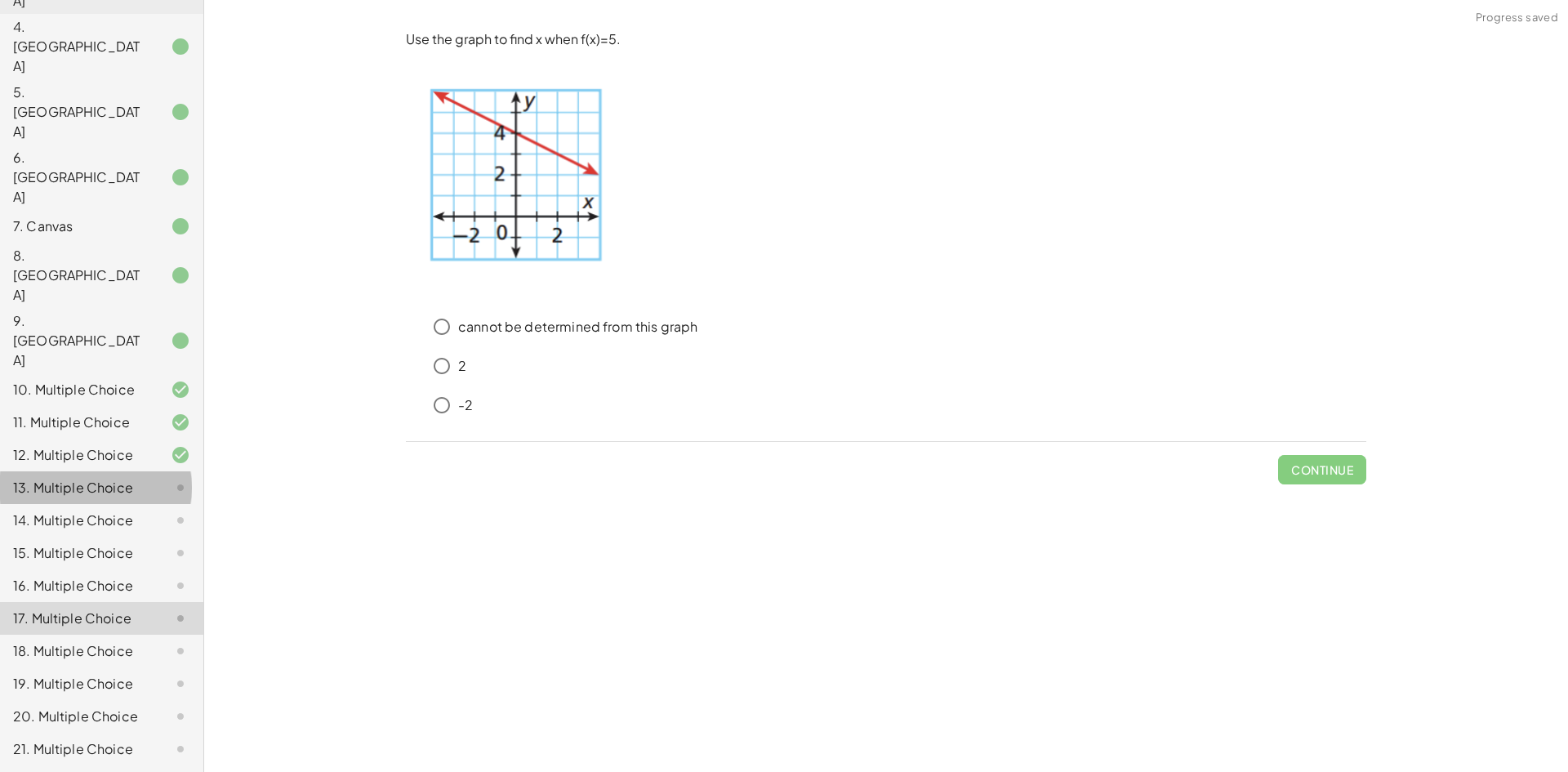
click at [120, 536] on div "13. Multiple Choice" at bounding box center [101, 552] width 203 height 33
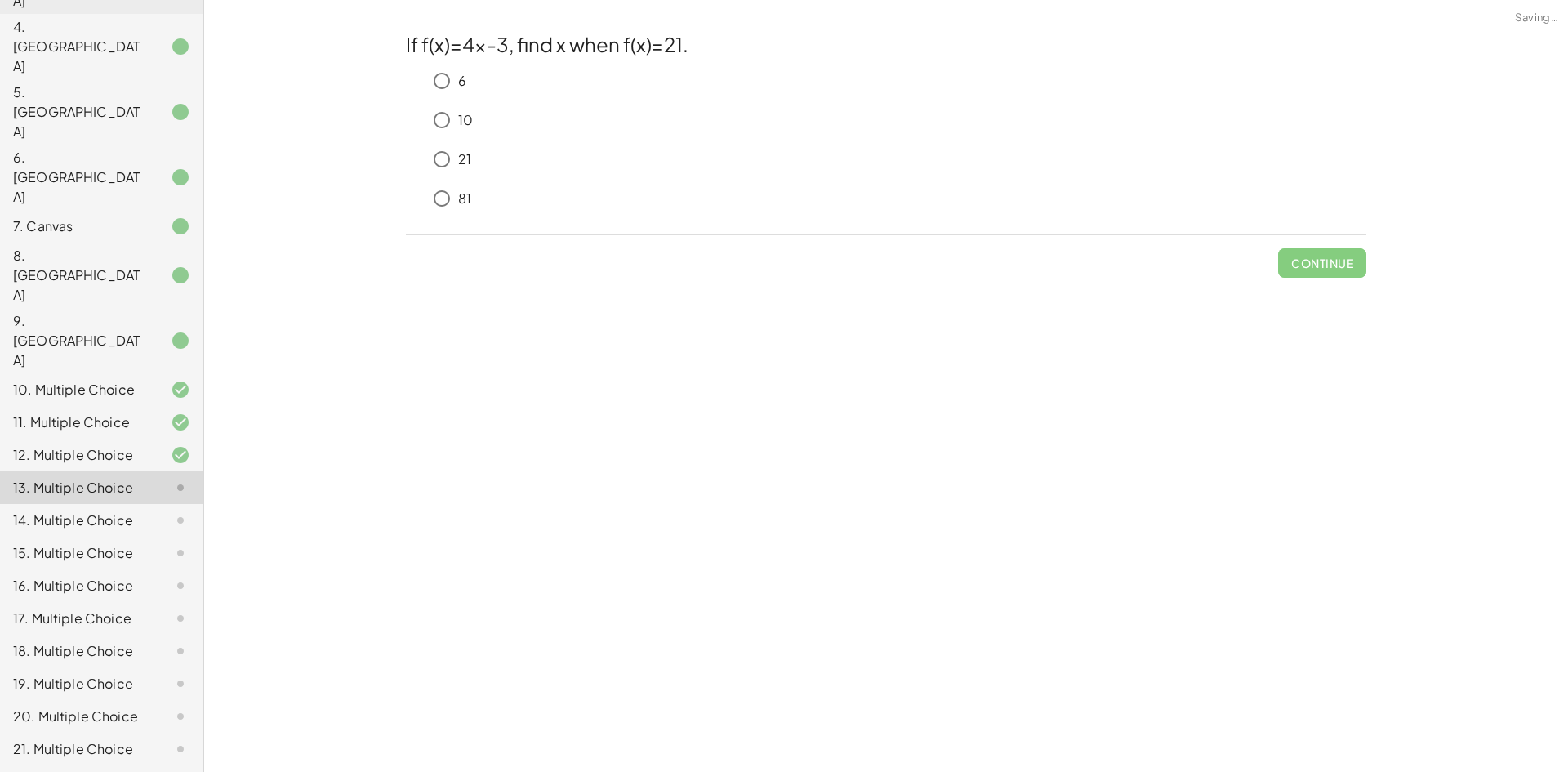
click at [119, 510] on div "14. Multiple Choice" at bounding box center [78, 520] width 131 height 20
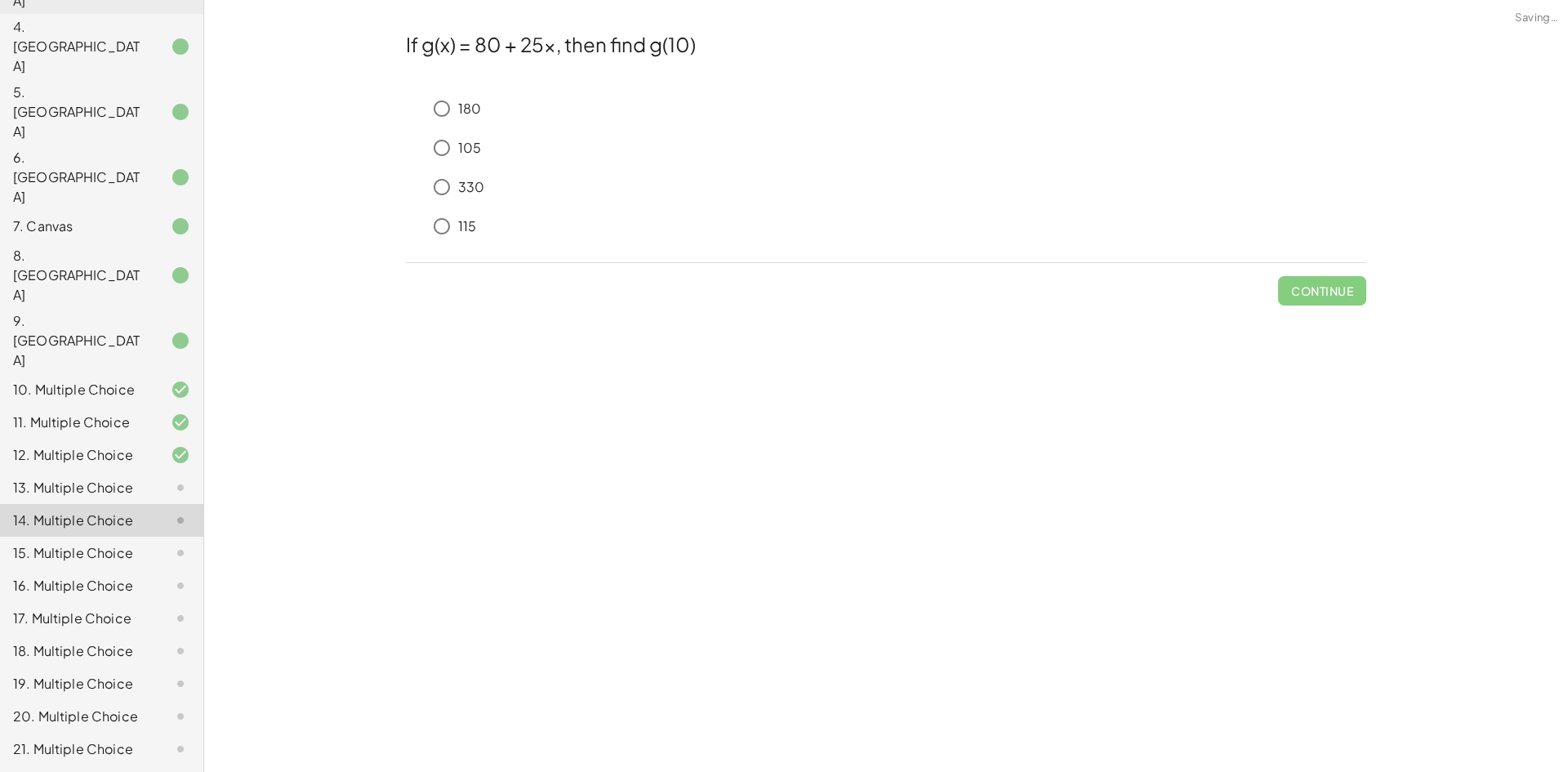
click at [118, 602] on div "15. Multiple Choice" at bounding box center [101, 618] width 203 height 33
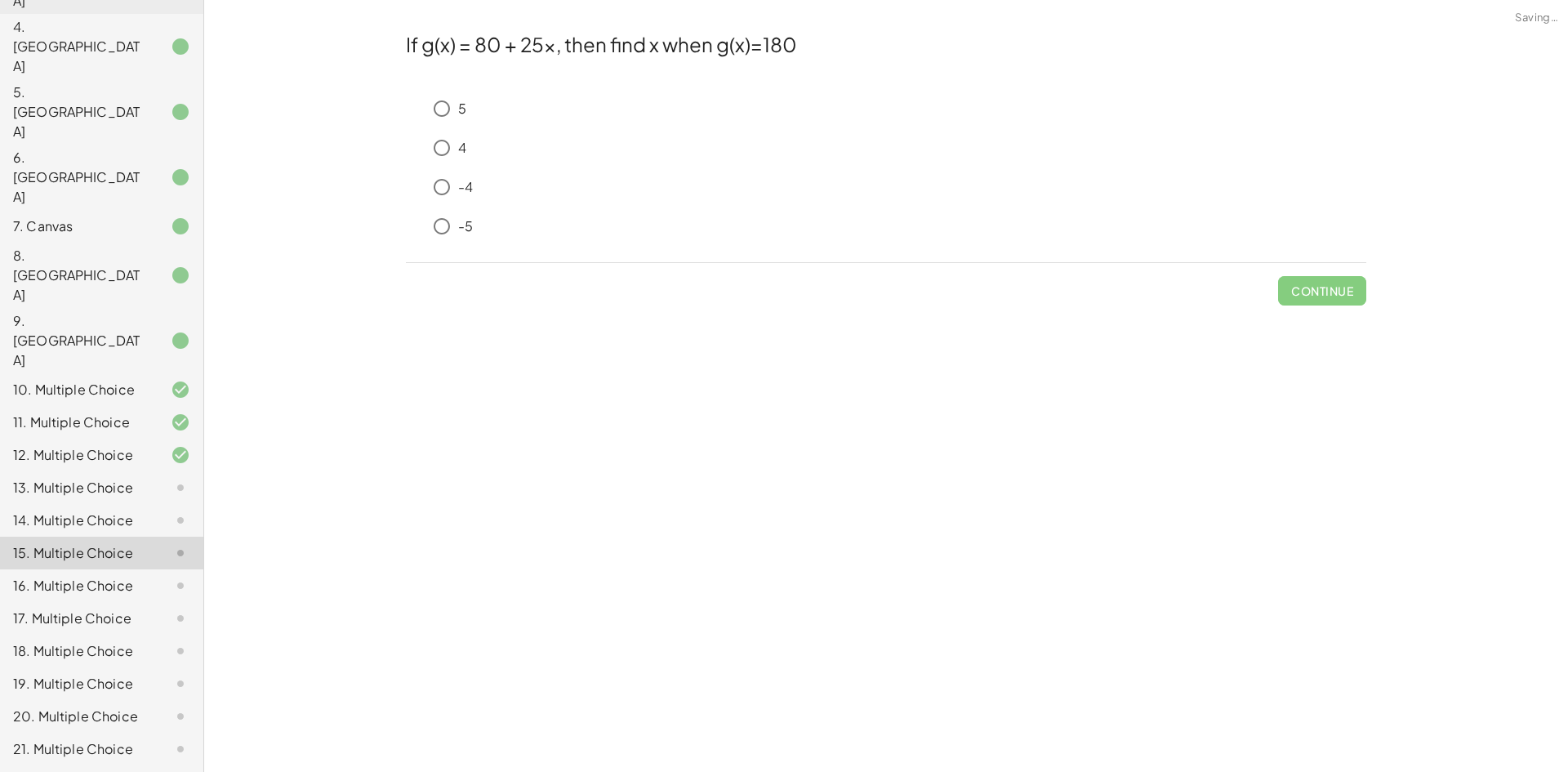
click at [93, 576] on div "16. Multiple Choice" at bounding box center [78, 586] width 131 height 20
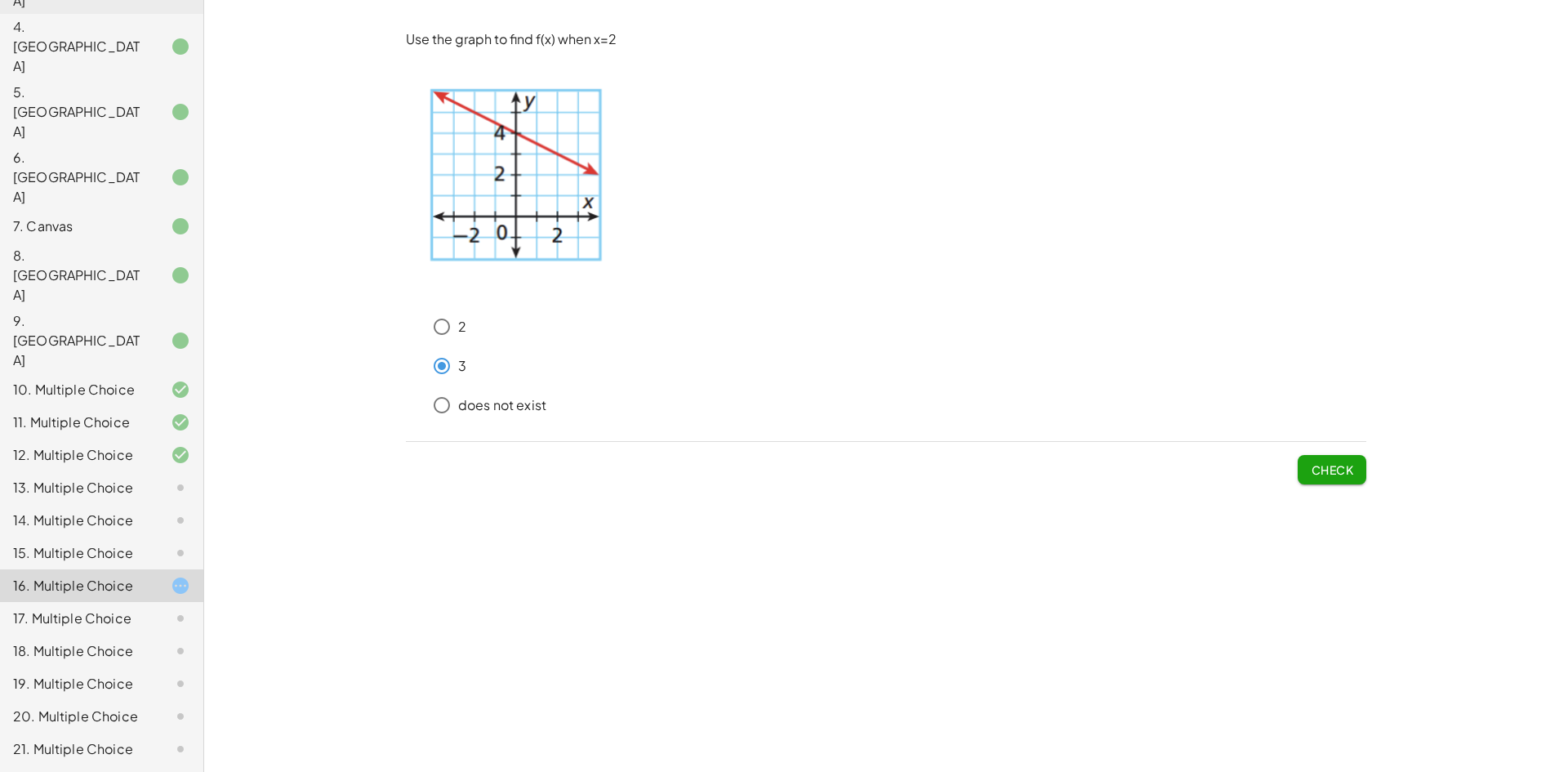
drag, startPoint x: 1332, startPoint y: 475, endPoint x: 796, endPoint y: 530, distance: 538.4
click at [804, 532] on div "**********" at bounding box center [885, 386] width 1363 height 772
click at [1347, 471] on span "Check" at bounding box center [1331, 469] width 42 height 15
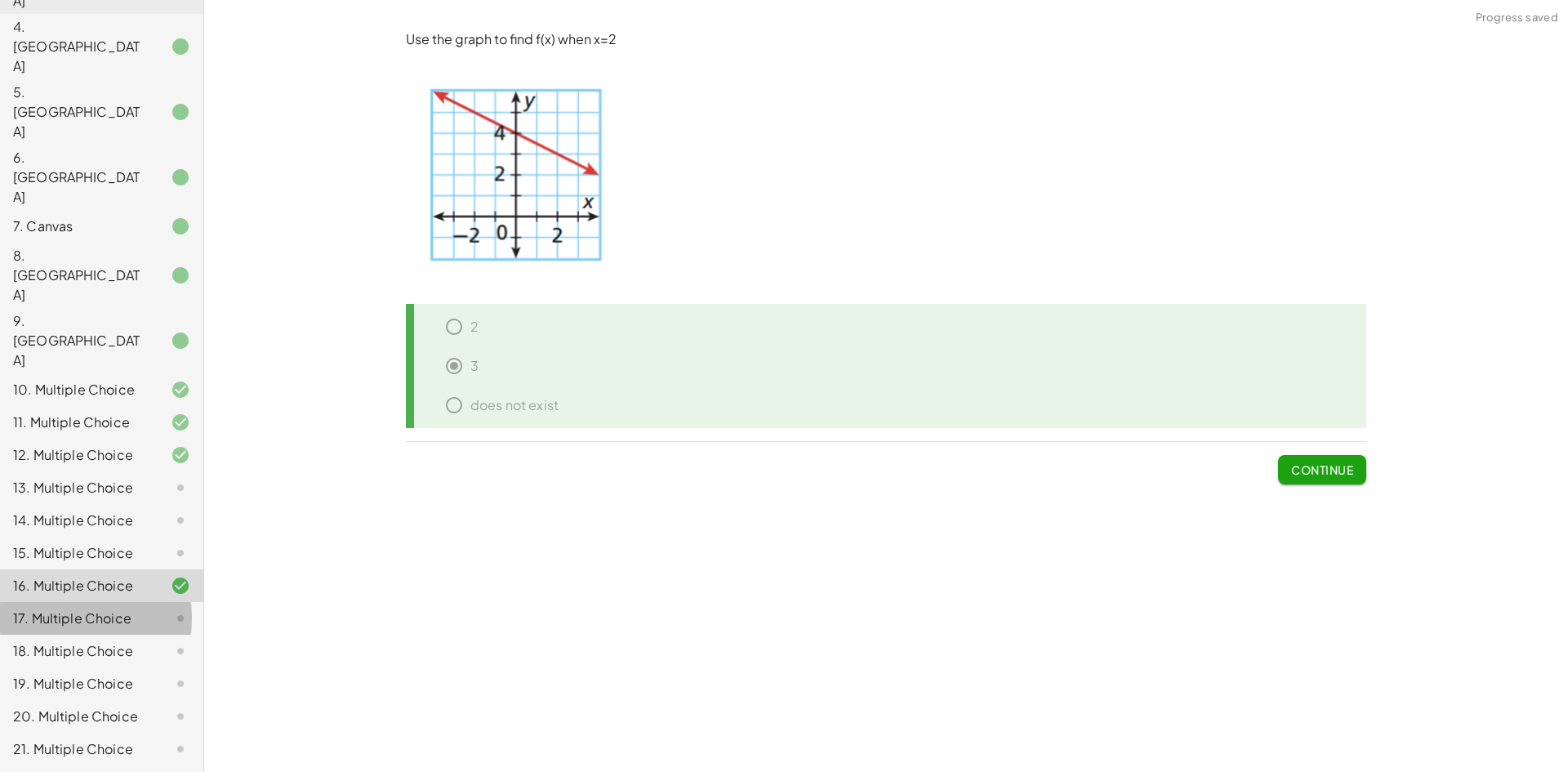
click at [76, 608] on div "17. Multiple Choice" at bounding box center [78, 618] width 131 height 20
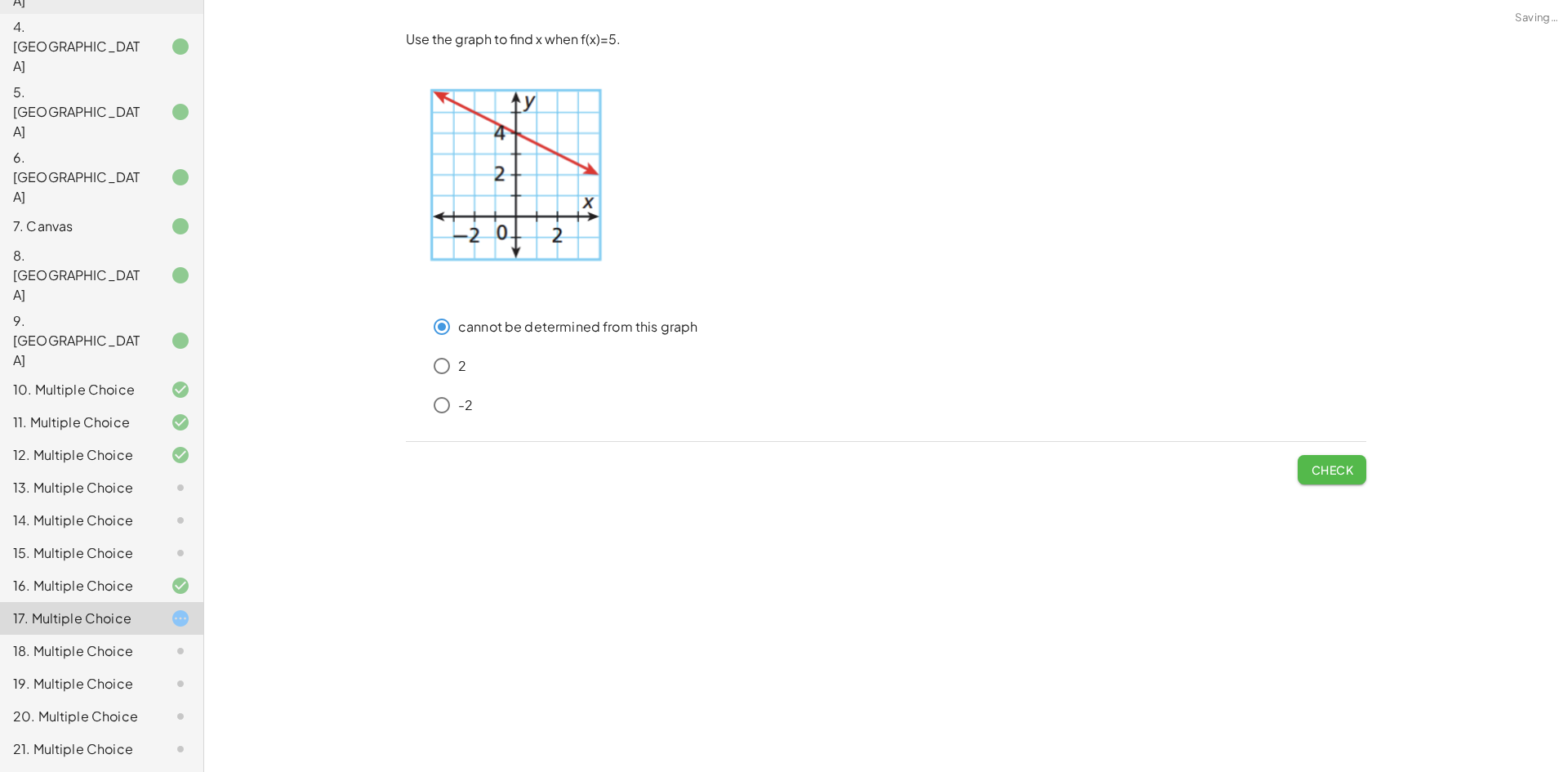
click at [1348, 478] on button "Check" at bounding box center [1331, 469] width 69 height 29
click at [1357, 474] on button "Check" at bounding box center [1331, 469] width 69 height 29
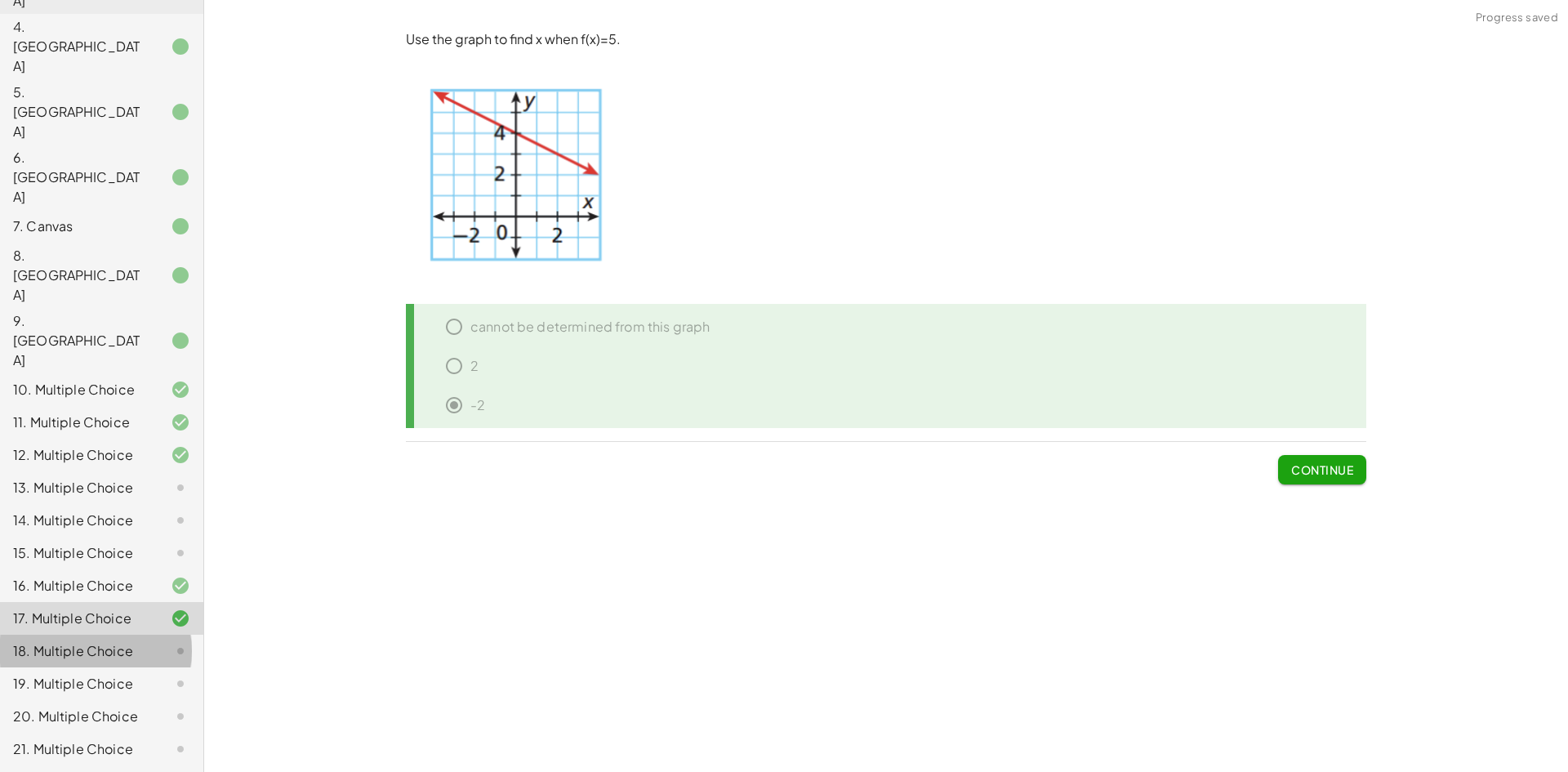
click at [171, 641] on icon at bounding box center [181, 651] width 20 height 20
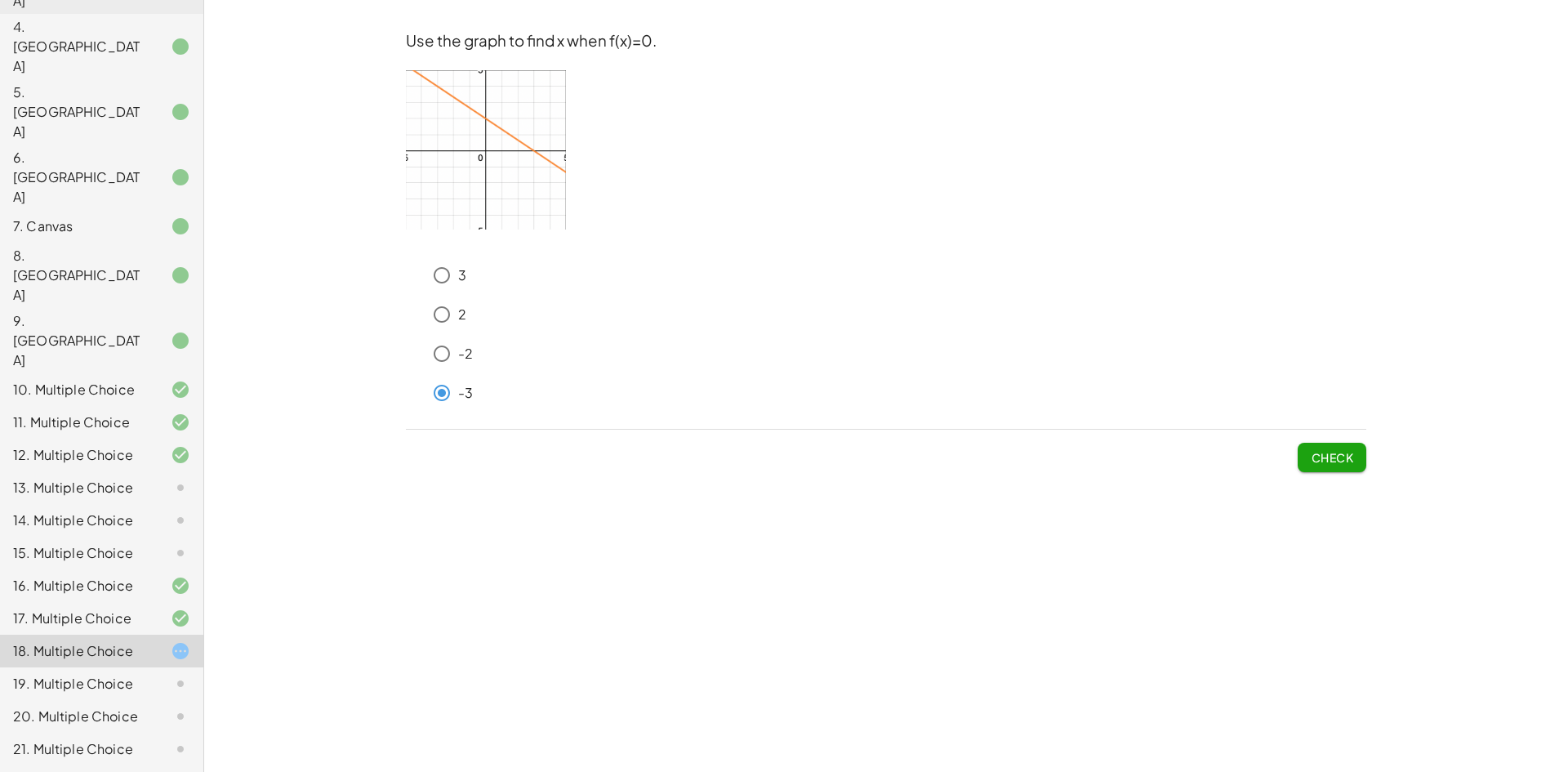
click at [1309, 449] on button "Check" at bounding box center [1331, 457] width 69 height 29
click at [459, 314] on p "2" at bounding box center [462, 314] width 8 height 19
click at [1319, 457] on span "Check" at bounding box center [1331, 457] width 42 height 15
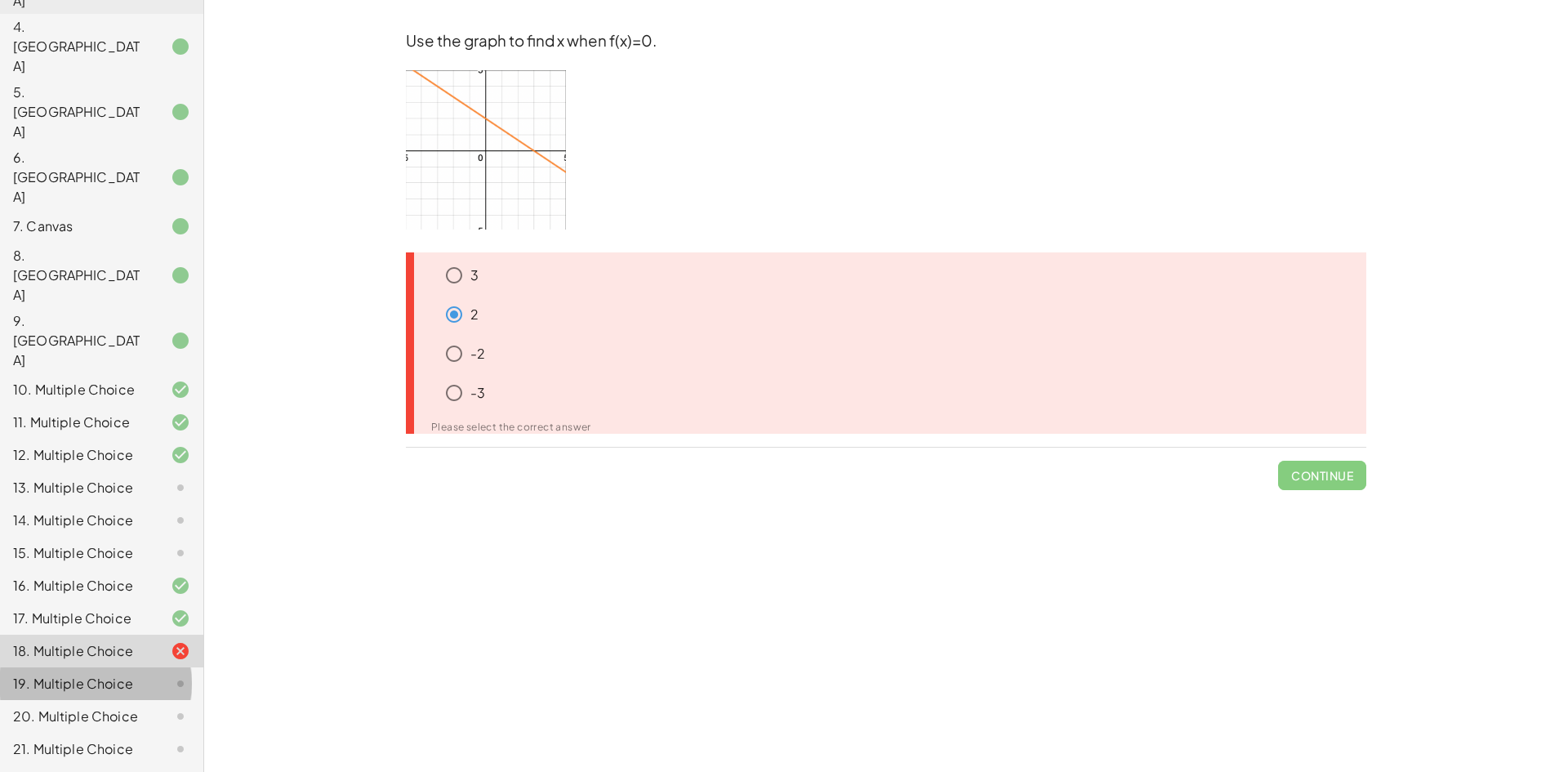
click at [145, 674] on div at bounding box center [168, 684] width 46 height 20
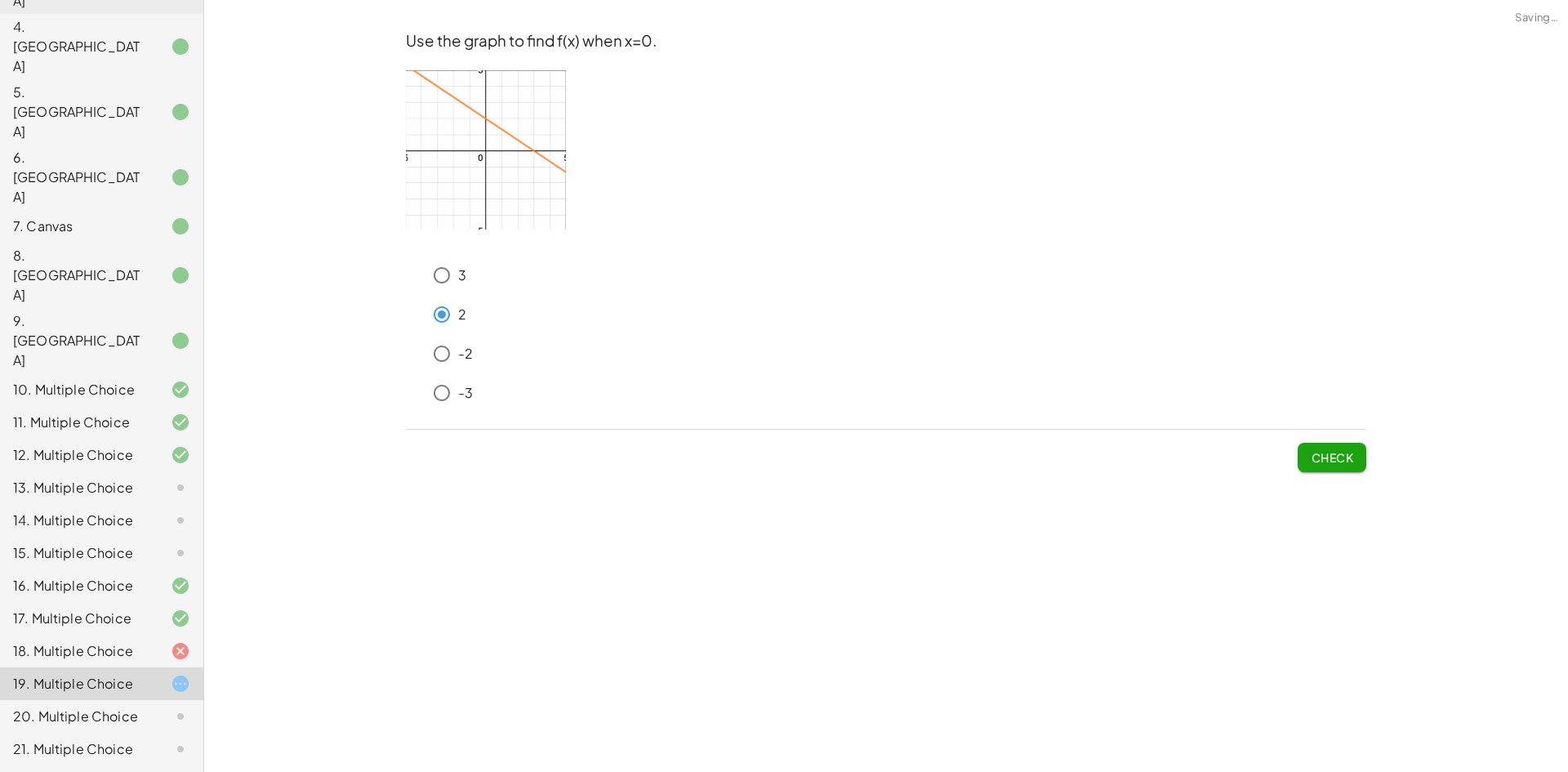
click at [1299, 445] on button "Check" at bounding box center [1331, 457] width 69 height 29
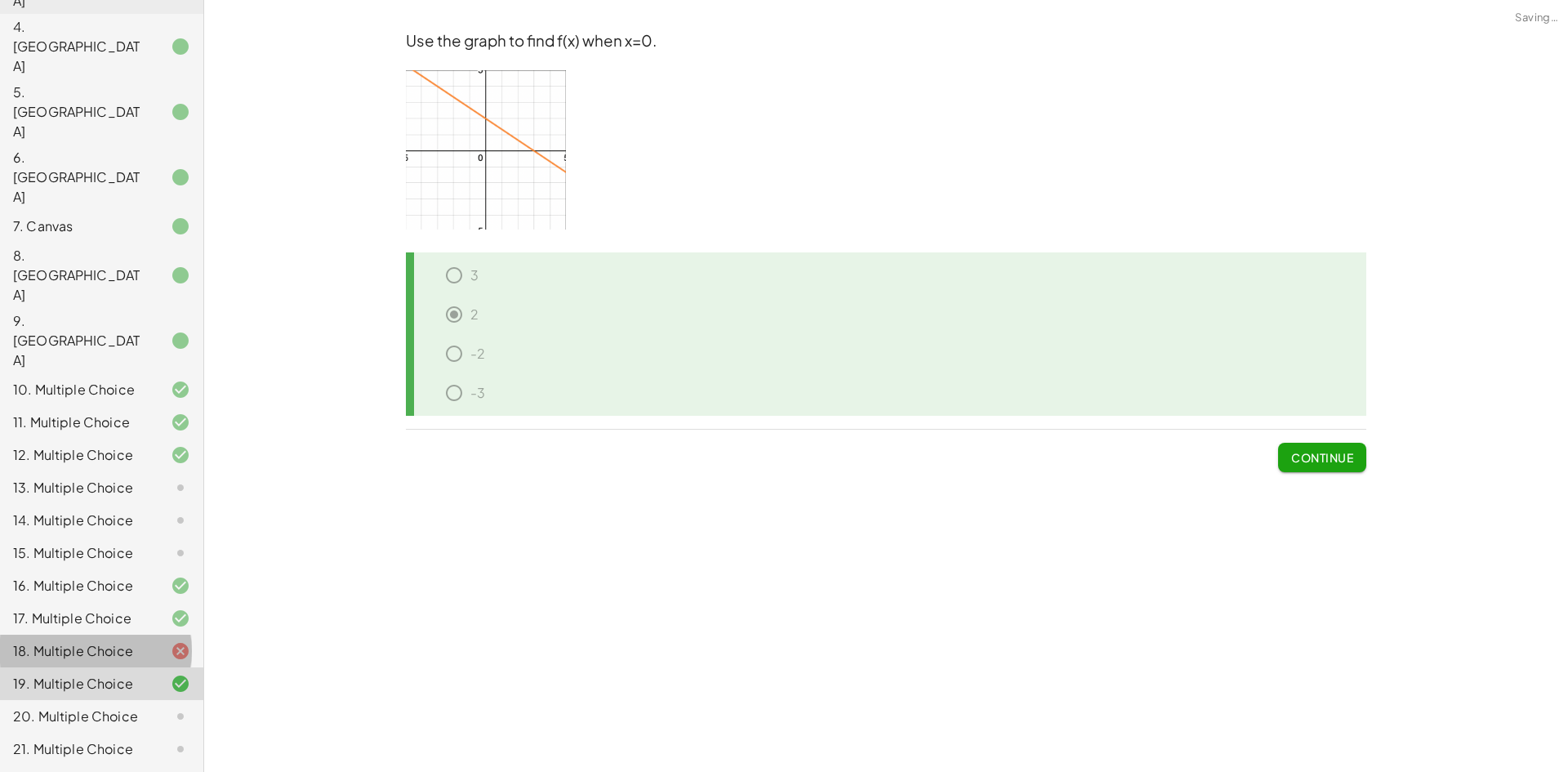
click at [43, 641] on div "18. Multiple Choice" at bounding box center [78, 651] width 131 height 20
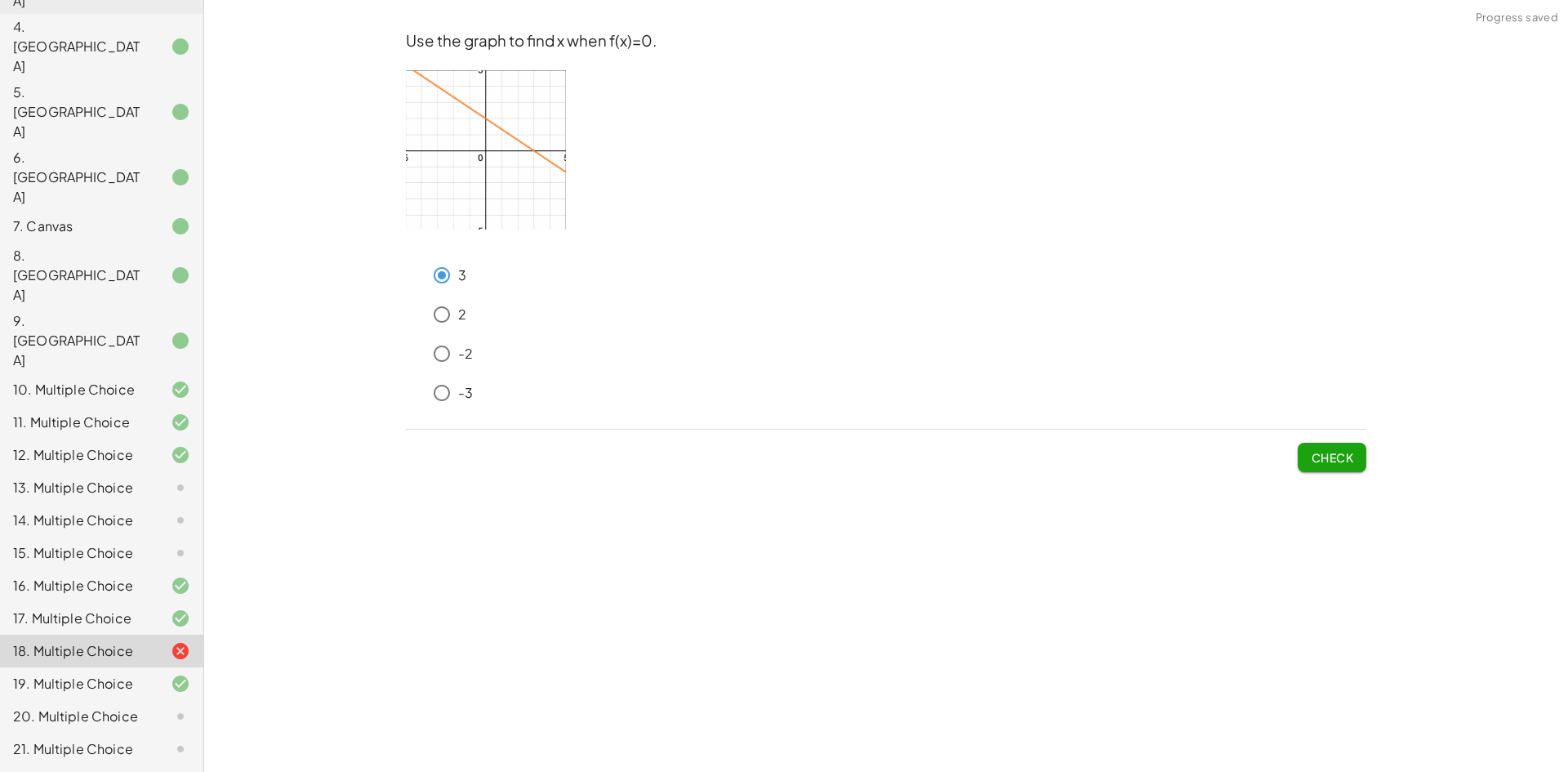
click at [1306, 449] on button "Check" at bounding box center [1331, 457] width 69 height 29
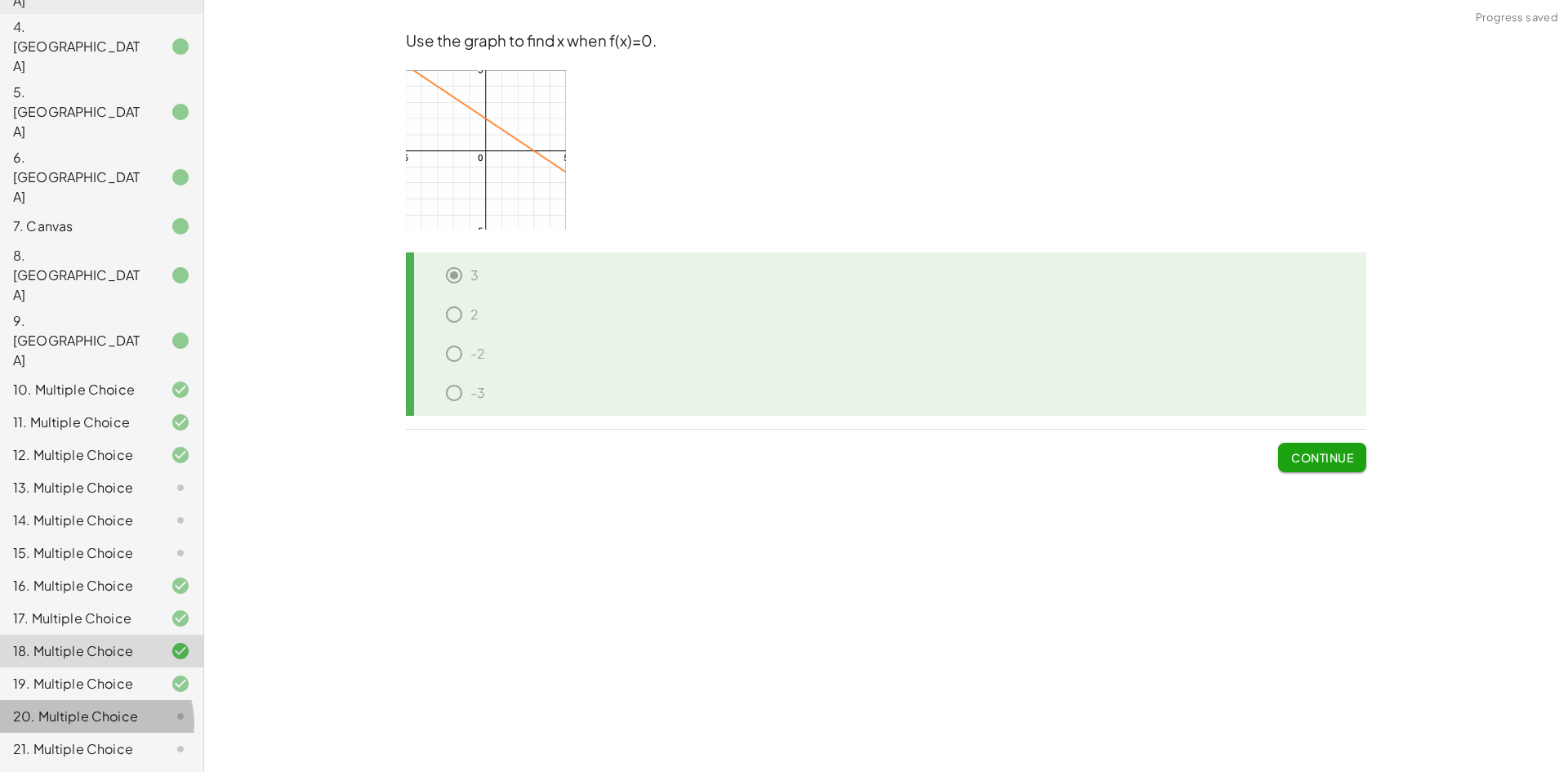
click at [69, 706] on div "20. Multiple Choice" at bounding box center [78, 716] width 131 height 20
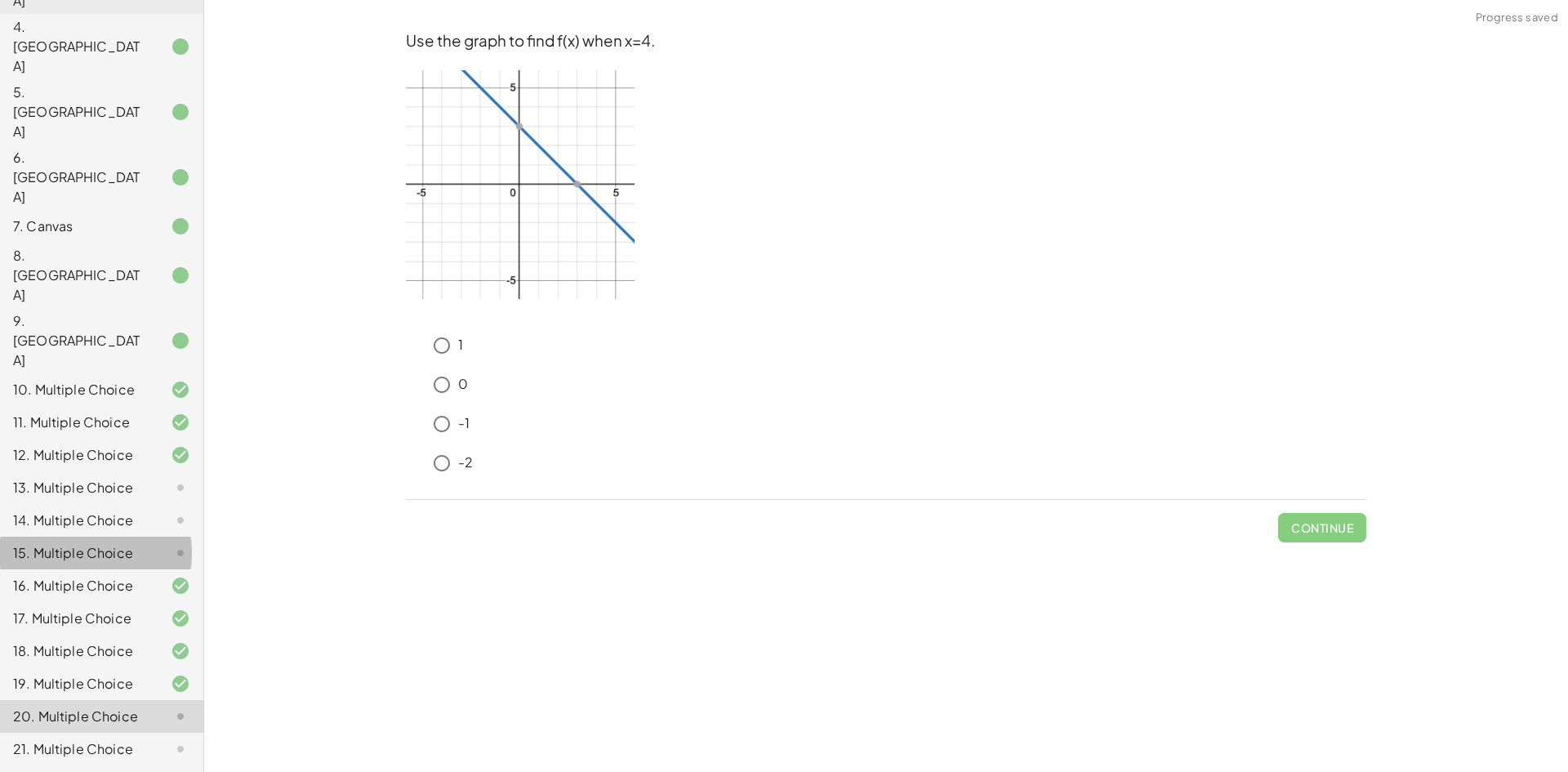
click at [107, 543] on div "15. Multiple Choice" at bounding box center [78, 553] width 131 height 20
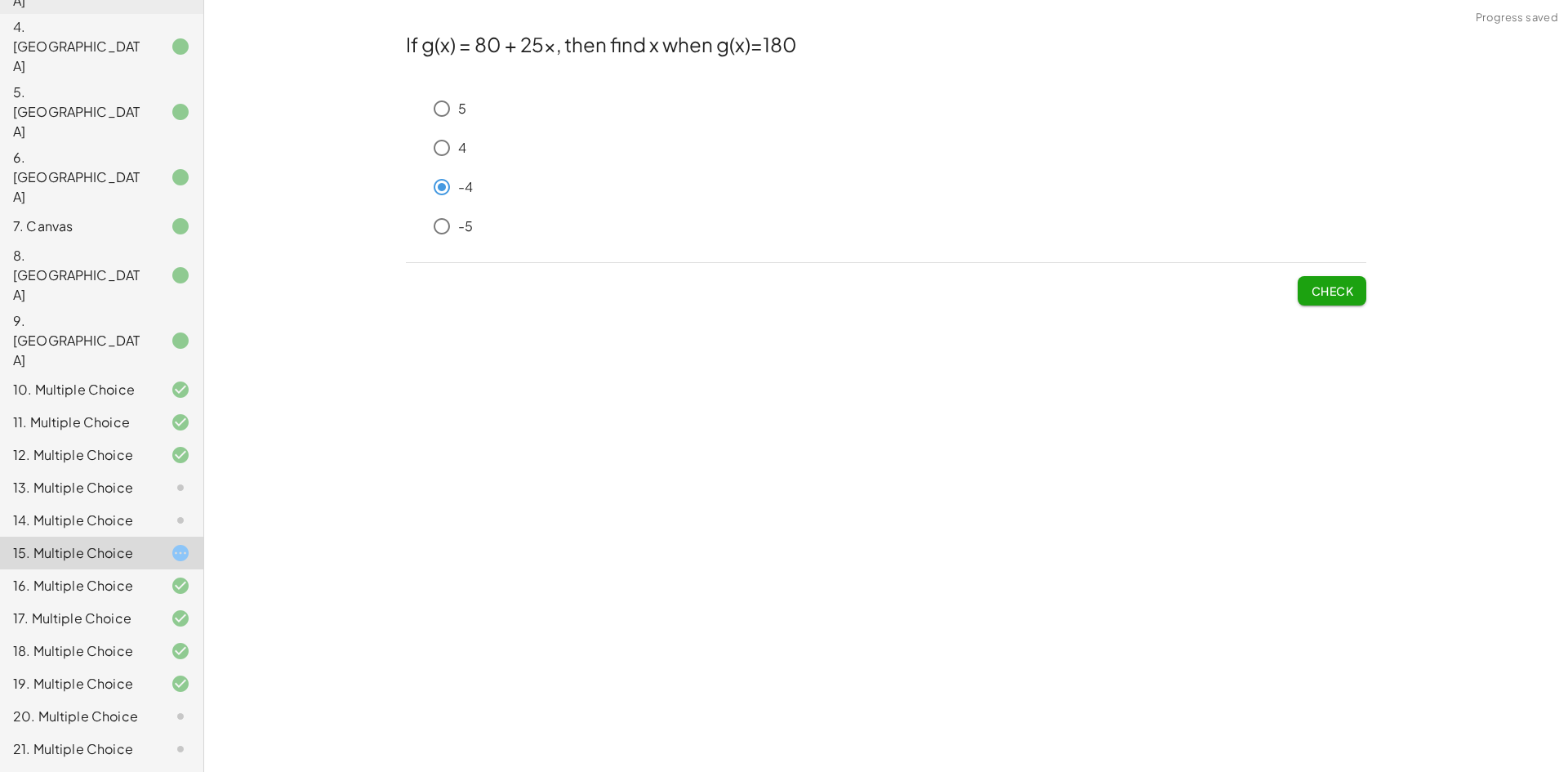
click at [1305, 285] on button "Check" at bounding box center [1331, 290] width 69 height 29
click at [1310, 287] on span "Check" at bounding box center [1331, 290] width 42 height 15
click at [1331, 298] on span "Check" at bounding box center [1331, 290] width 42 height 15
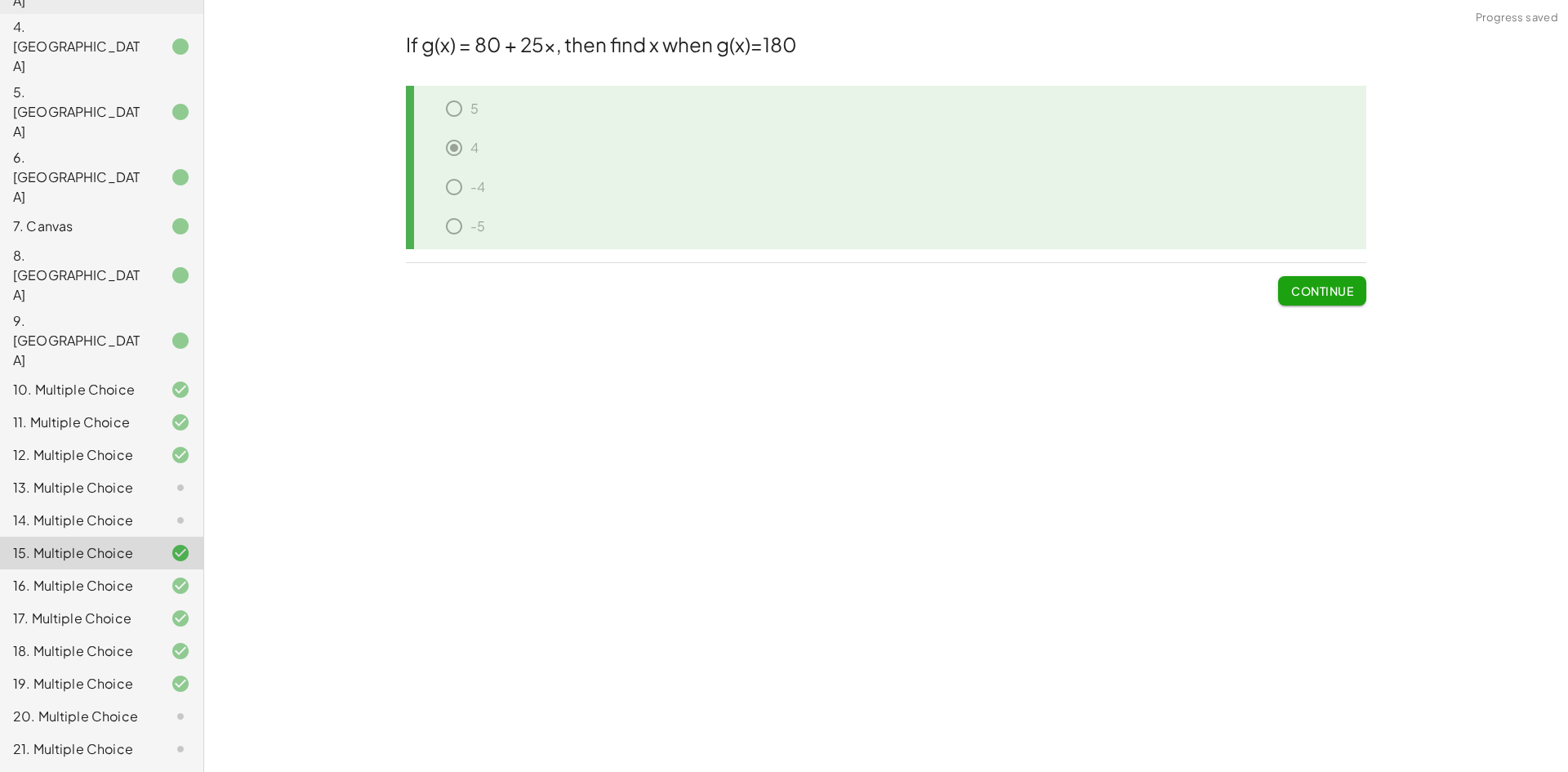
click at [127, 706] on div "20. Multiple Choice" at bounding box center [78, 716] width 131 height 20
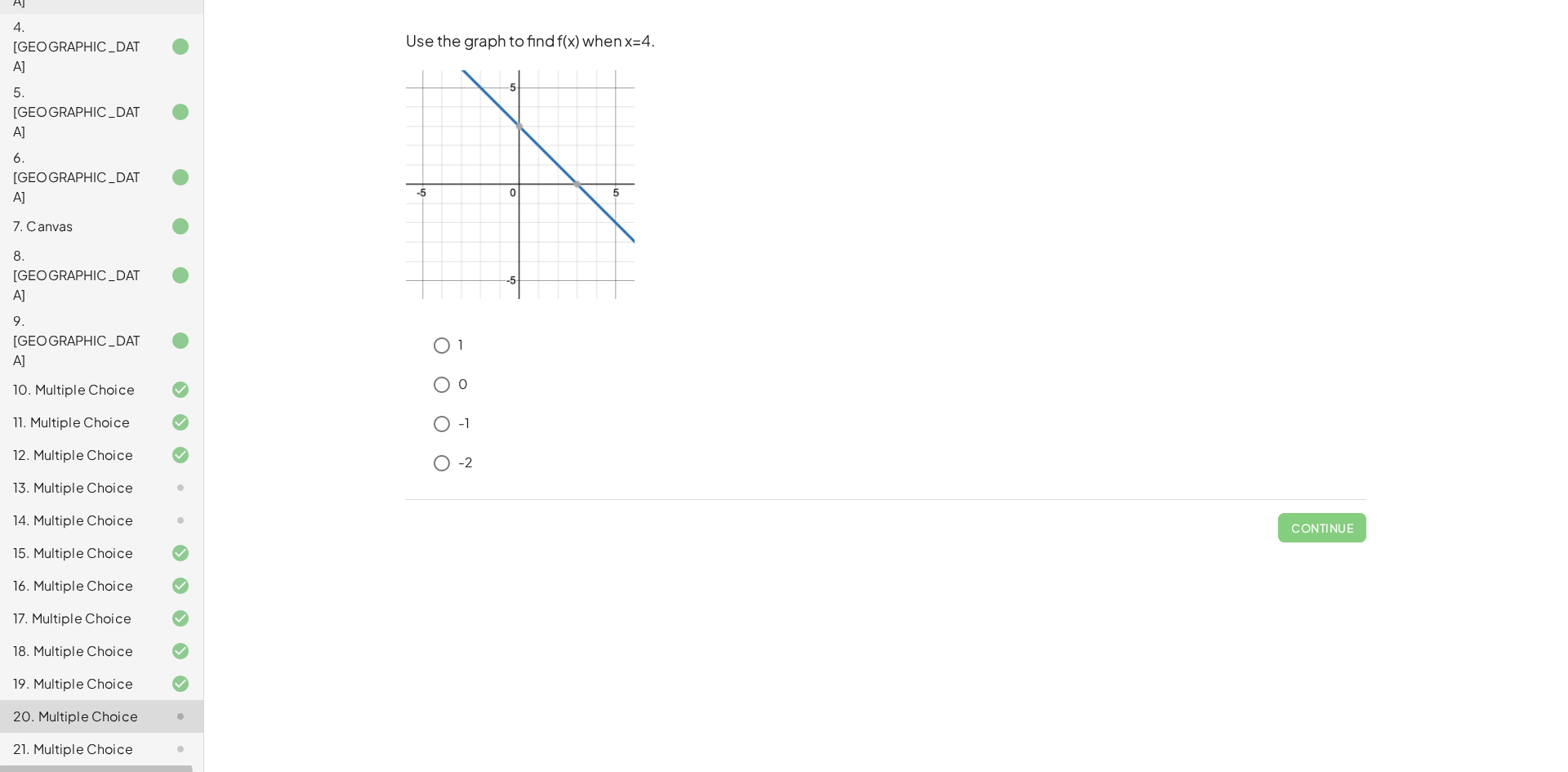
click at [106, 706] on div "20. Multiple Choice" at bounding box center [78, 716] width 131 height 20
drag, startPoint x: 1308, startPoint y: 529, endPoint x: 1295, endPoint y: 530, distance: 13.1
click at [1306, 529] on button "Check" at bounding box center [1331, 527] width 69 height 29
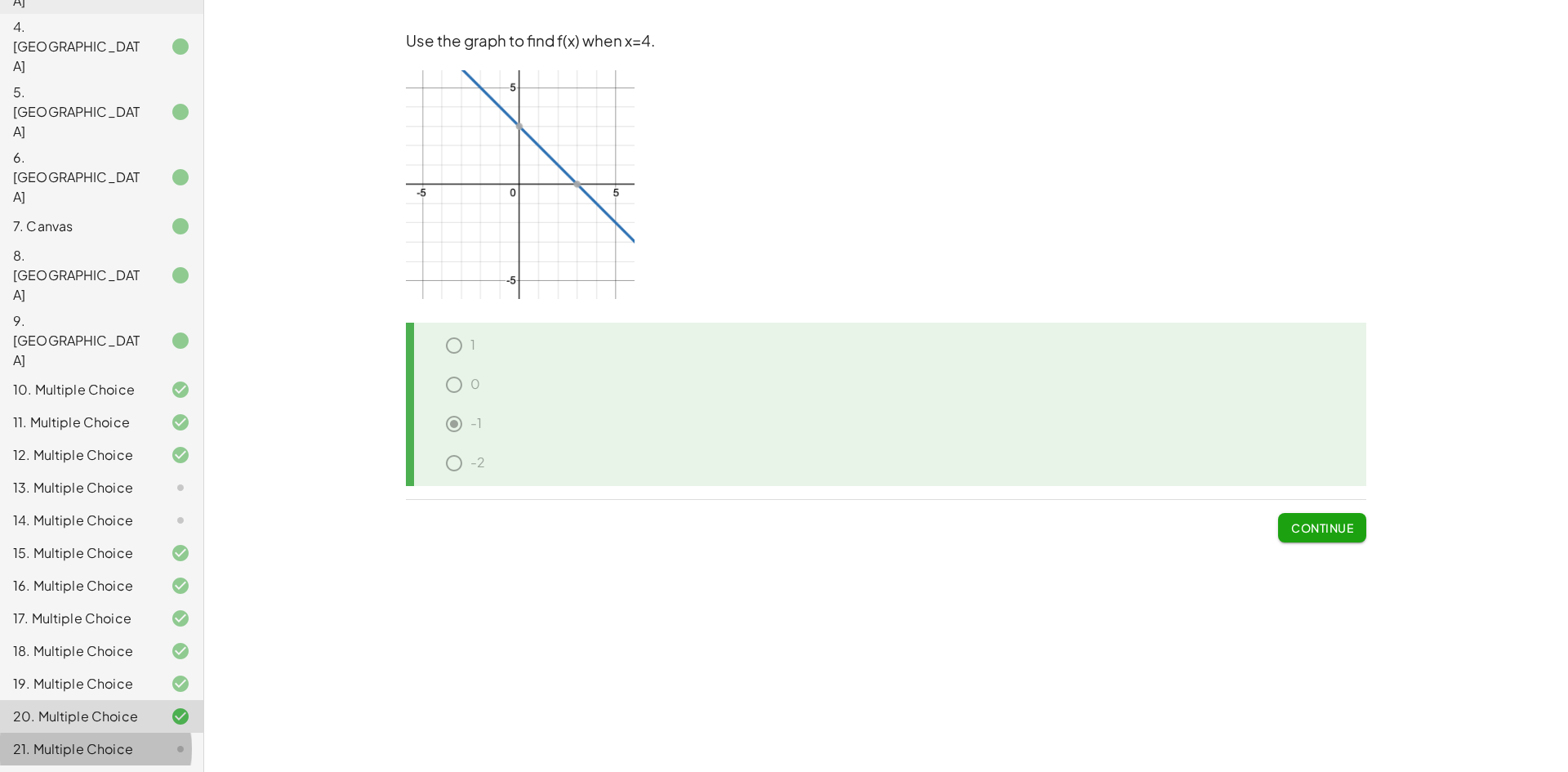
click at [119, 739] on div "21. Multiple Choice" at bounding box center [78, 749] width 131 height 20
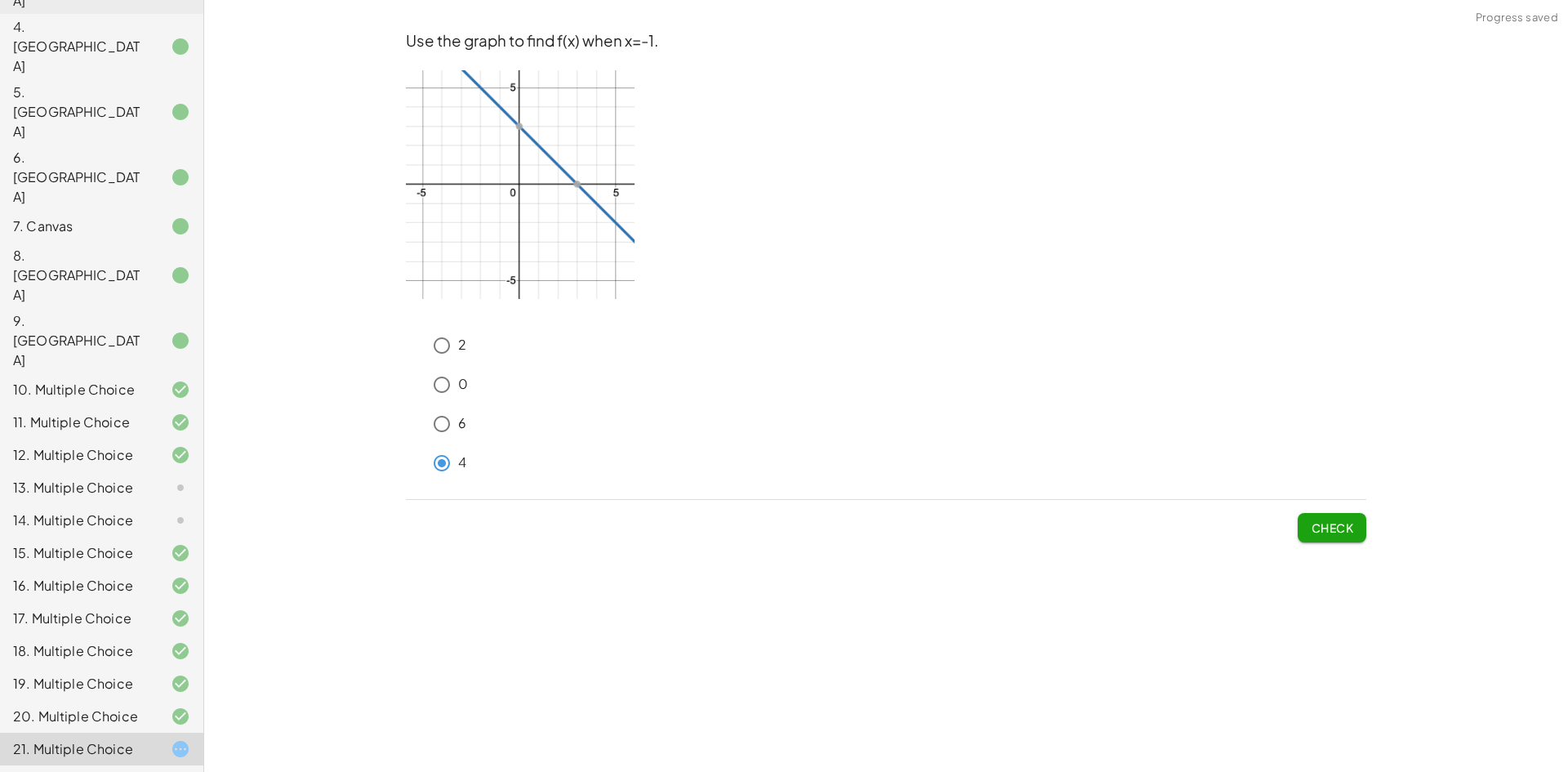
click at [1314, 522] on span "Check" at bounding box center [1331, 527] width 42 height 15
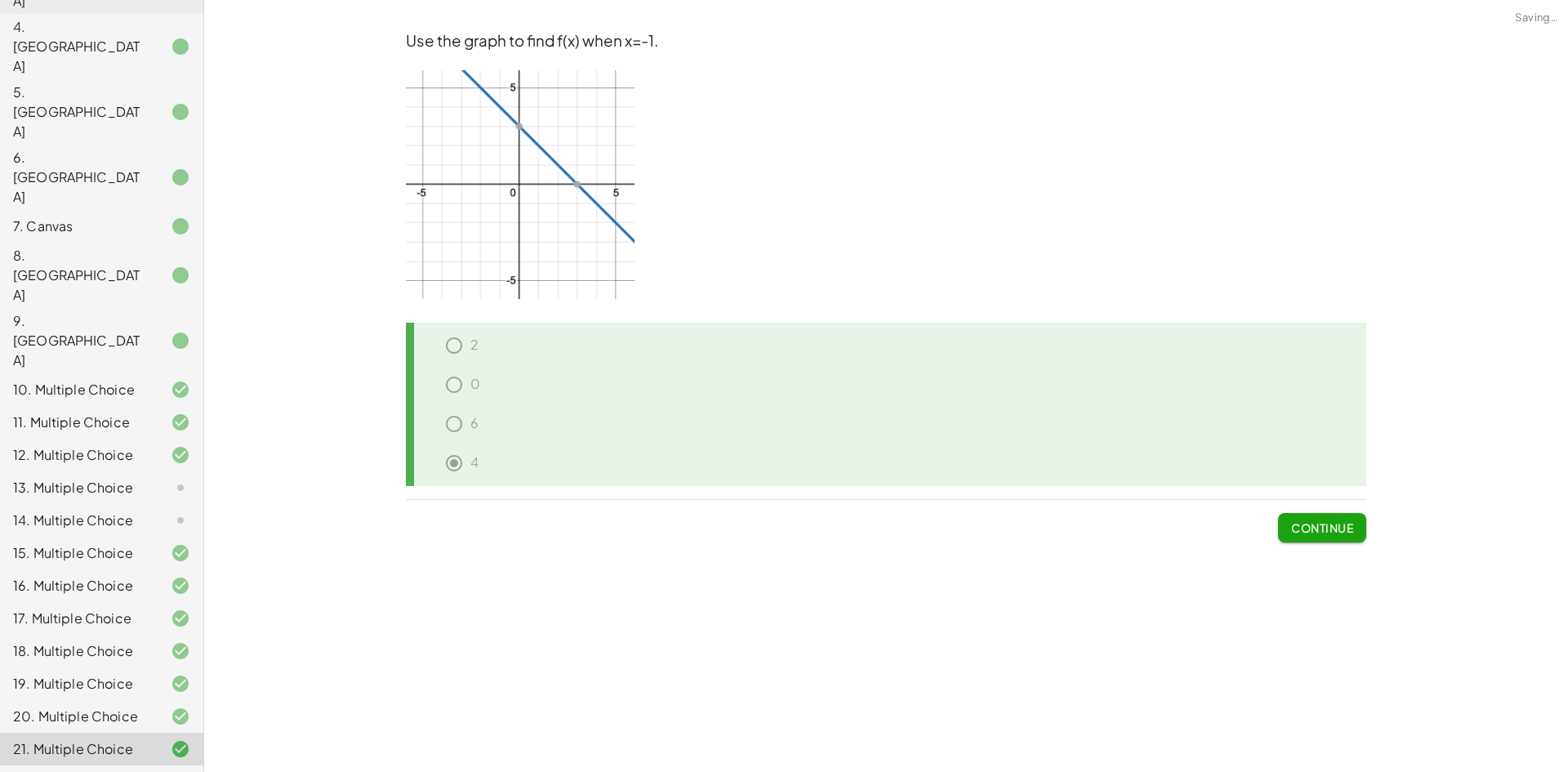
click at [60, 771] on div "22. Multiple Choice" at bounding box center [78, 782] width 131 height 20
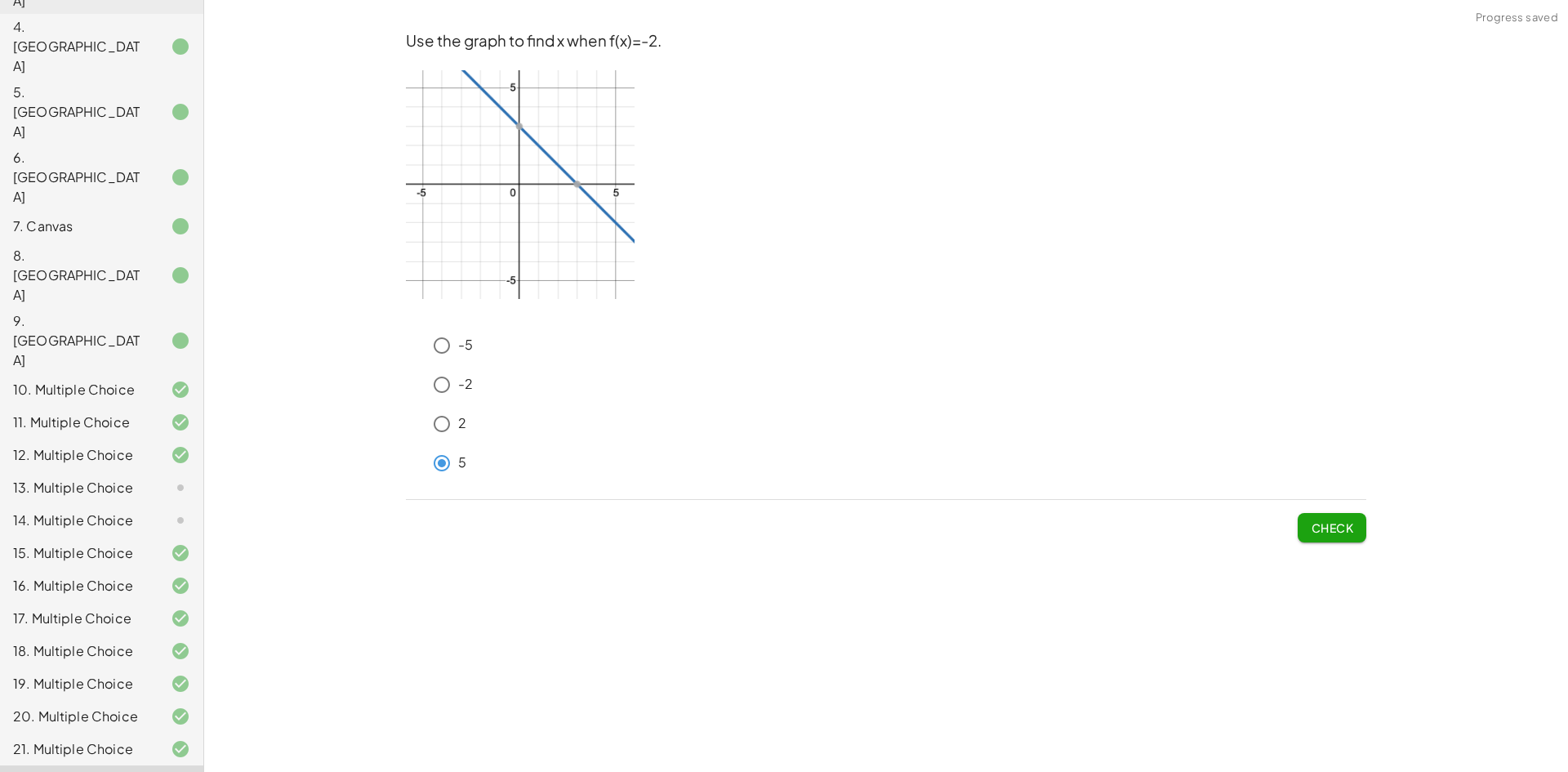
click at [1310, 524] on span "Check" at bounding box center [1331, 527] width 42 height 15
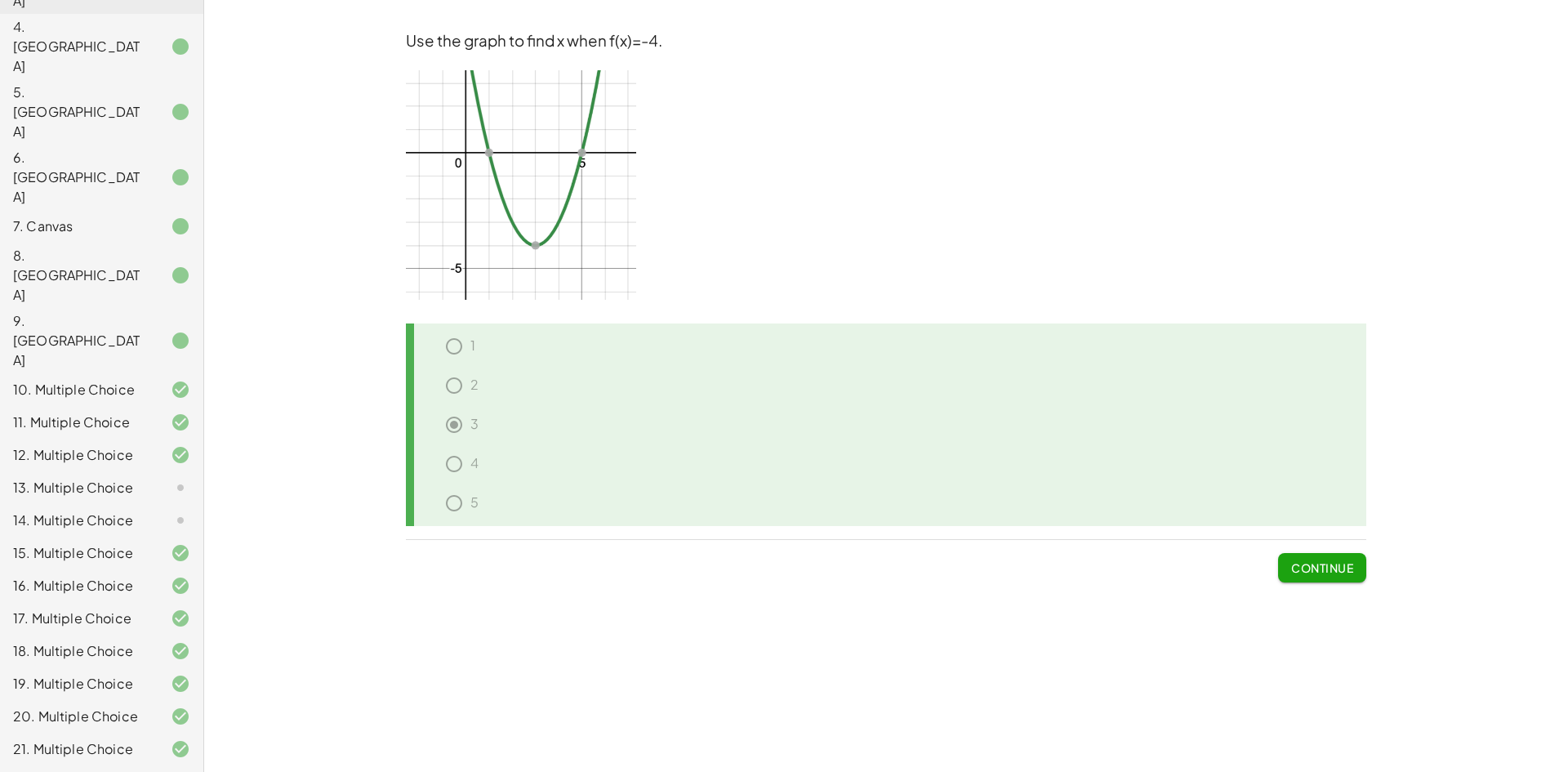
click at [41, 536] on div "13. Multiple Choice" at bounding box center [101, 552] width 203 height 33
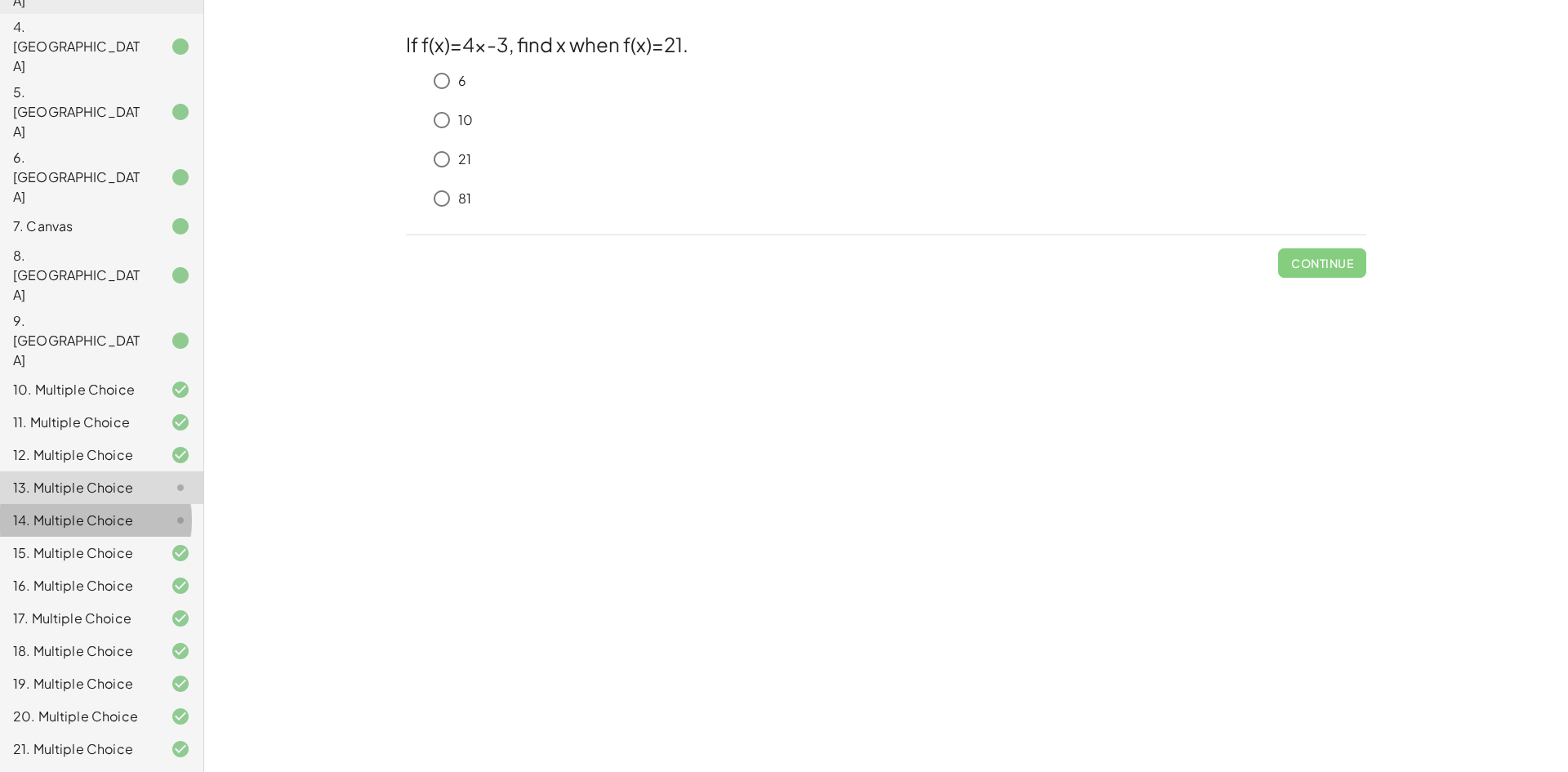
click at [100, 569] on div "14. Multiple Choice" at bounding box center [101, 585] width 203 height 33
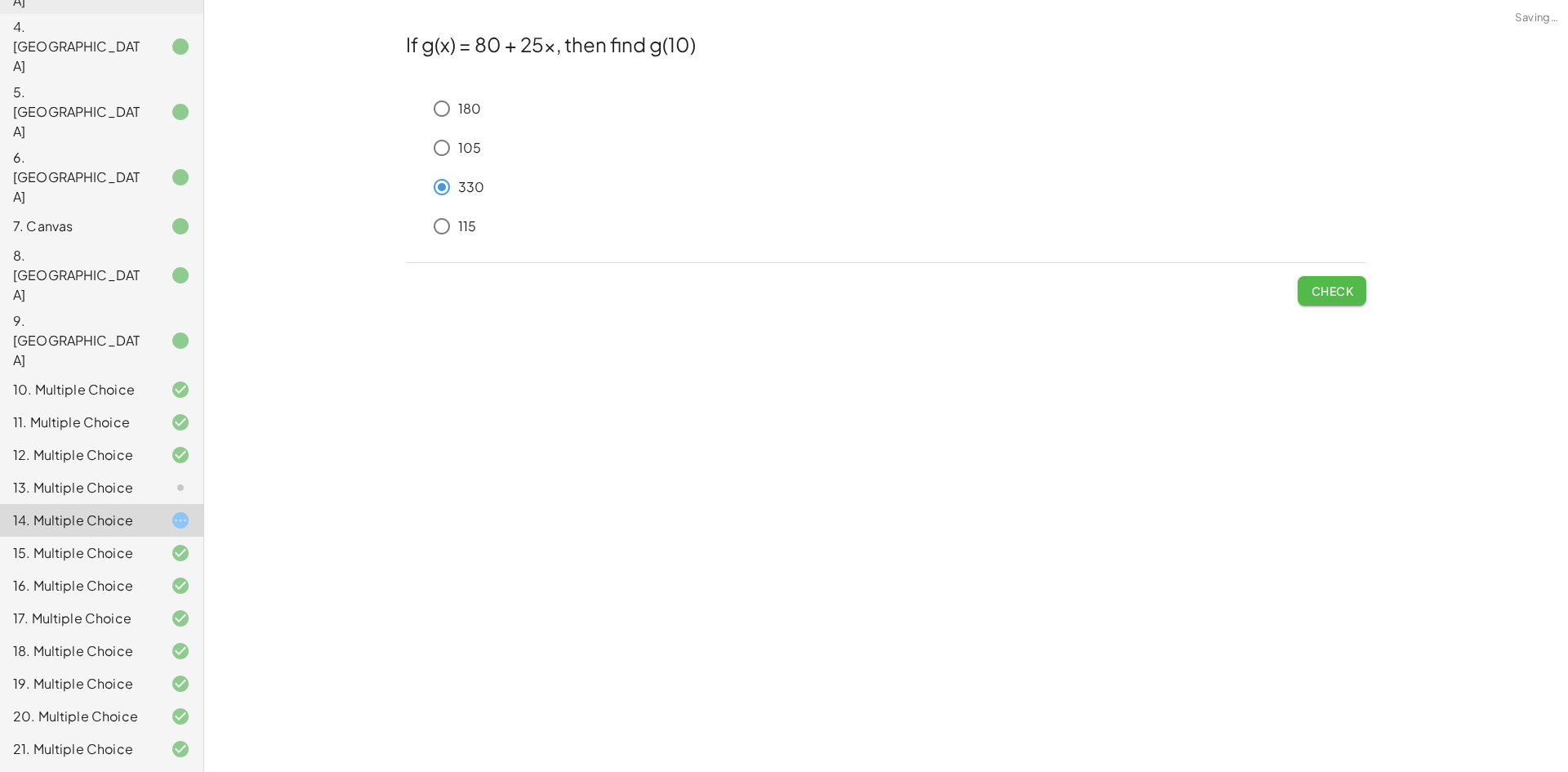
click at [1307, 282] on button "Check" at bounding box center [1331, 290] width 69 height 29
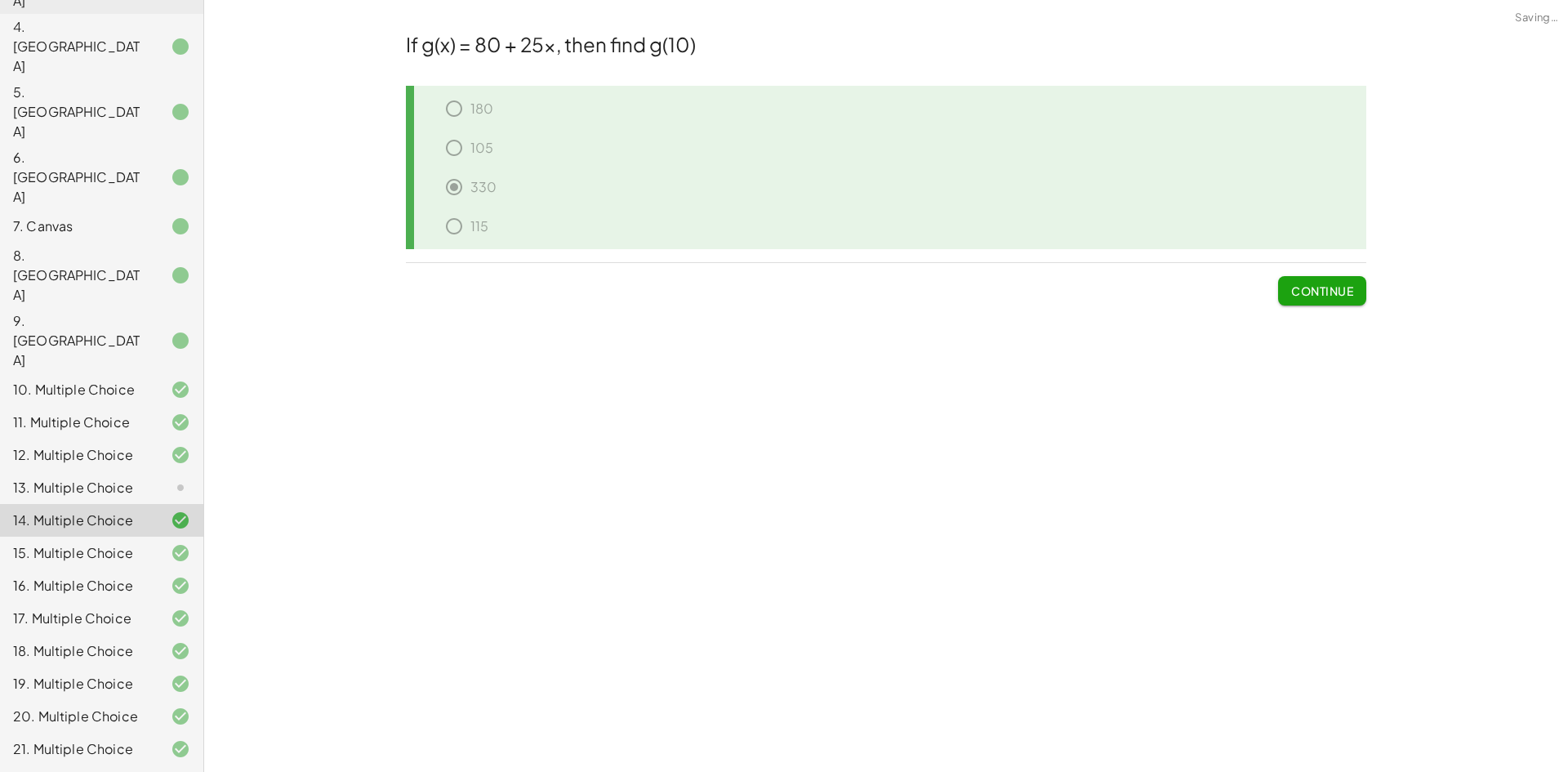
click at [63, 478] on div "13. Multiple Choice" at bounding box center [78, 488] width 131 height 20
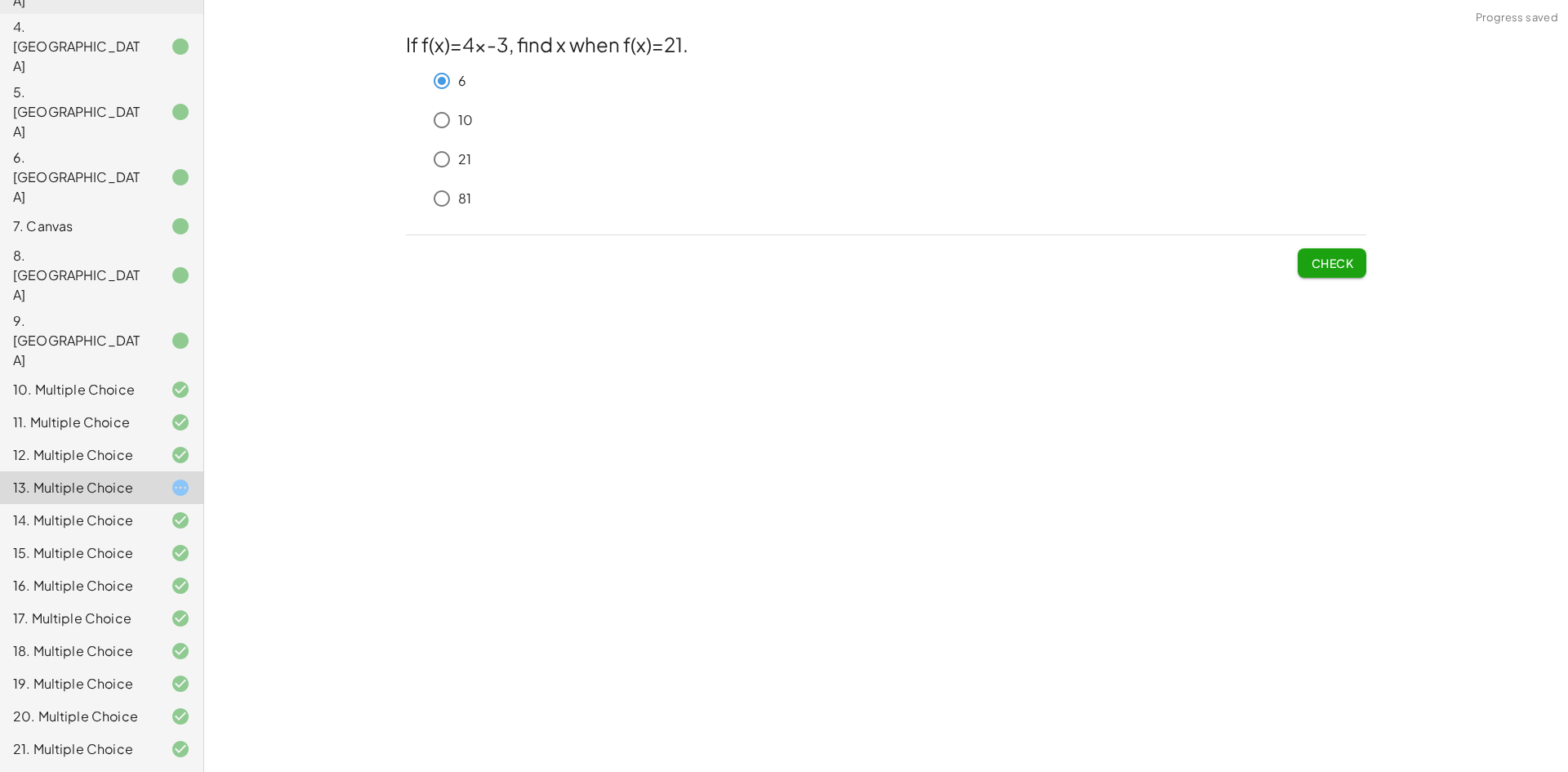
click at [1314, 251] on button "Check" at bounding box center [1331, 262] width 69 height 29
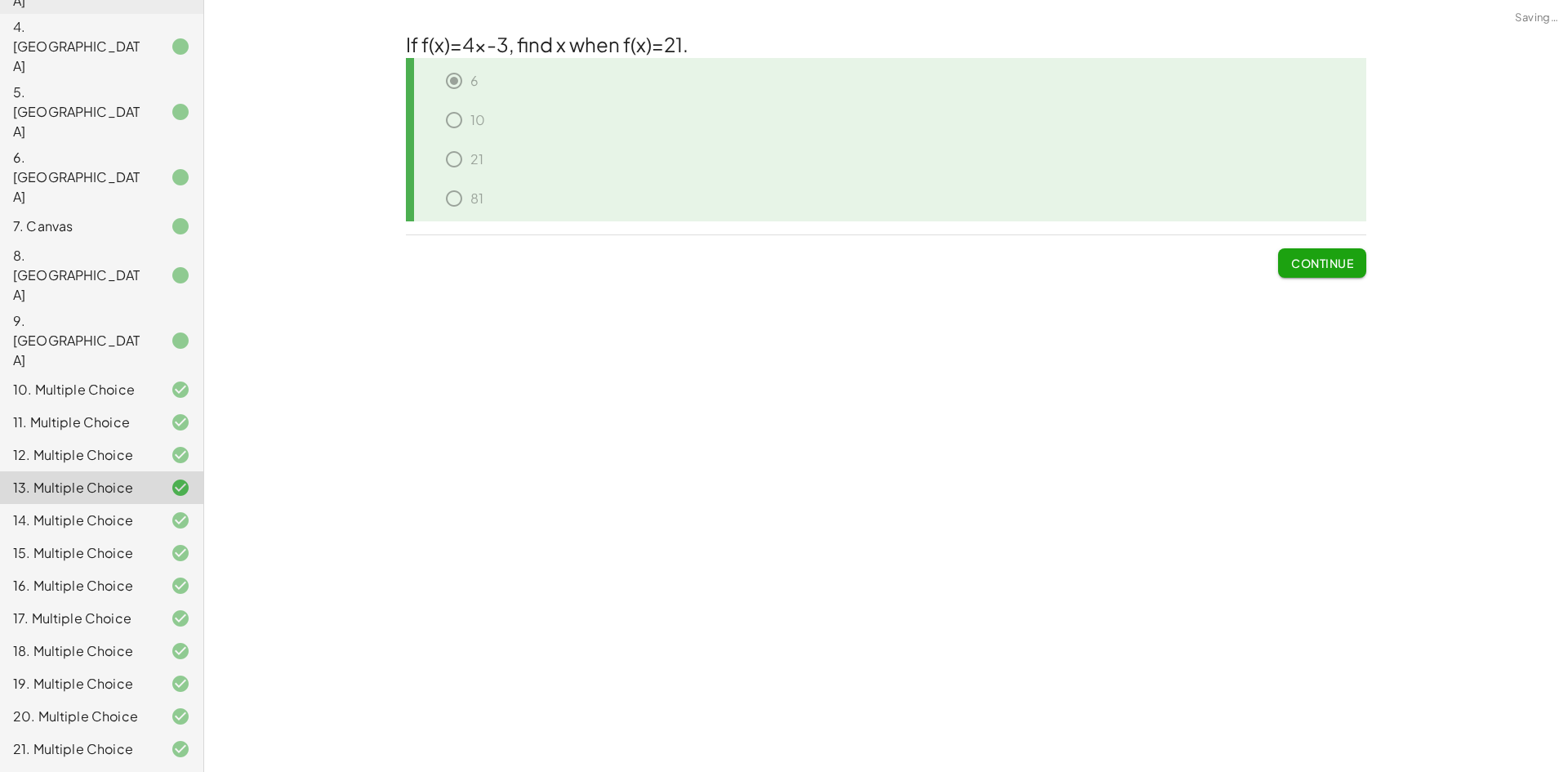
click at [1339, 272] on button "Continue" at bounding box center [1322, 262] width 88 height 29
